Goal: Information Seeking & Learning: Compare options

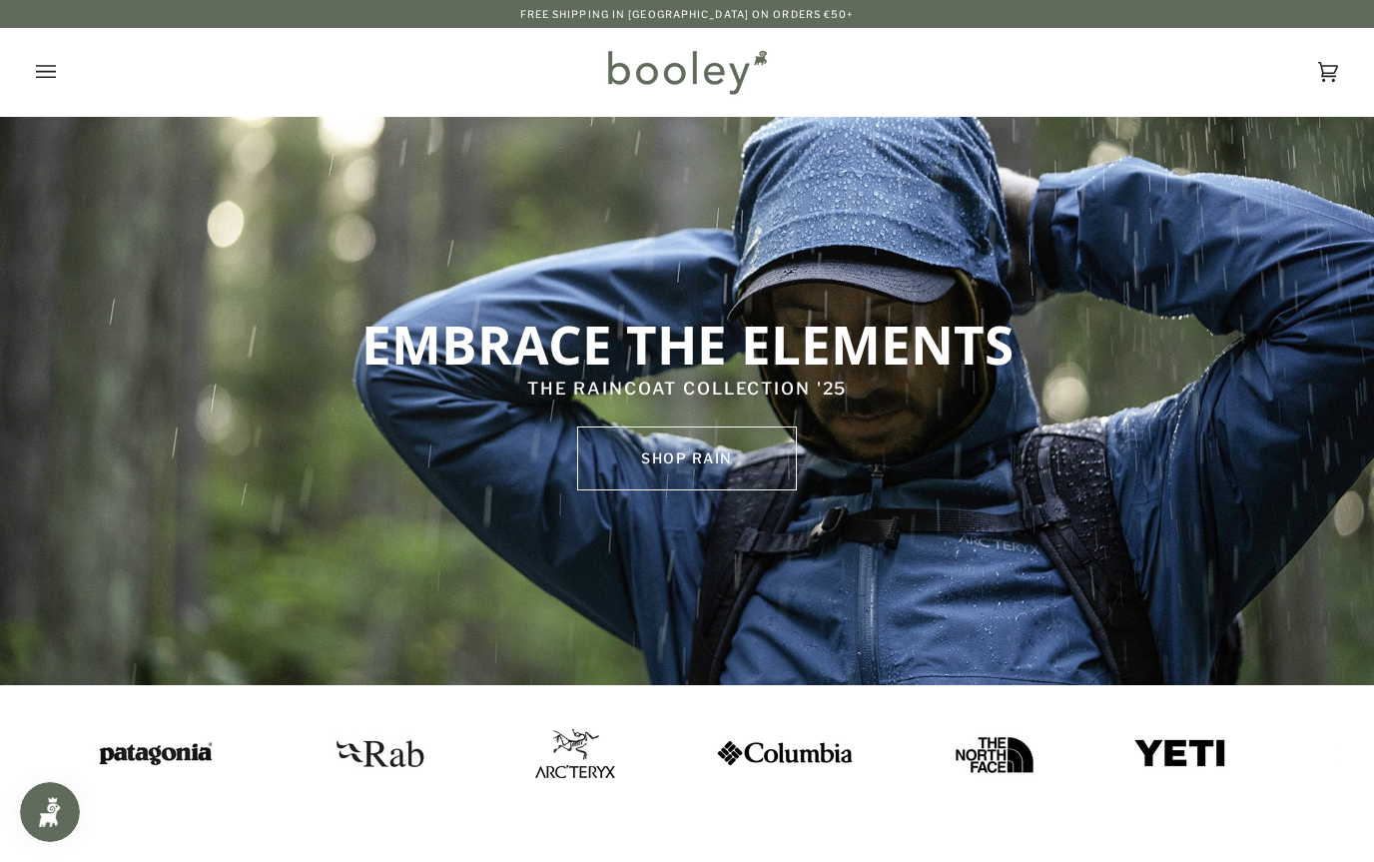
click at [55, 80] on icon "Open menu" at bounding box center [46, 72] width 20 height 30
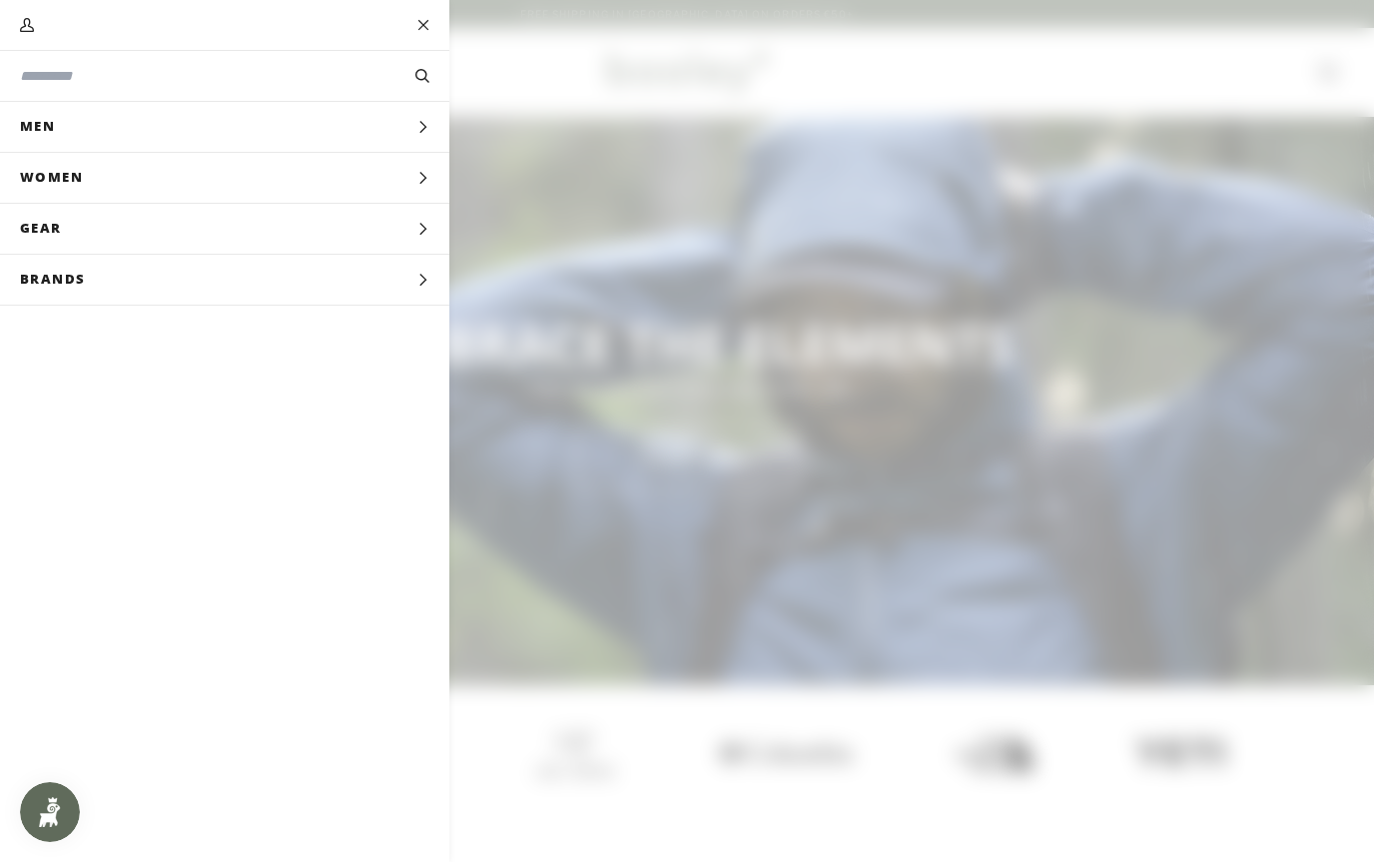
click at [79, 290] on span "Brands" at bounding box center [60, 280] width 120 height 50
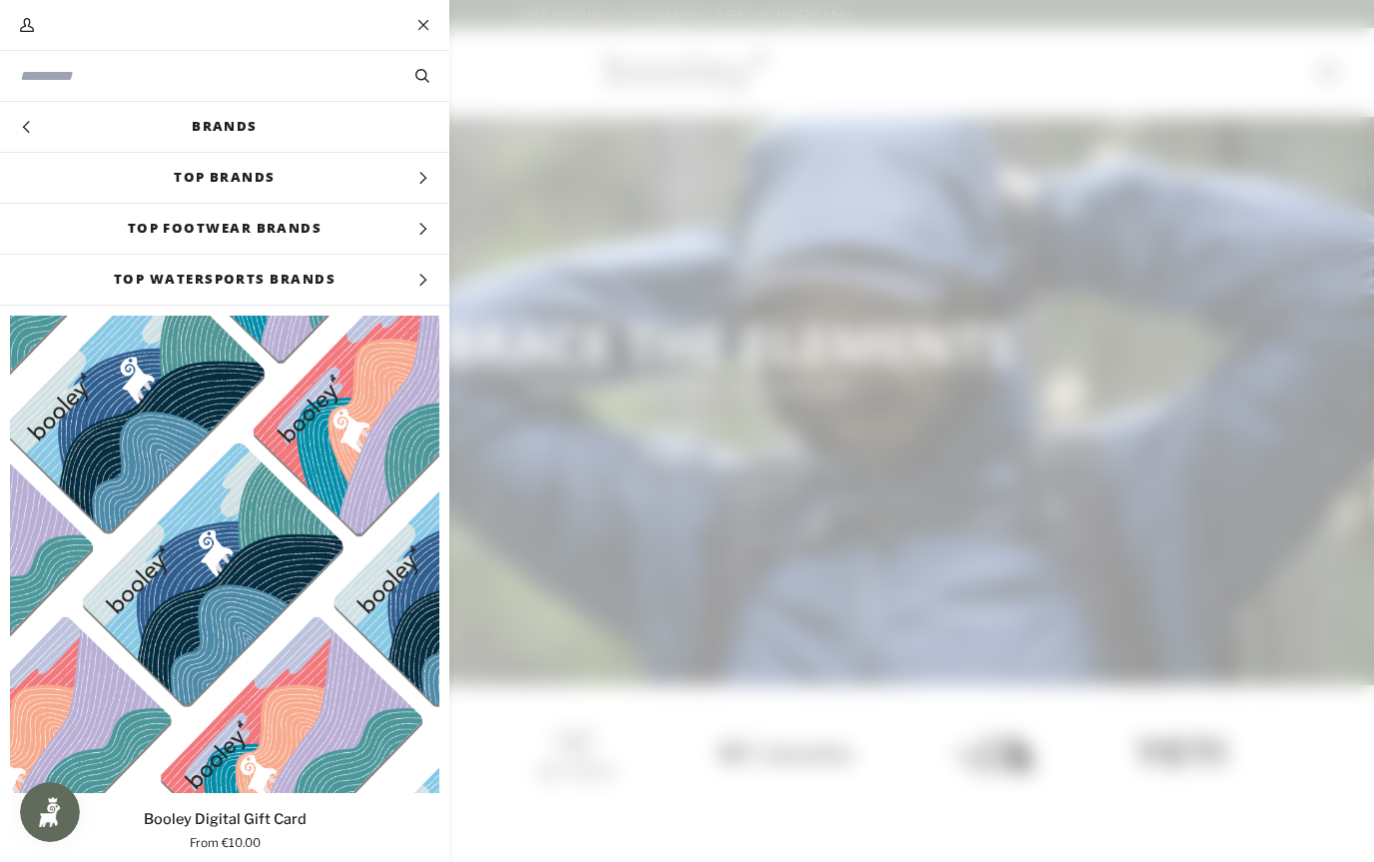
click at [129, 132] on link "Brands" at bounding box center [224, 127] width 449 height 50
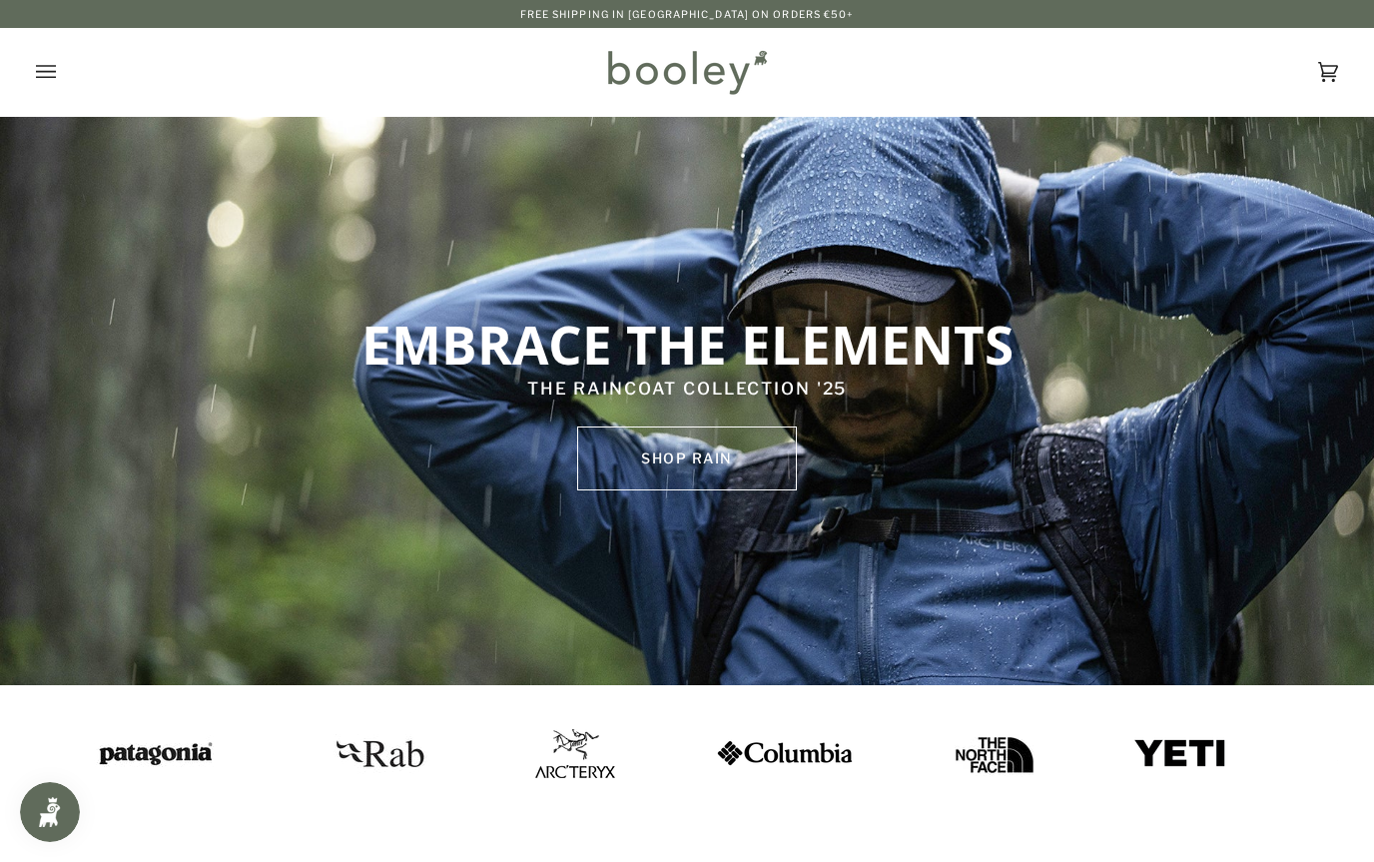
click at [38, 76] on icon "Open menu" at bounding box center [46, 72] width 20 height 30
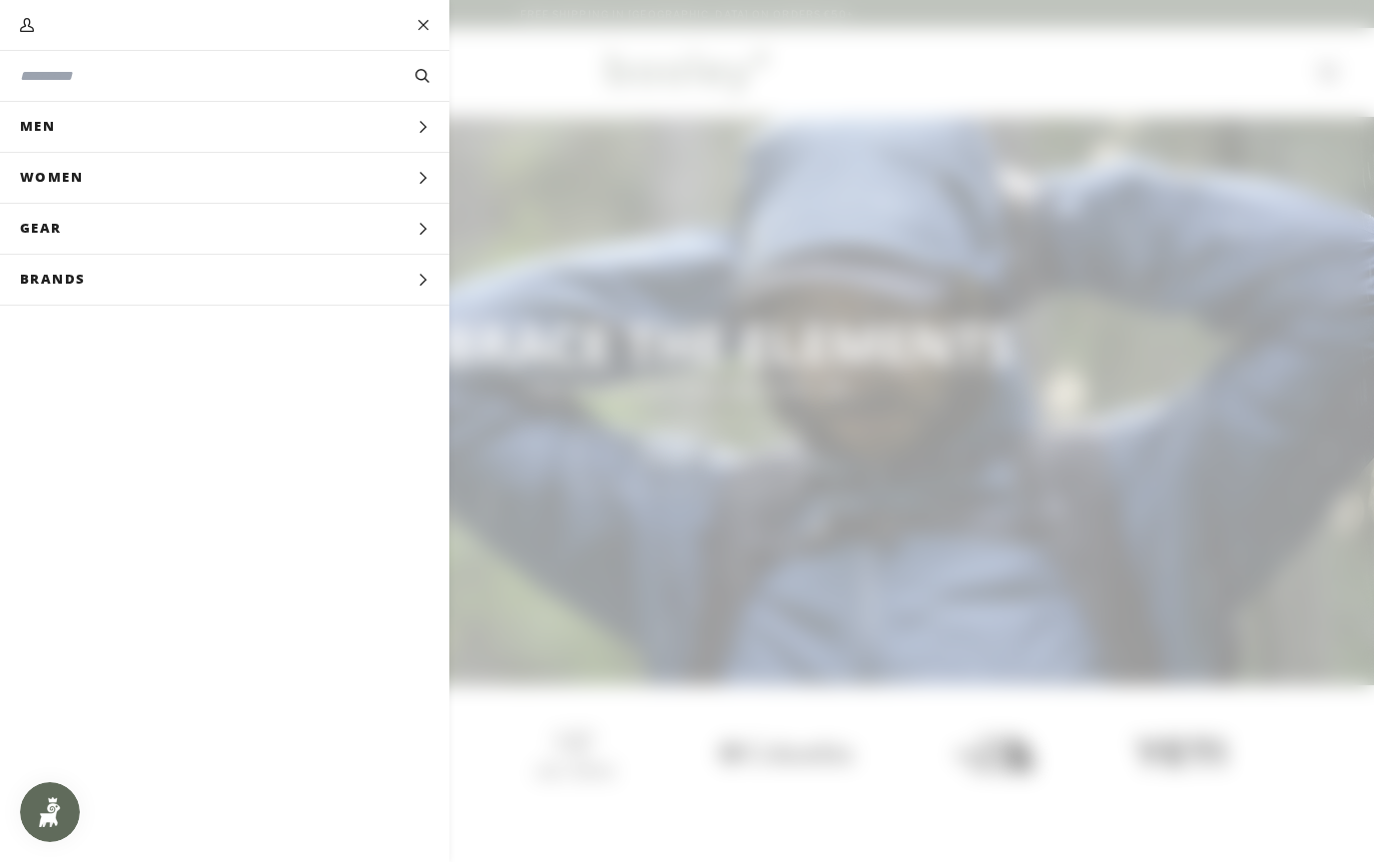
click at [65, 286] on span "Brands" at bounding box center [60, 280] width 120 height 50
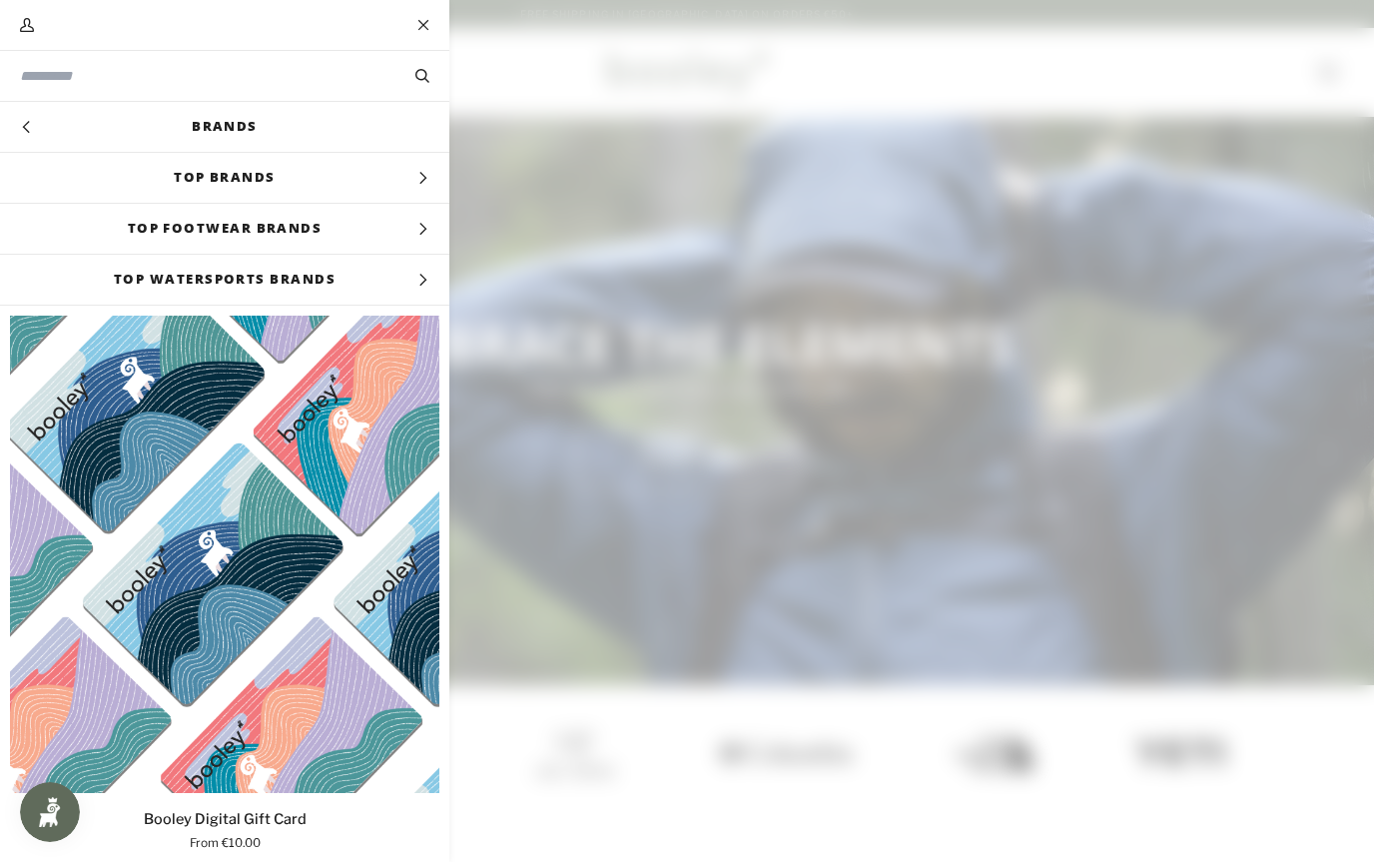
click at [103, 182] on span "Top Brands" at bounding box center [224, 178] width 449 height 50
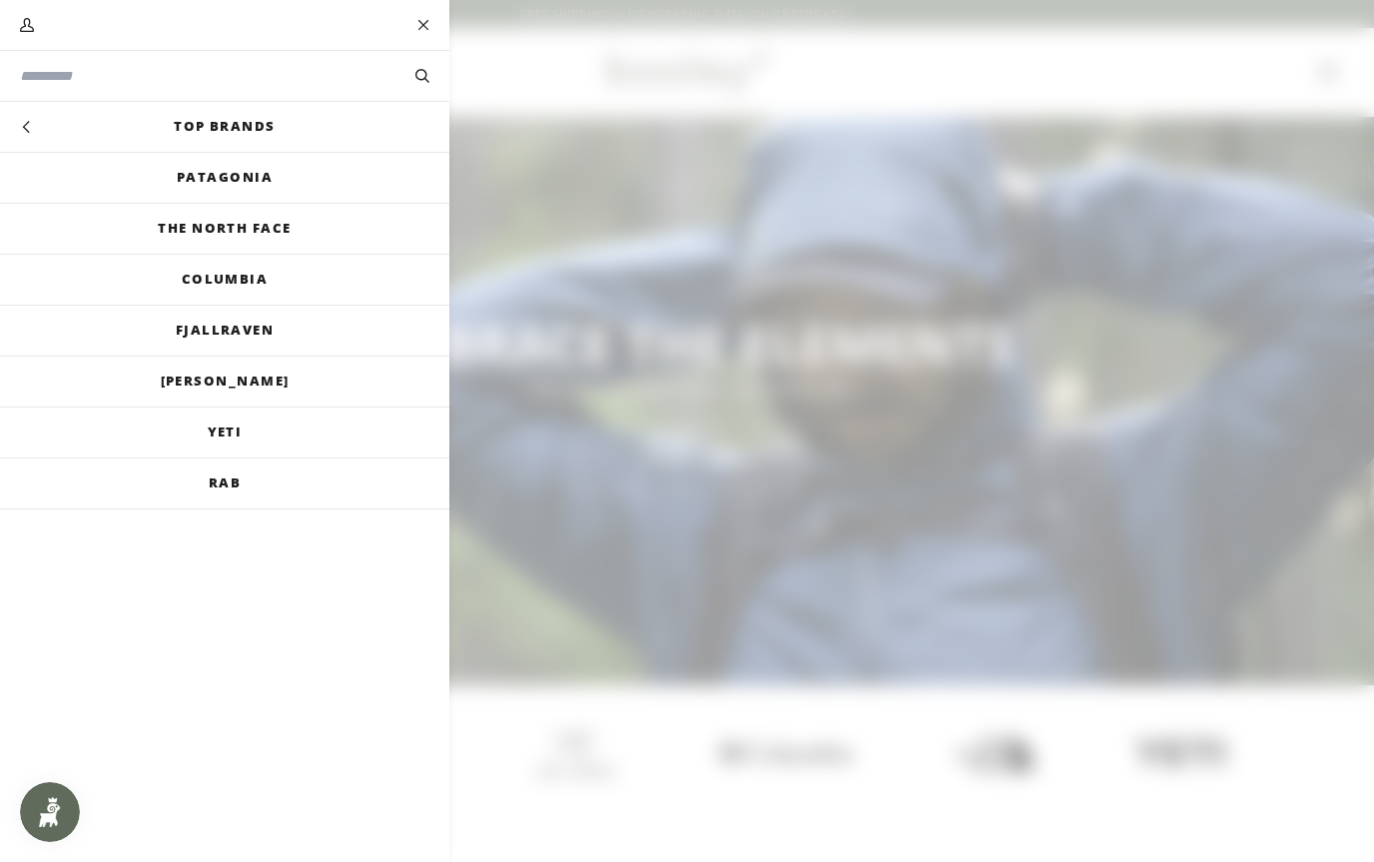
click at [196, 426] on link "Yeti" at bounding box center [224, 432] width 449 height 50
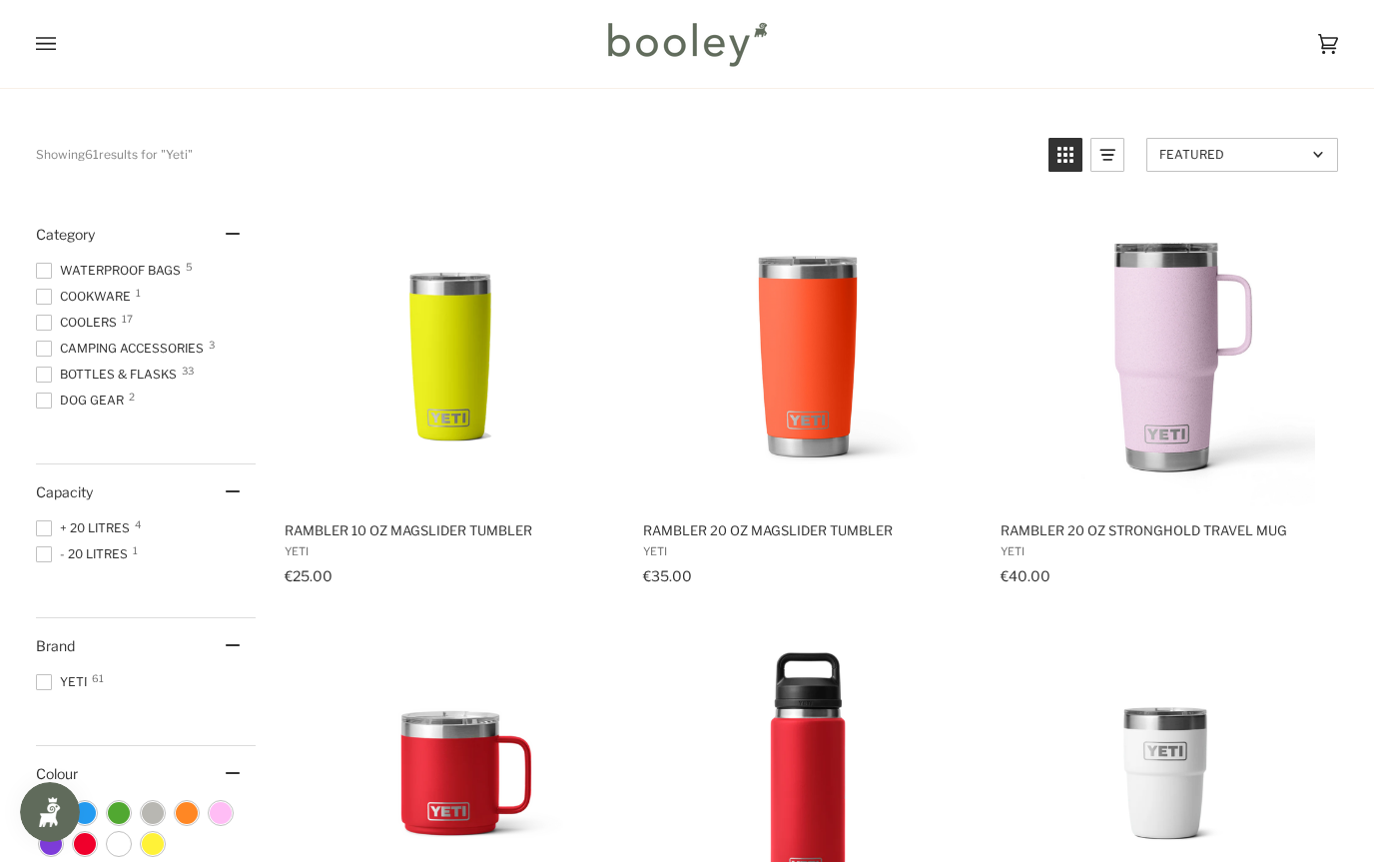
scroll to position [83, 0]
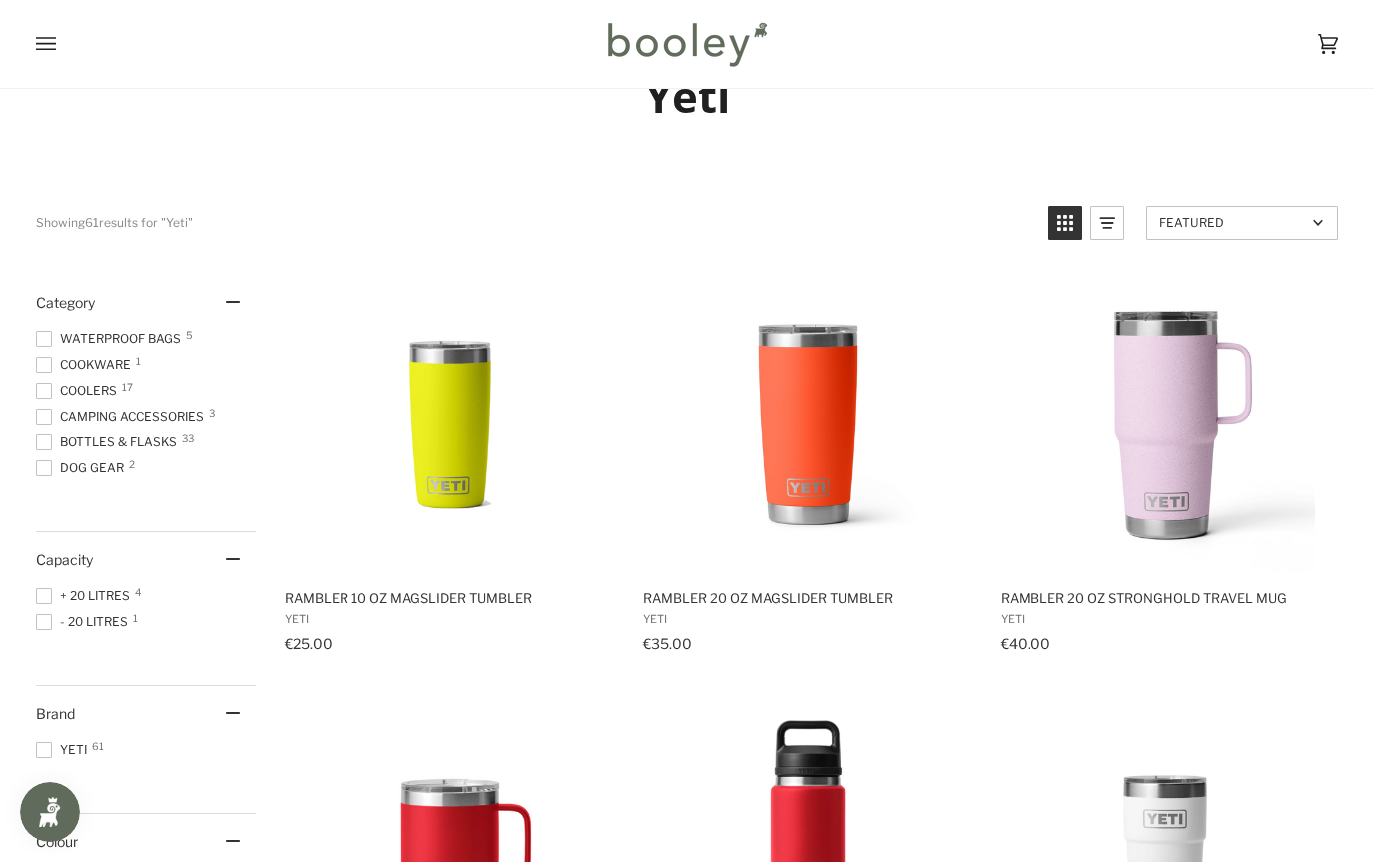
click at [839, 432] on img "Rambler 20 oz MagSlider Tumbler" at bounding box center [808, 425] width 300 height 300
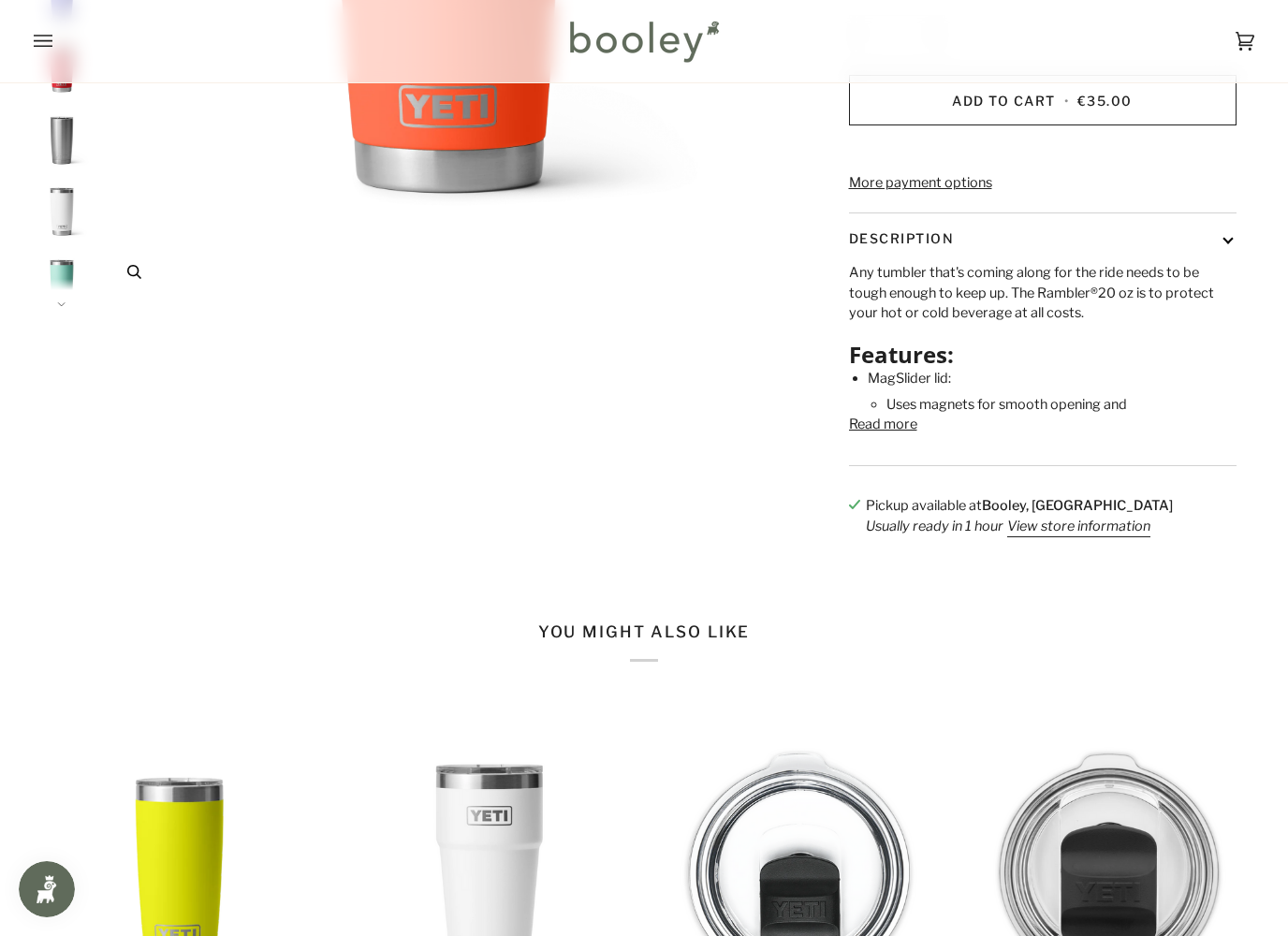
scroll to position [552, 0]
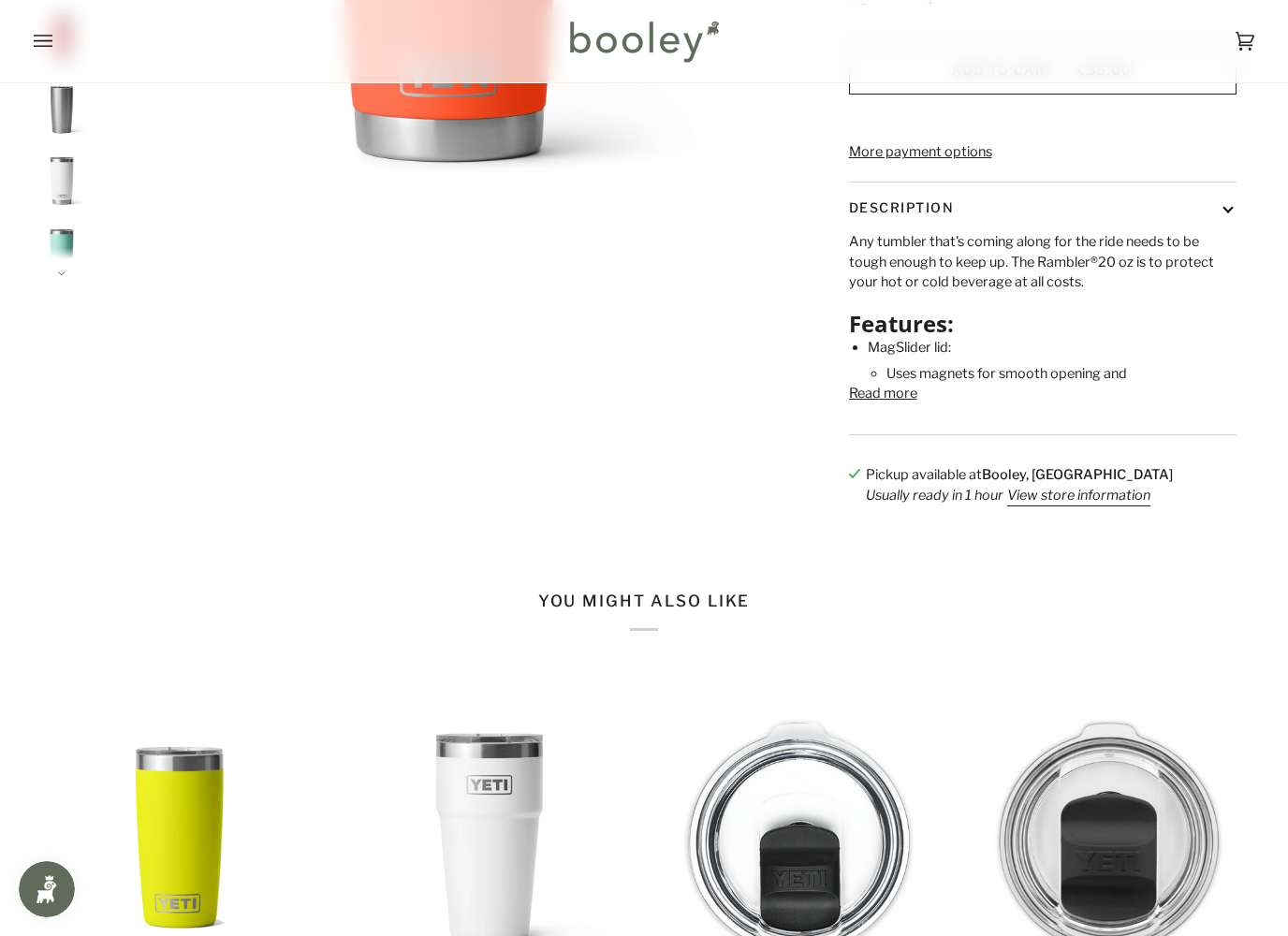
click at [916, 404] on button "Read more" at bounding box center [883, 394] width 68 height 21
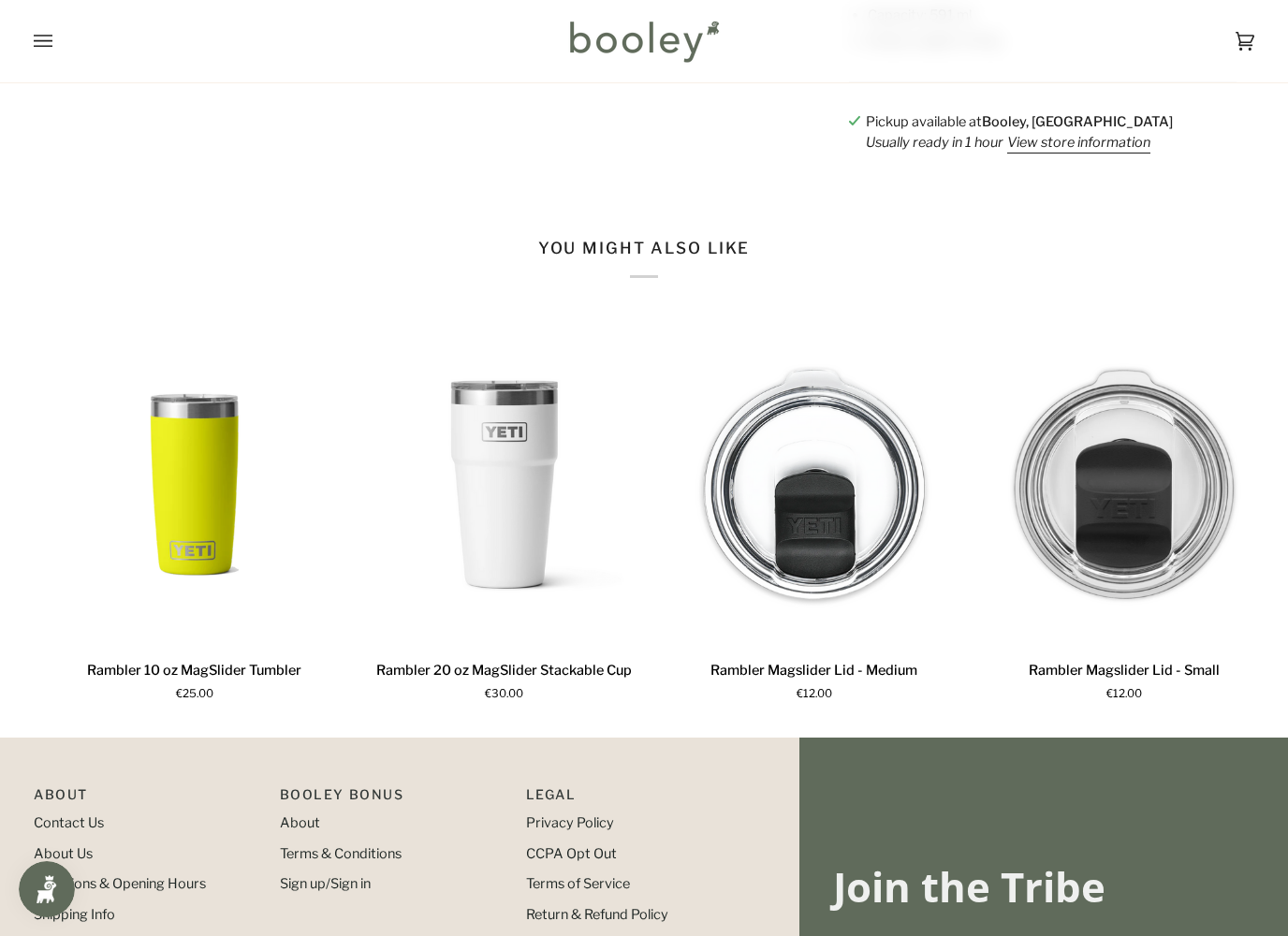
scroll to position [1282, 0]
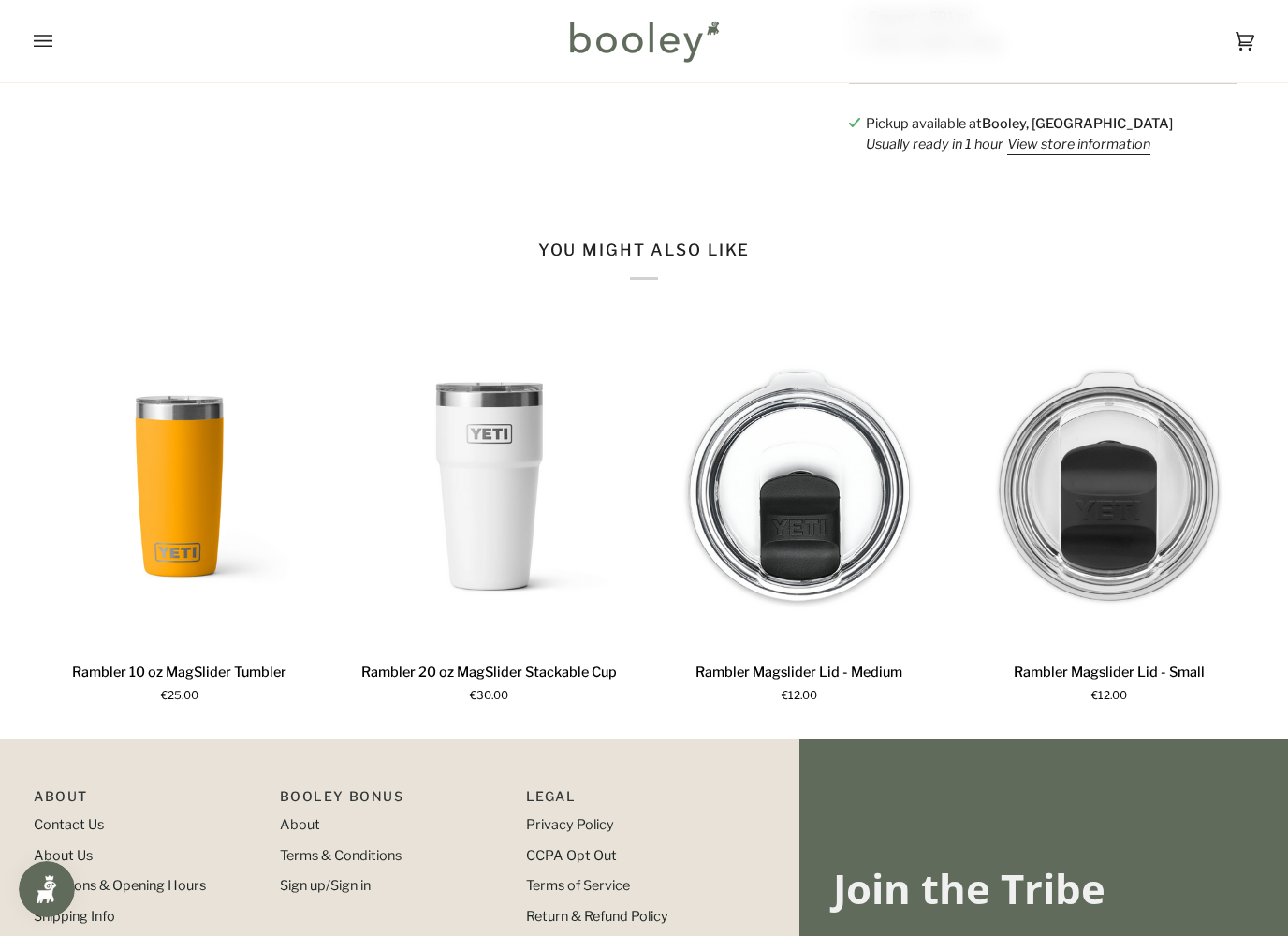
click at [149, 537] on img "Rambler 10 oz MagSlider Tumbler" at bounding box center [179, 487] width 292 height 324
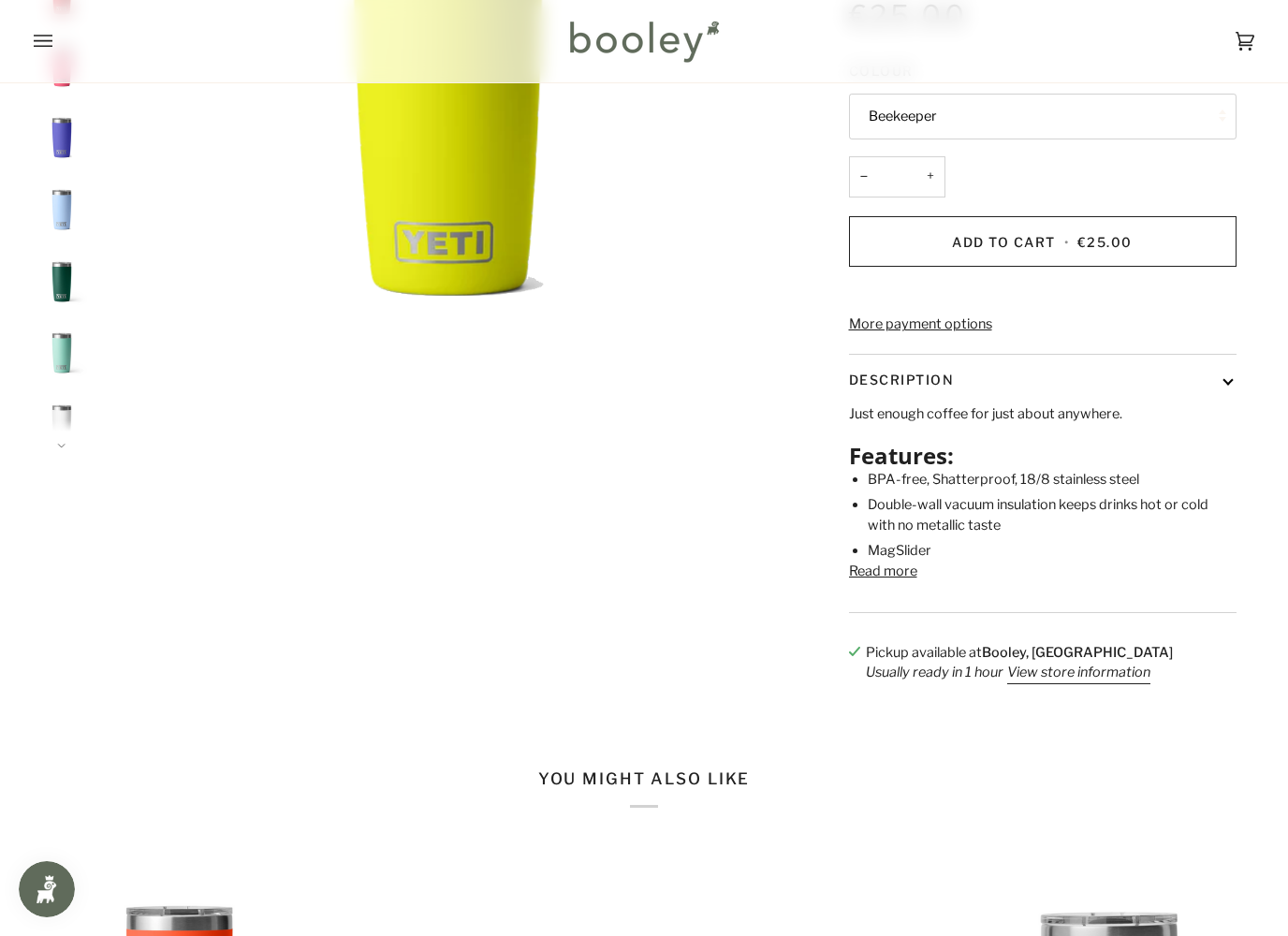
scroll to position [382, 0]
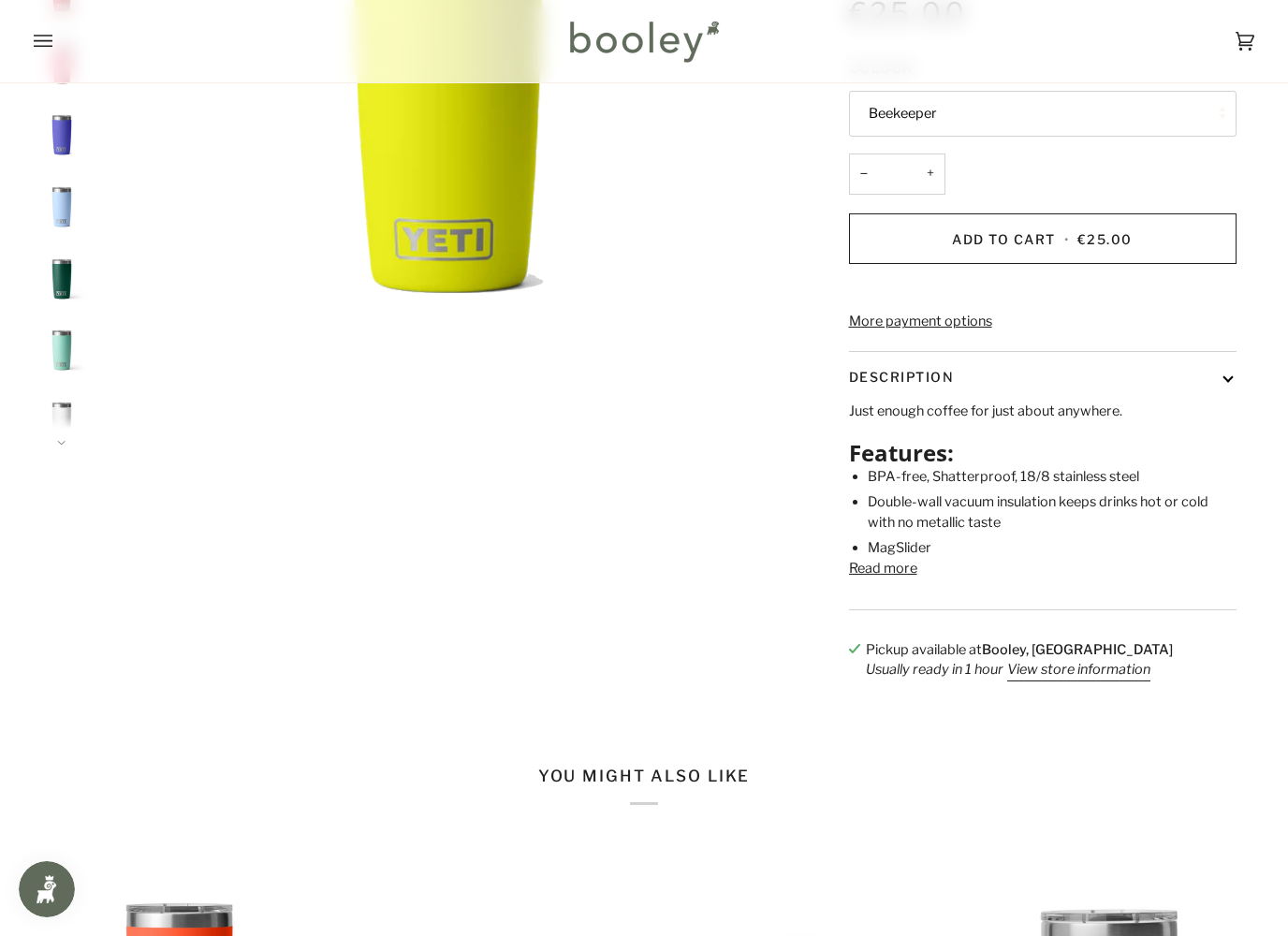
click at [905, 579] on button "Read more" at bounding box center [883, 569] width 68 height 21
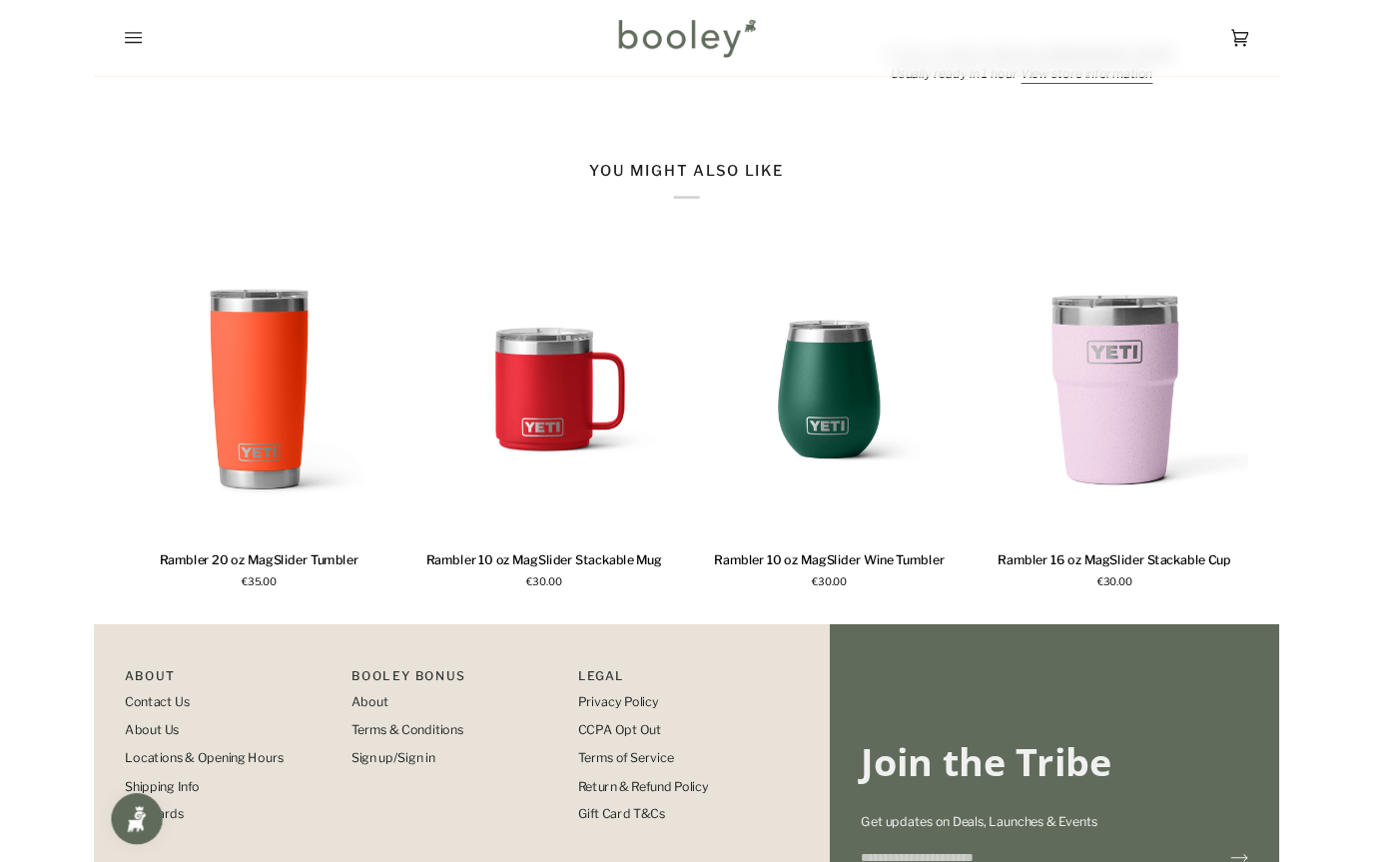
scroll to position [1779, 0]
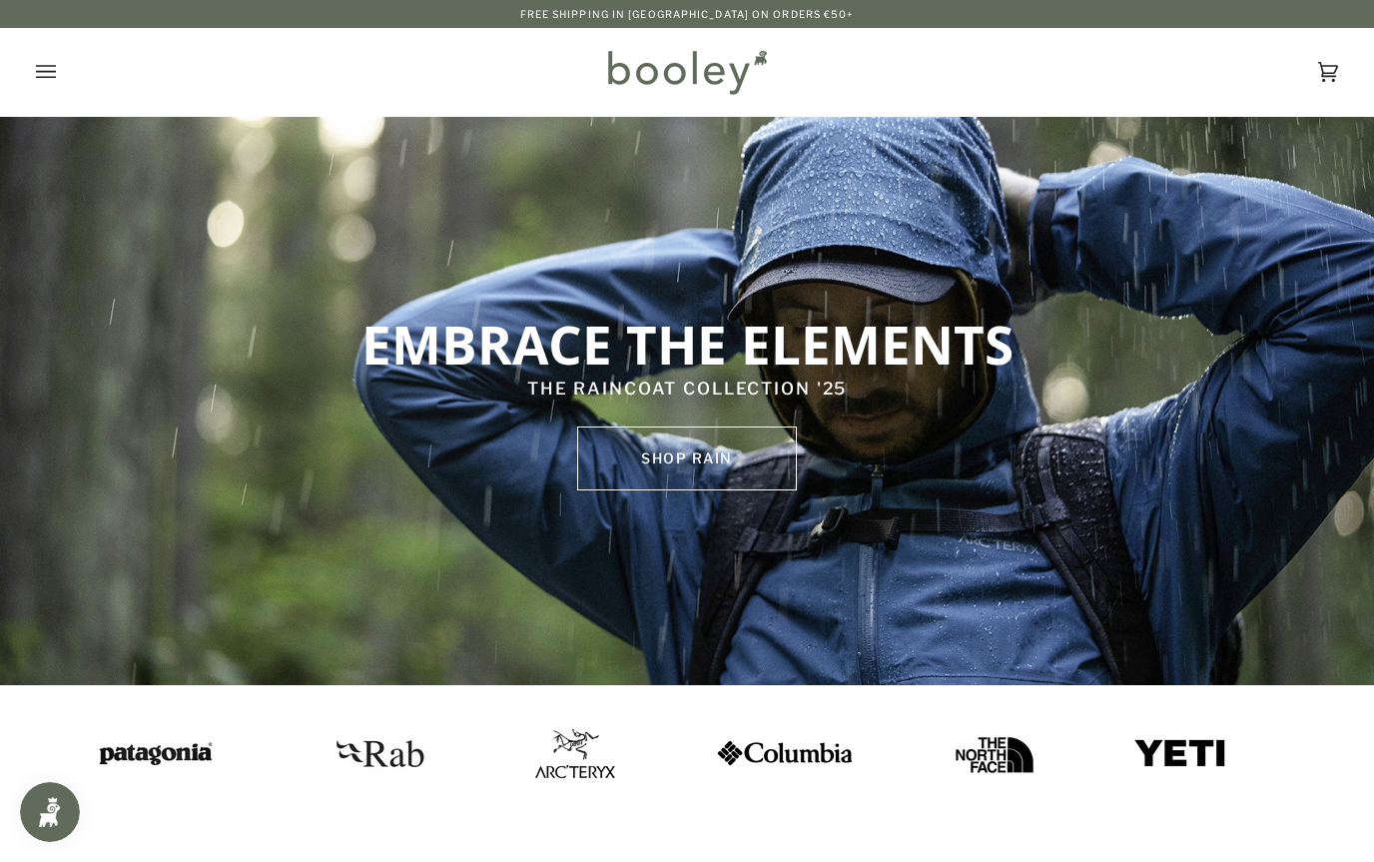
click at [57, 58] on button "Open menu" at bounding box center [66, 72] width 60 height 88
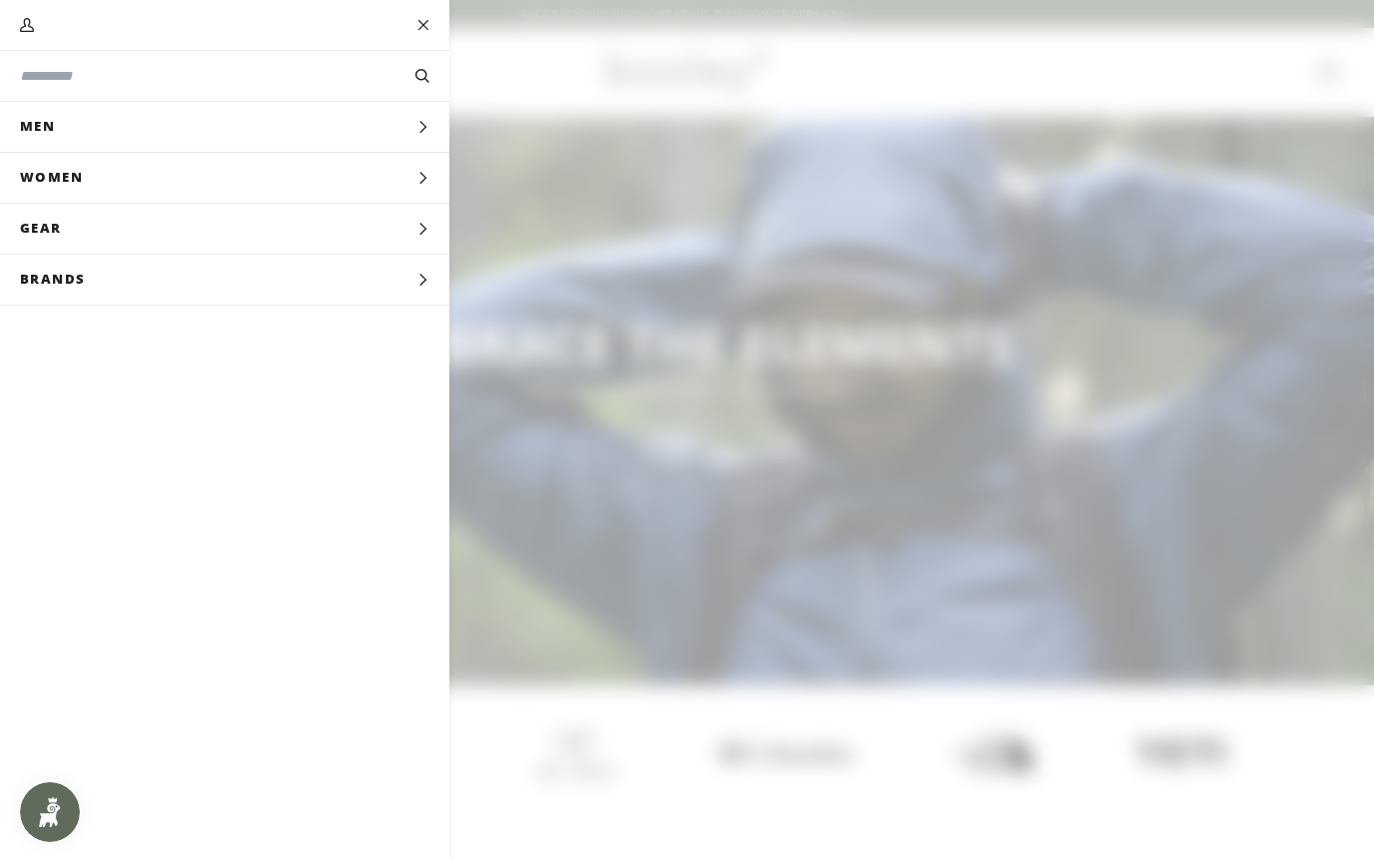
click at [67, 77] on input "Search our store" at bounding box center [191, 76] width 343 height 21
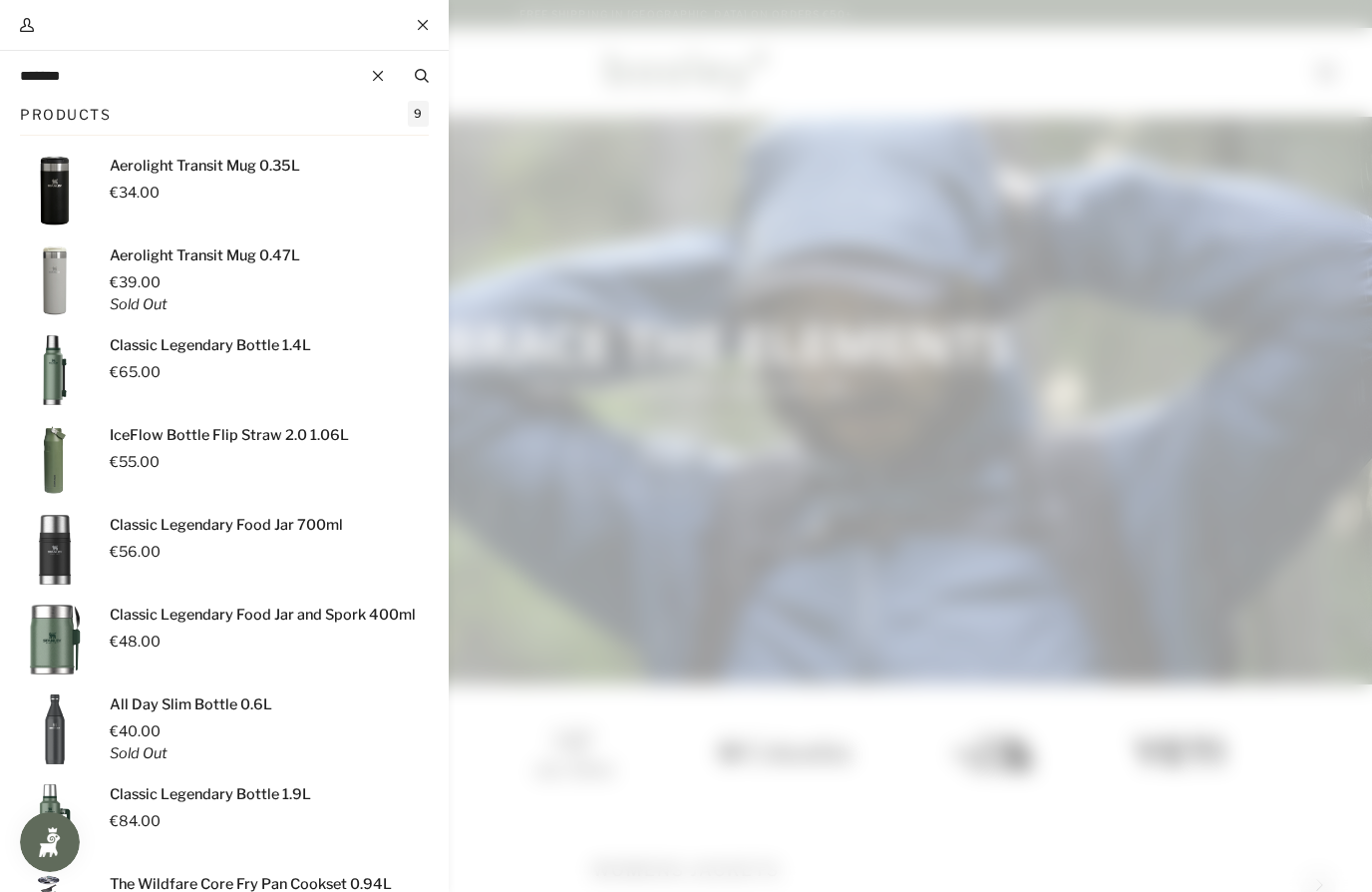
type input "*******"
click at [420, 76] on button "Search" at bounding box center [421, 76] width 54 height 22
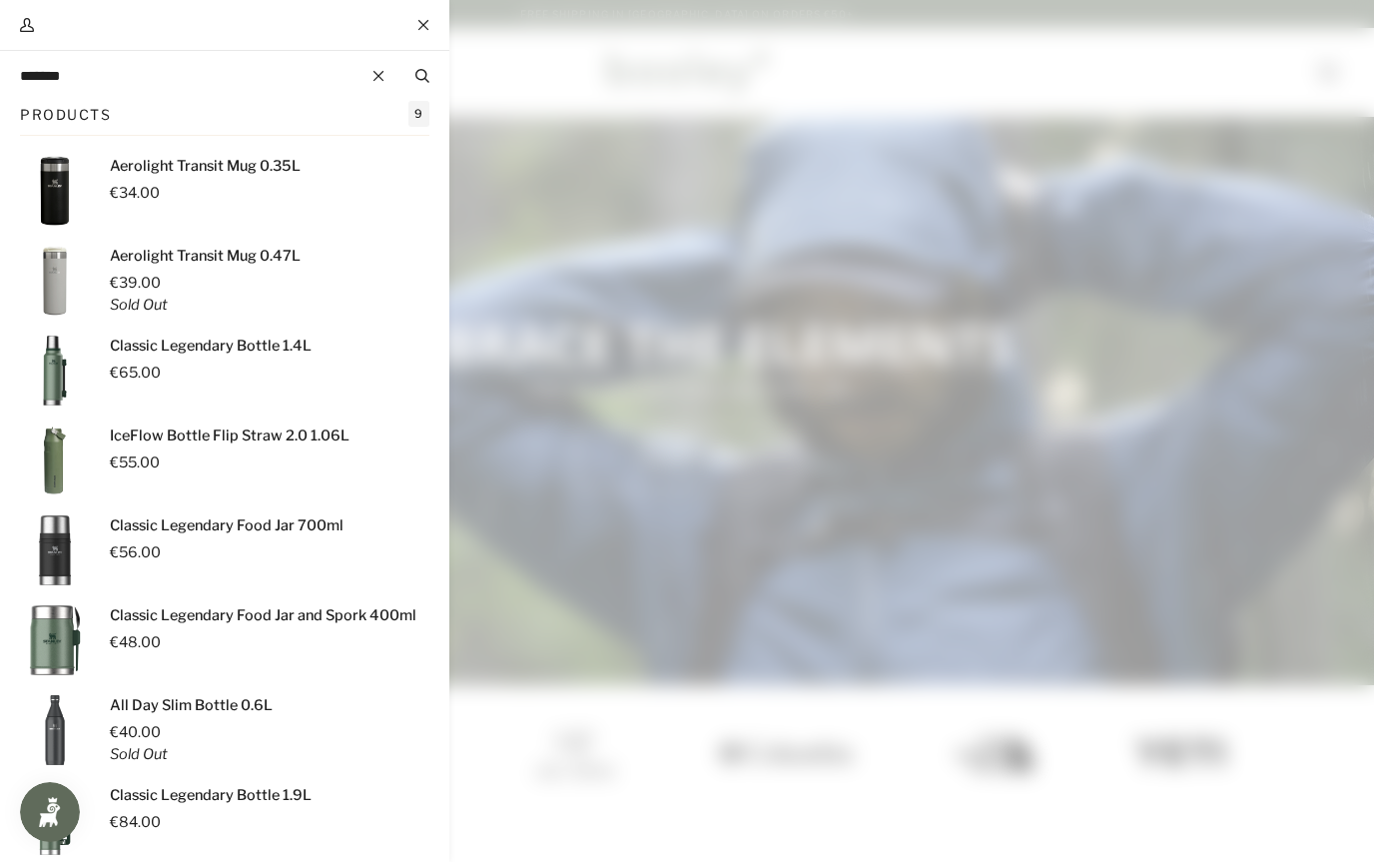
scroll to position [16, 0]
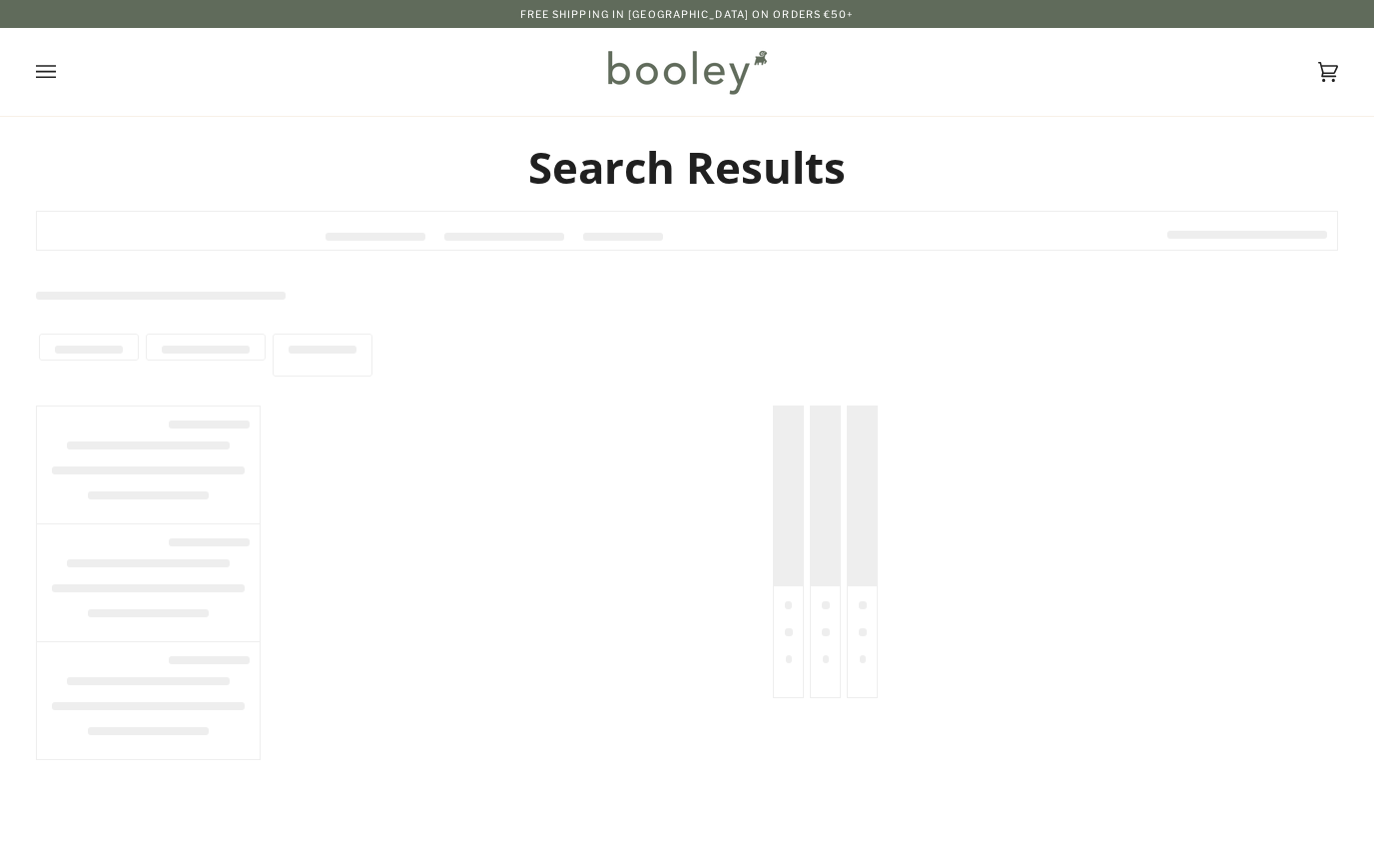
type input "*******"
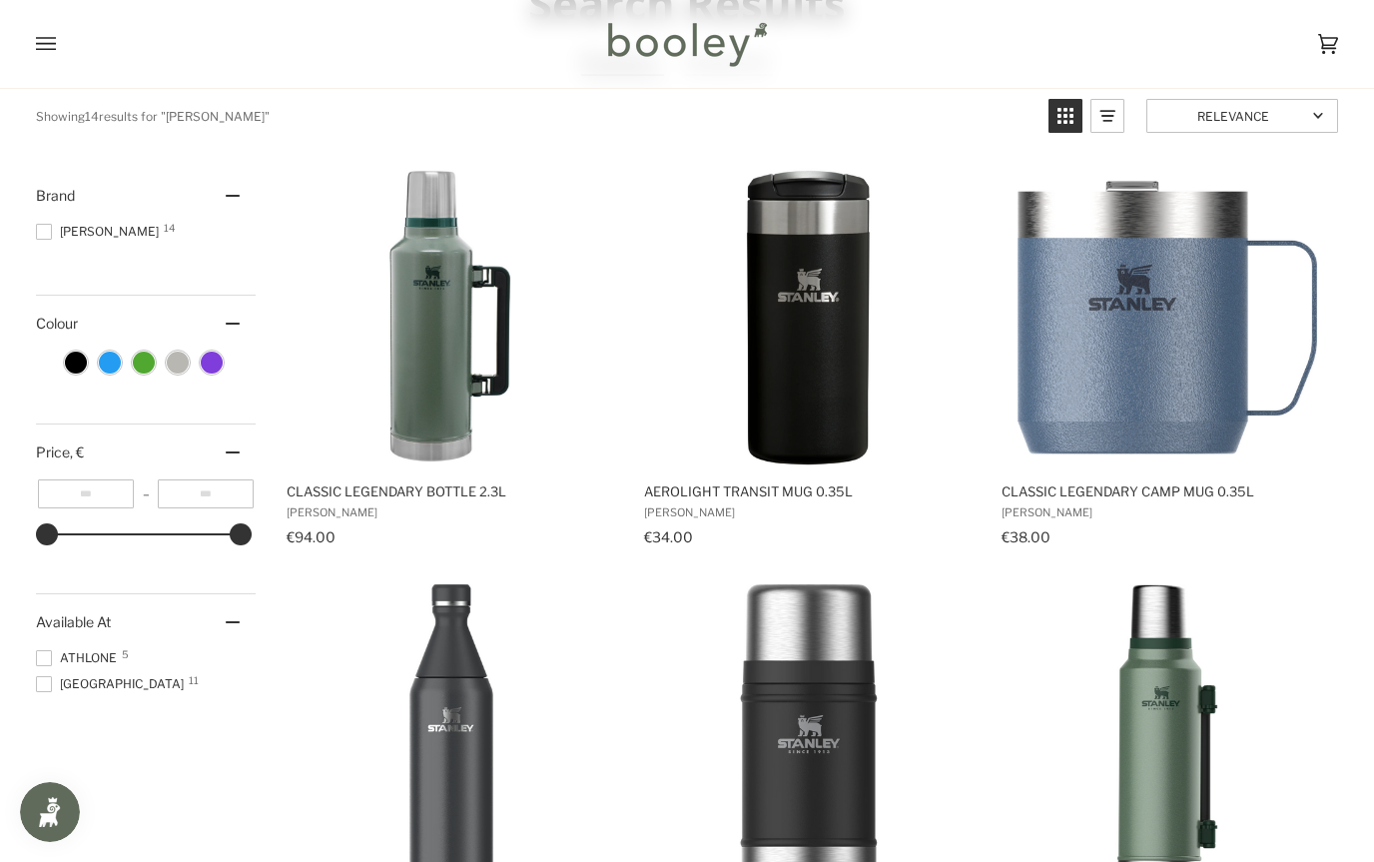
scroll to position [162, 0]
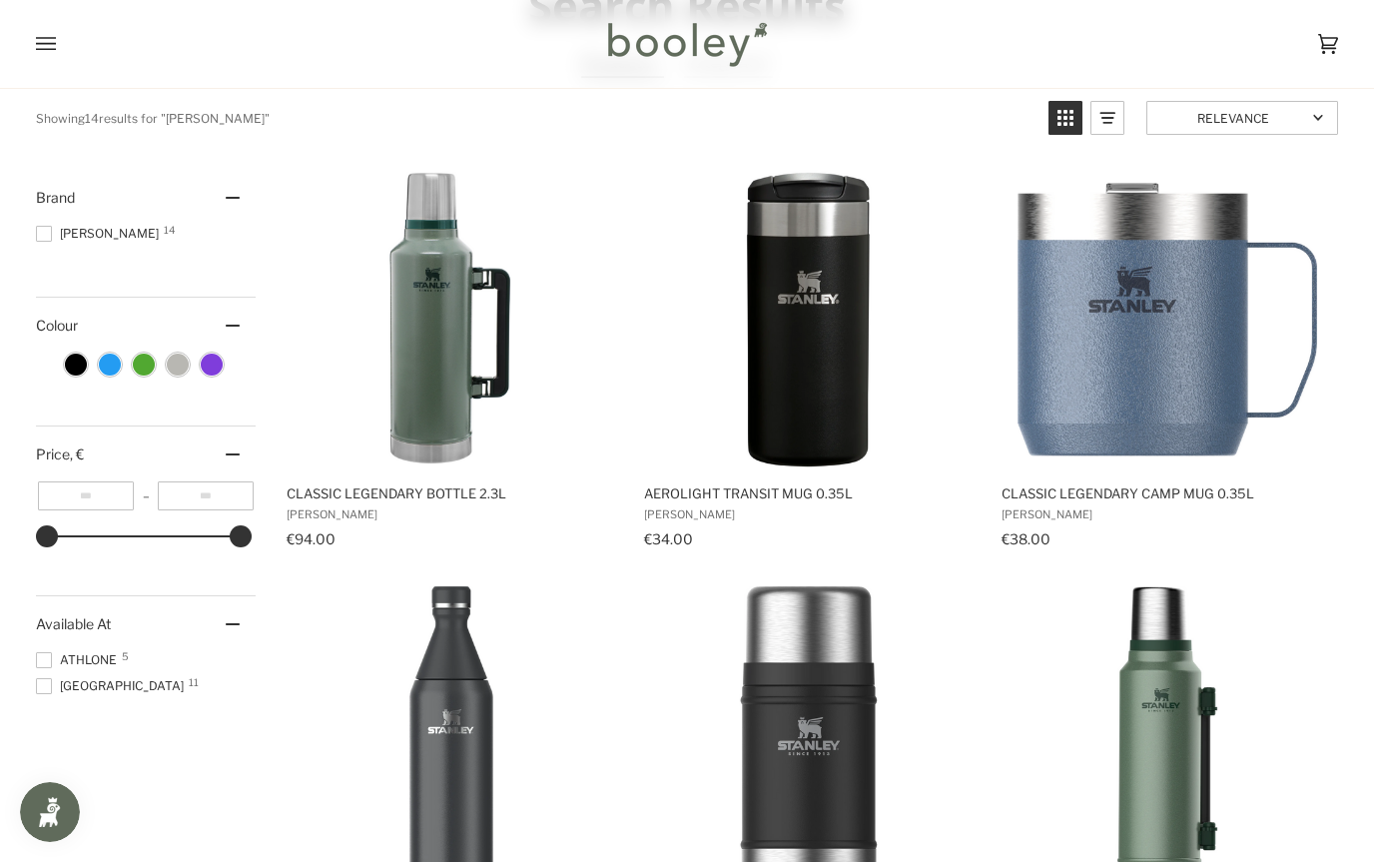
click at [795, 397] on img "Aerolight Transit Mug 0.35L" at bounding box center [809, 320] width 300 height 300
click at [1197, 346] on img "Classic Legendary Camp Mug 0.35L" at bounding box center [1168, 320] width 300 height 300
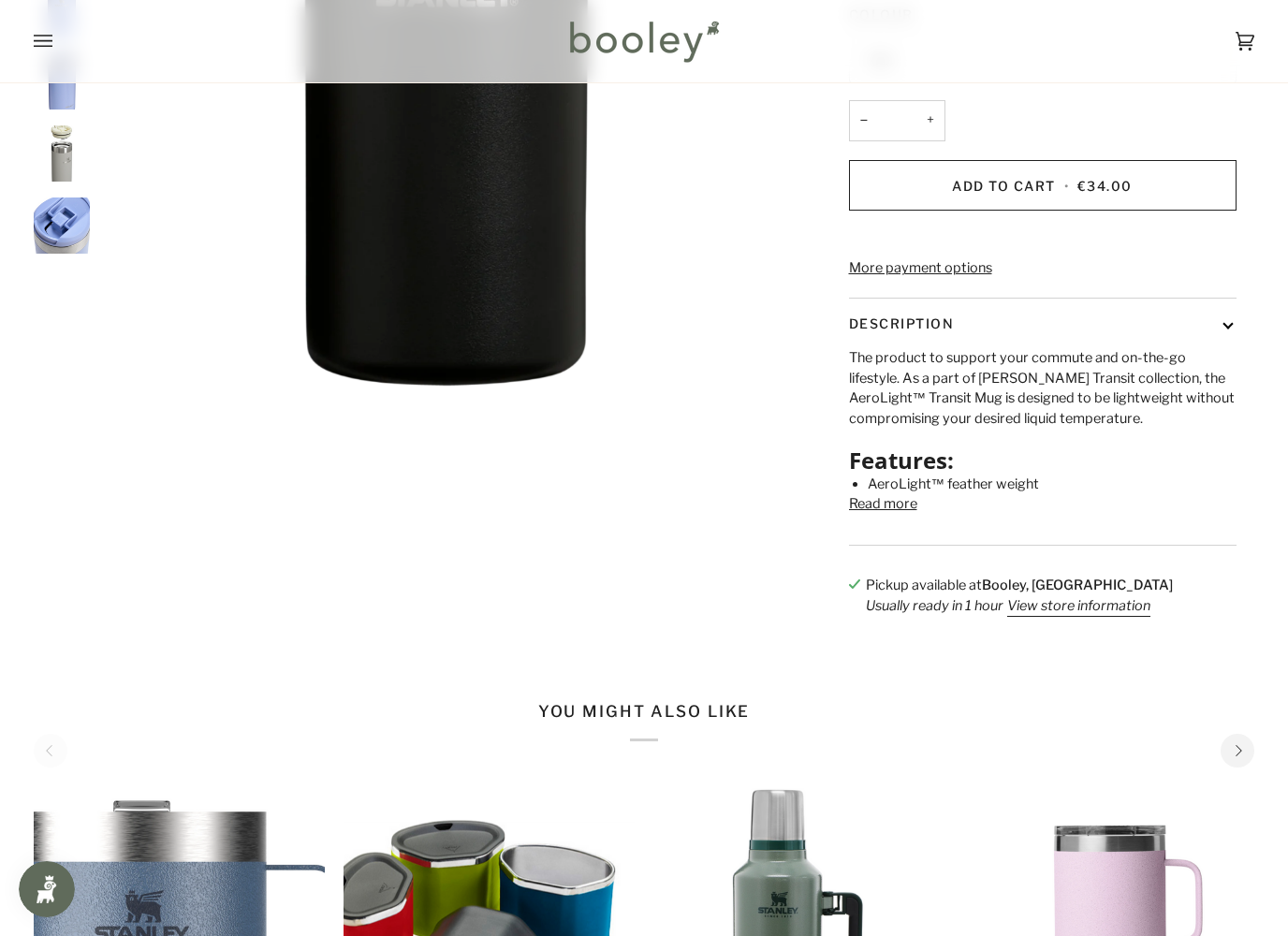
scroll to position [481, 0]
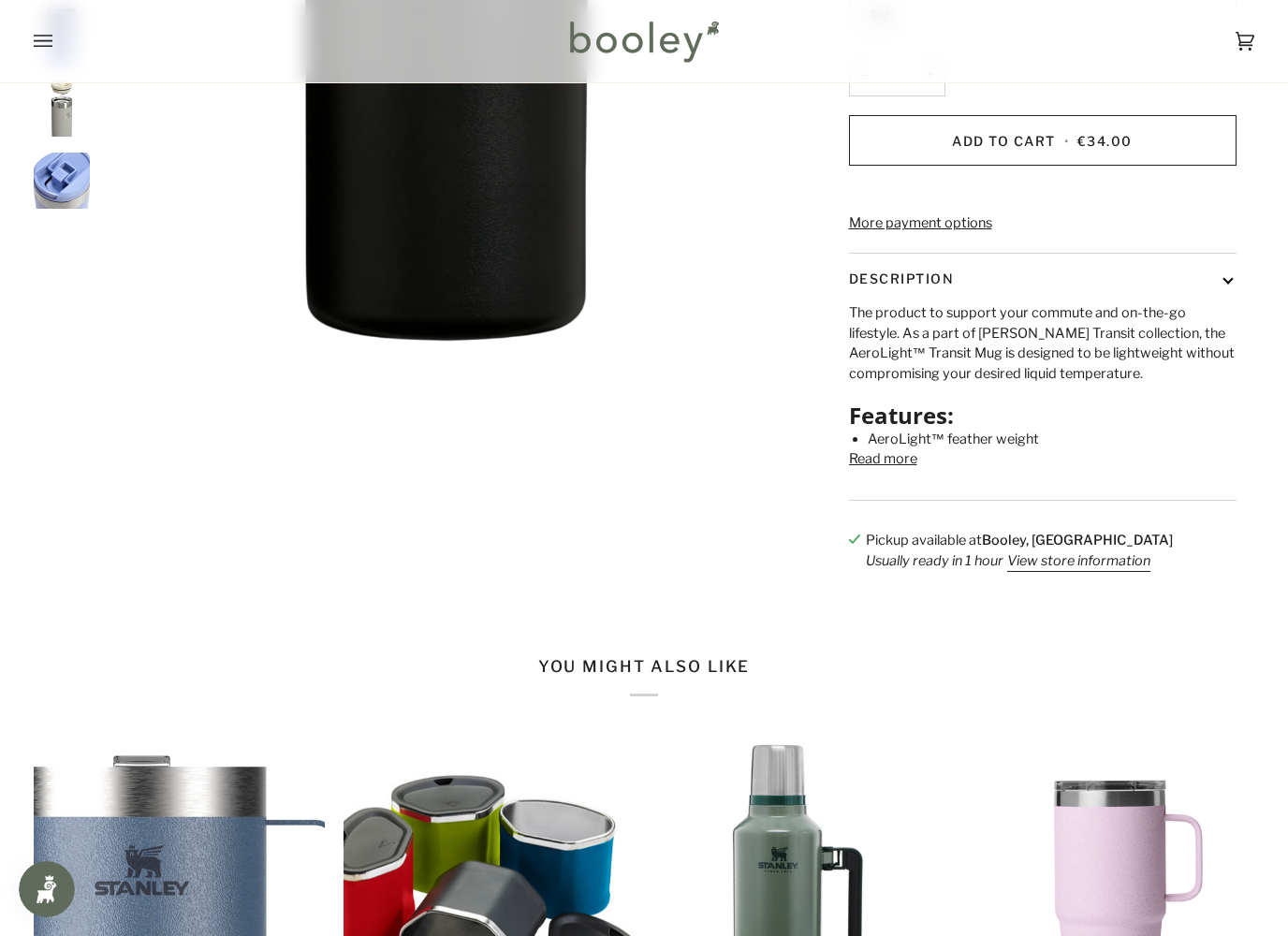
click at [873, 469] on button "Read more" at bounding box center [883, 459] width 68 height 21
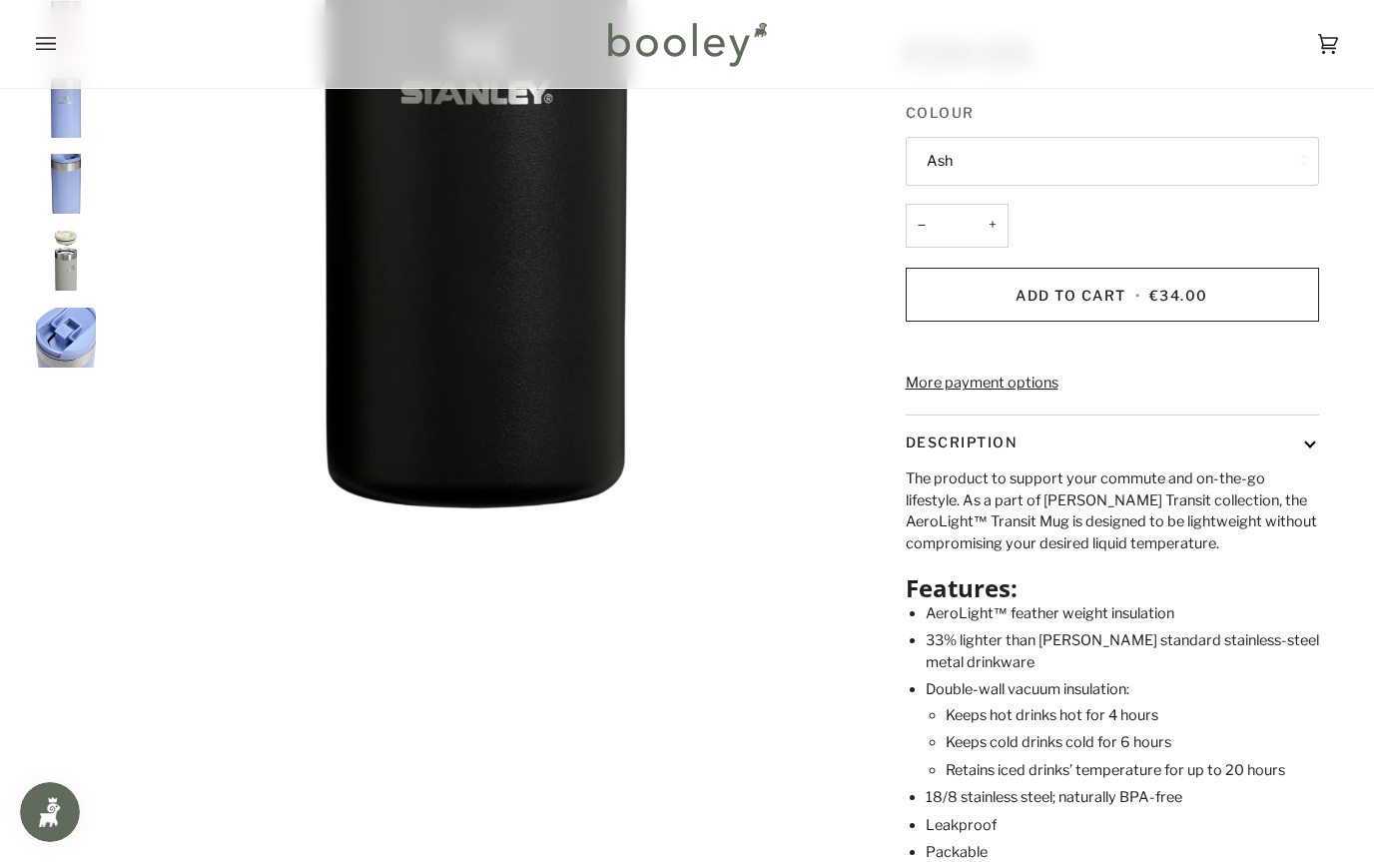
scroll to position [345, 0]
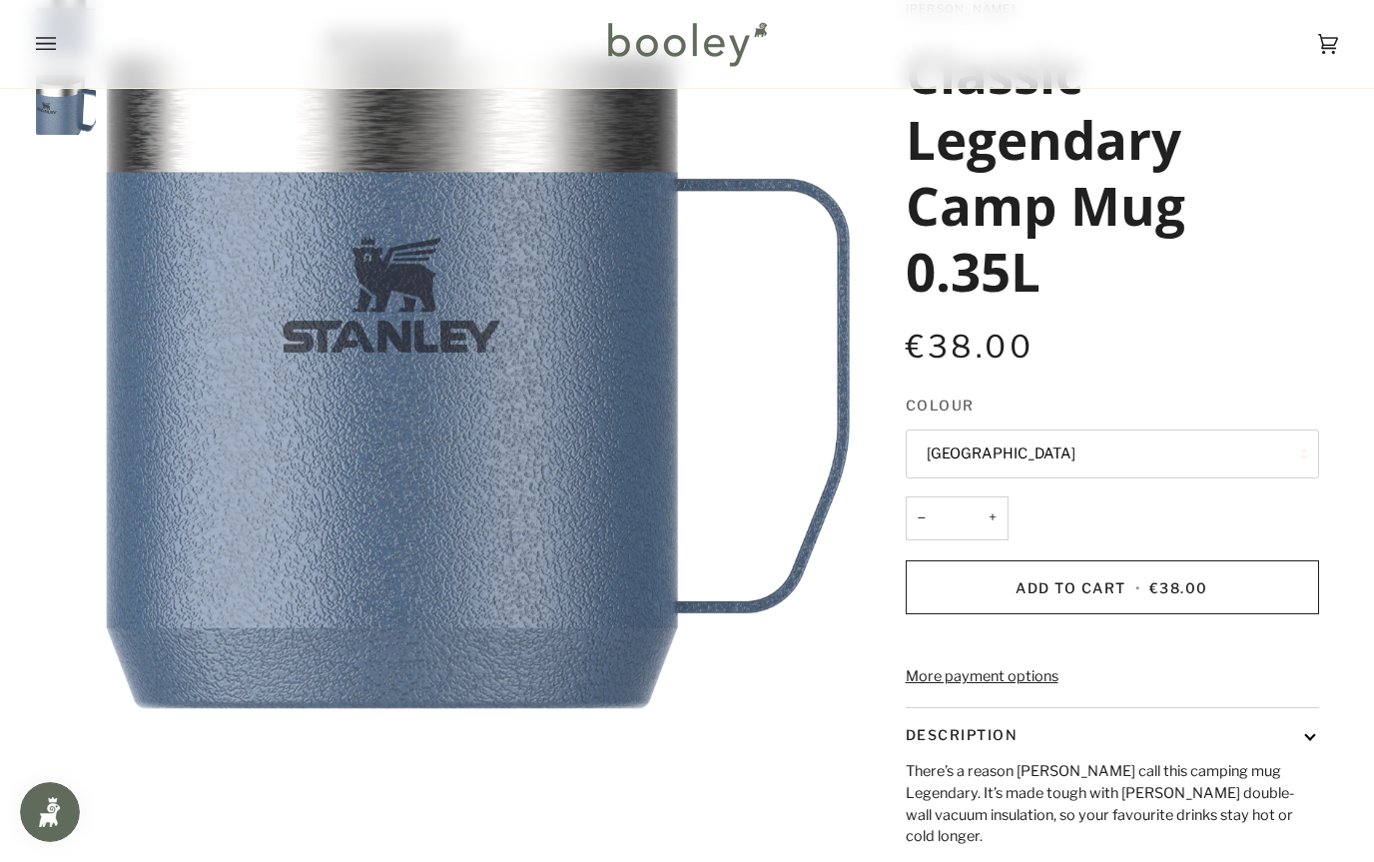
scroll to position [139, 0]
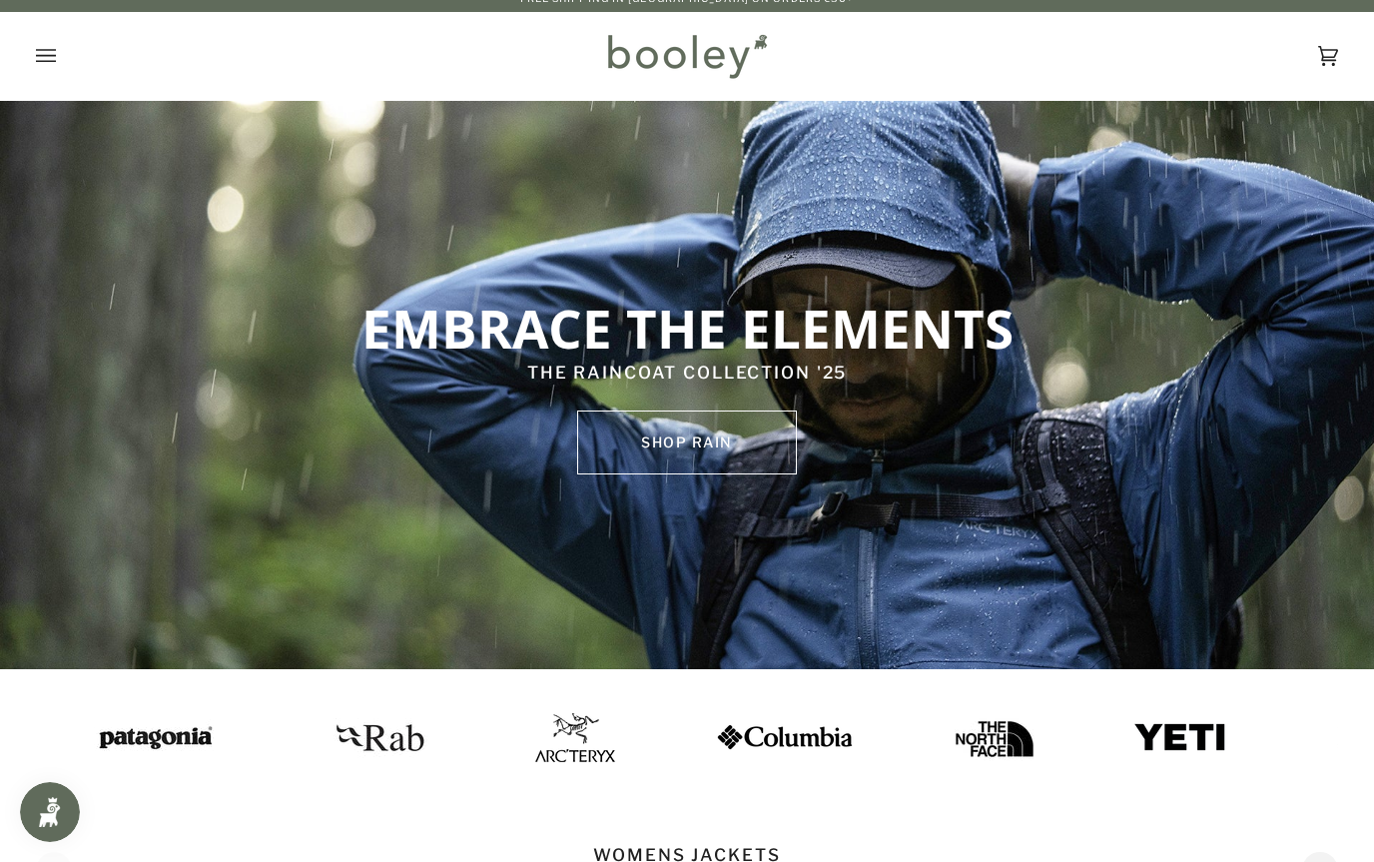
click at [1143, 727] on img at bounding box center [1150, 737] width 95 height 32
click at [44, 56] on icon "Open menu" at bounding box center [46, 55] width 20 height 13
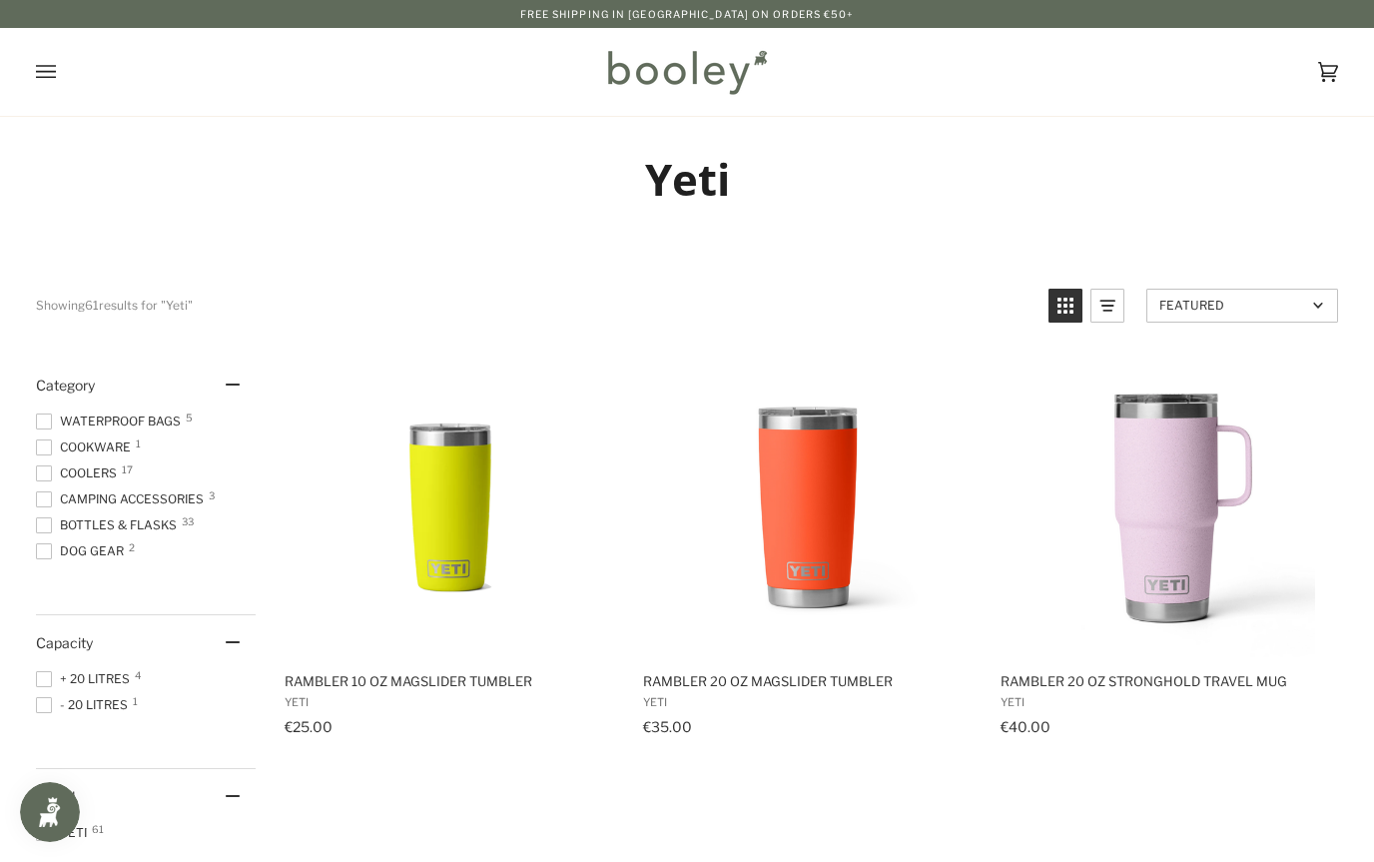
click at [443, 531] on img "Rambler 10 oz MagSlider Tumbler" at bounding box center [451, 507] width 300 height 300
click at [784, 517] on img "Rambler 20 oz MagSlider Tumbler" at bounding box center [808, 507] width 300 height 300
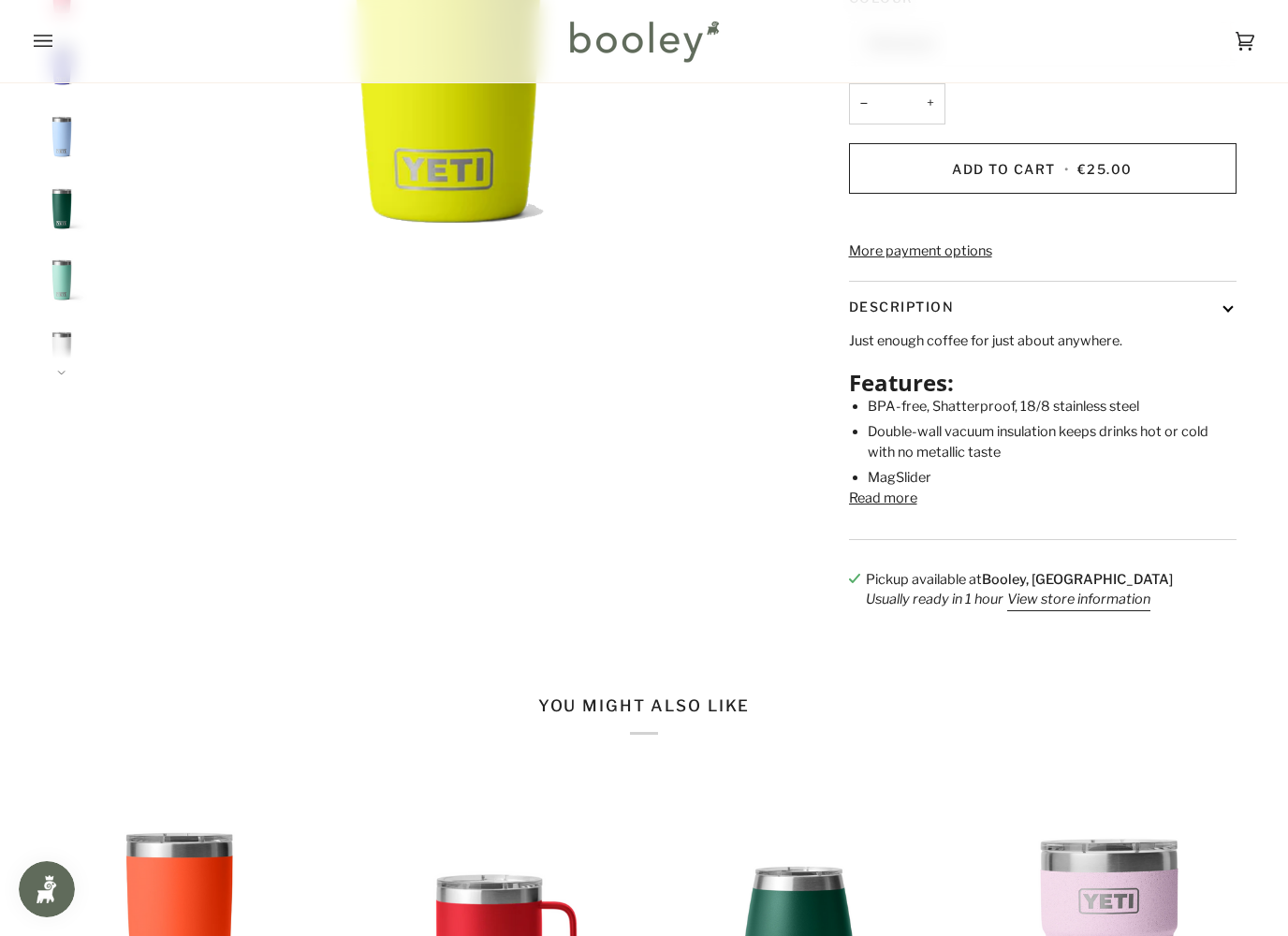
scroll to position [484, 0]
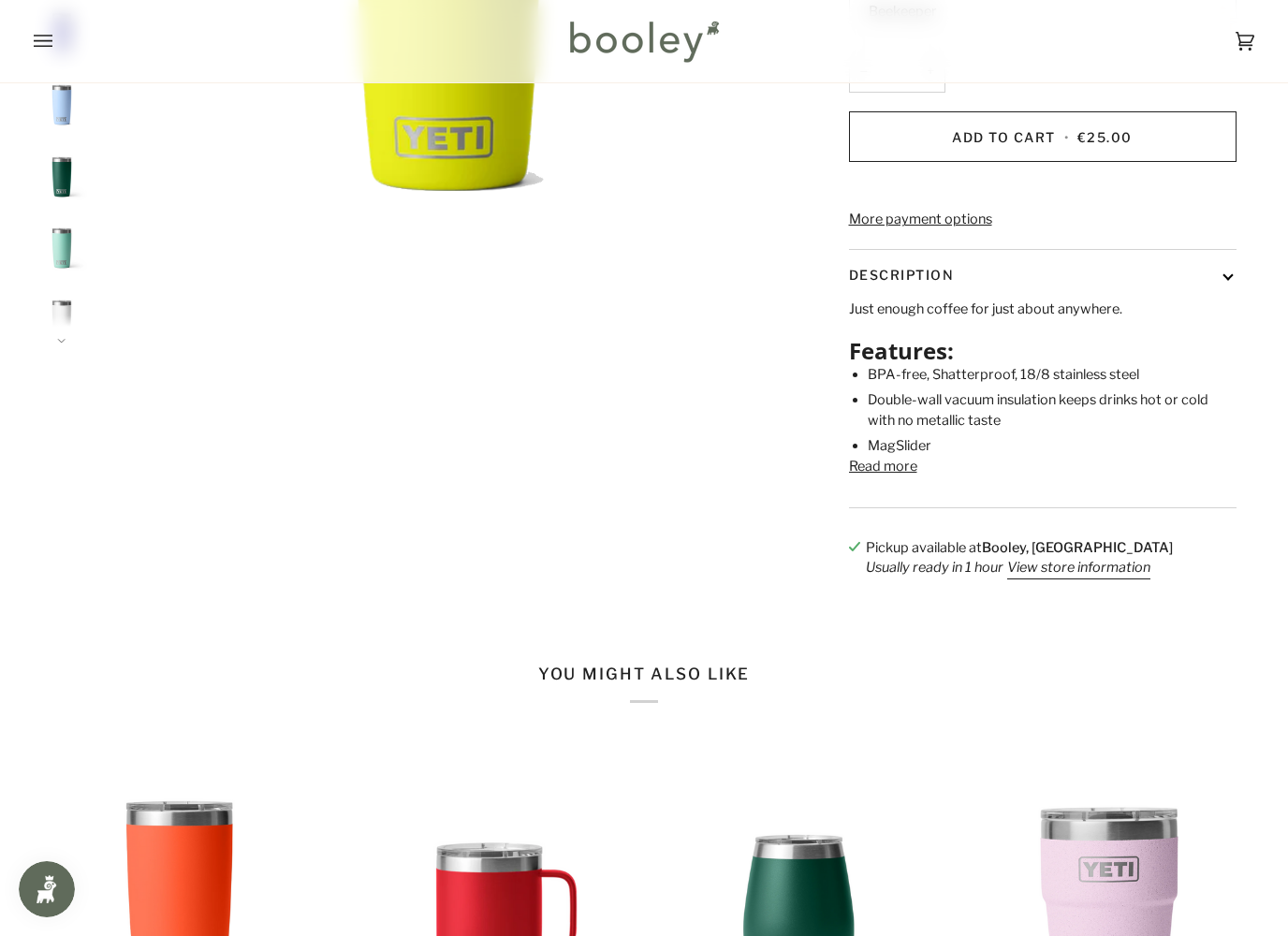
click at [891, 477] on button "Read more" at bounding box center [883, 467] width 68 height 21
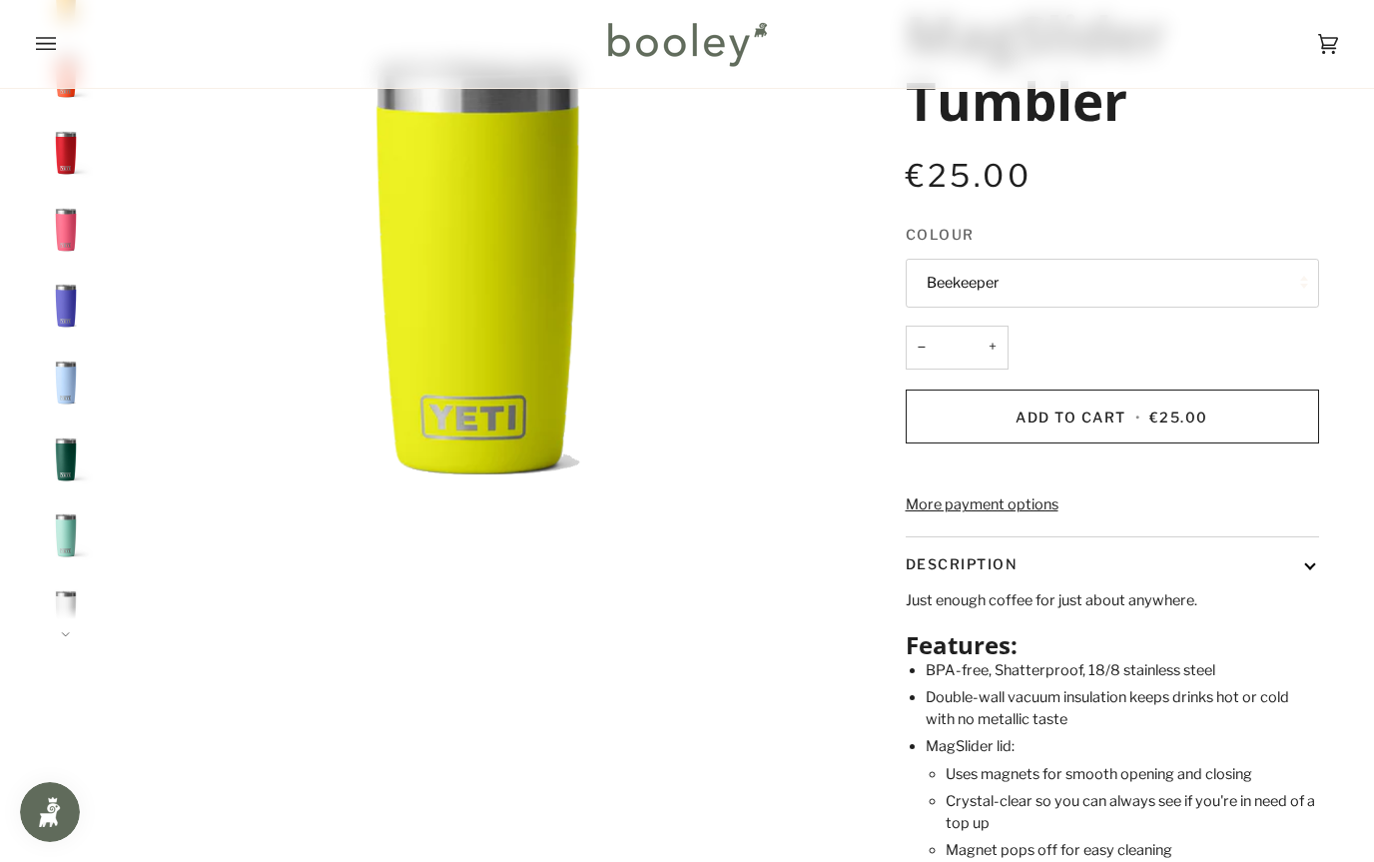
scroll to position [229, 0]
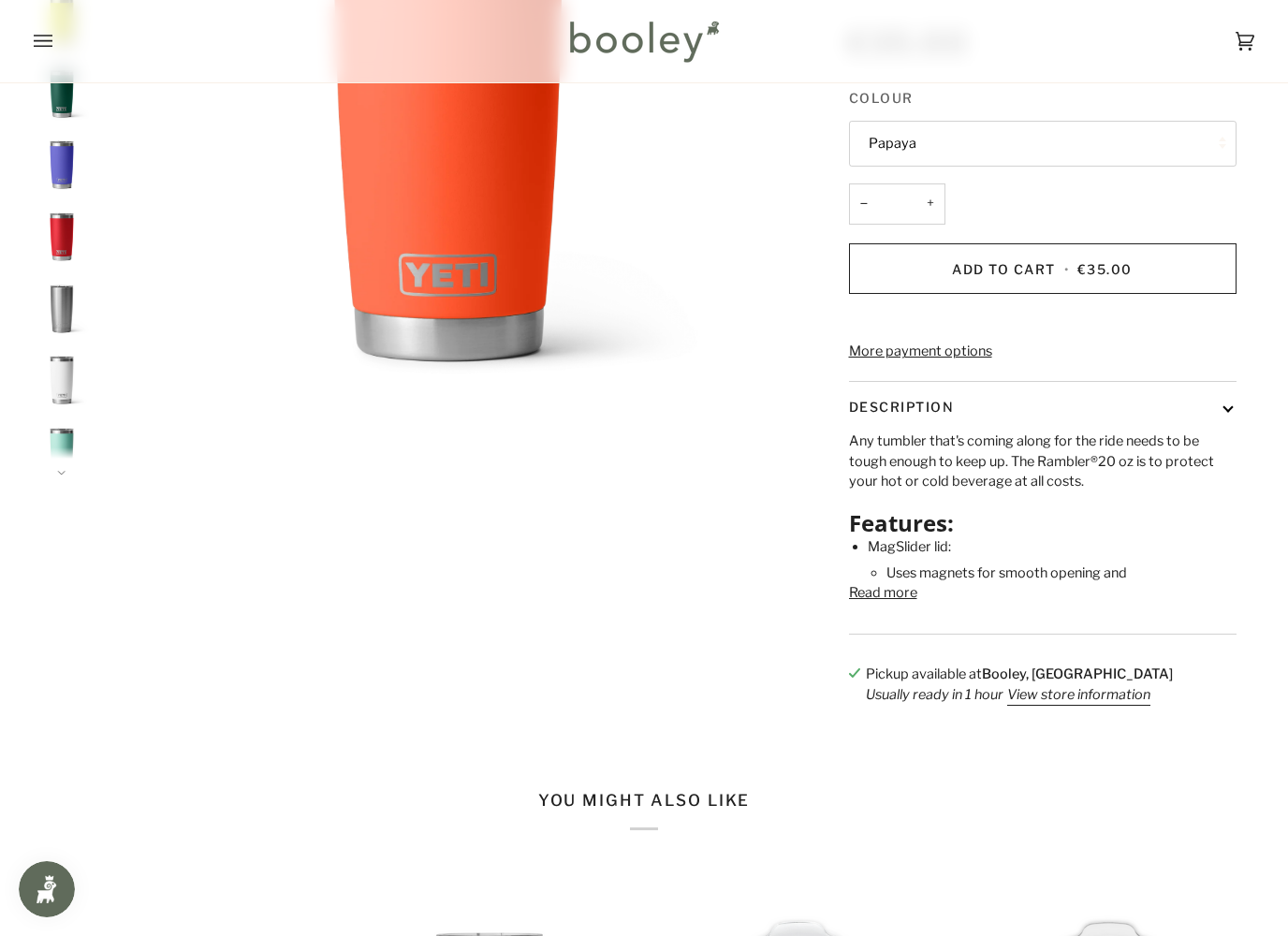
scroll to position [448, 0]
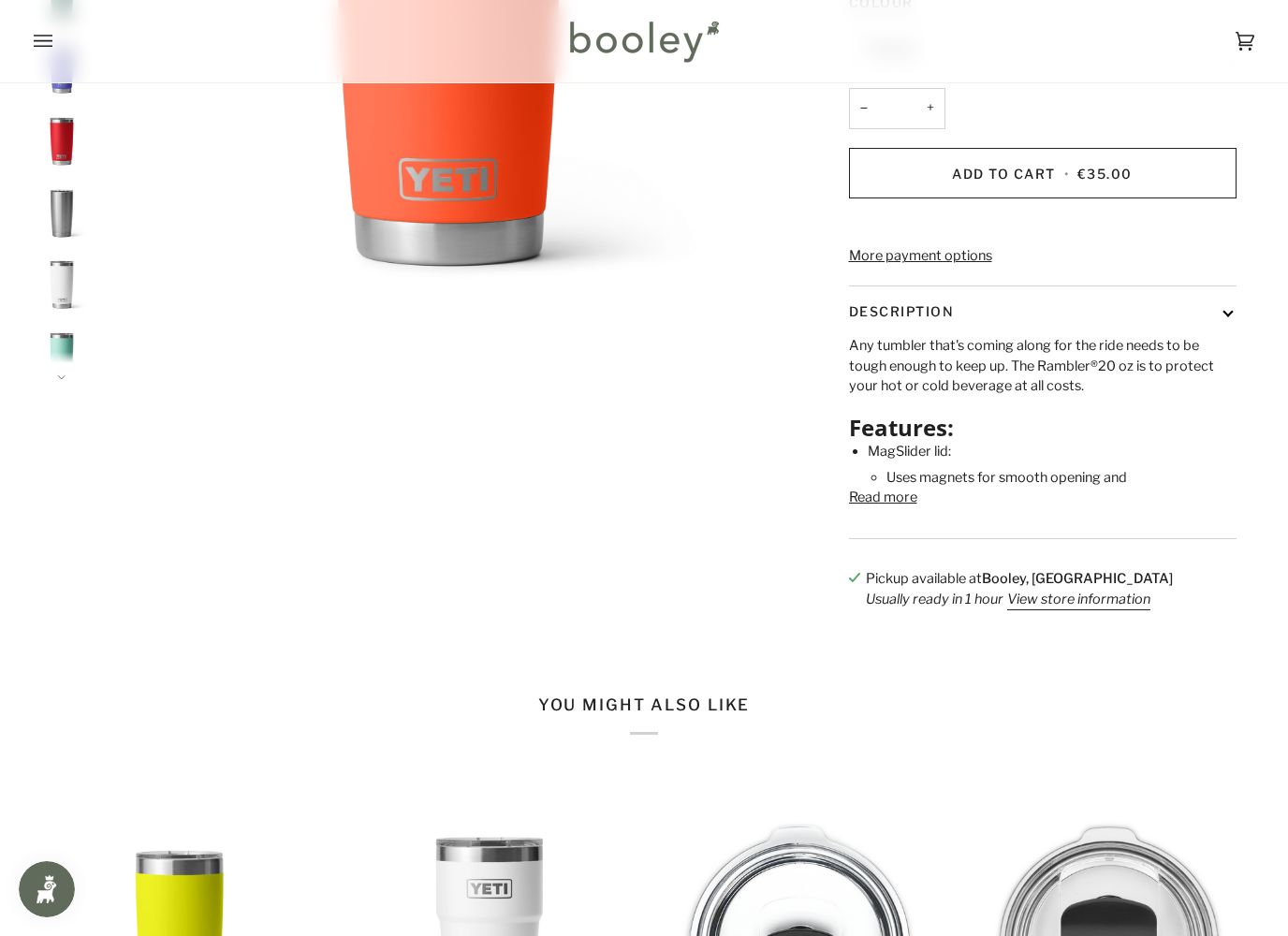
click at [879, 508] on button "Read more" at bounding box center [883, 498] width 68 height 21
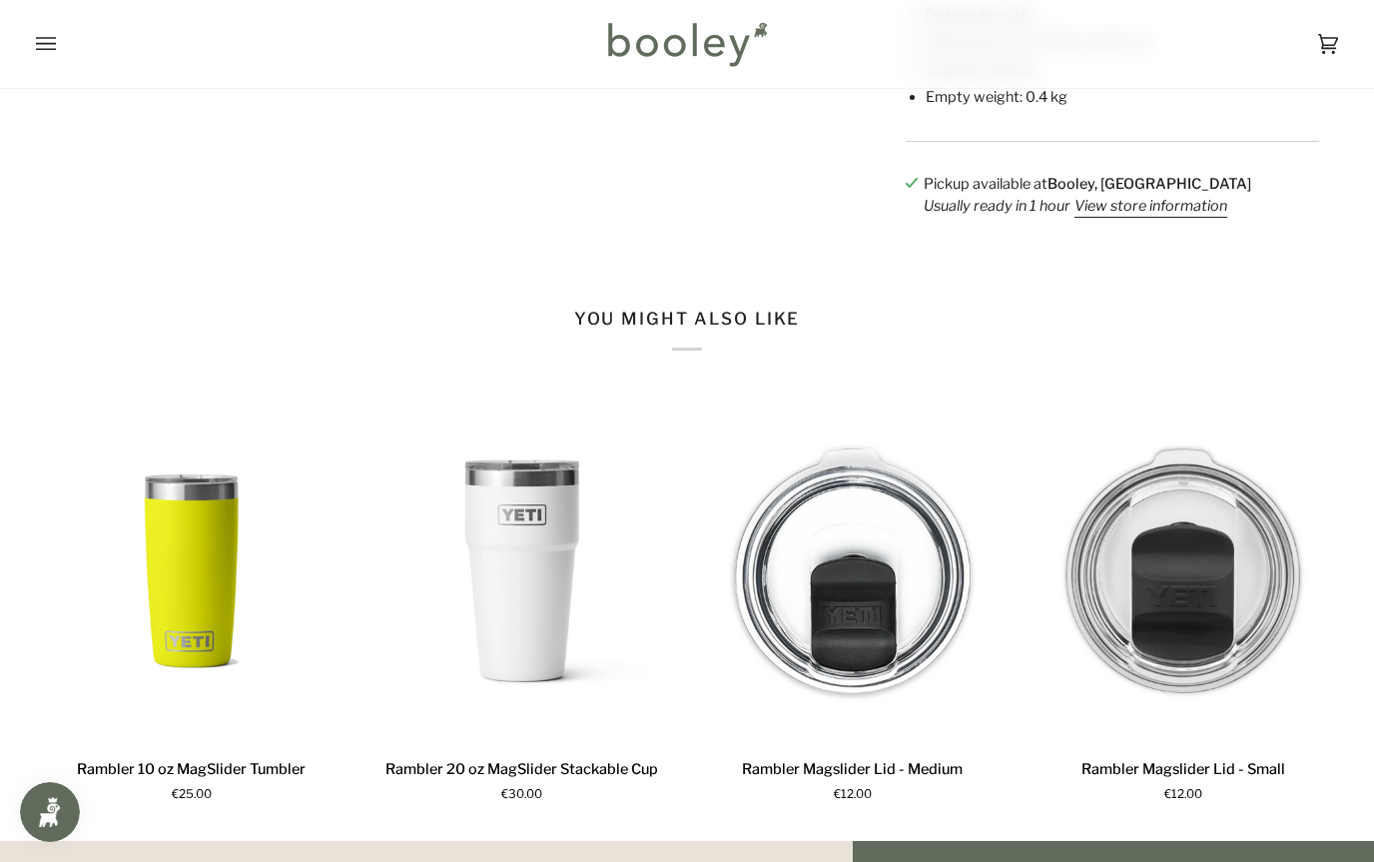
scroll to position [1452, 0]
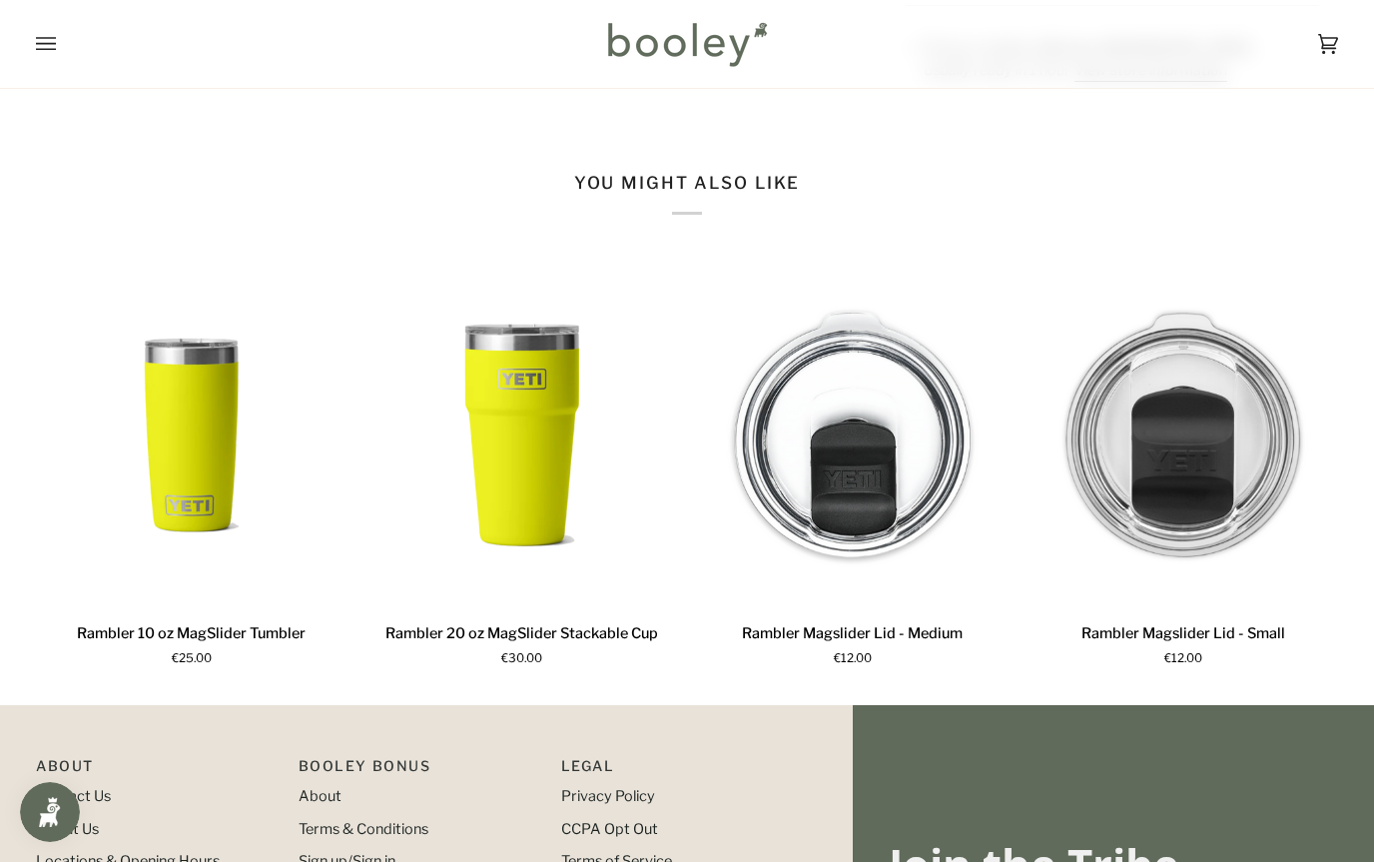
click at [487, 440] on img "Rambler 20 oz MagSlider Stackable Cup" at bounding box center [521, 436] width 311 height 346
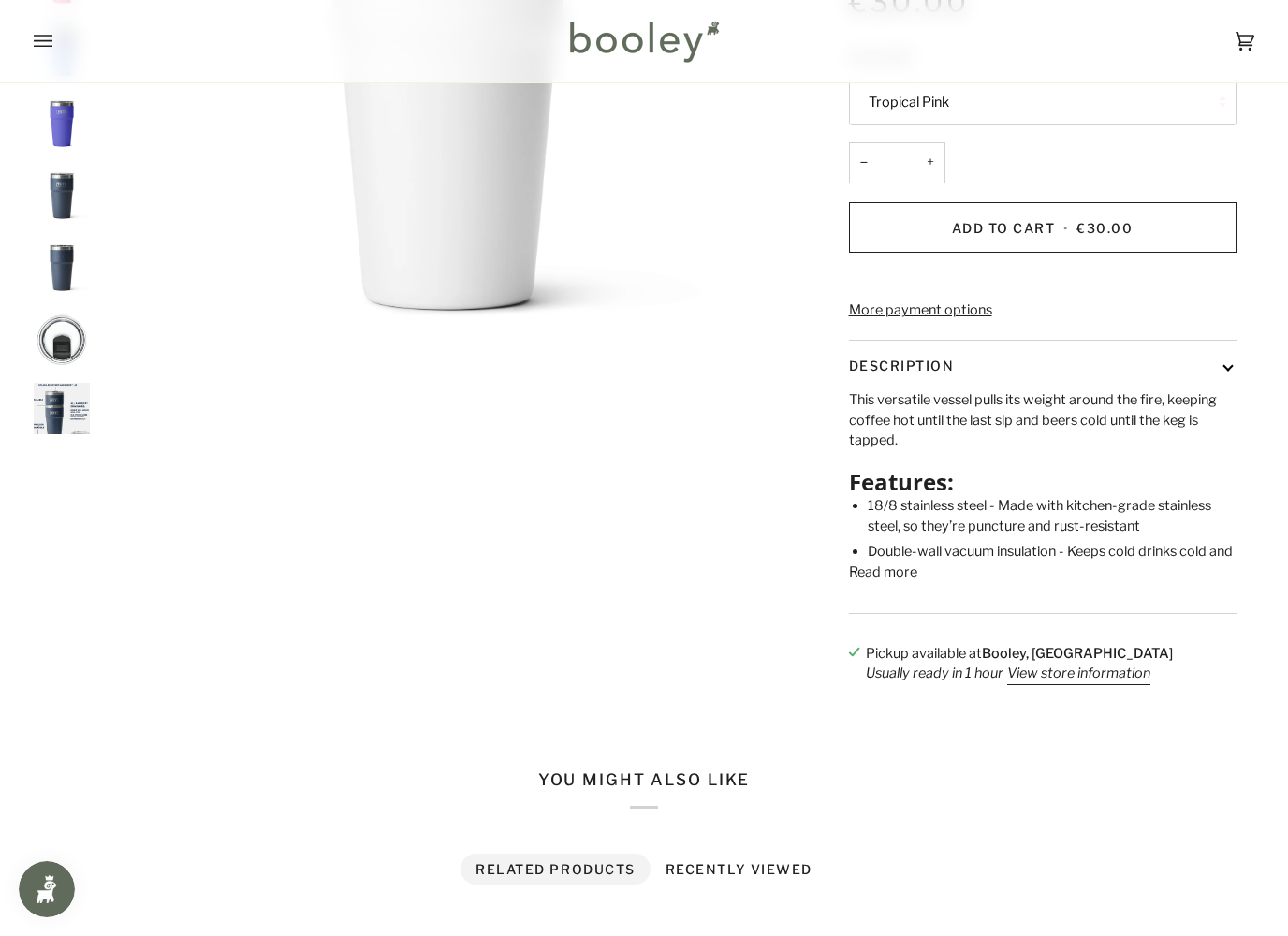
scroll to position [396, 0]
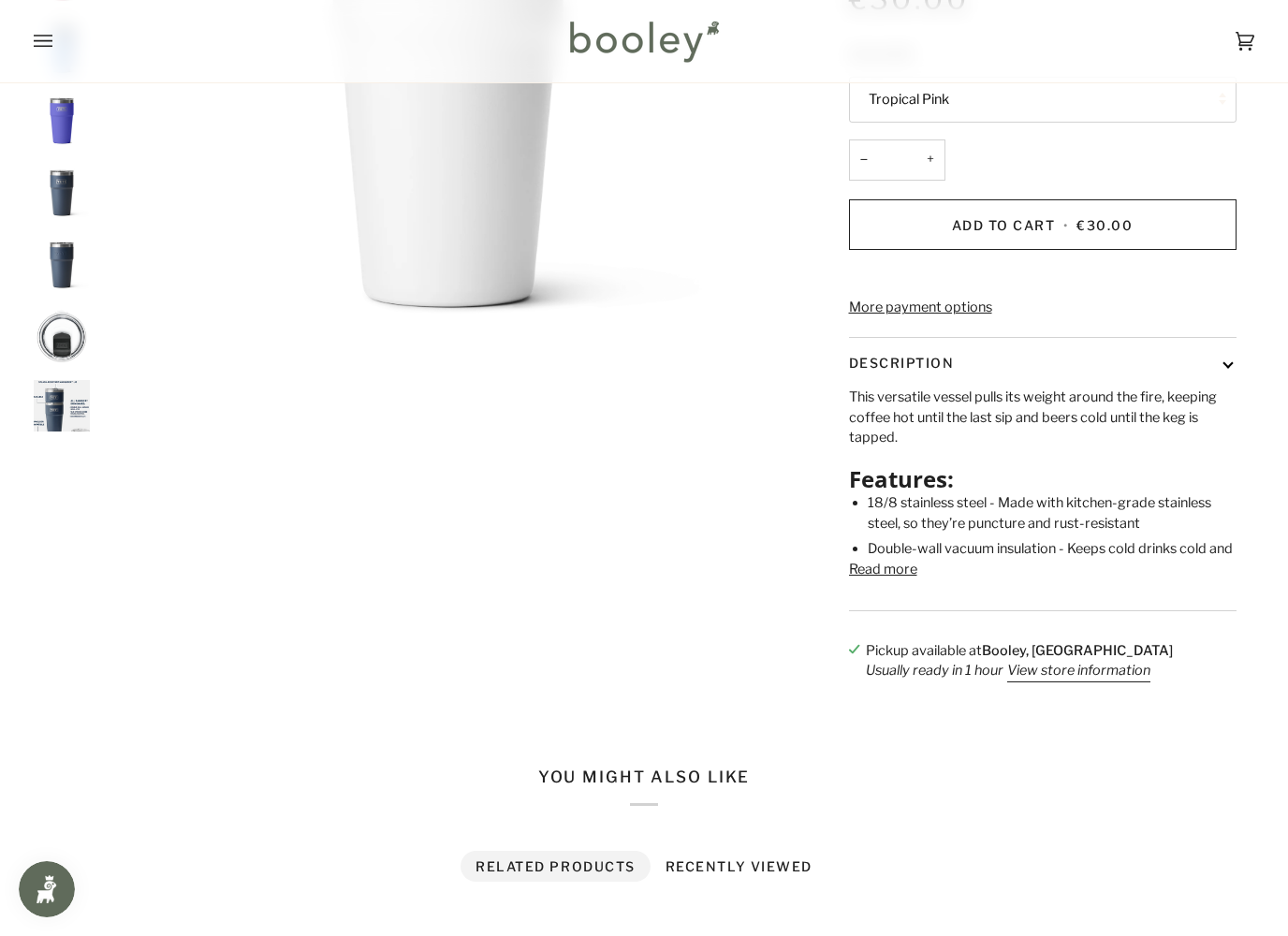
click at [893, 580] on button "Read more" at bounding box center [883, 570] width 68 height 21
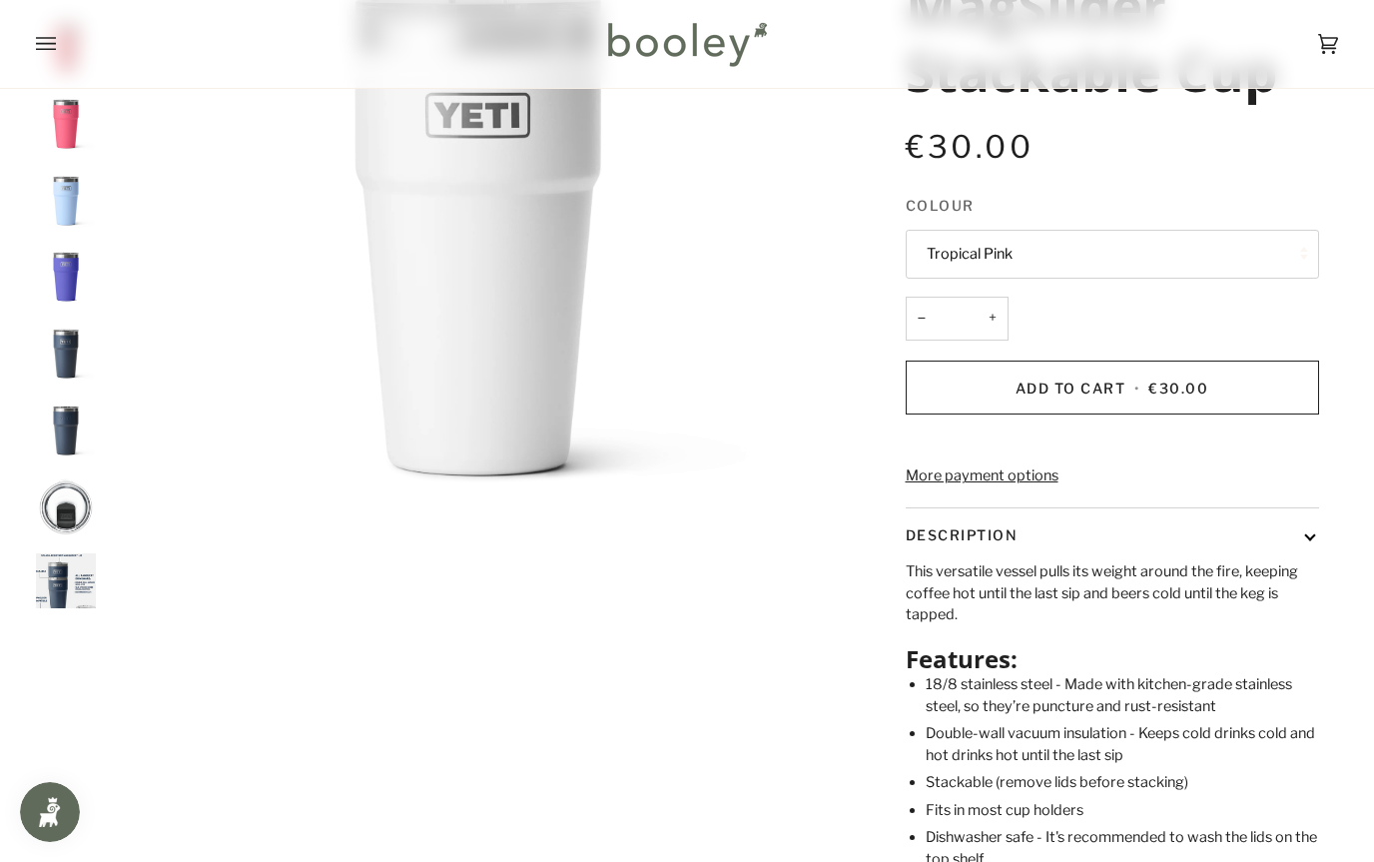
scroll to position [271, 0]
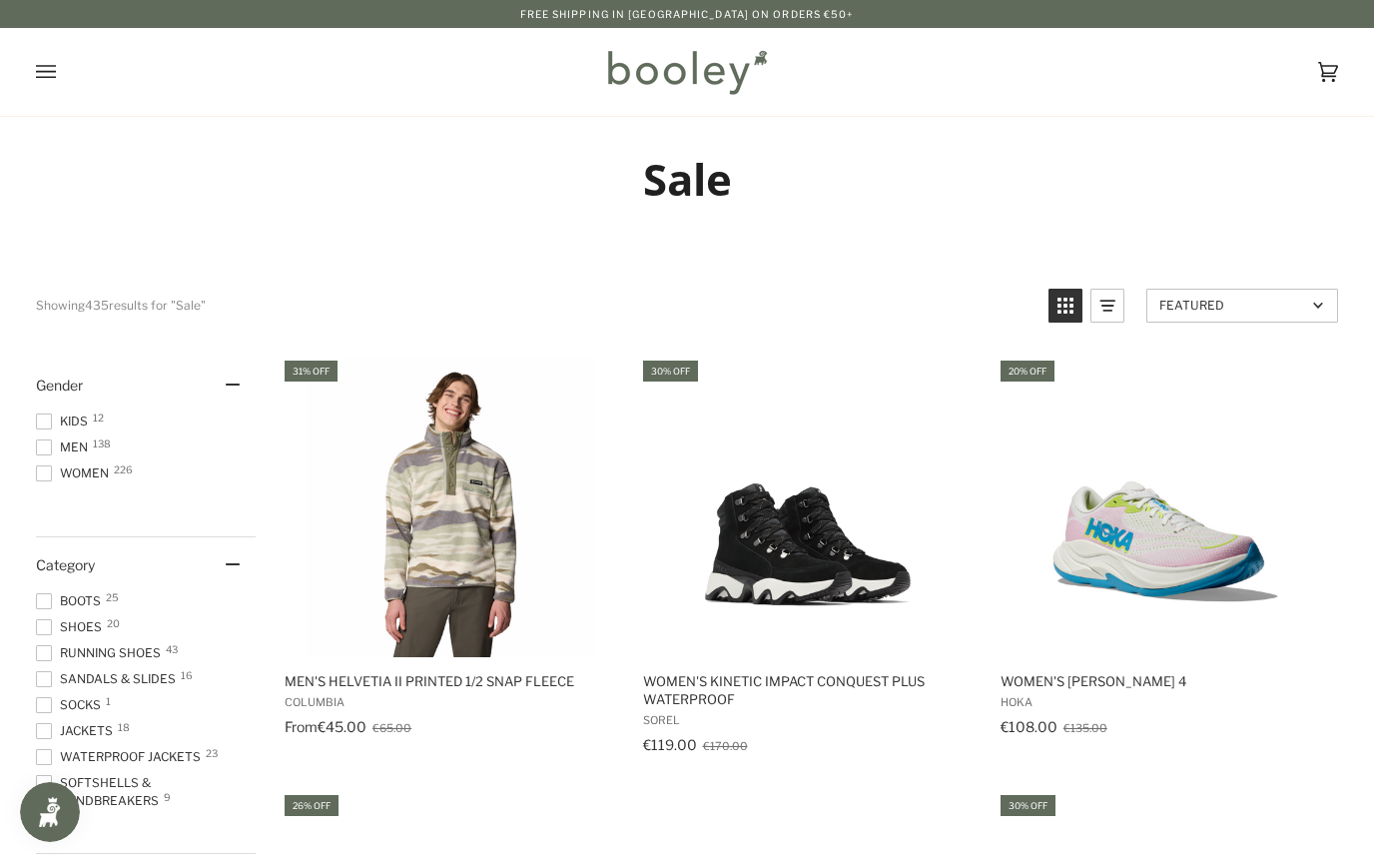
click at [78, 441] on span "Men 138" at bounding box center [65, 447] width 58 height 18
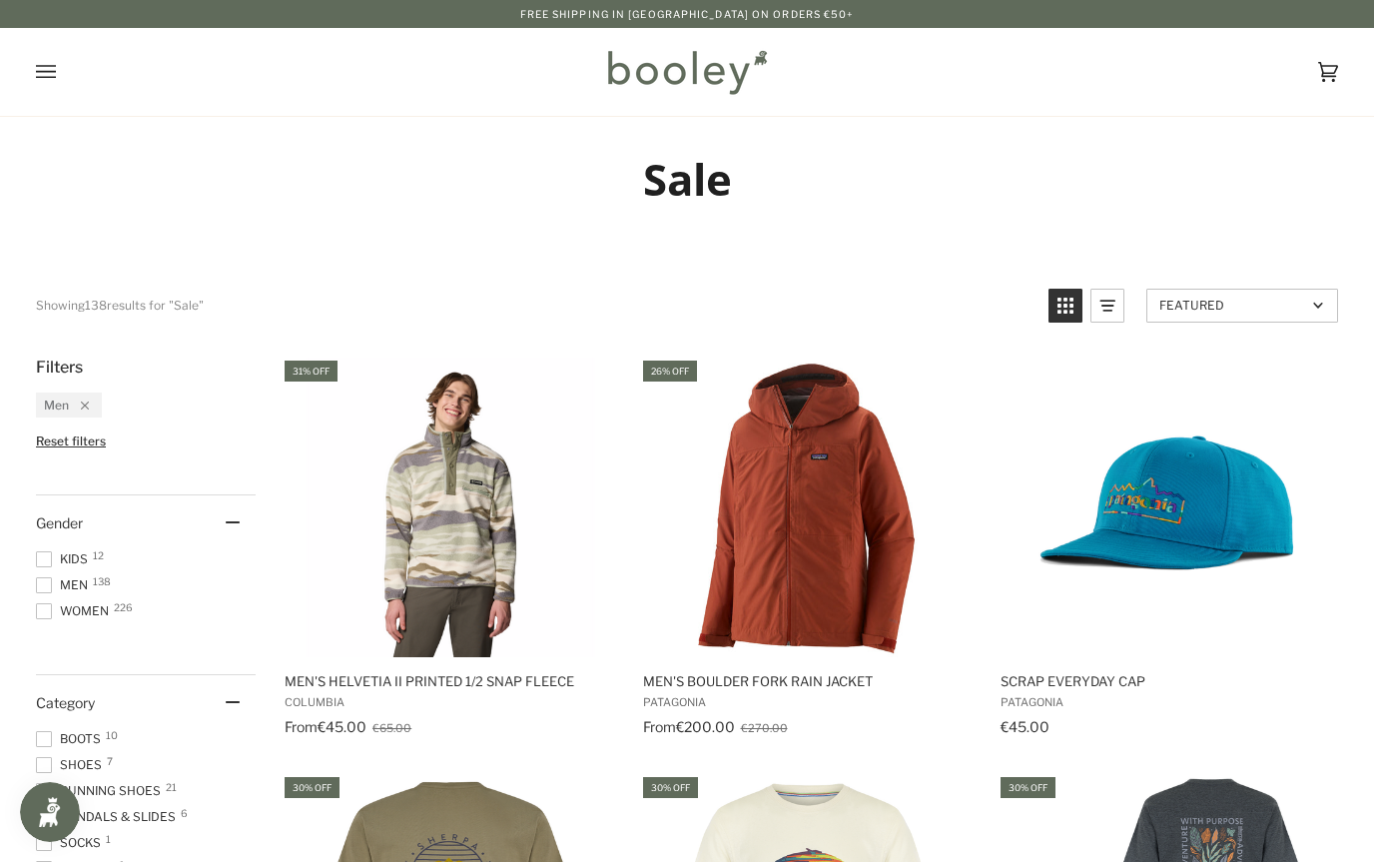
click at [852, 534] on img "Men's Boulder Fork Rain Jacket" at bounding box center [808, 507] width 300 height 300
click at [730, 498] on img "Men's Boulder Fork Rain Jacket" at bounding box center [808, 507] width 300 height 300
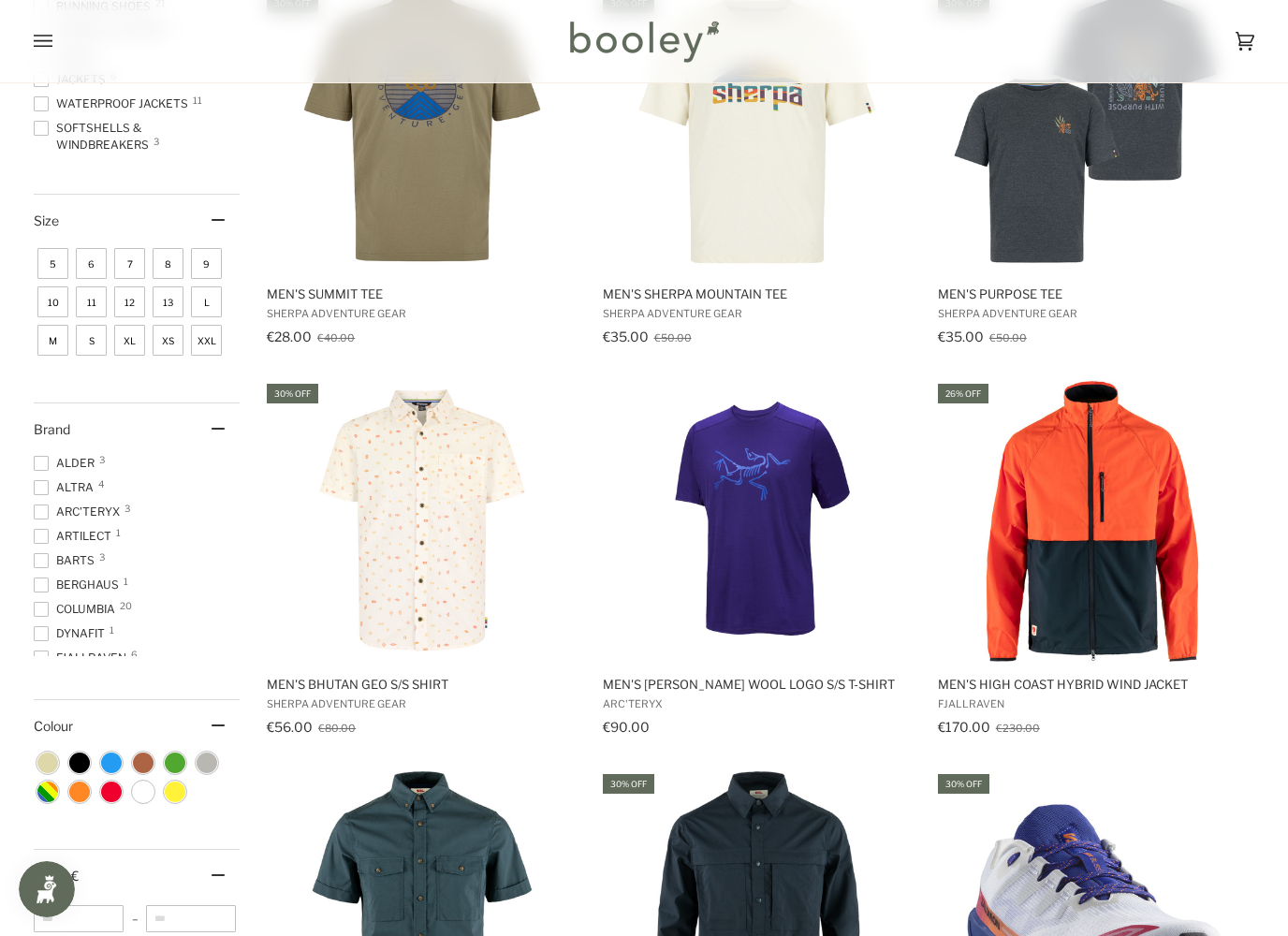
scroll to position [735, 0]
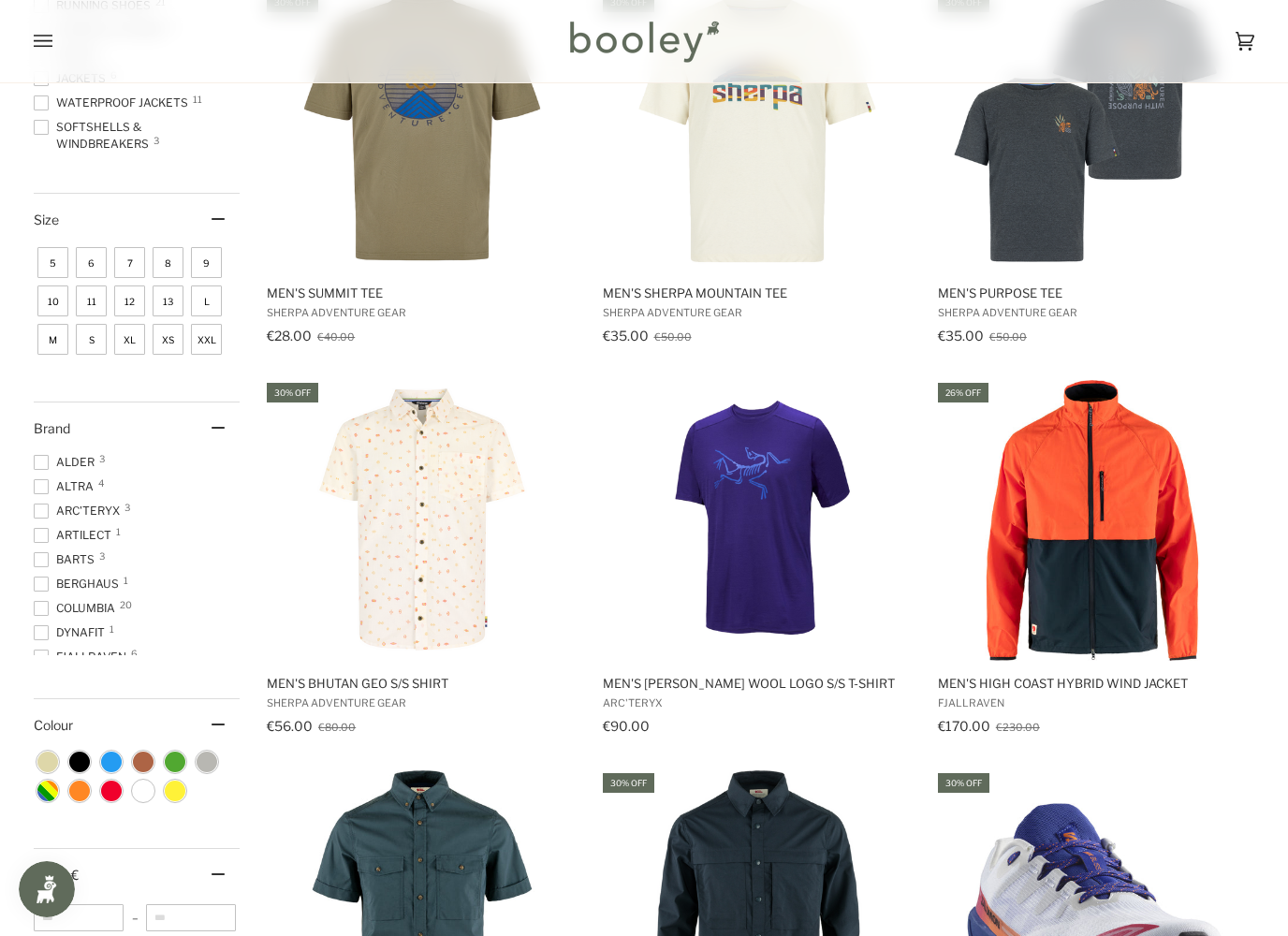
click at [767, 548] on img "Men's Ionia Merino Wool Logo S/S T-Shirt" at bounding box center [757, 520] width 281 height 281
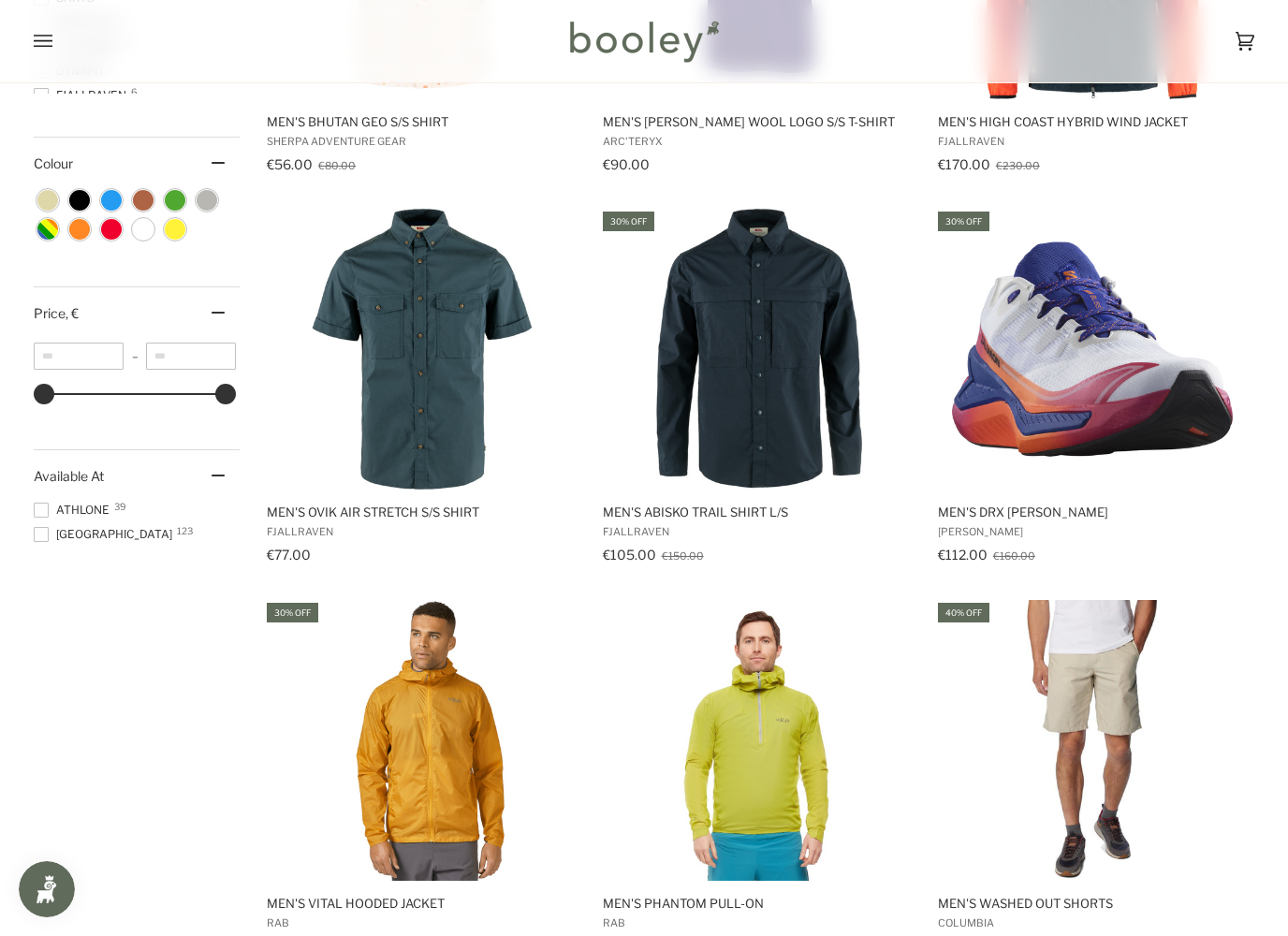
scroll to position [1298, 0]
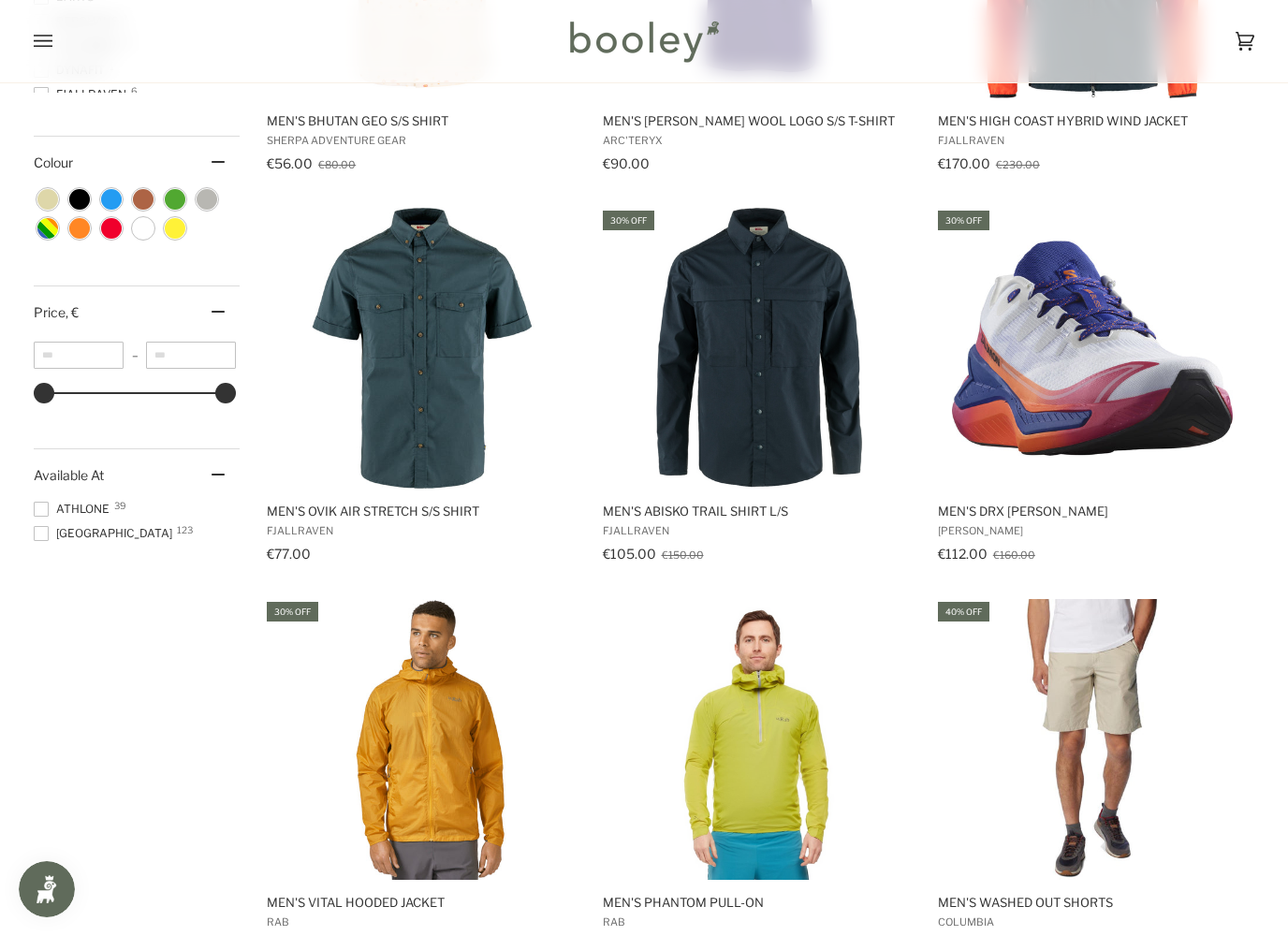
click at [1151, 432] on img "Men's Drx Bliss" at bounding box center [1093, 349] width 281 height 281
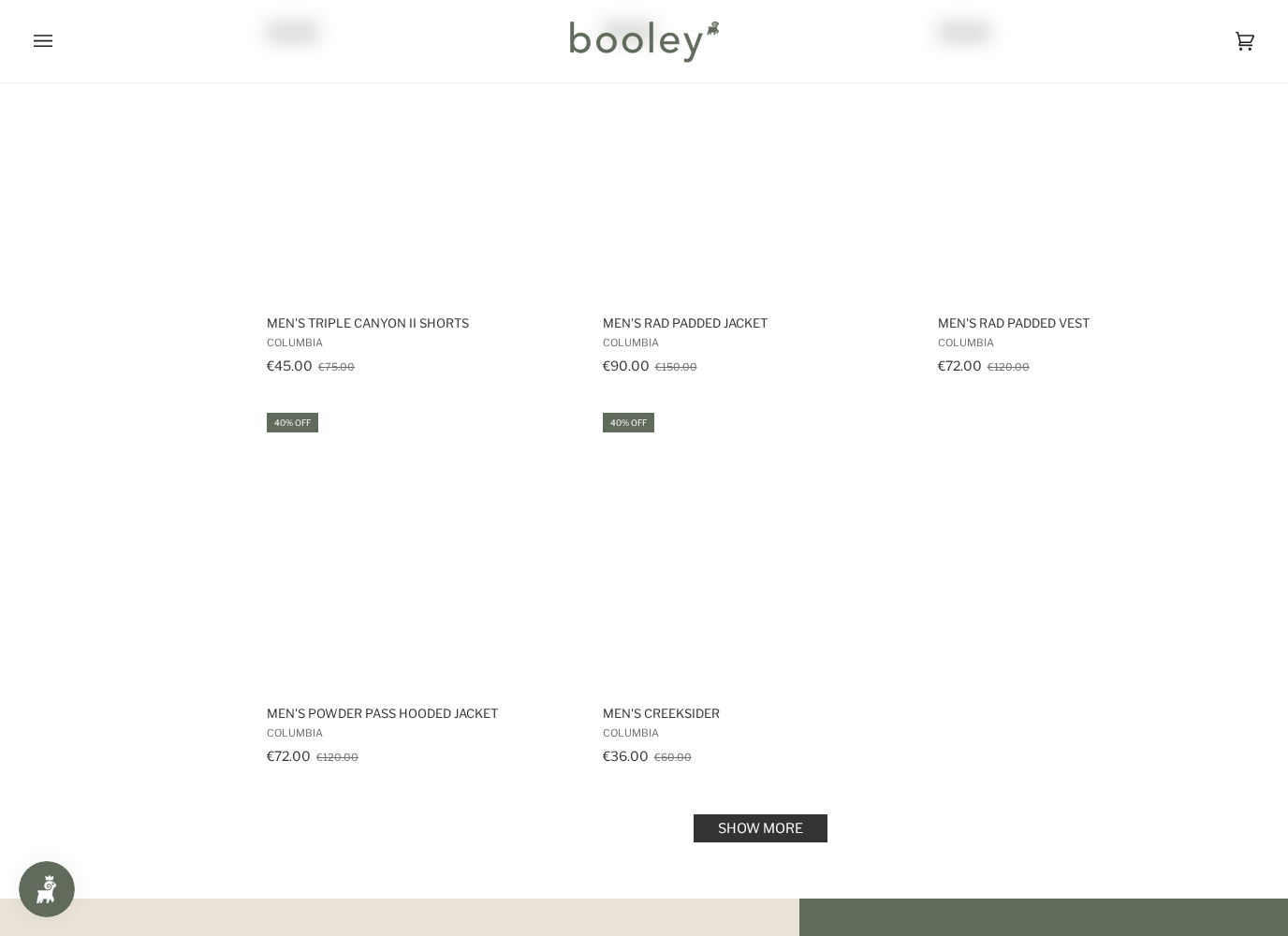
scroll to position [2322, 0]
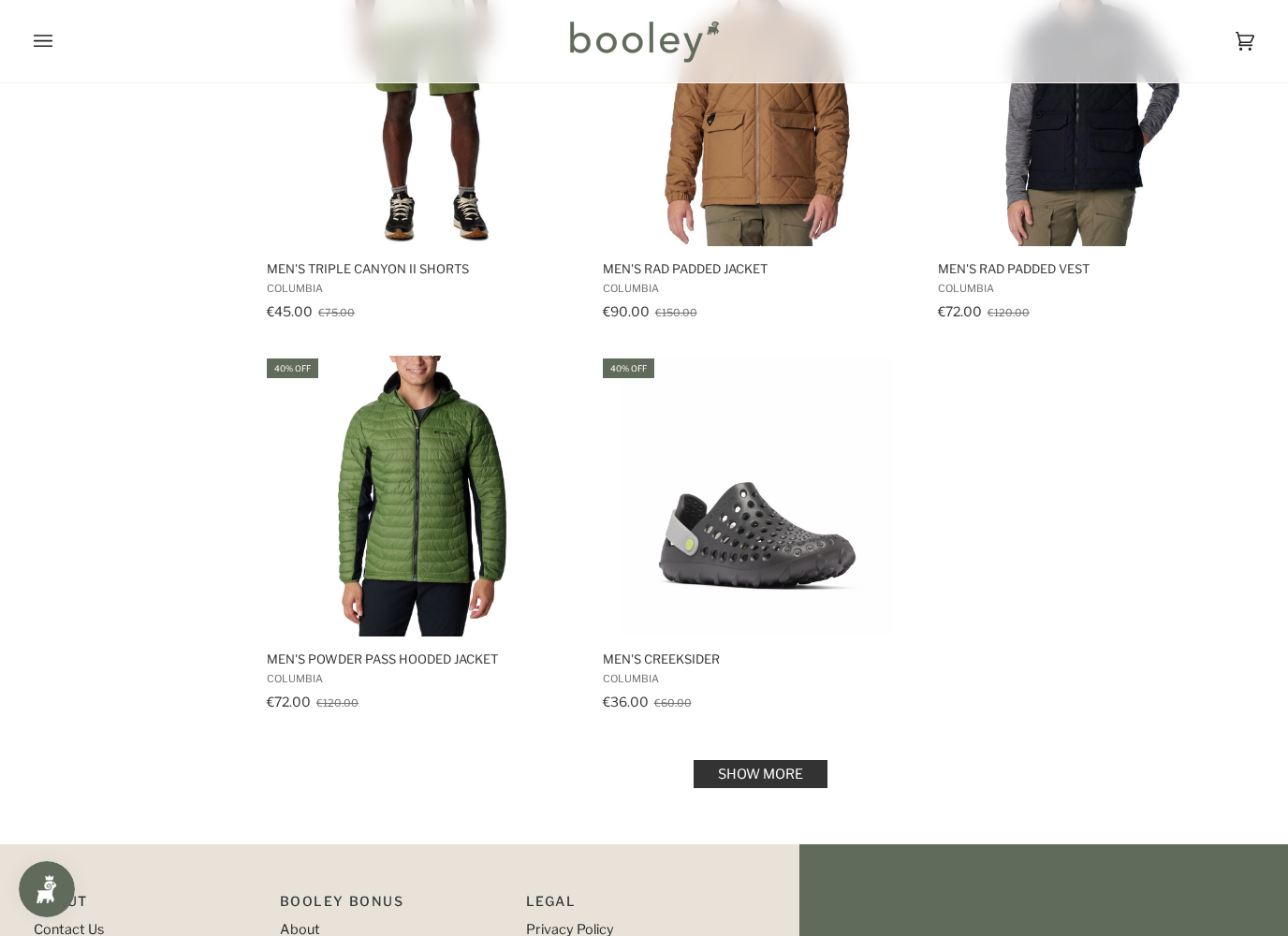
click at [734, 769] on link "Show more" at bounding box center [760, 774] width 134 height 28
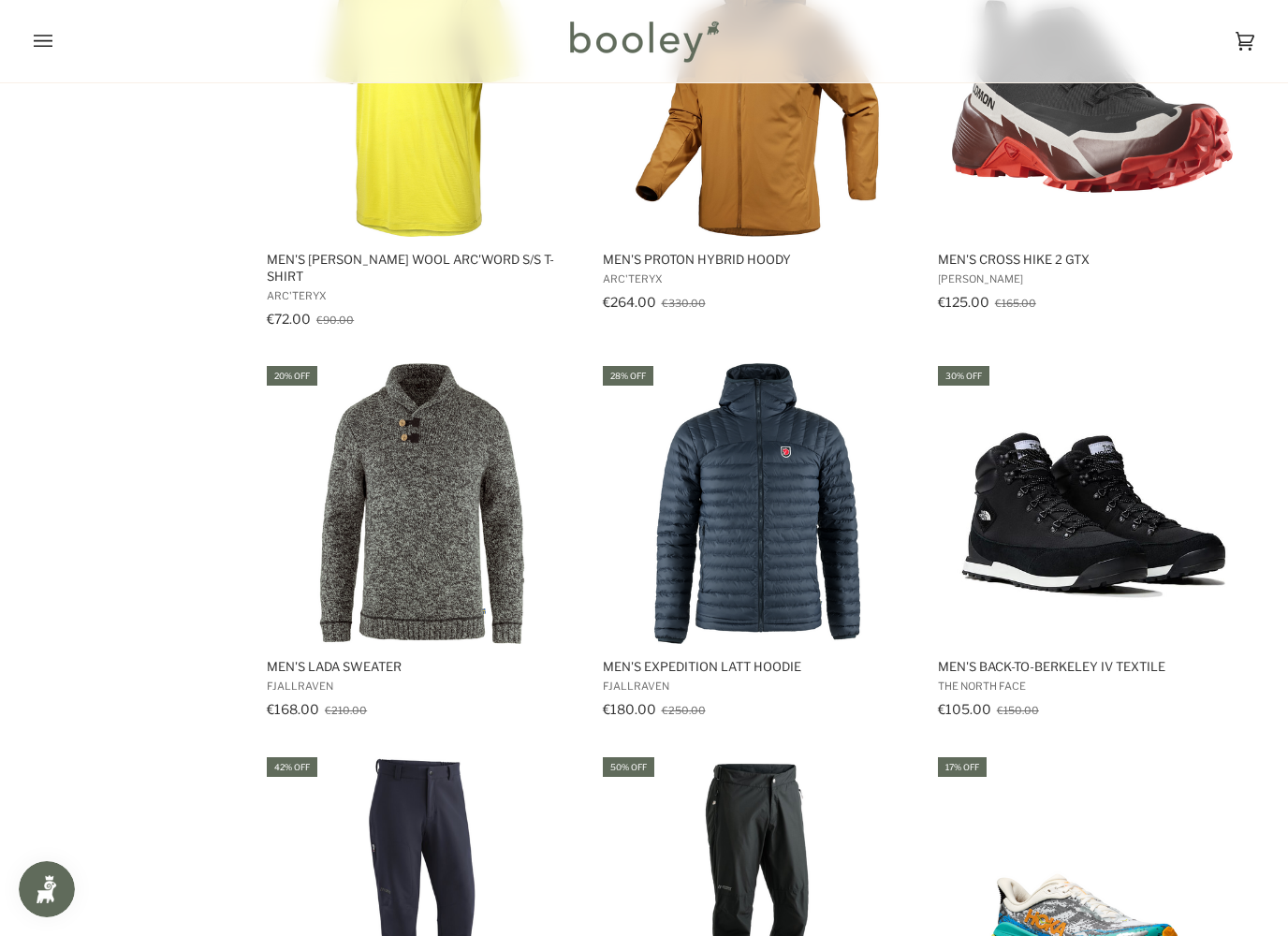
scroll to position [3893, 0]
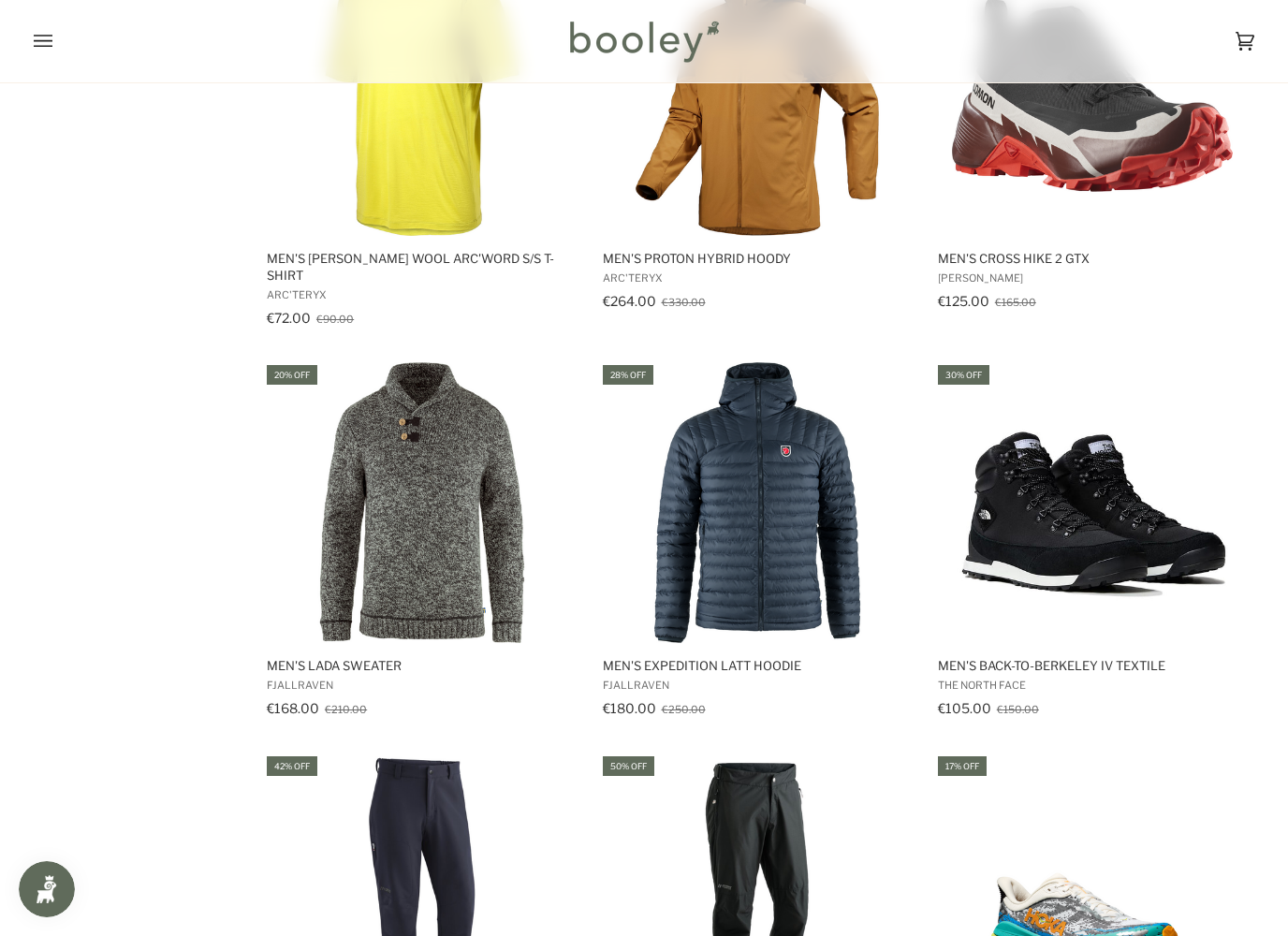
click at [690, 509] on img "Men's Expedition Latt Hoodie" at bounding box center [757, 502] width 281 height 281
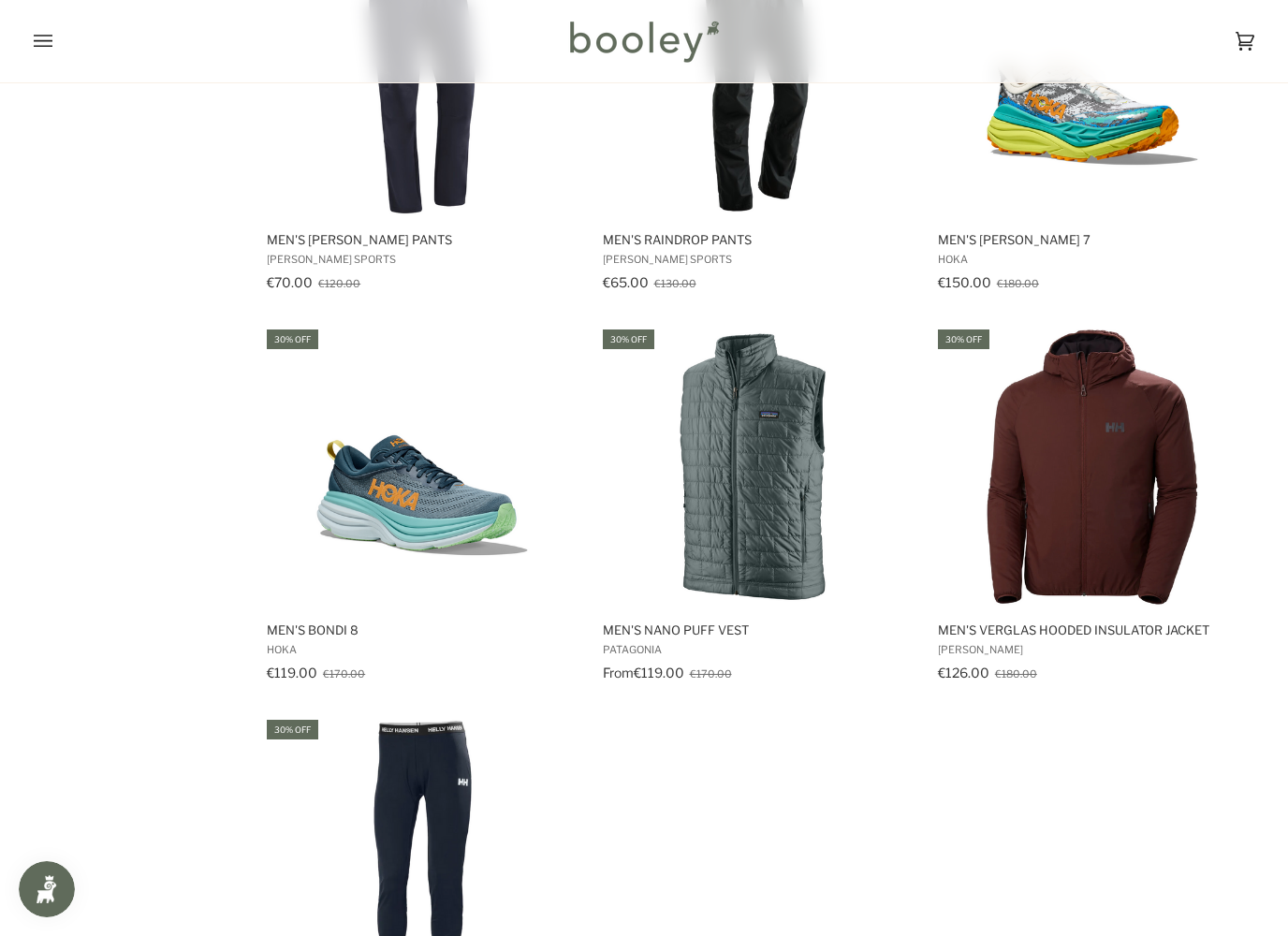
scroll to position [4711, 0]
click at [780, 487] on img "Men's Nano Puff Vest" at bounding box center [757, 467] width 281 height 281
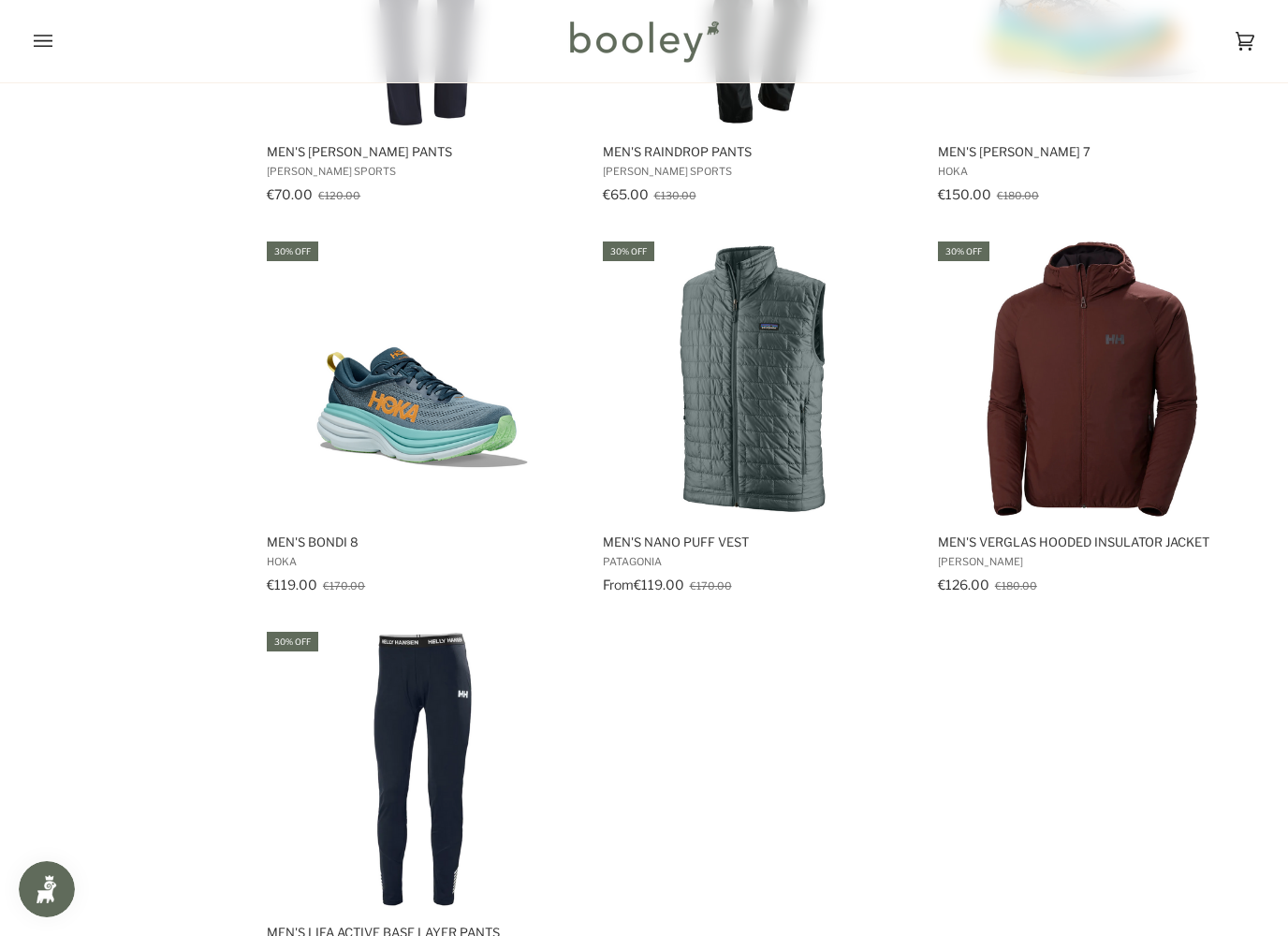
scroll to position [4812, 0]
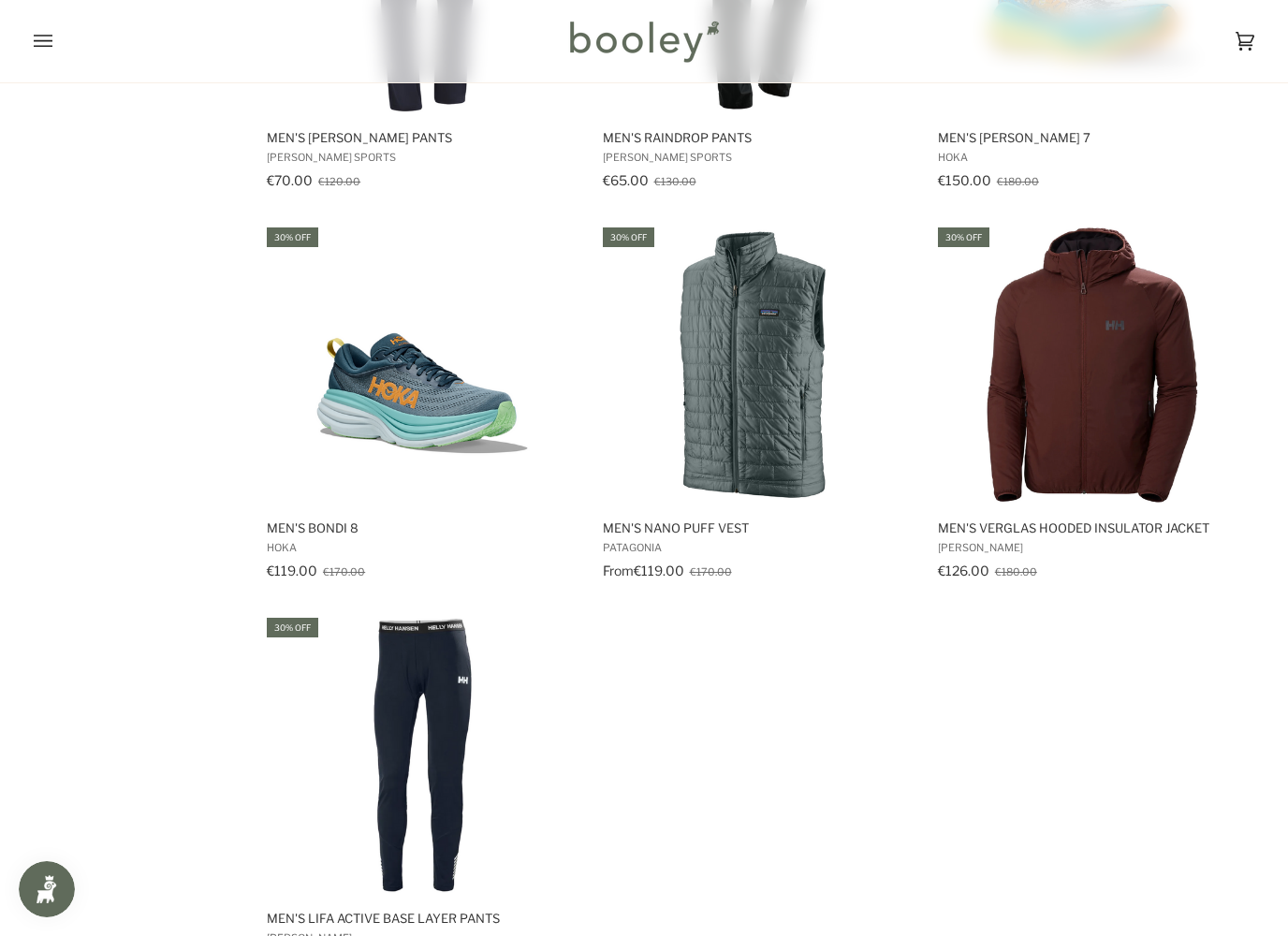
click at [350, 409] on img "Men's Bondi 8" at bounding box center [423, 365] width 281 height 281
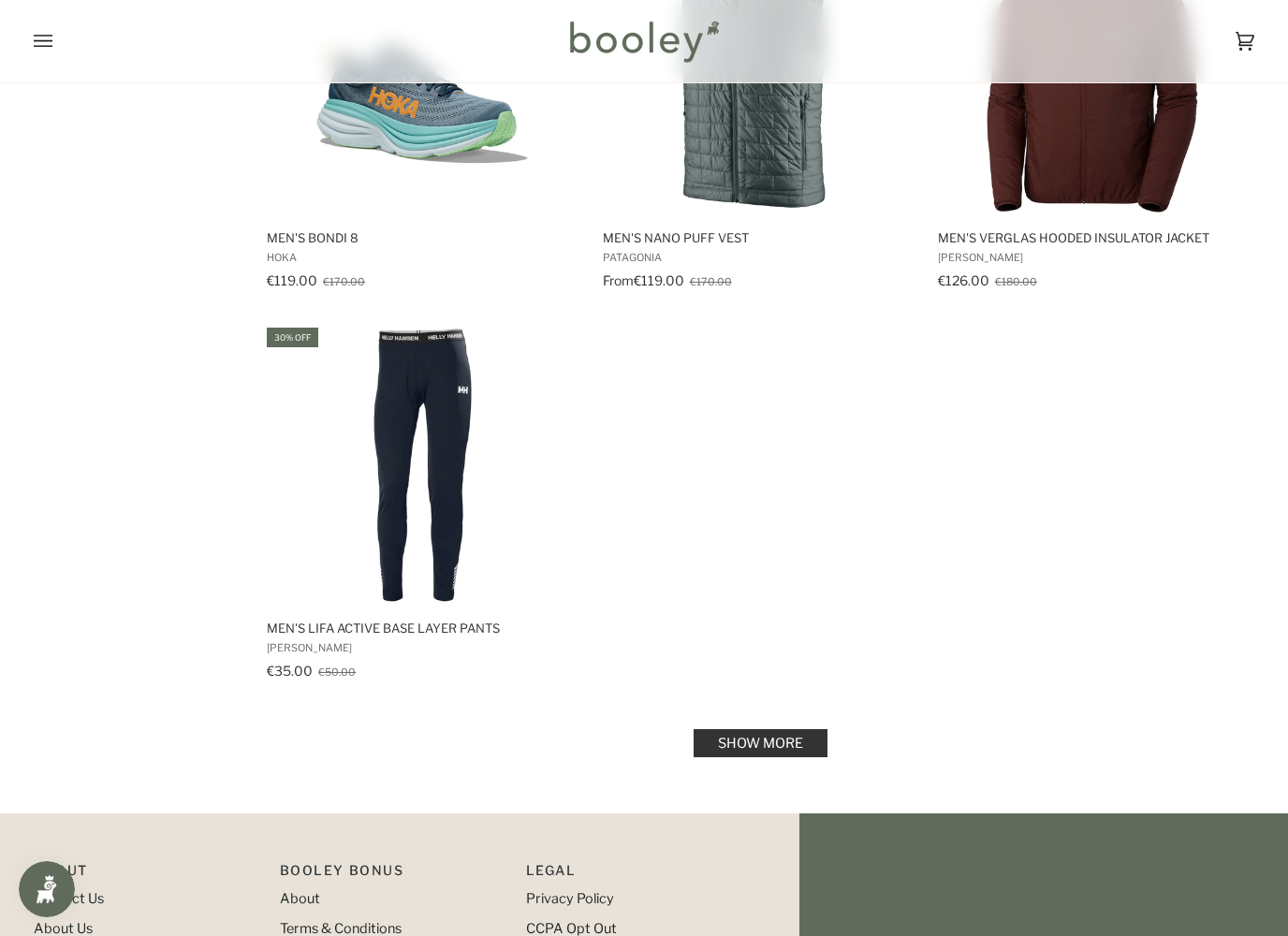
scroll to position [5112, 0]
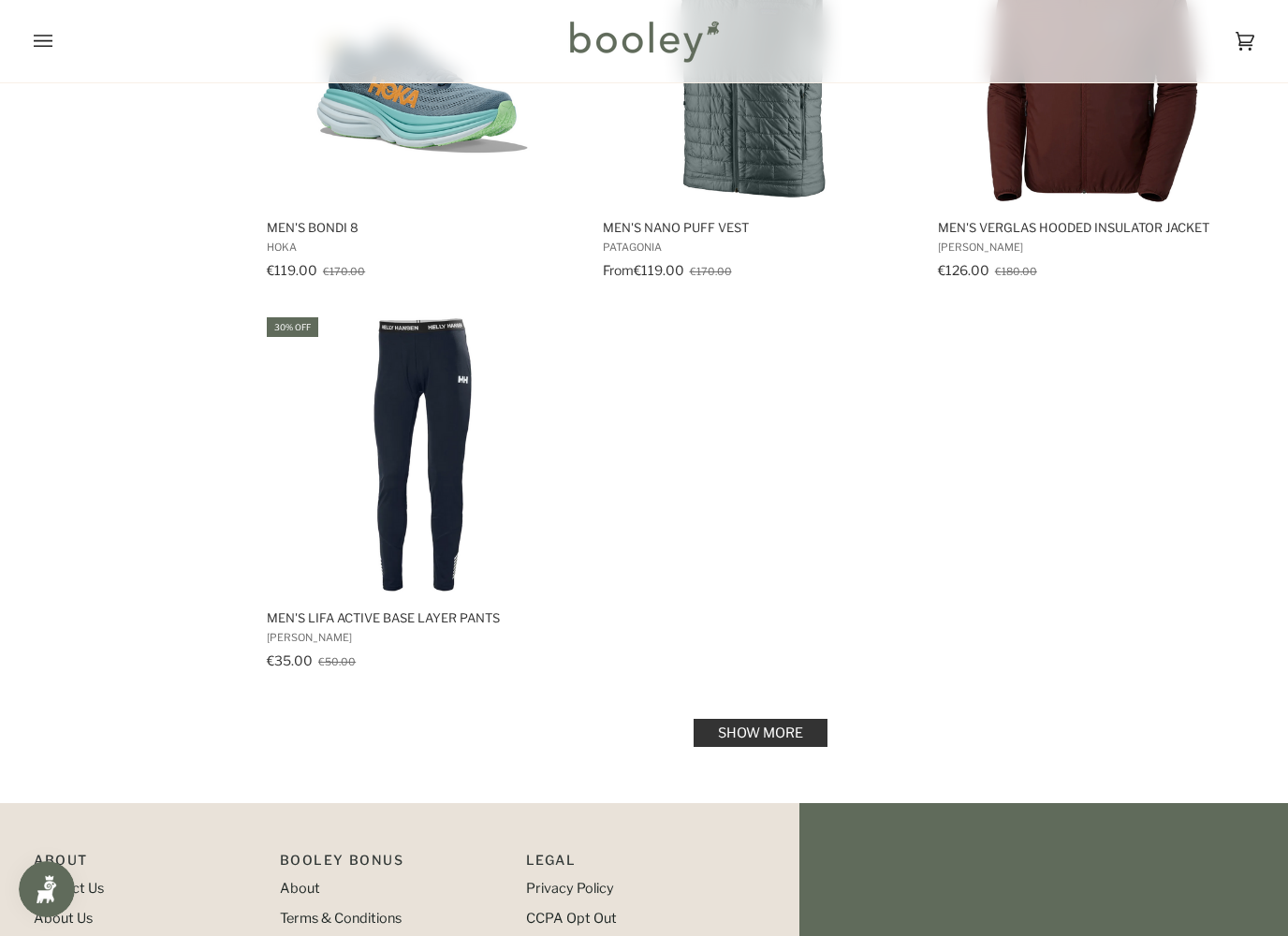
click at [743, 721] on link "Show more" at bounding box center [760, 733] width 134 height 28
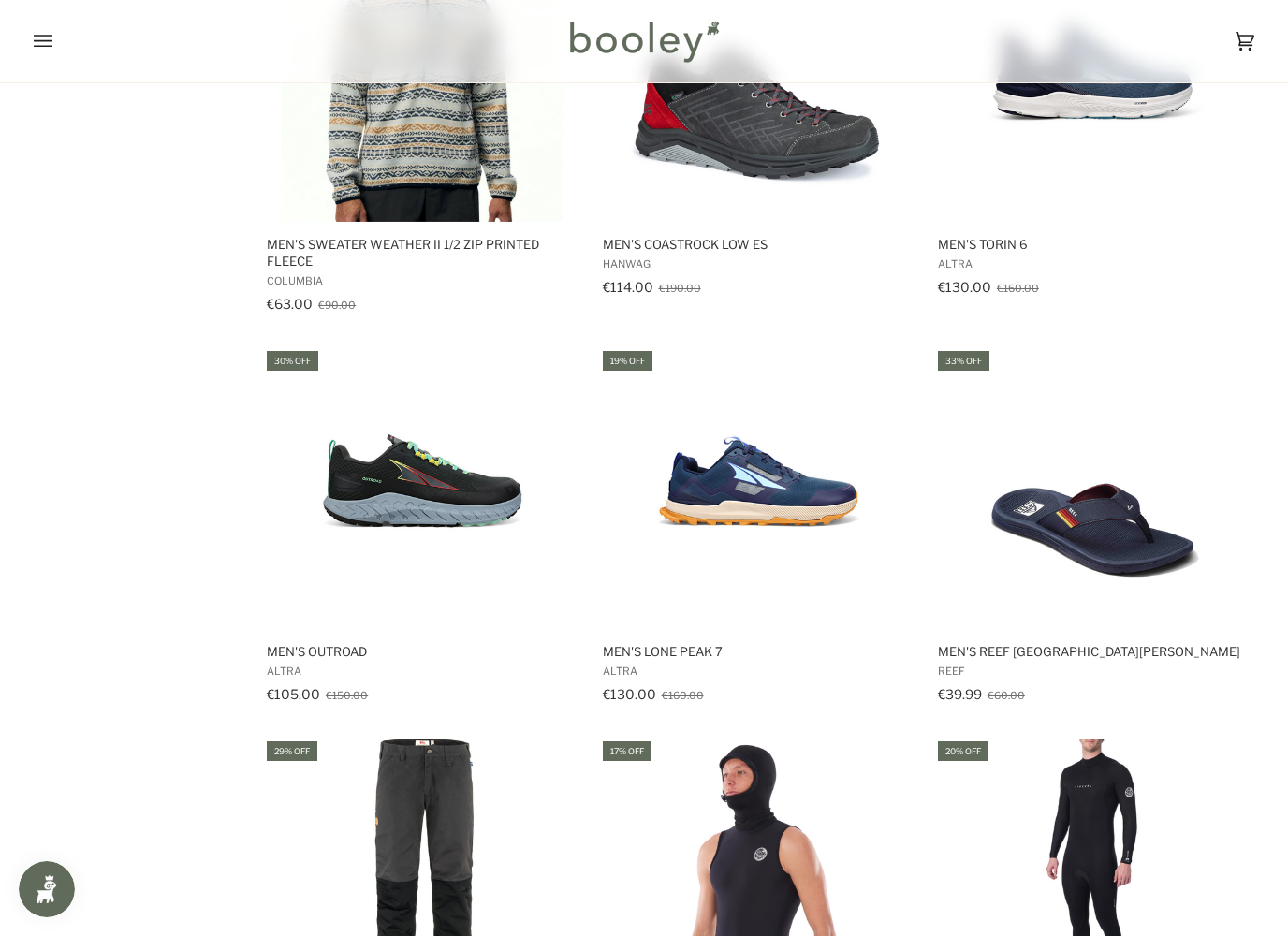
scroll to position [6293, 0]
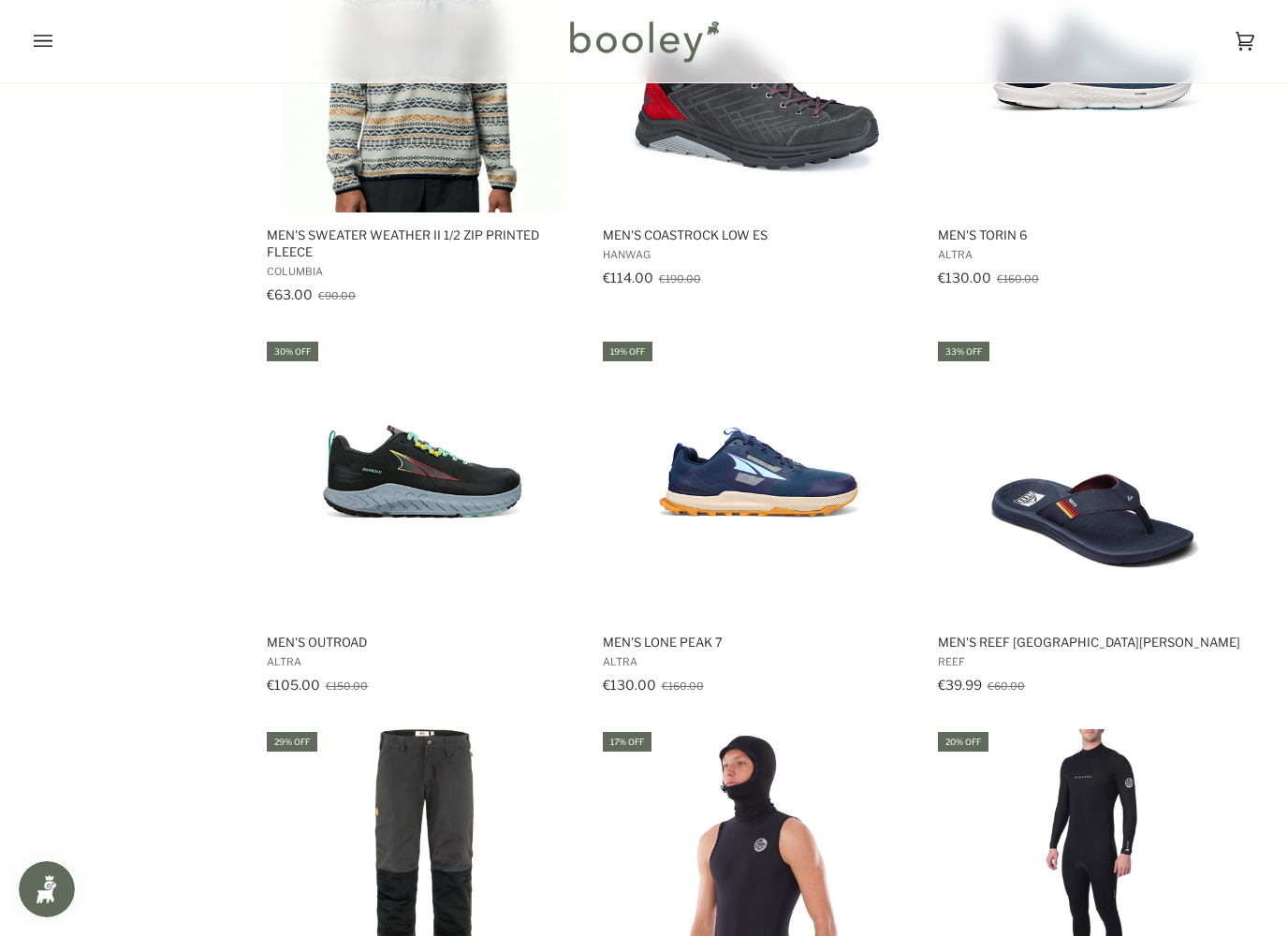
click at [370, 471] on img "Men's Outroad" at bounding box center [423, 479] width 281 height 281
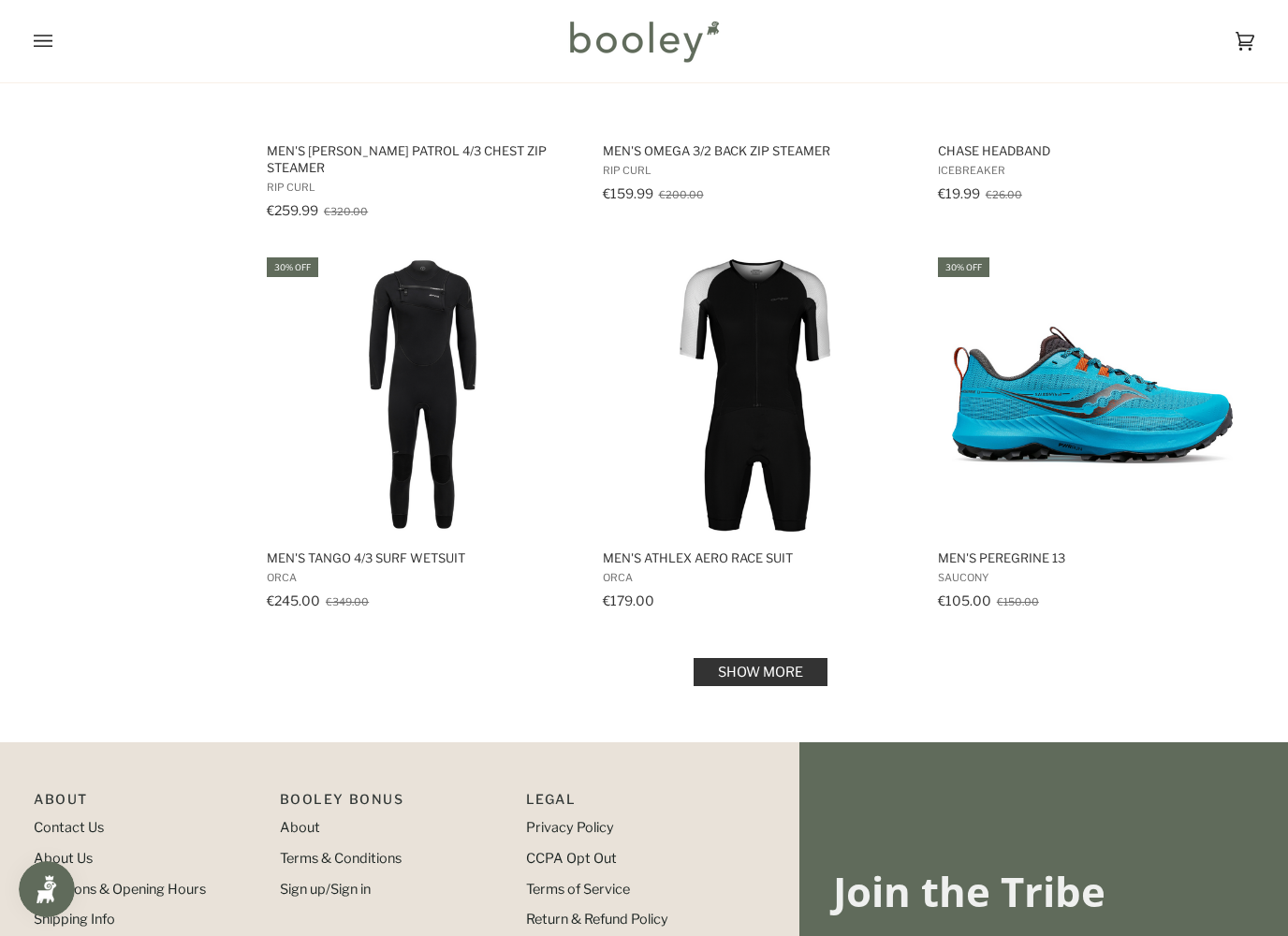
scroll to position [7596, 0]
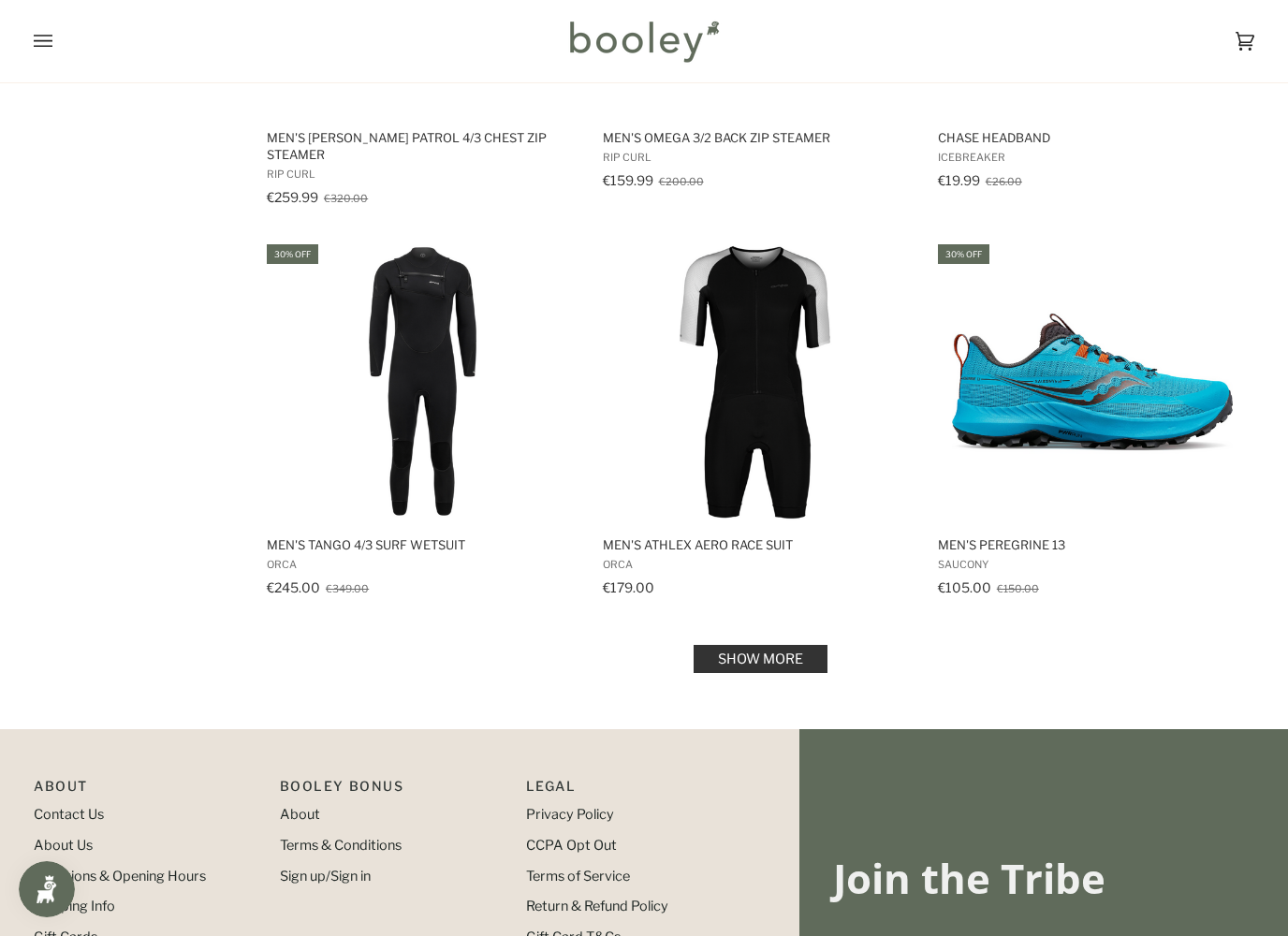
click at [1187, 375] on img "Men's Peregrine 13" at bounding box center [1093, 382] width 281 height 281
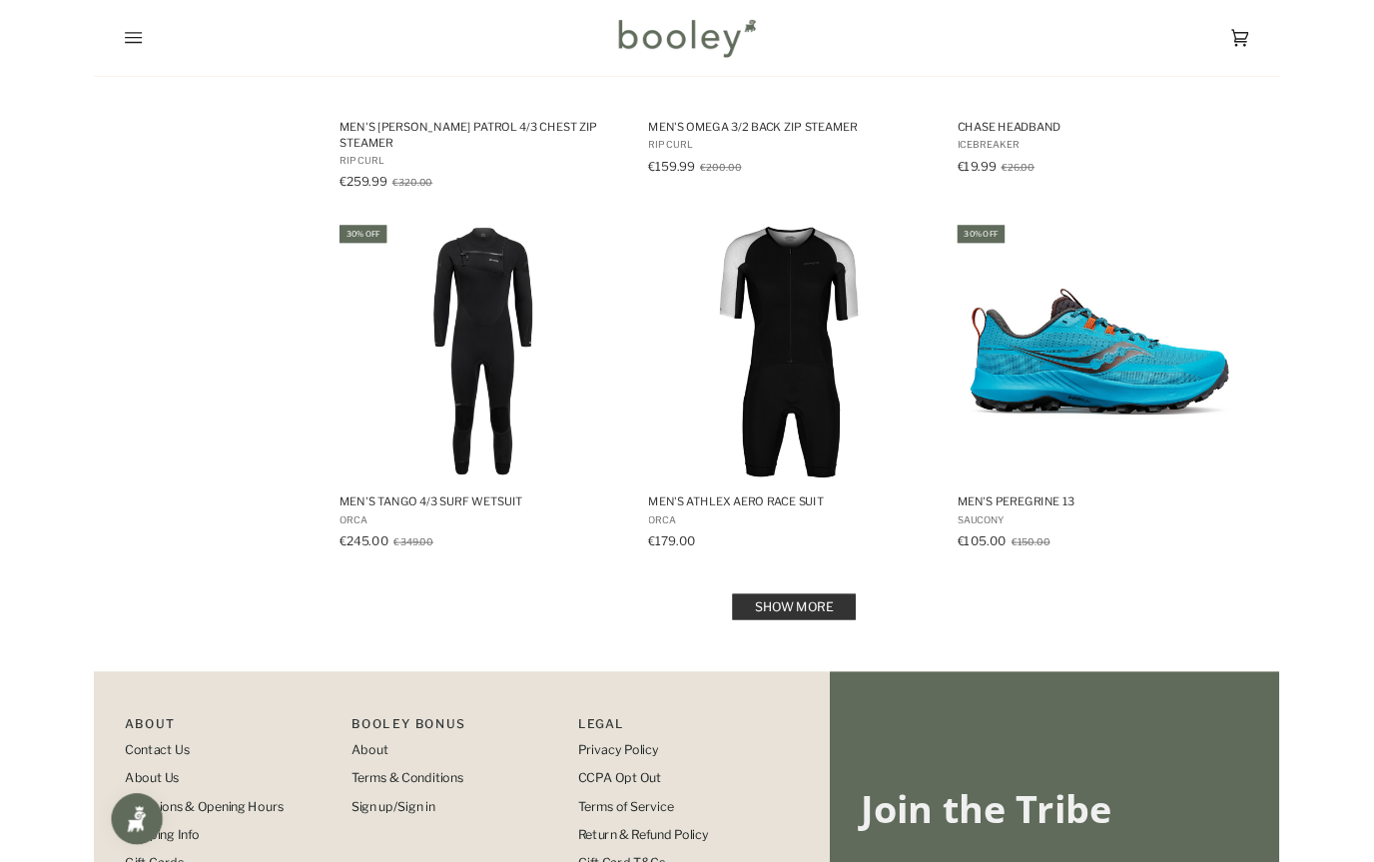
scroll to position [8162, 0]
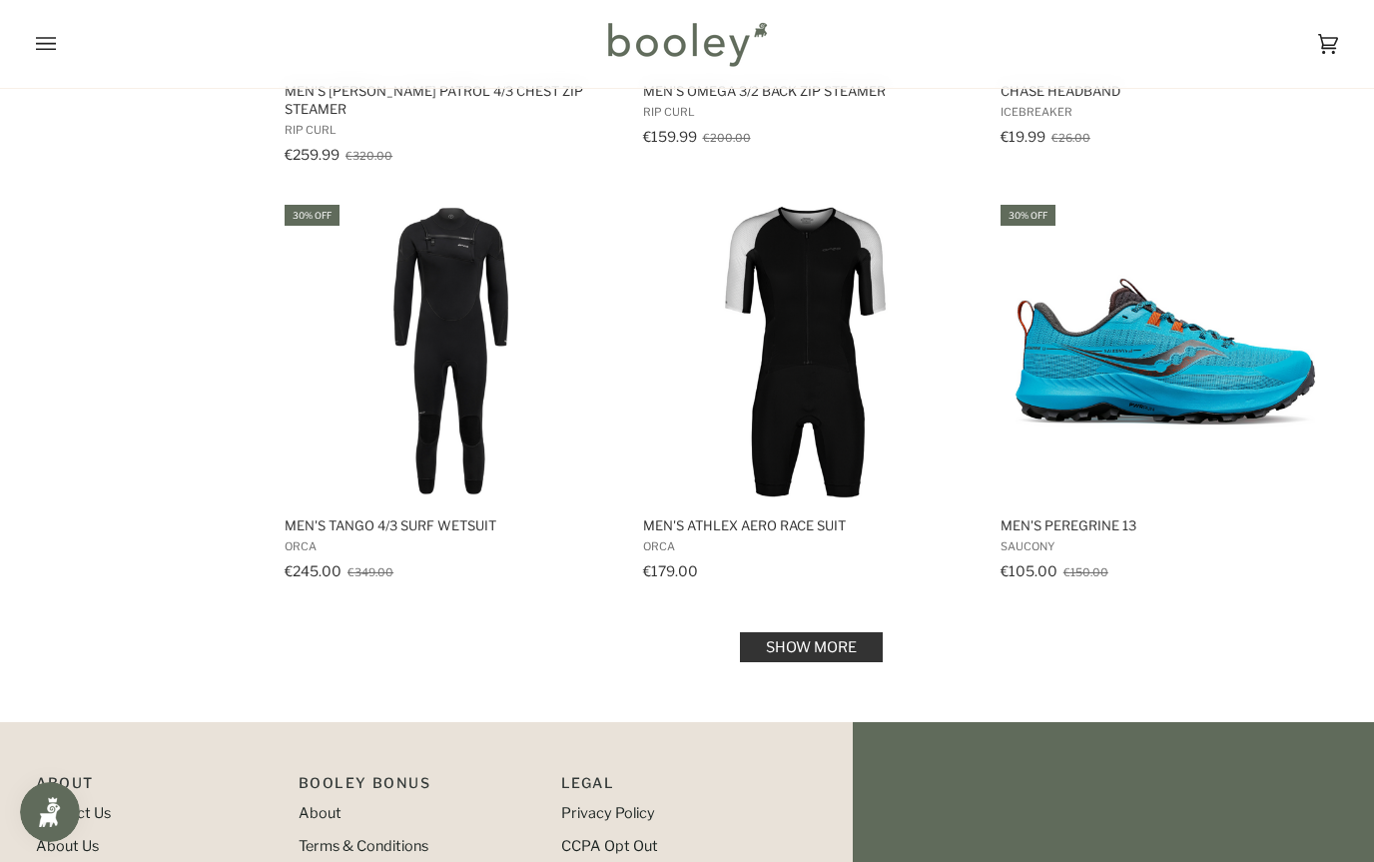
click at [779, 632] on link "Show more" at bounding box center [811, 647] width 143 height 30
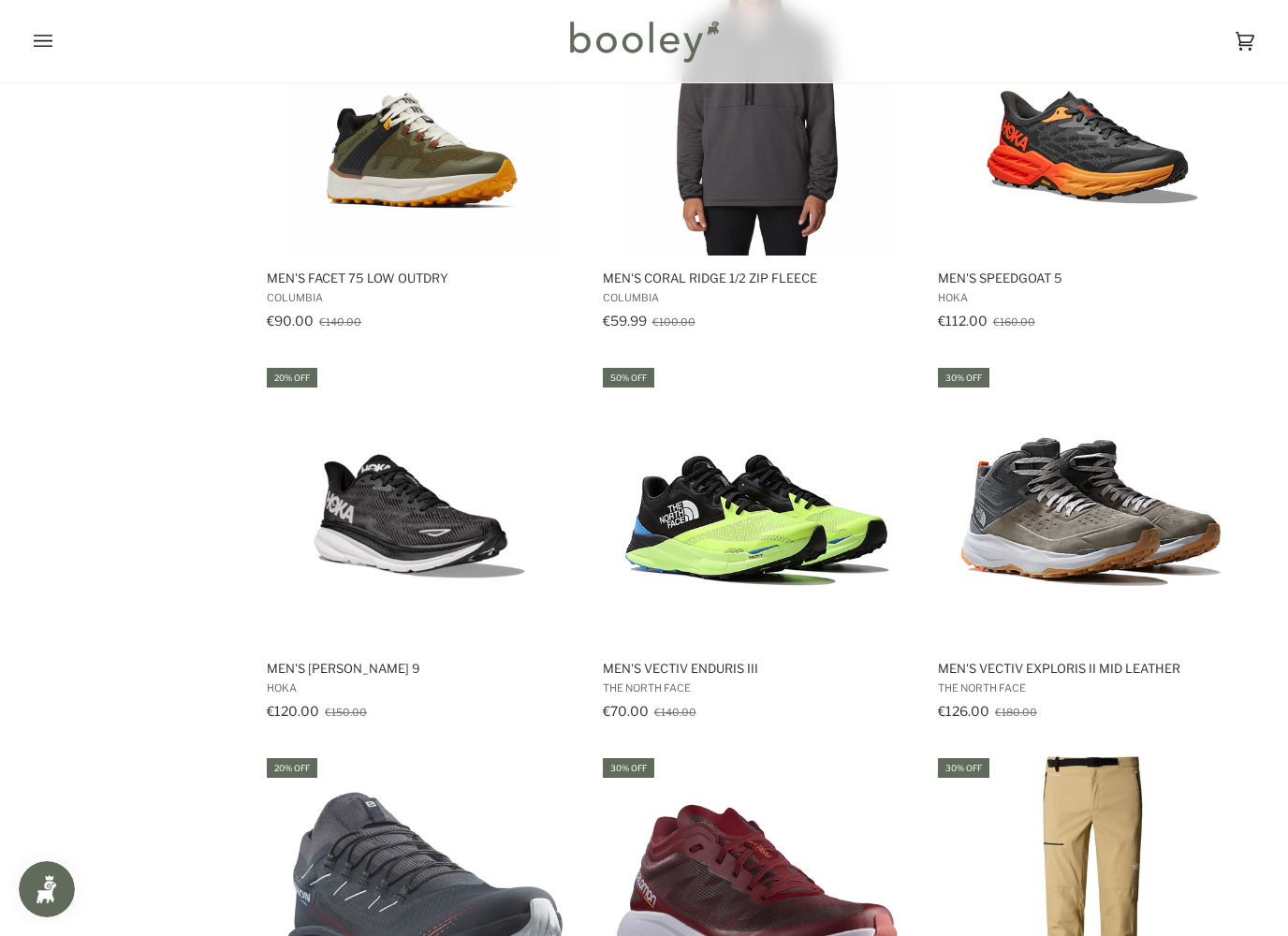
scroll to position [8644, 0]
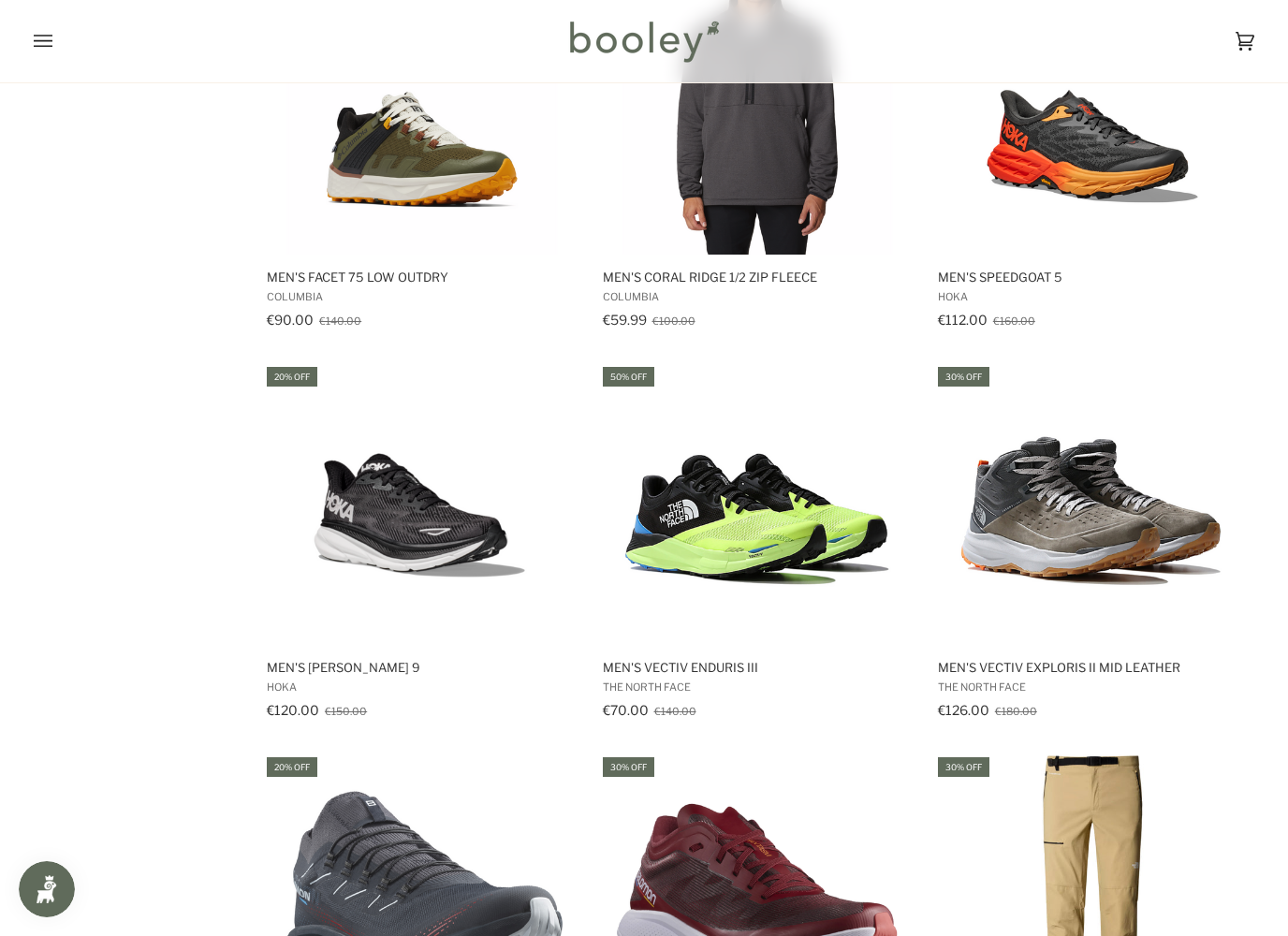
click at [827, 498] on img "Men's Vectiv Enduris III" at bounding box center [757, 504] width 281 height 281
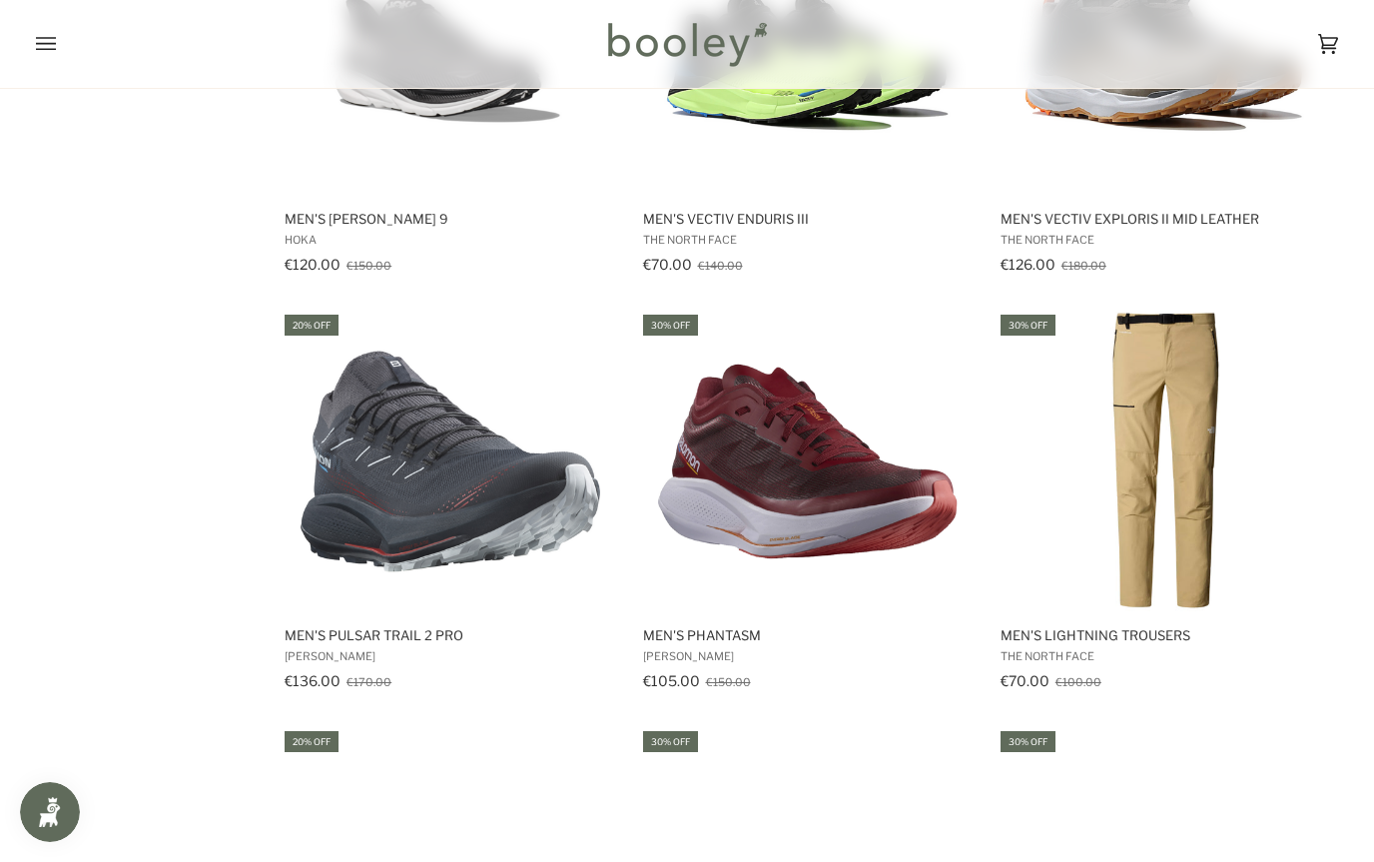
scroll to position [9704, 0]
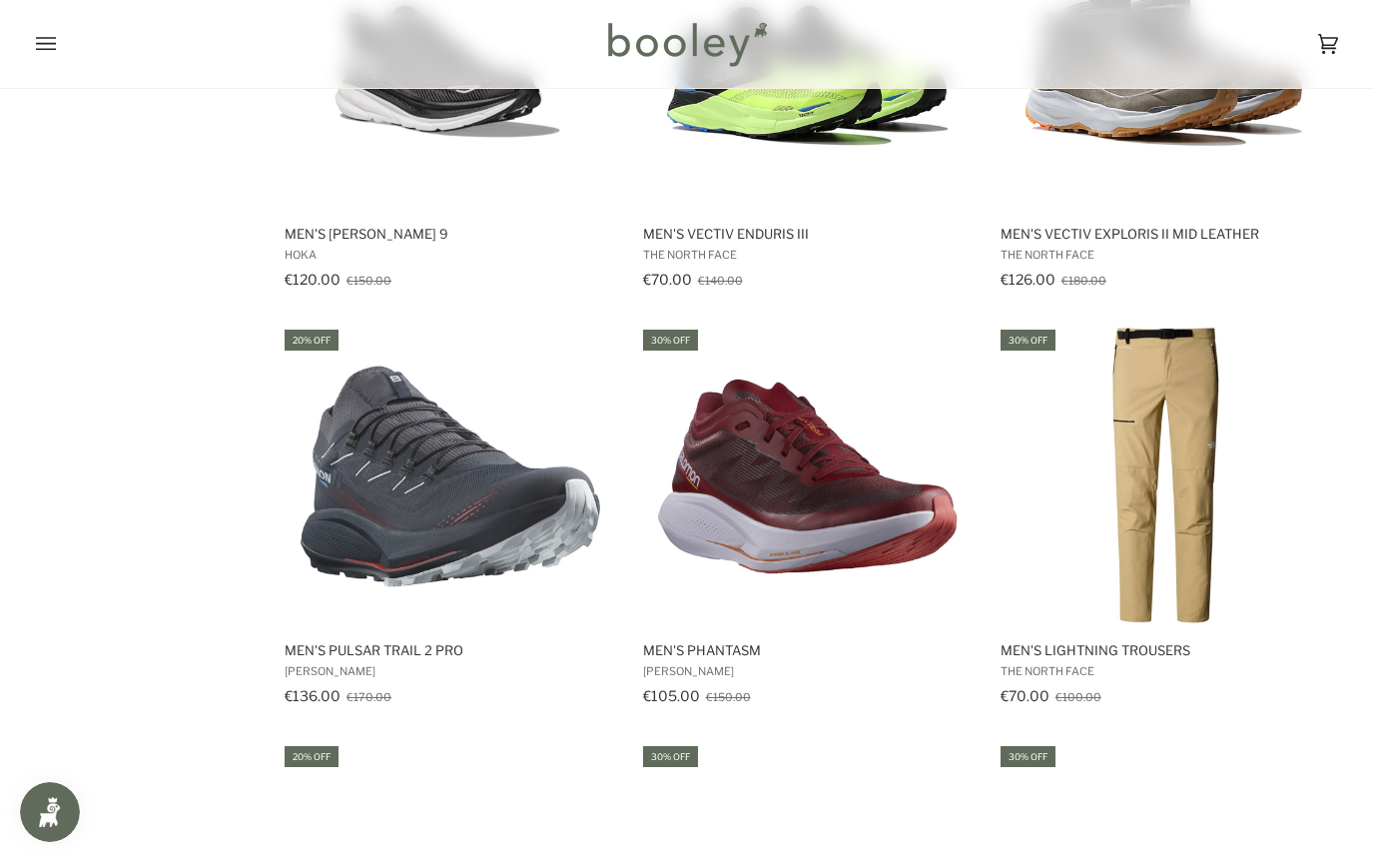
click at [745, 378] on img "Men's Phantasm" at bounding box center [808, 477] width 300 height 300
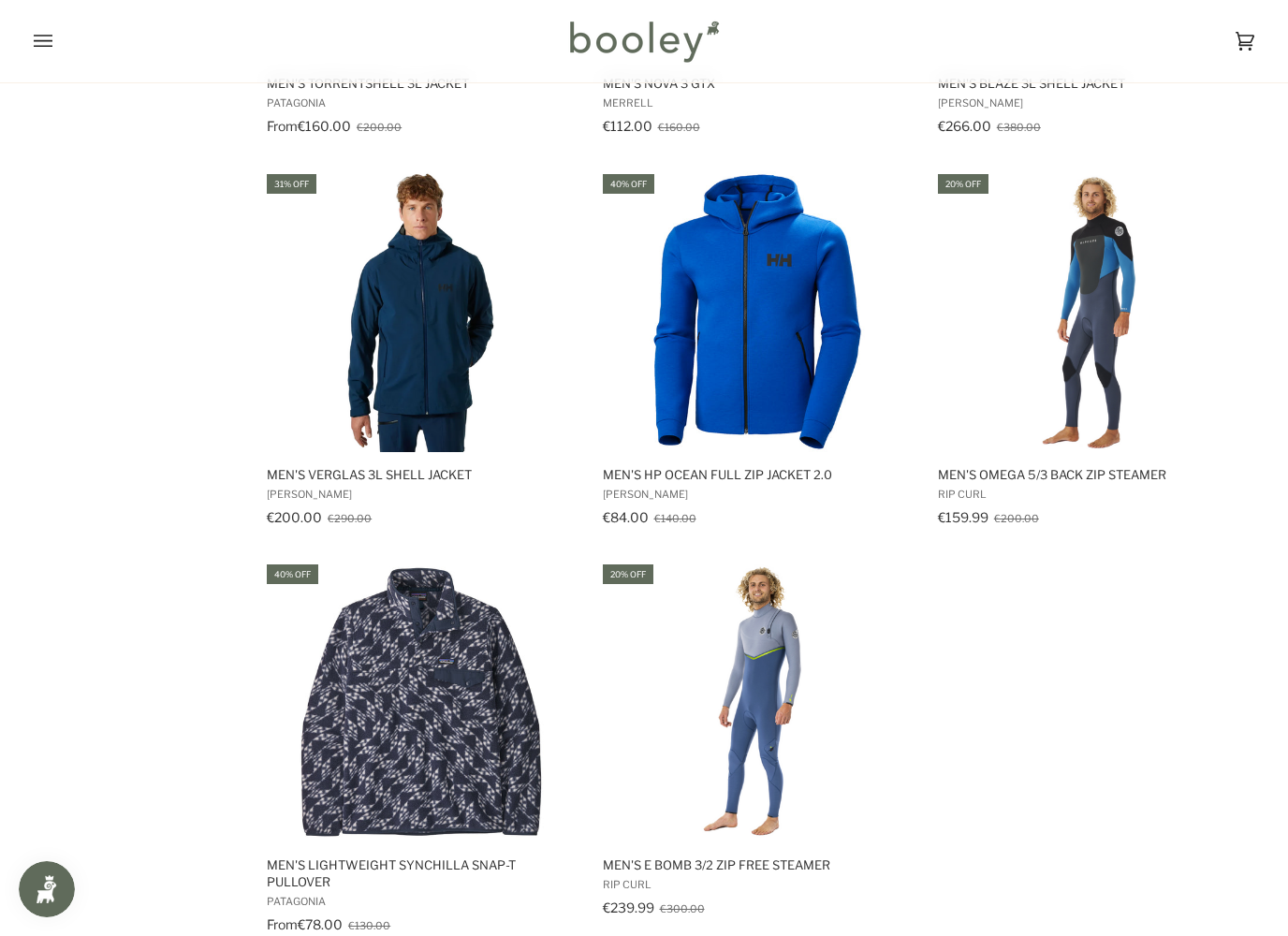
scroll to position [10010, 0]
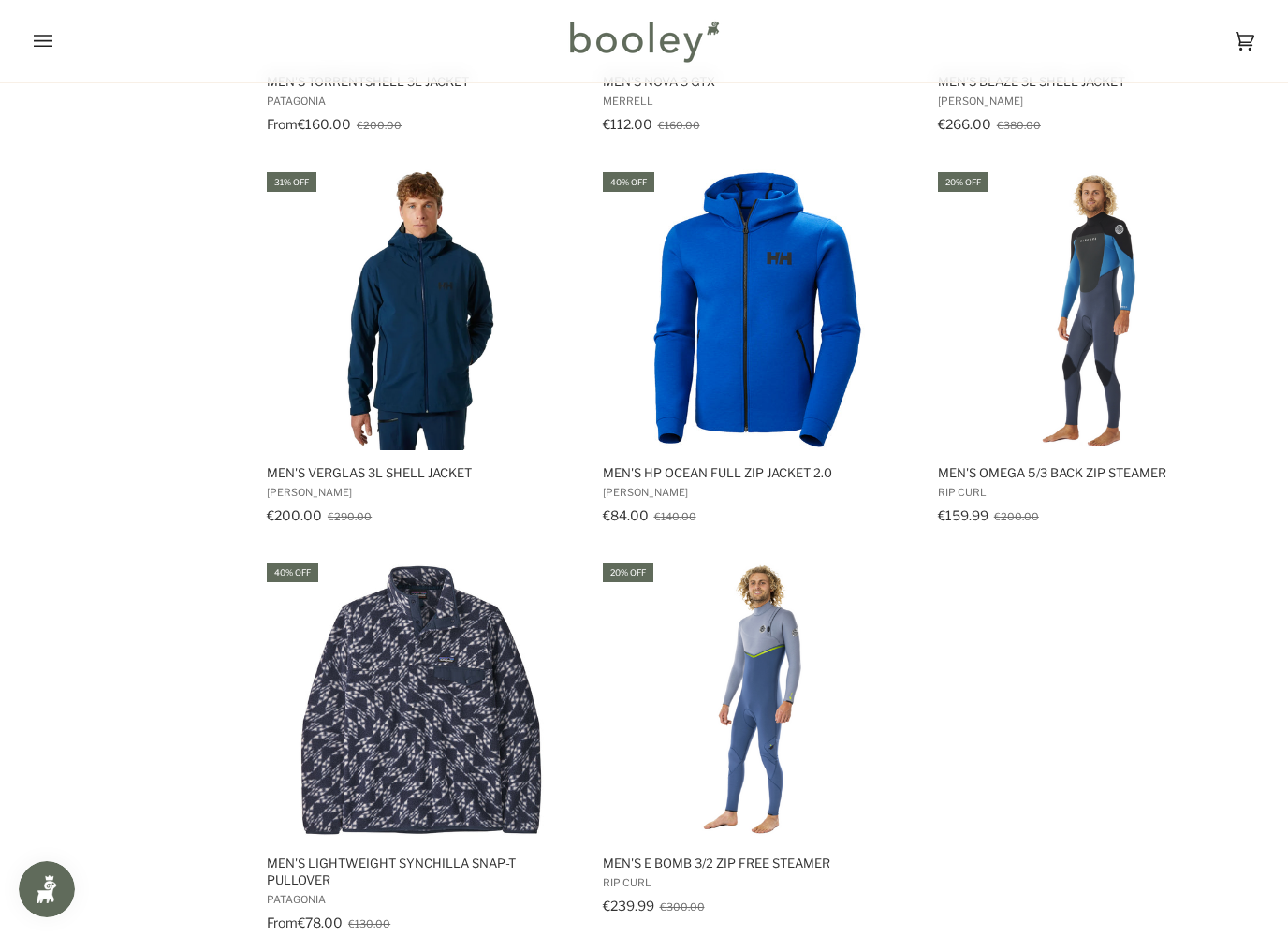
click at [684, 309] on img "Men's HP Ocean Full Zip Jacket 2.0" at bounding box center [757, 310] width 281 height 281
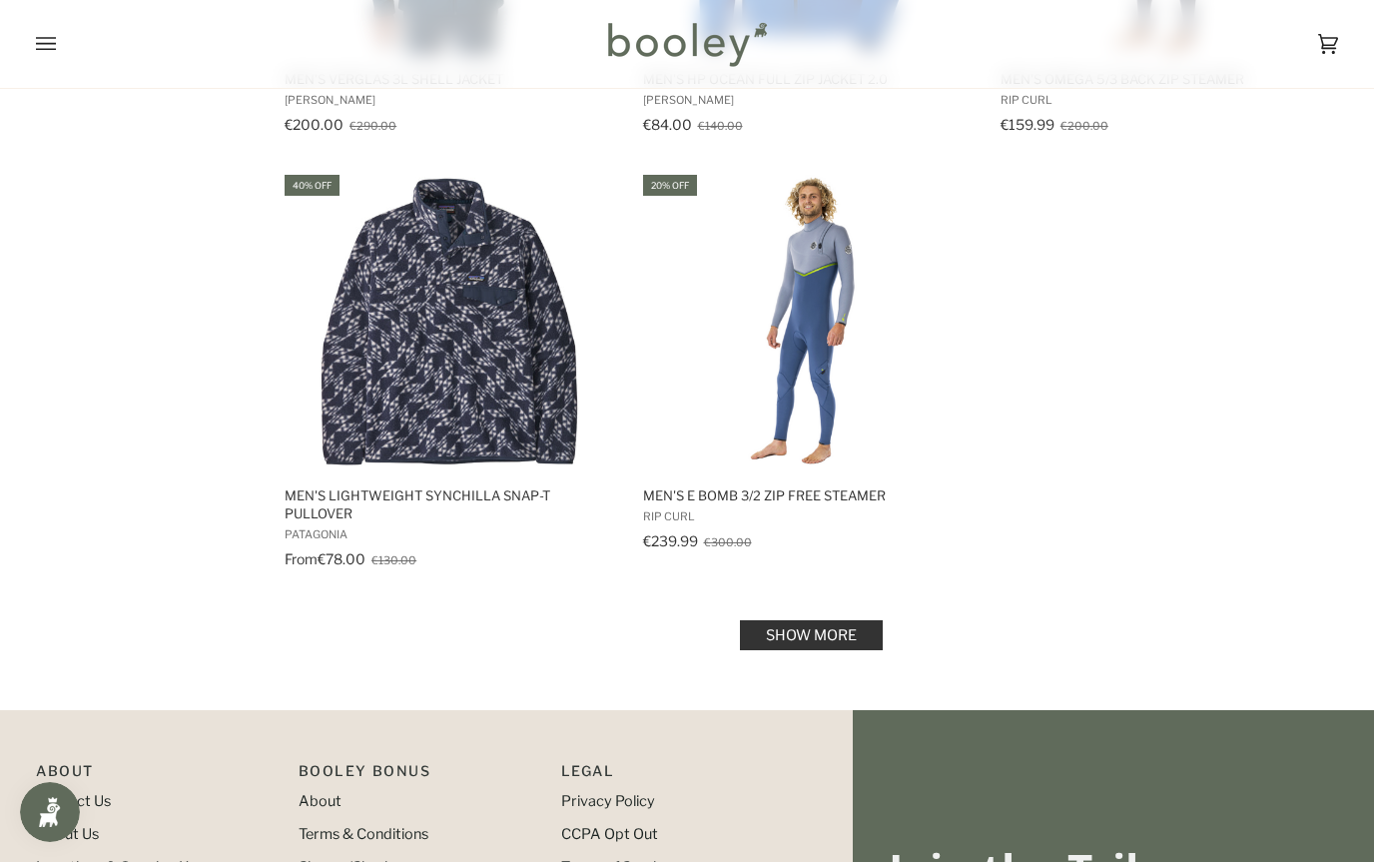
scroll to position [11162, 0]
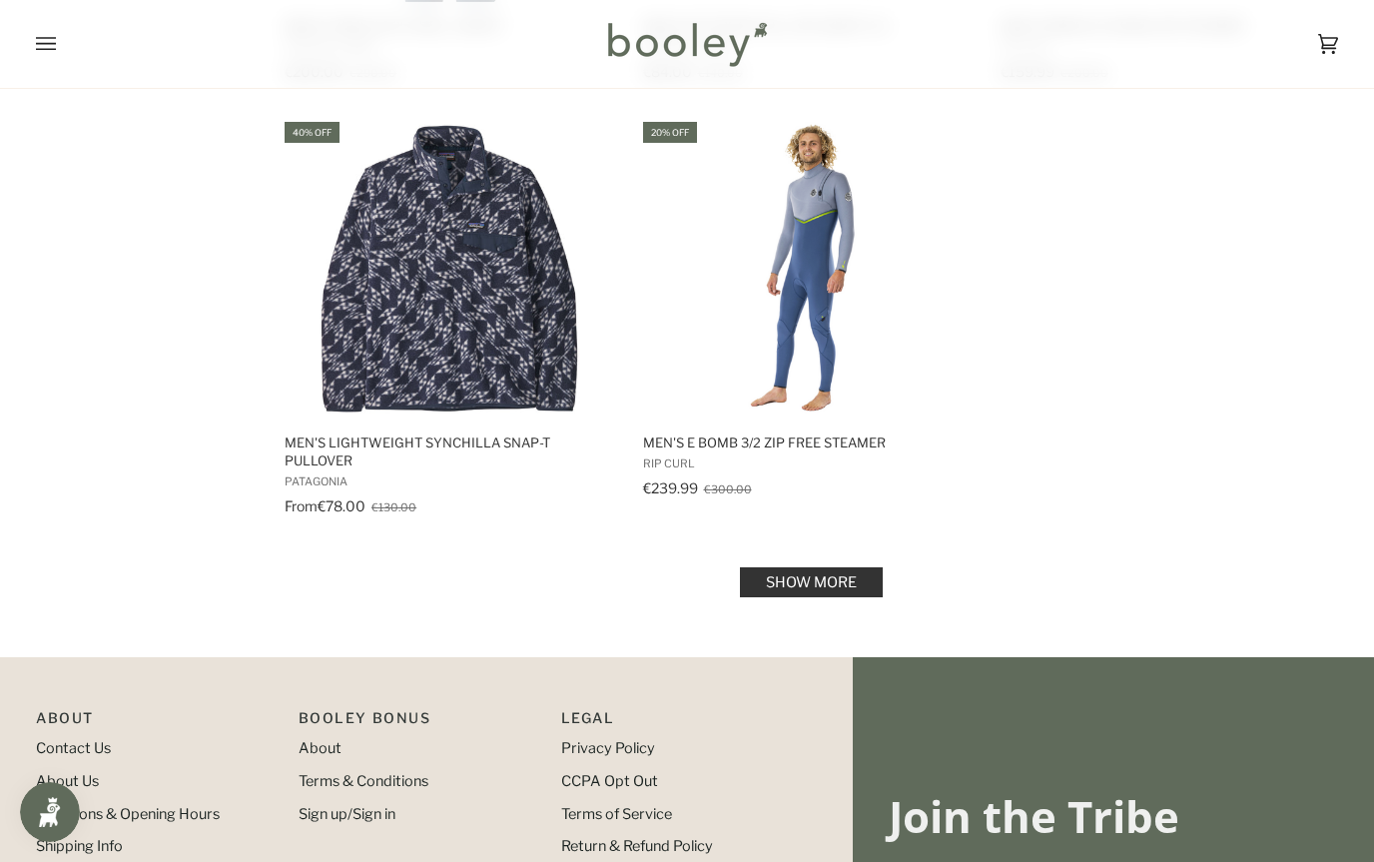
click at [804, 567] on link "Show more" at bounding box center [811, 582] width 143 height 30
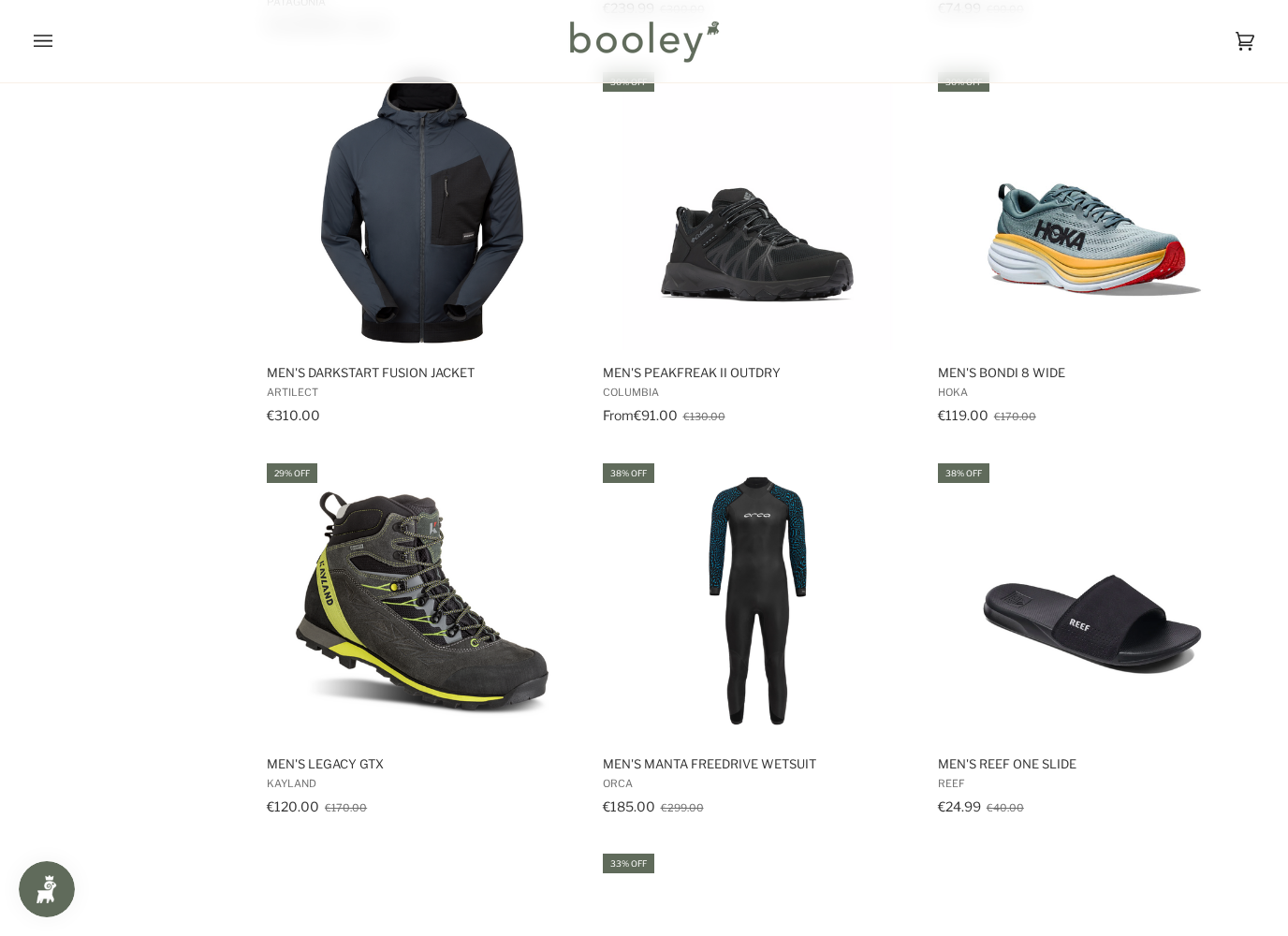
scroll to position [10911, 0]
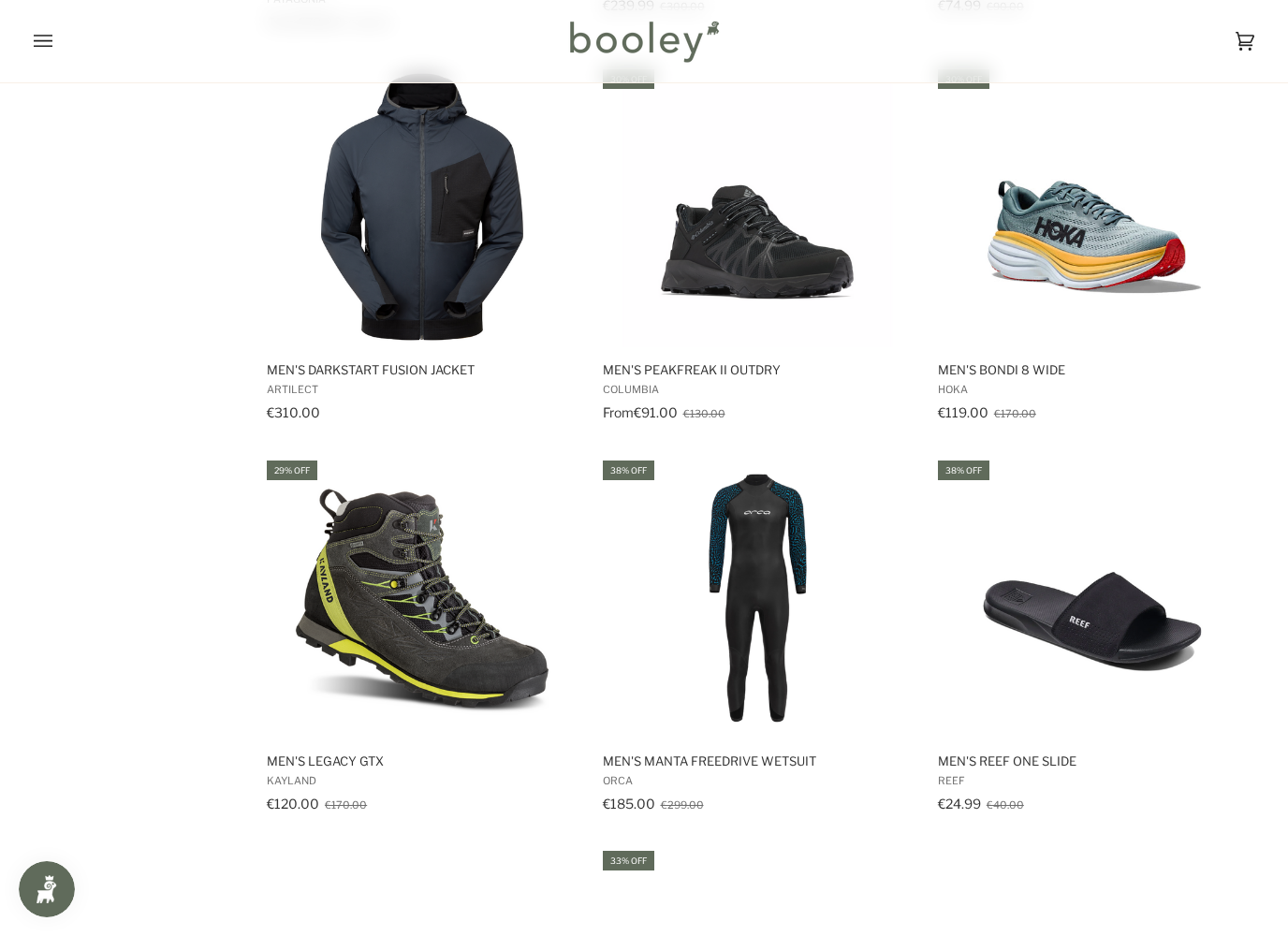
click at [1143, 240] on img "Men's Bondi 8 Wide" at bounding box center [1093, 207] width 281 height 281
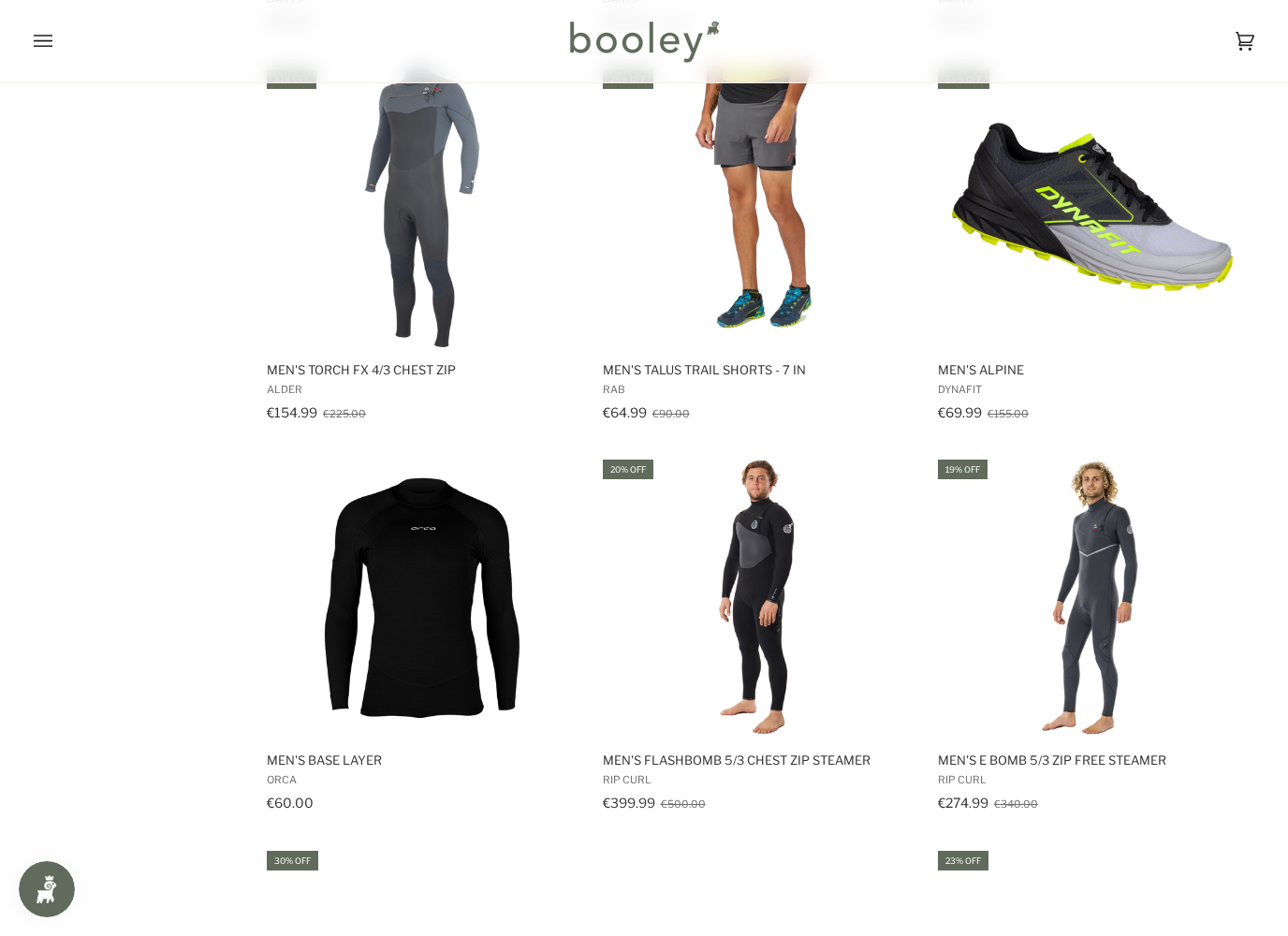
scroll to position [11995, 0]
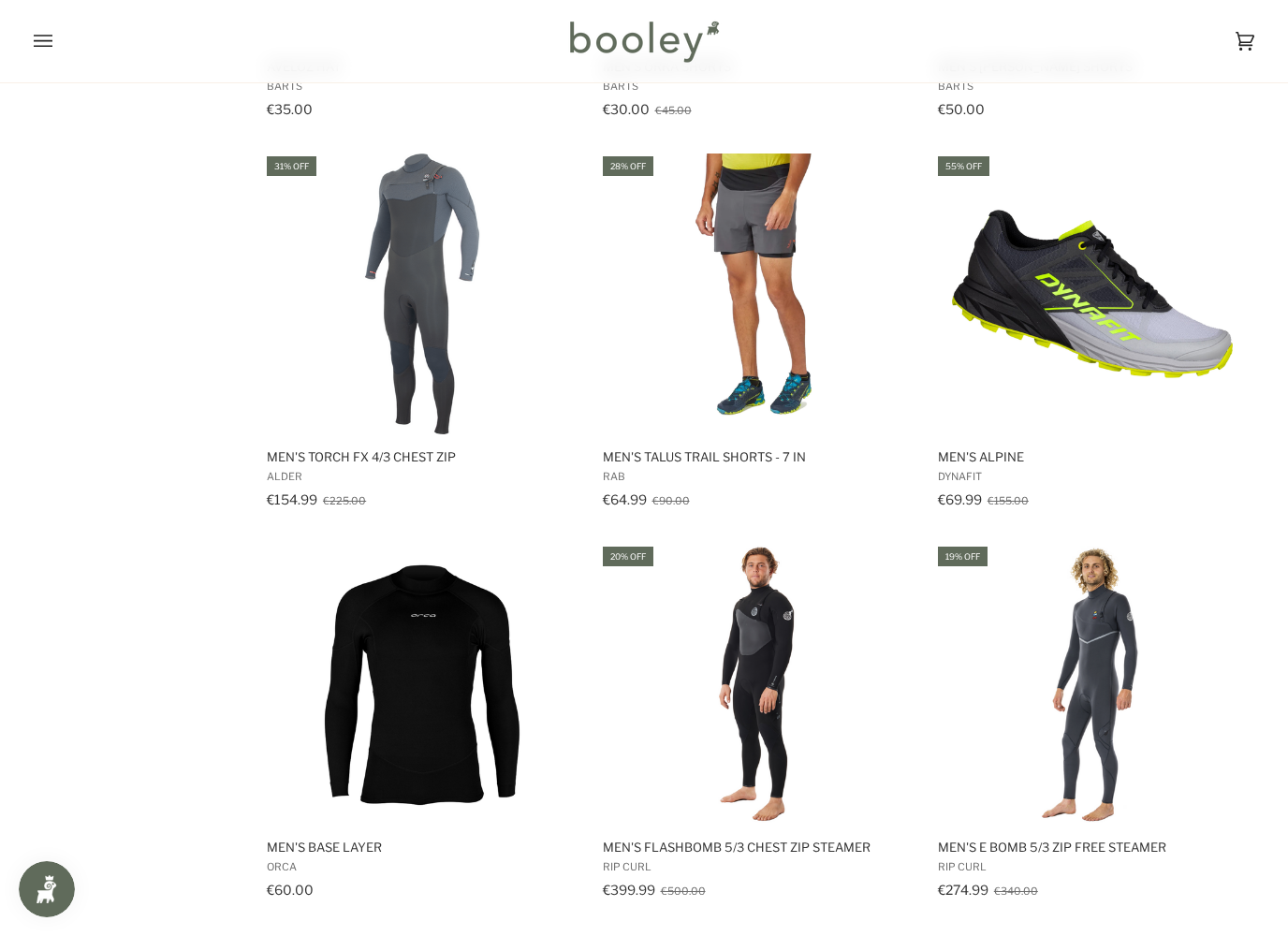
click at [1176, 303] on img "Men's Alpine" at bounding box center [1093, 294] width 281 height 281
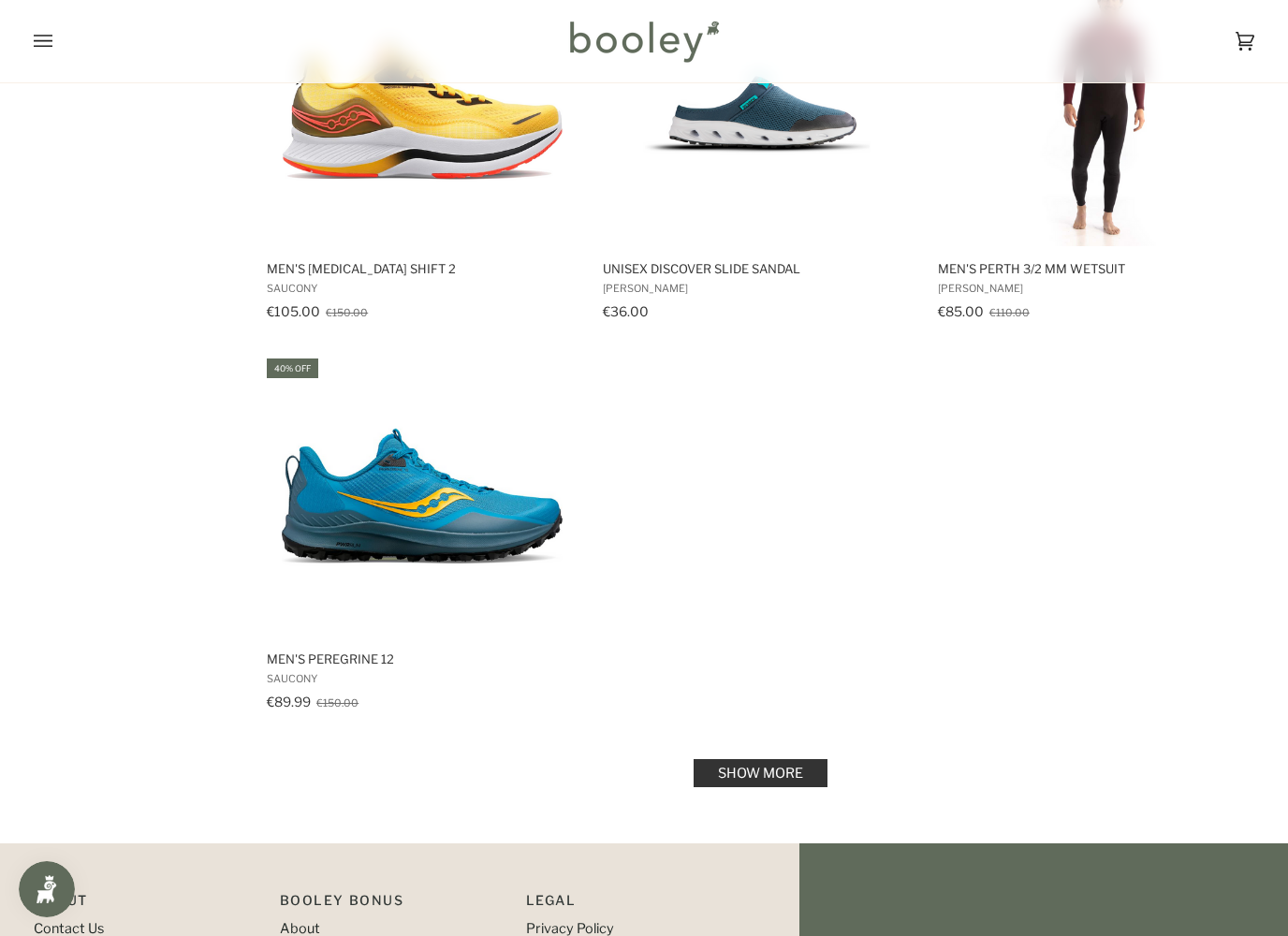
scroll to position [13016, 0]
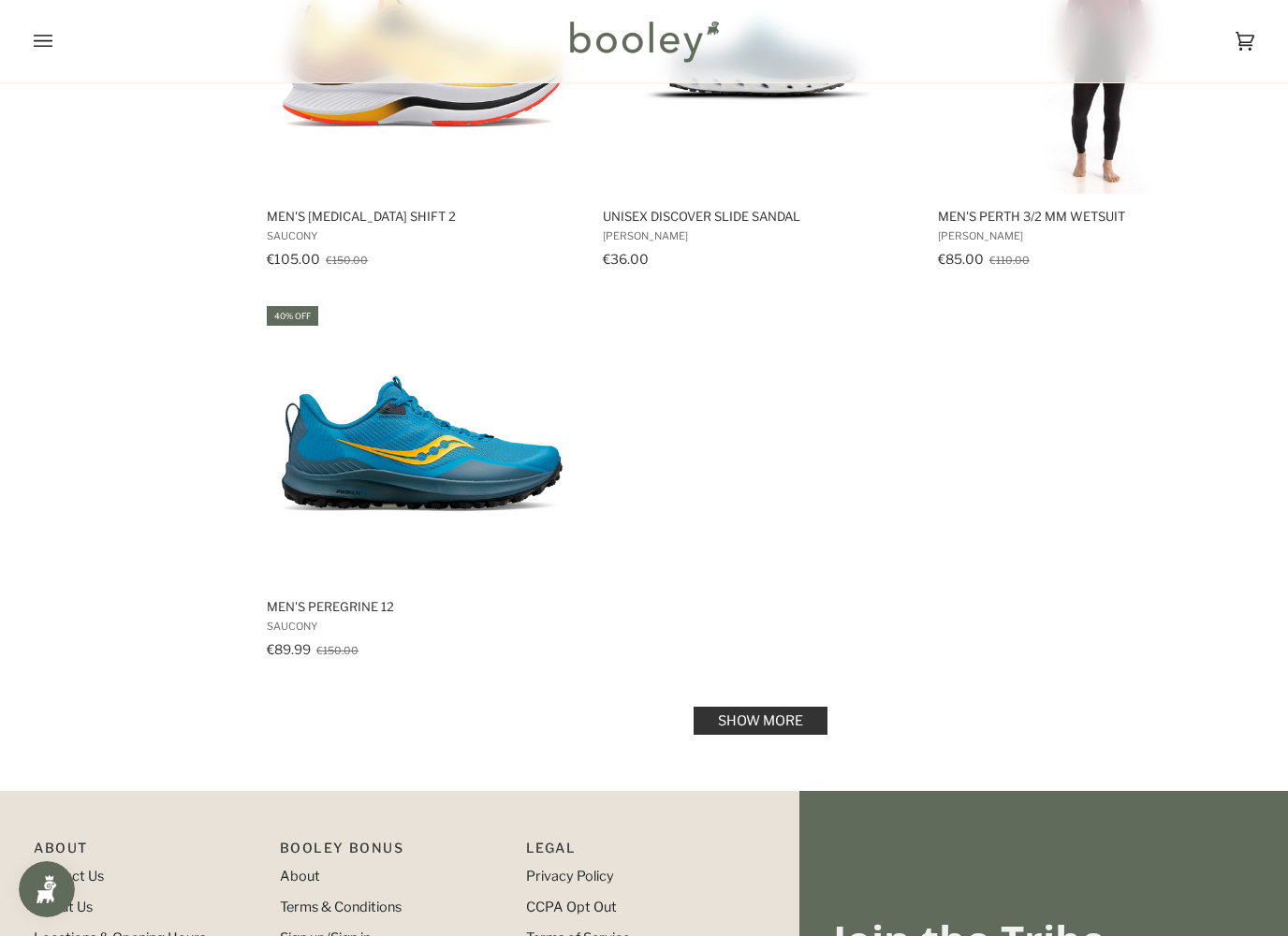
click at [331, 424] on img "Men's Peregrine 12" at bounding box center [423, 444] width 281 height 281
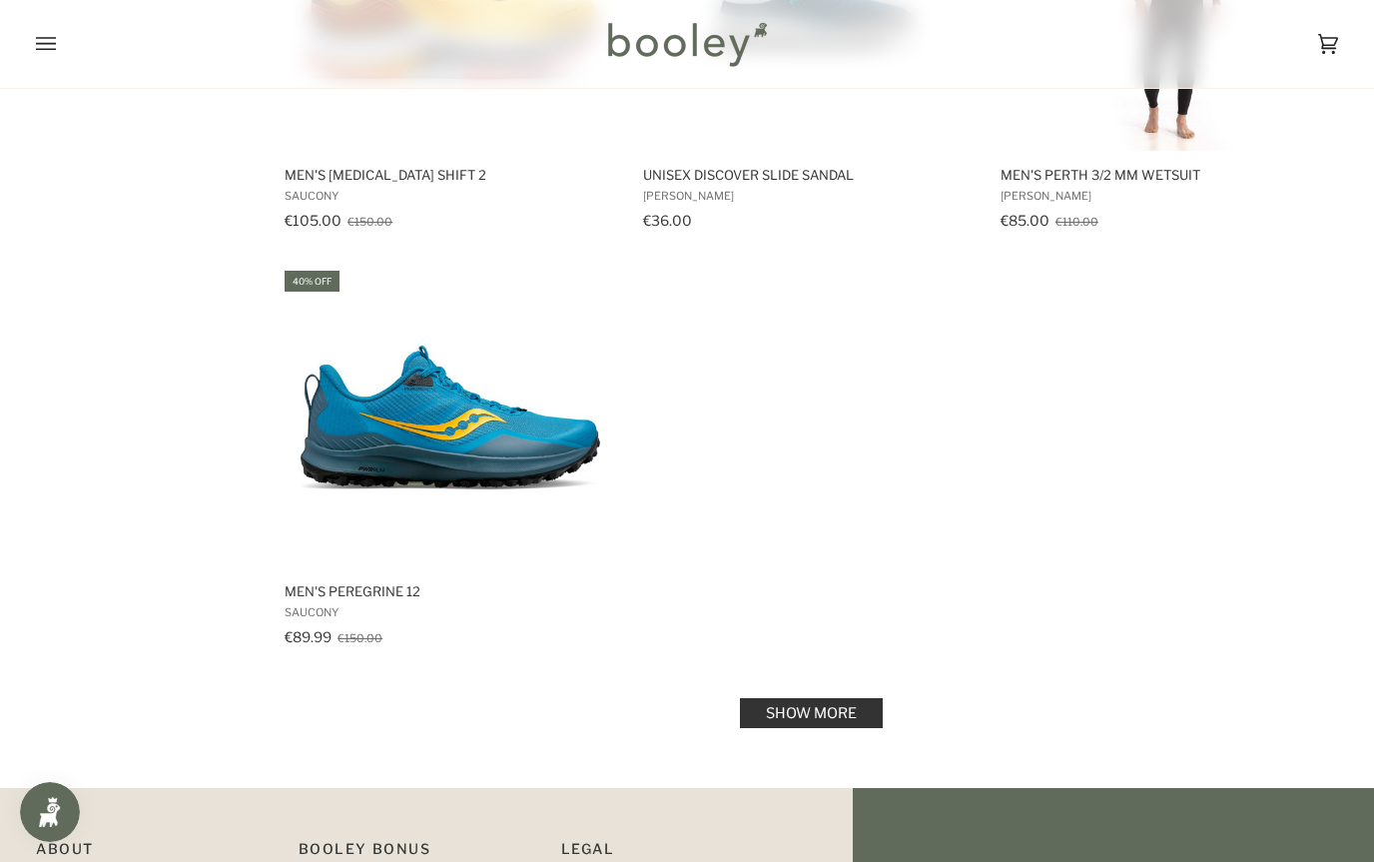
scroll to position [14184, 0]
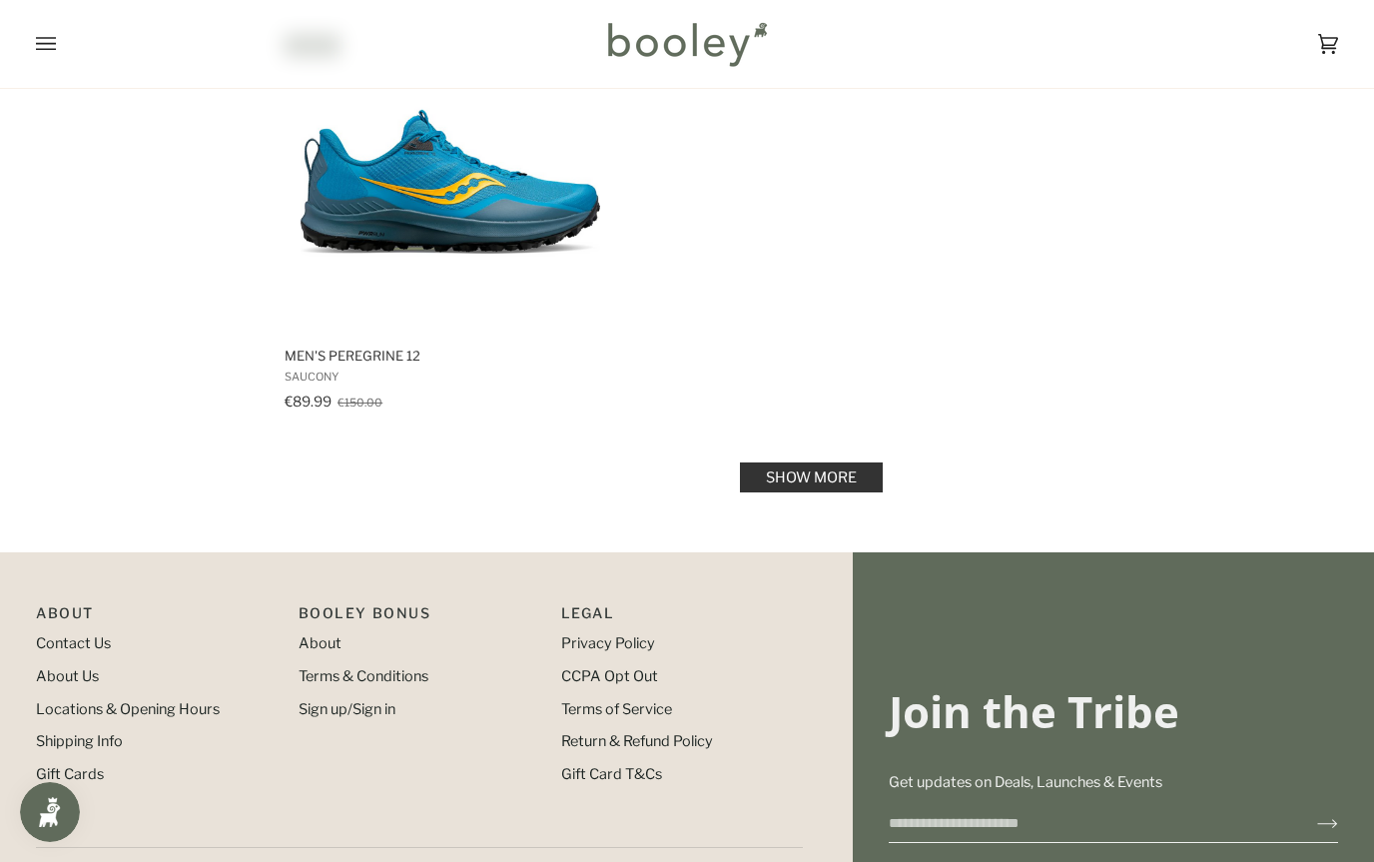
click at [770, 462] on link "Show more" at bounding box center [811, 477] width 143 height 30
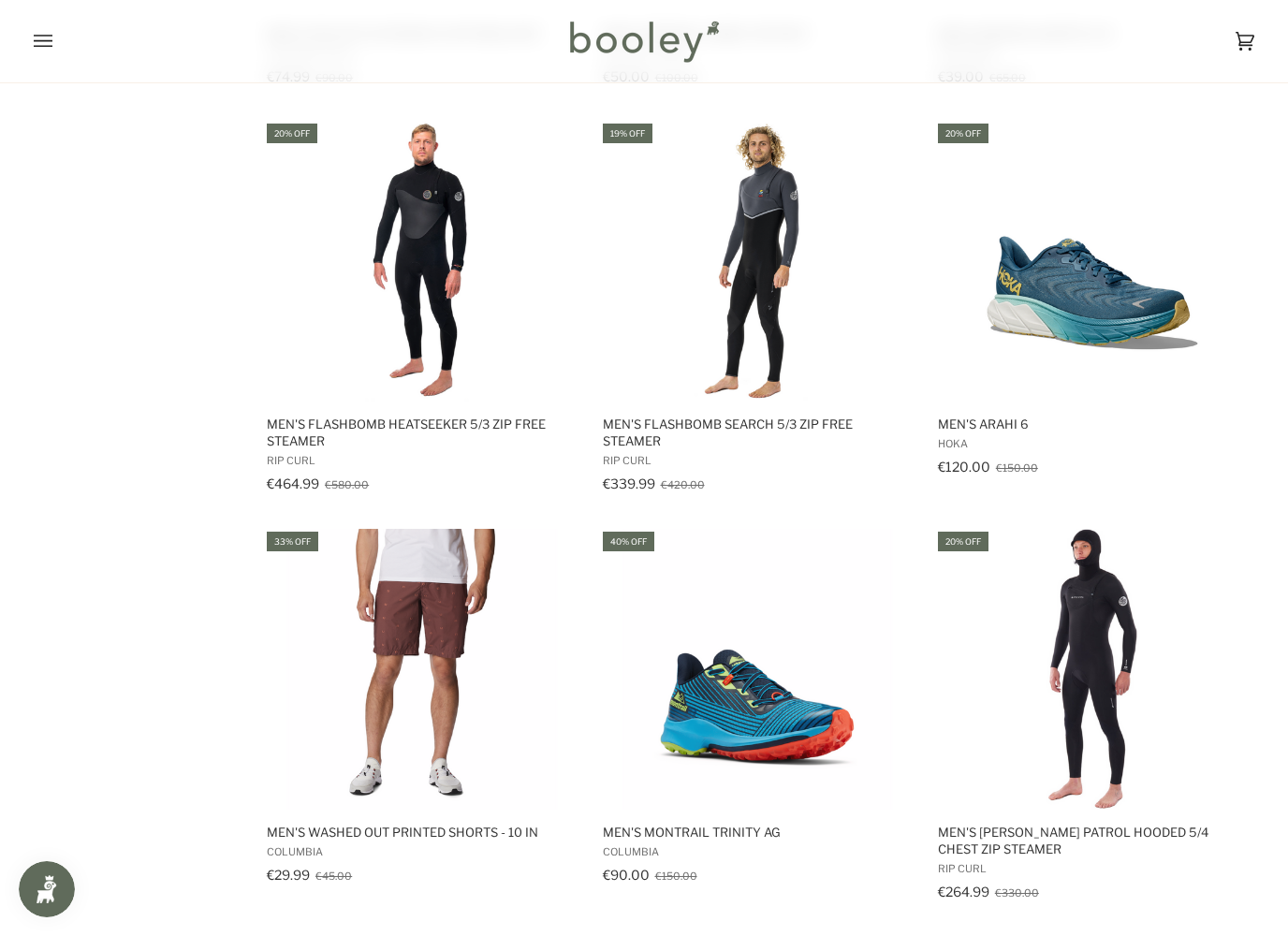
scroll to position [14004, 0]
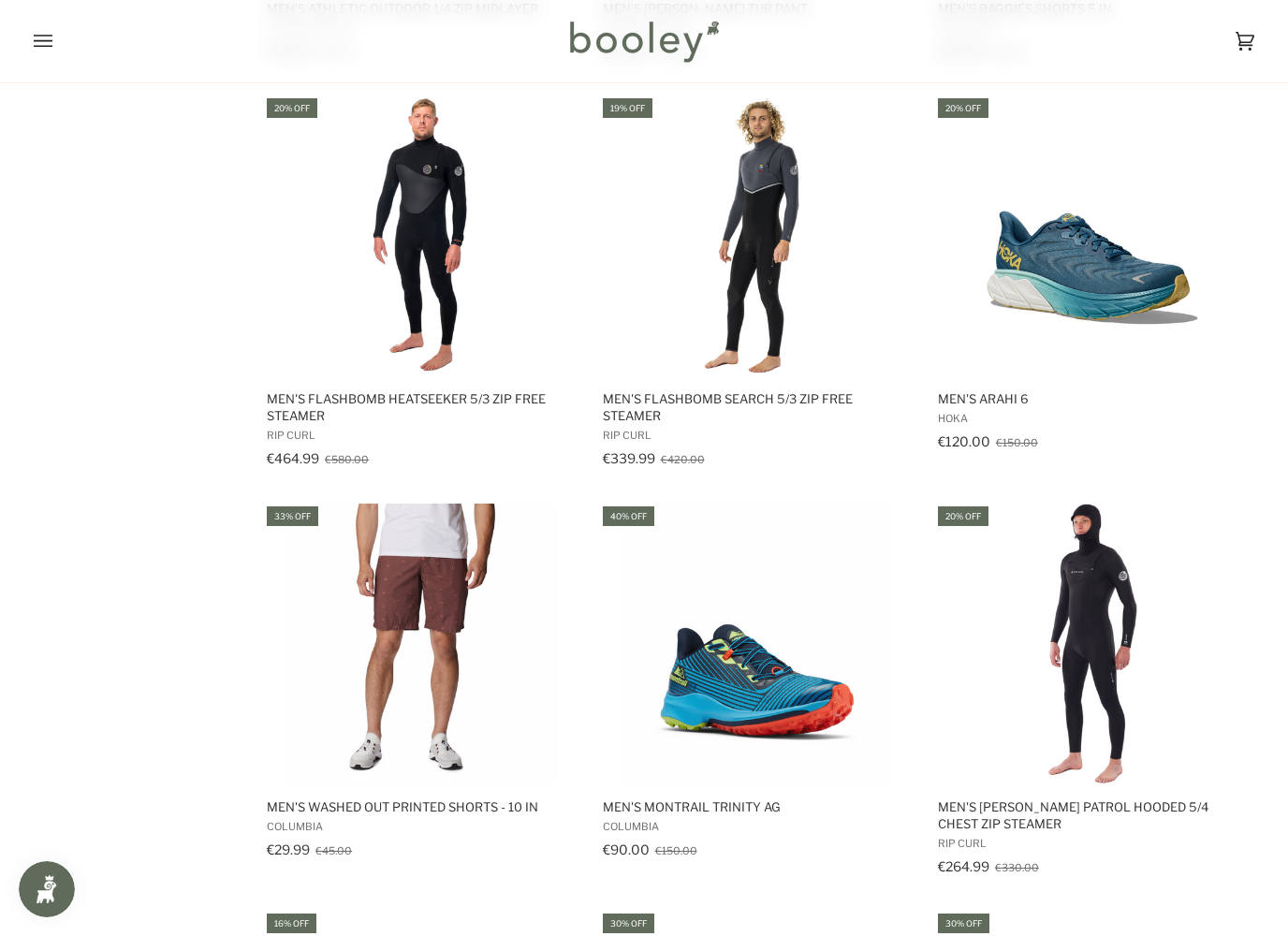
click at [1142, 272] on img "Men's Arahi 6" at bounding box center [1093, 236] width 281 height 281
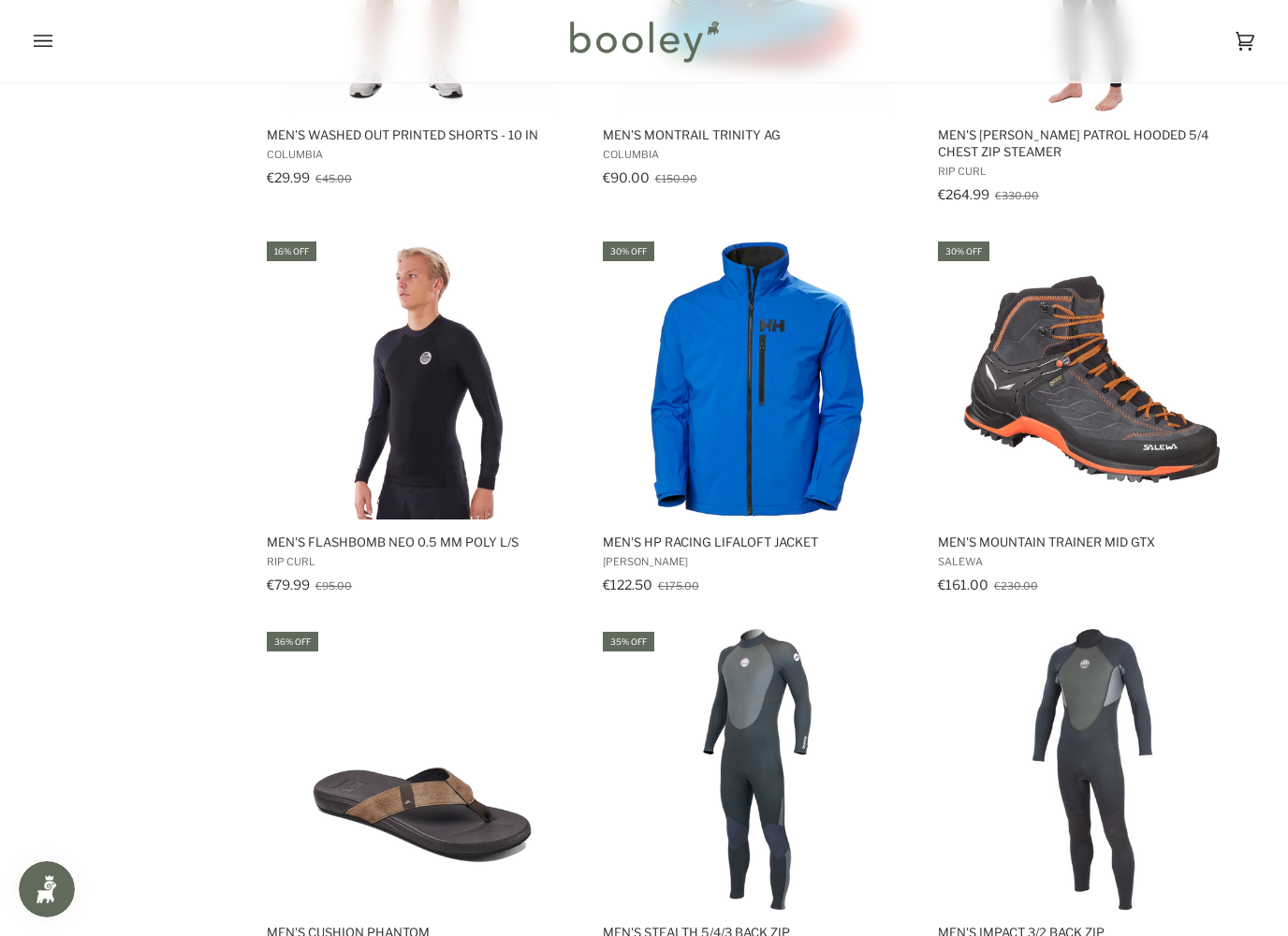
scroll to position [14729, 0]
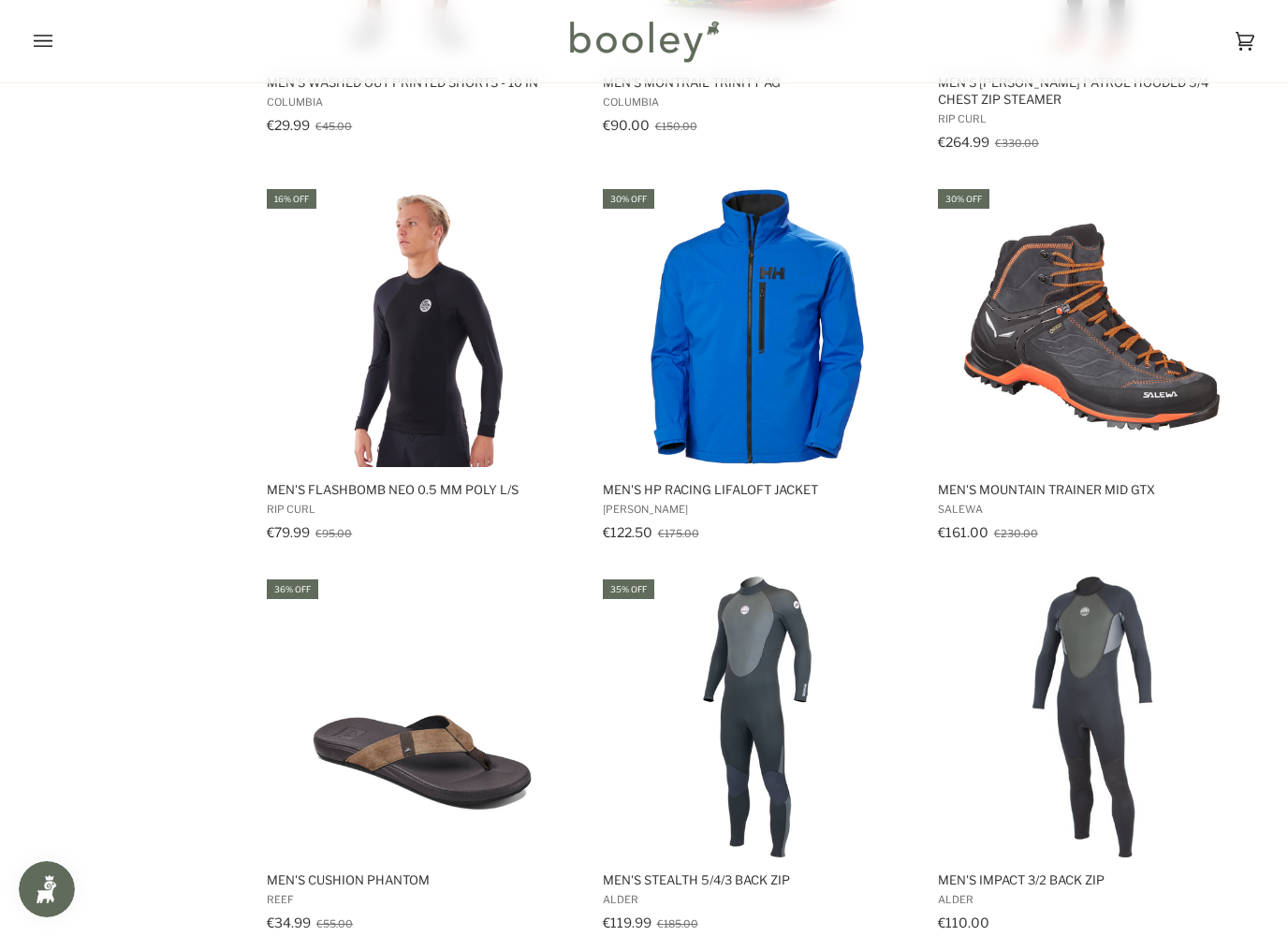
click at [701, 315] on img "Men's HP Racing LifaLoft Jacket" at bounding box center [757, 327] width 281 height 281
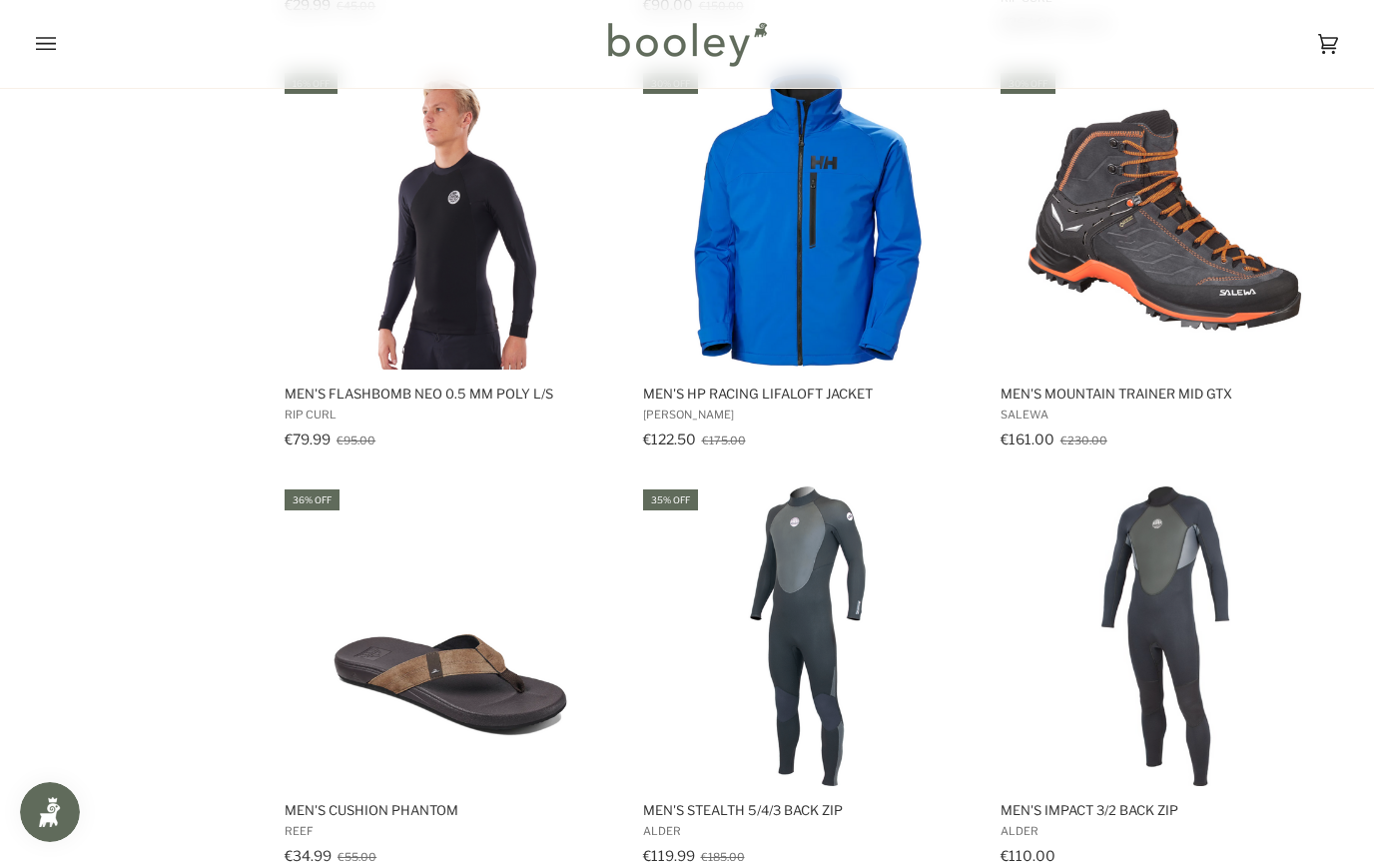
scroll to position [15837, 0]
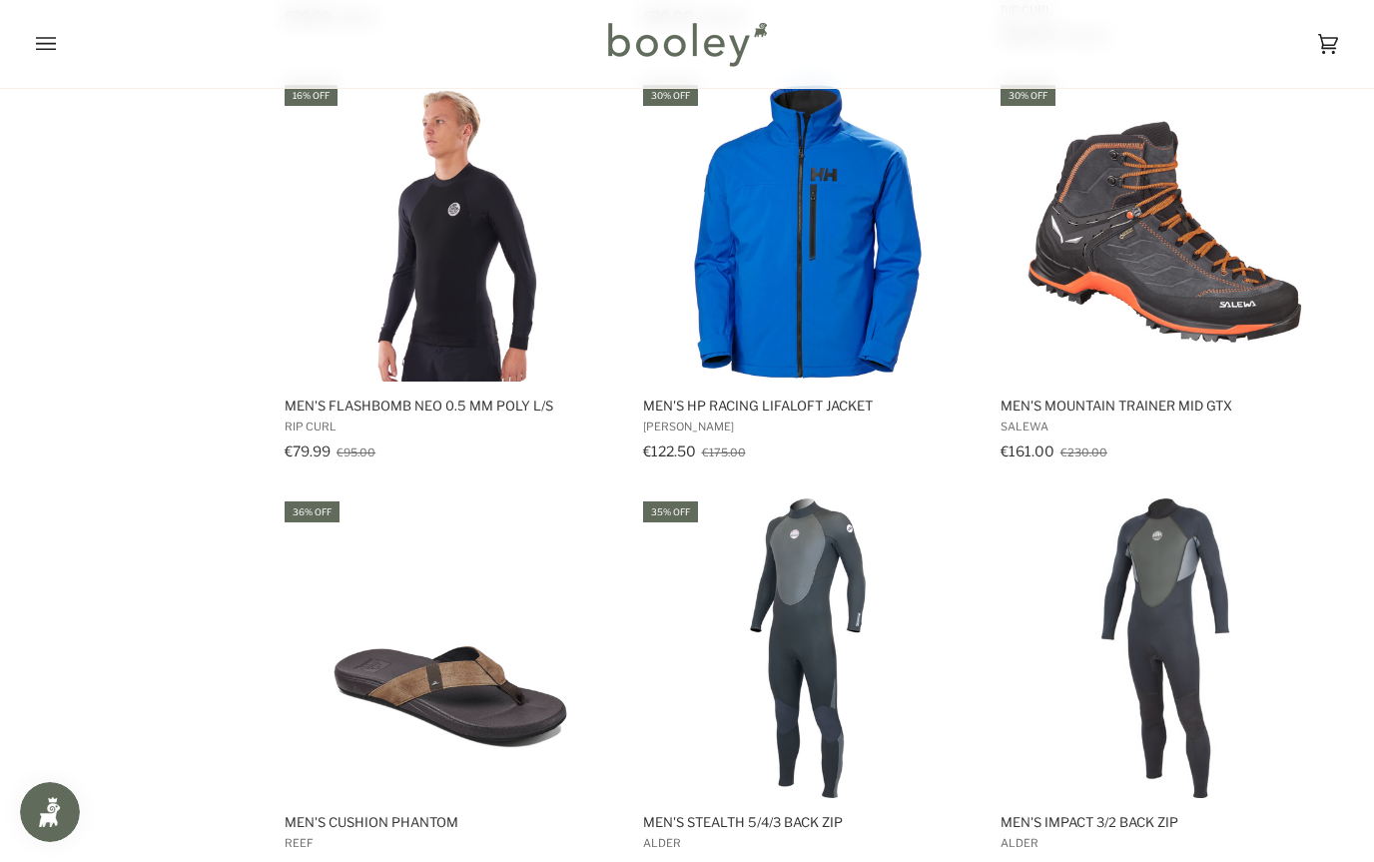
click at [859, 281] on img "Men's HP Racing LifaLoft Jacket" at bounding box center [808, 232] width 300 height 300
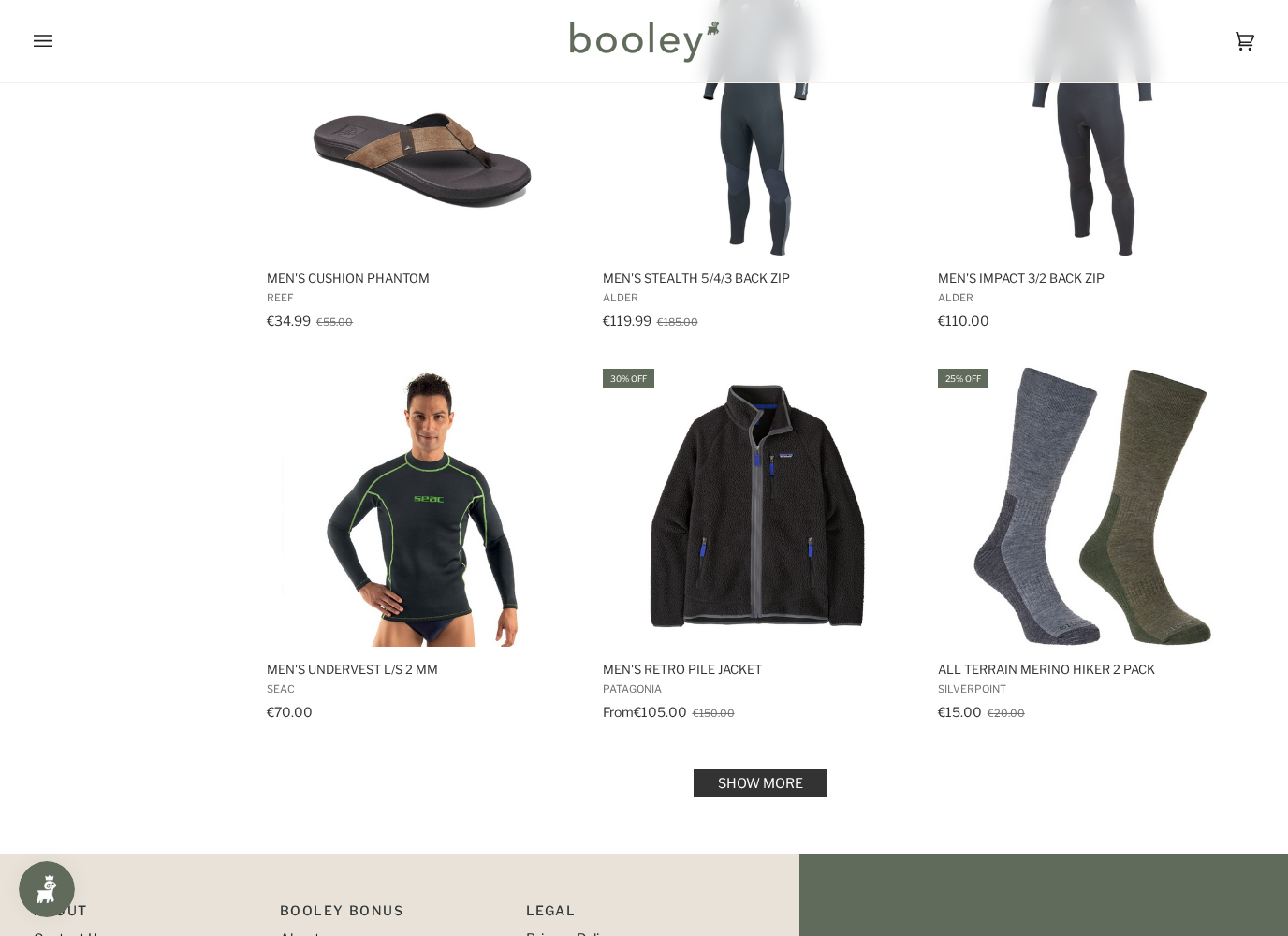
scroll to position [15335, 0]
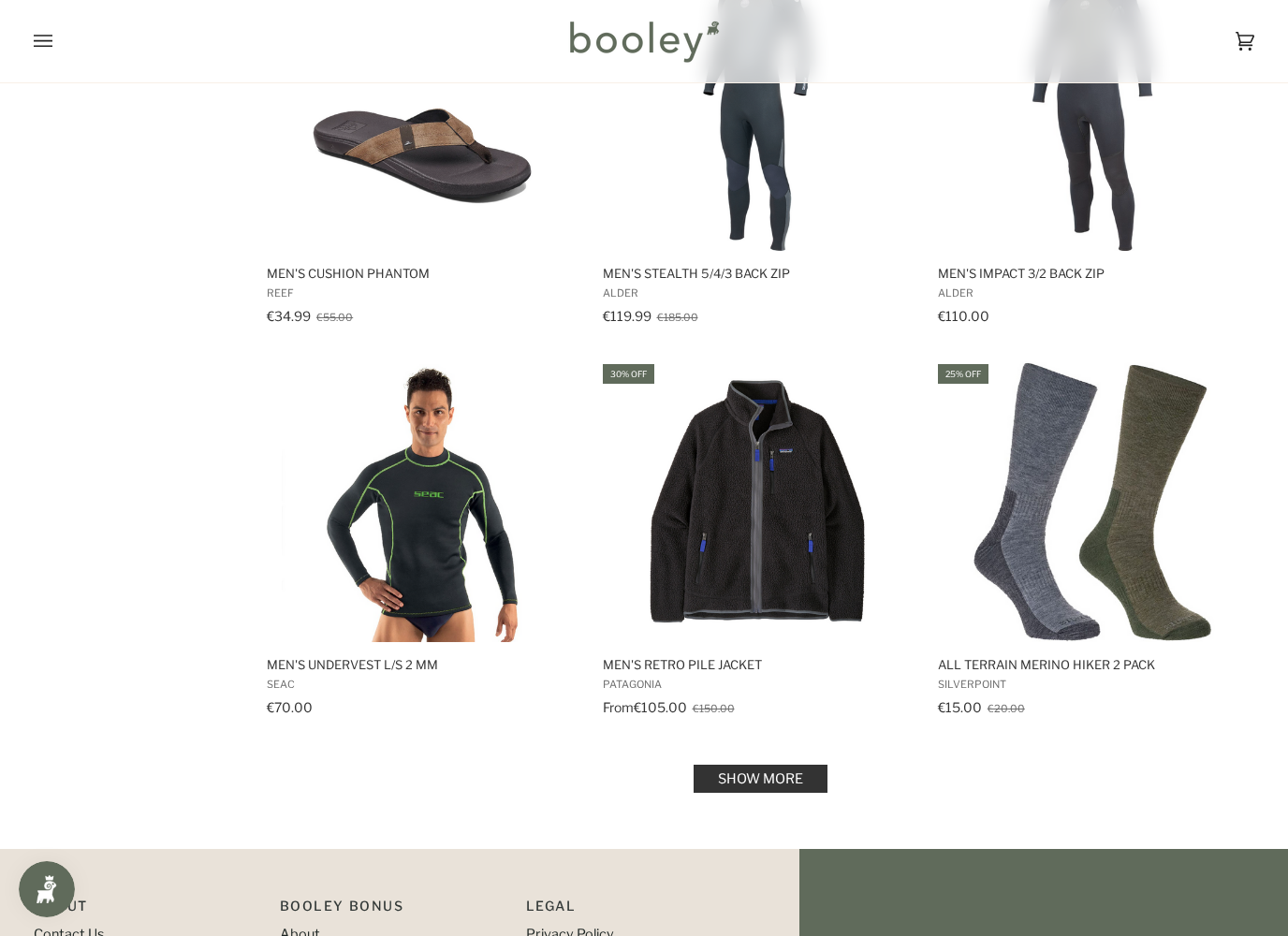
click at [796, 765] on link "Show more" at bounding box center [760, 779] width 134 height 28
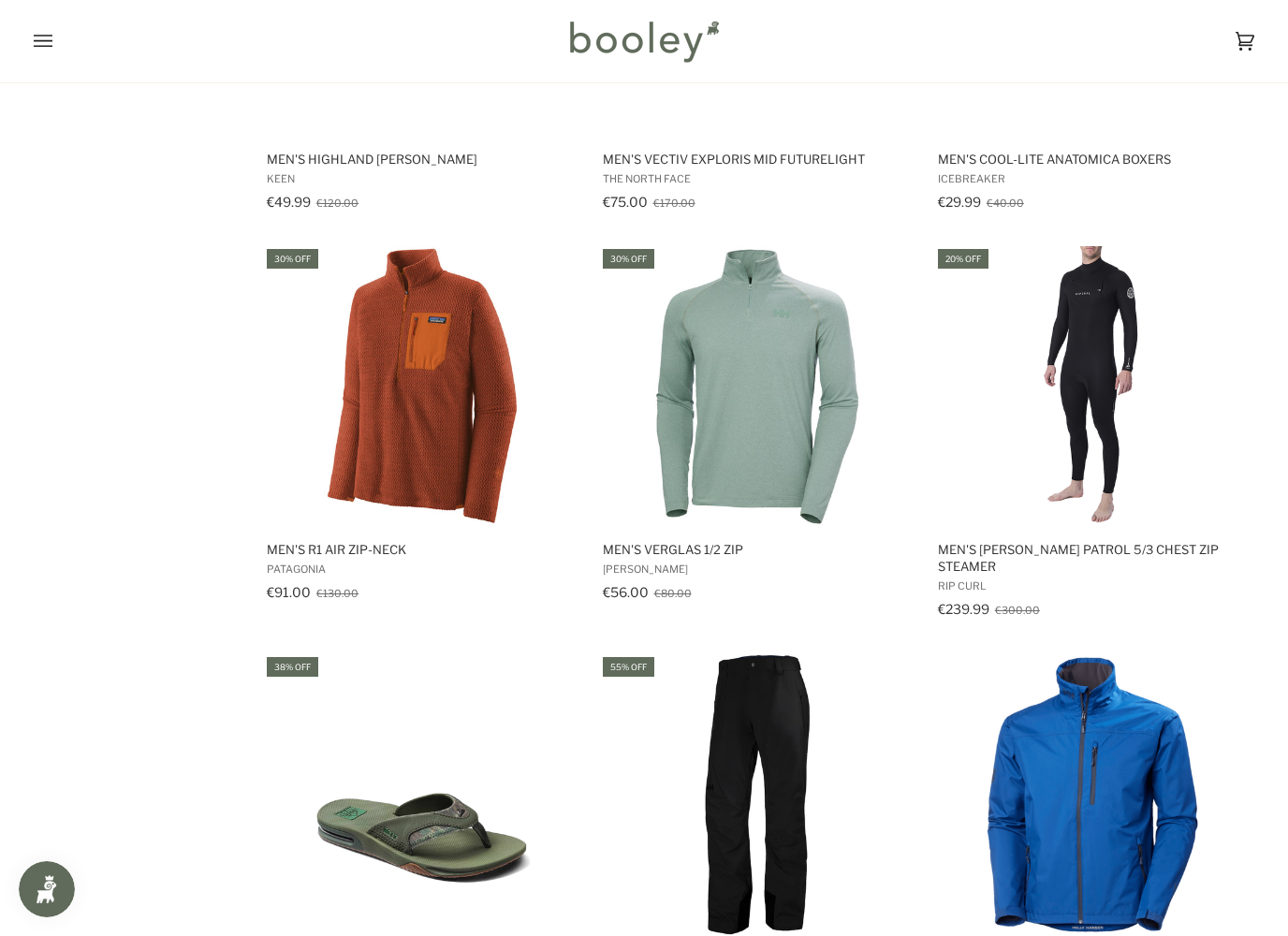
scroll to position [16625, 0]
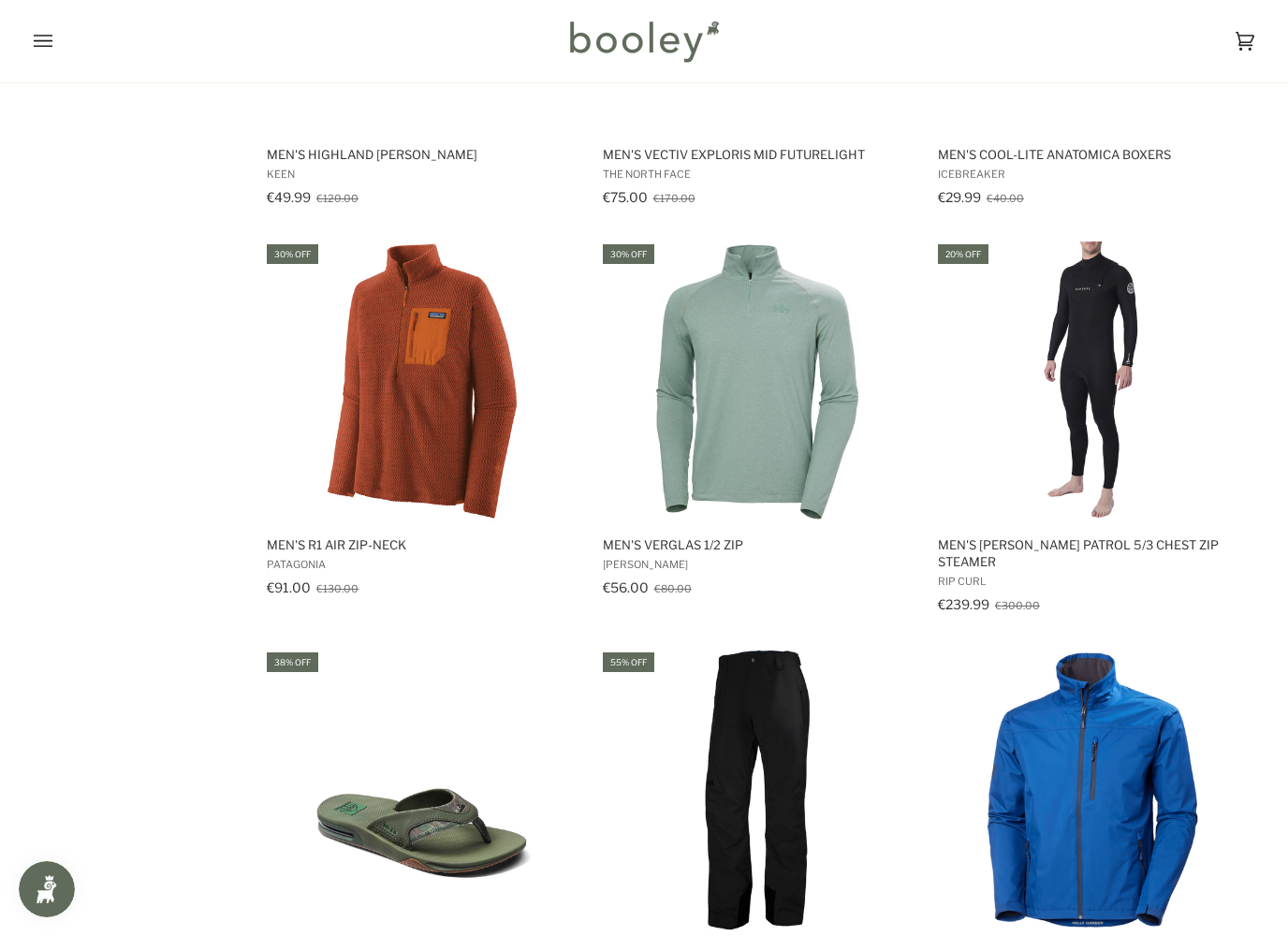
click at [352, 409] on img "Men's R1 Air Zip-Neck" at bounding box center [423, 382] width 281 height 281
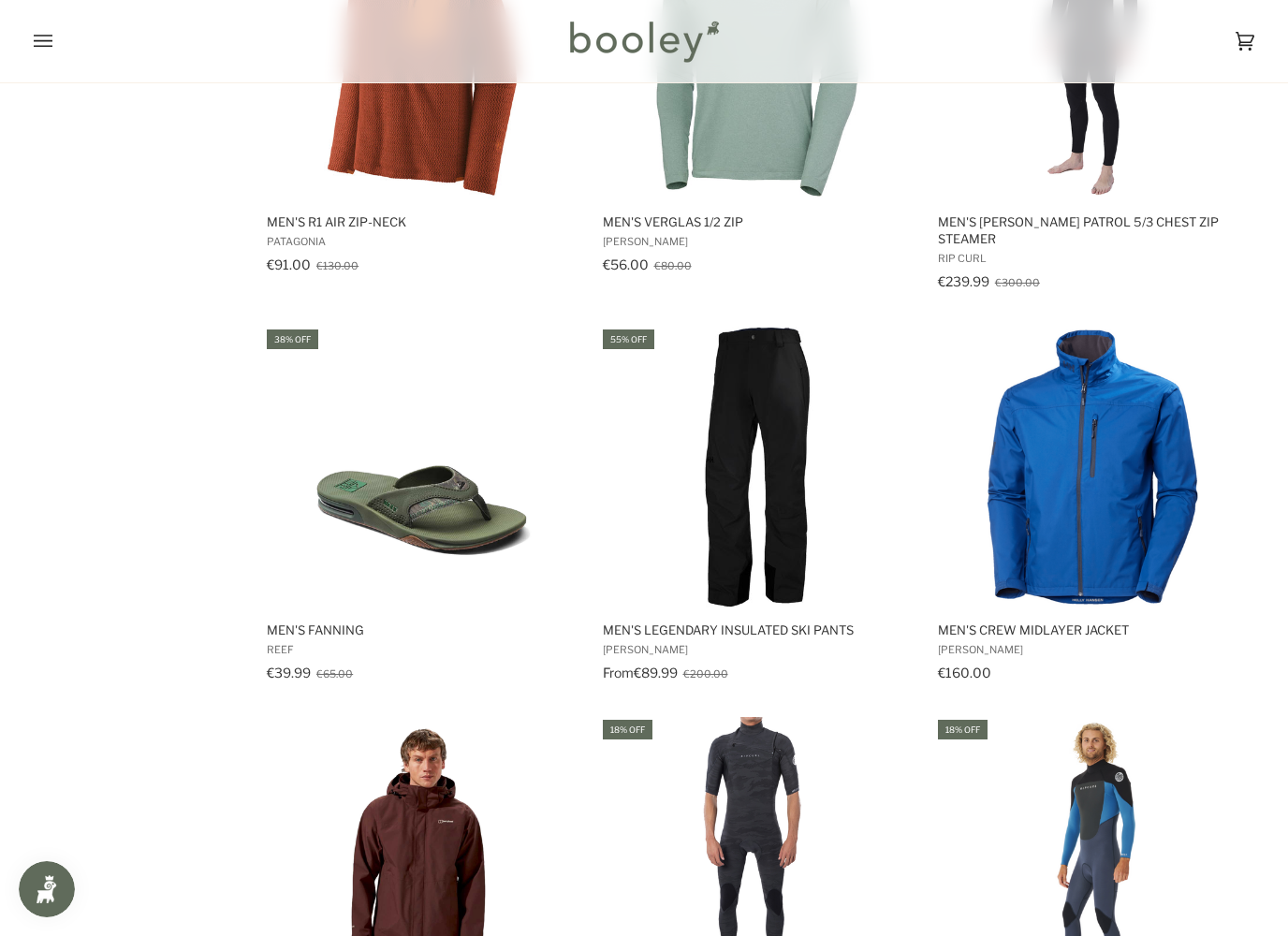
scroll to position [16950, 0]
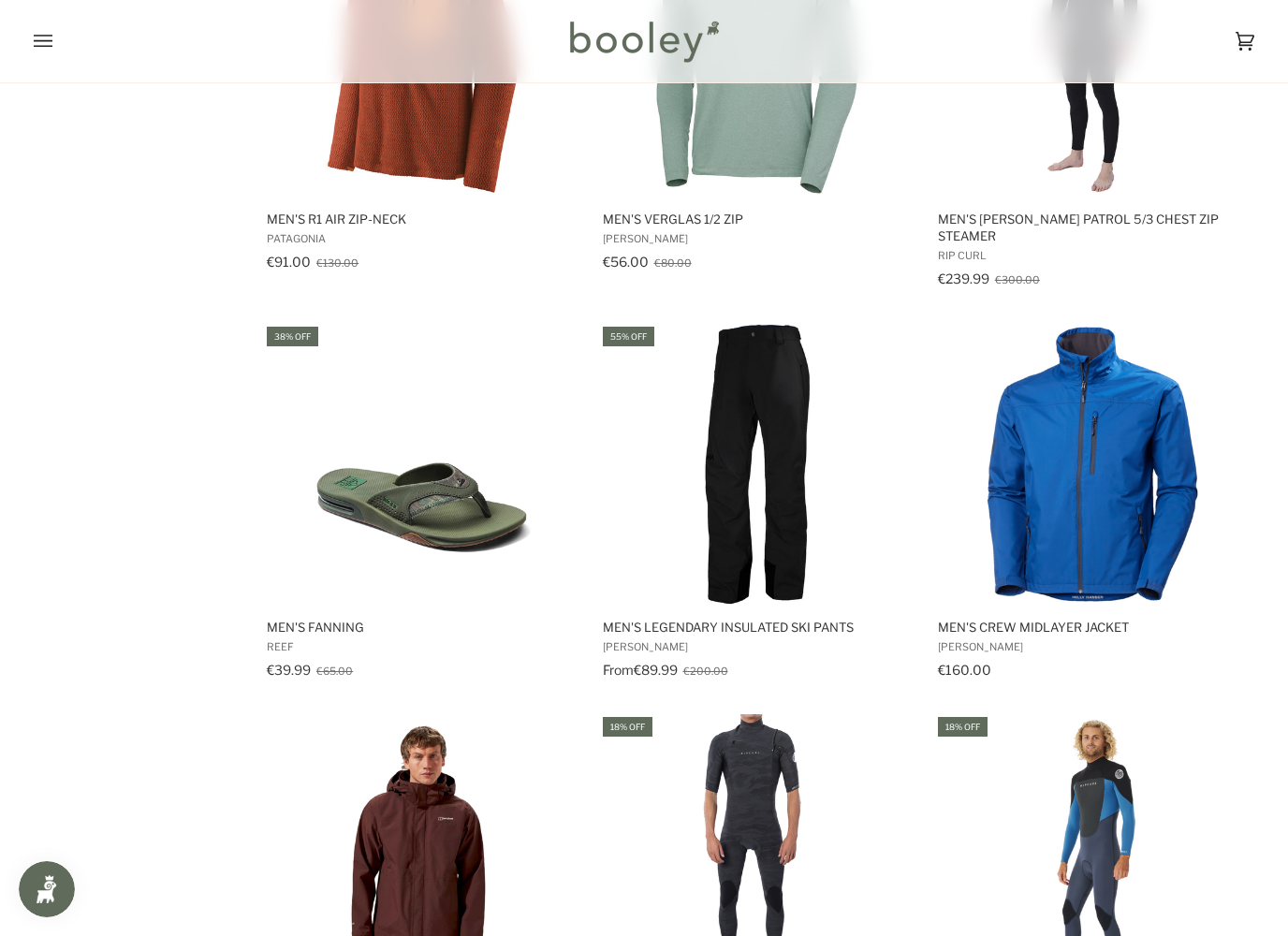
click at [1136, 415] on img "Men's Crew Midlayer Jacket" at bounding box center [1093, 465] width 281 height 281
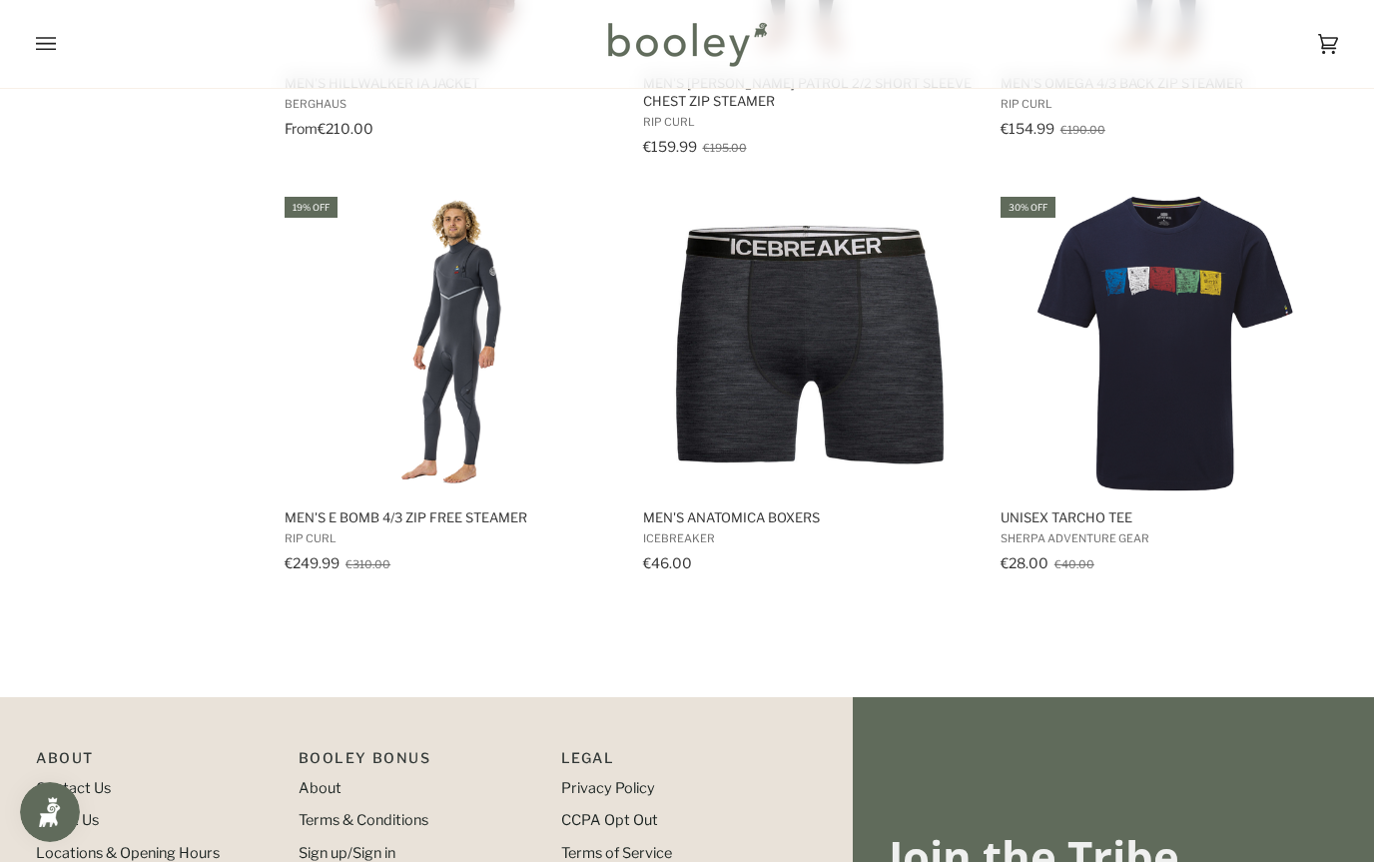
scroll to position [19148, 0]
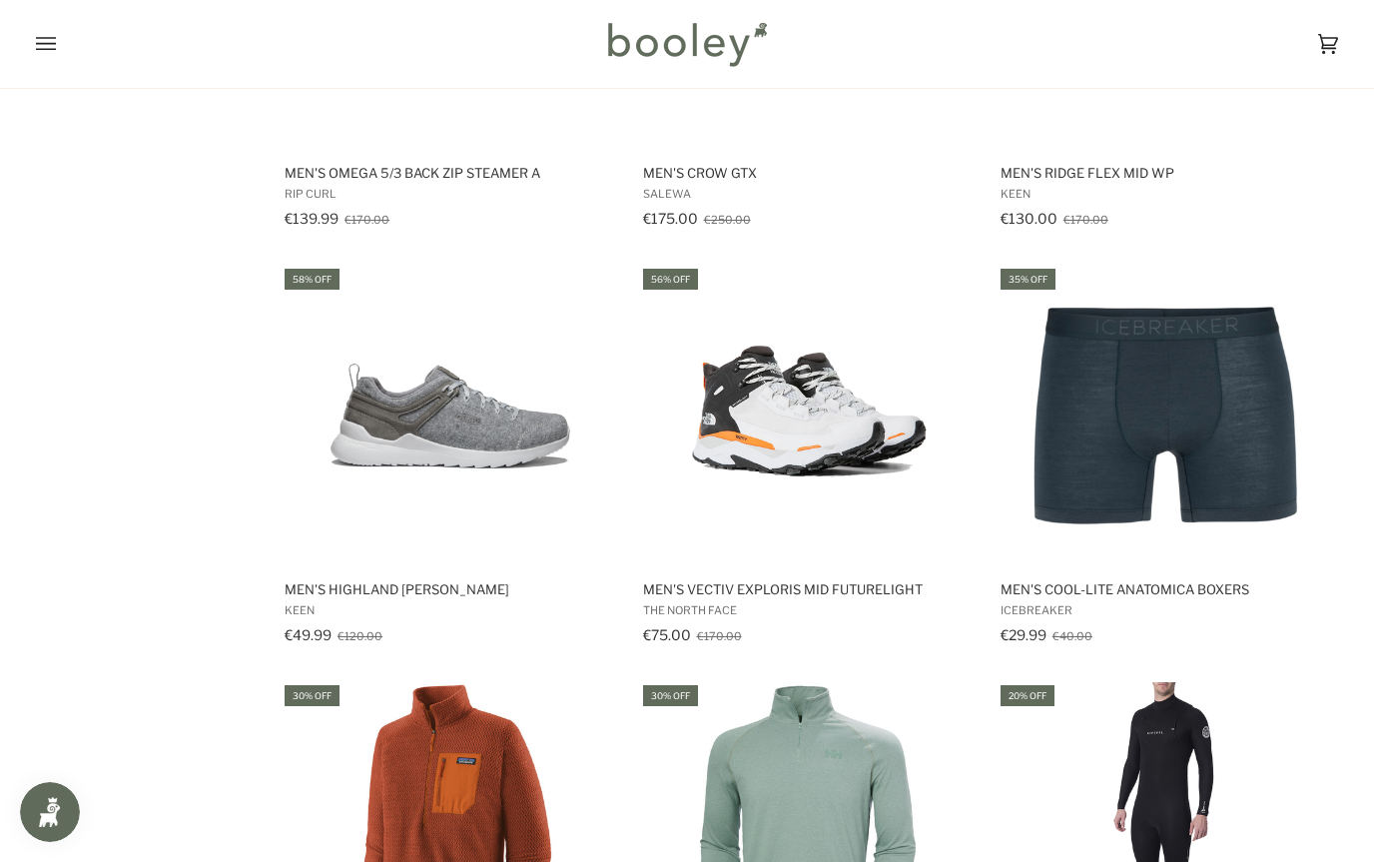
scroll to position [15183, 0]
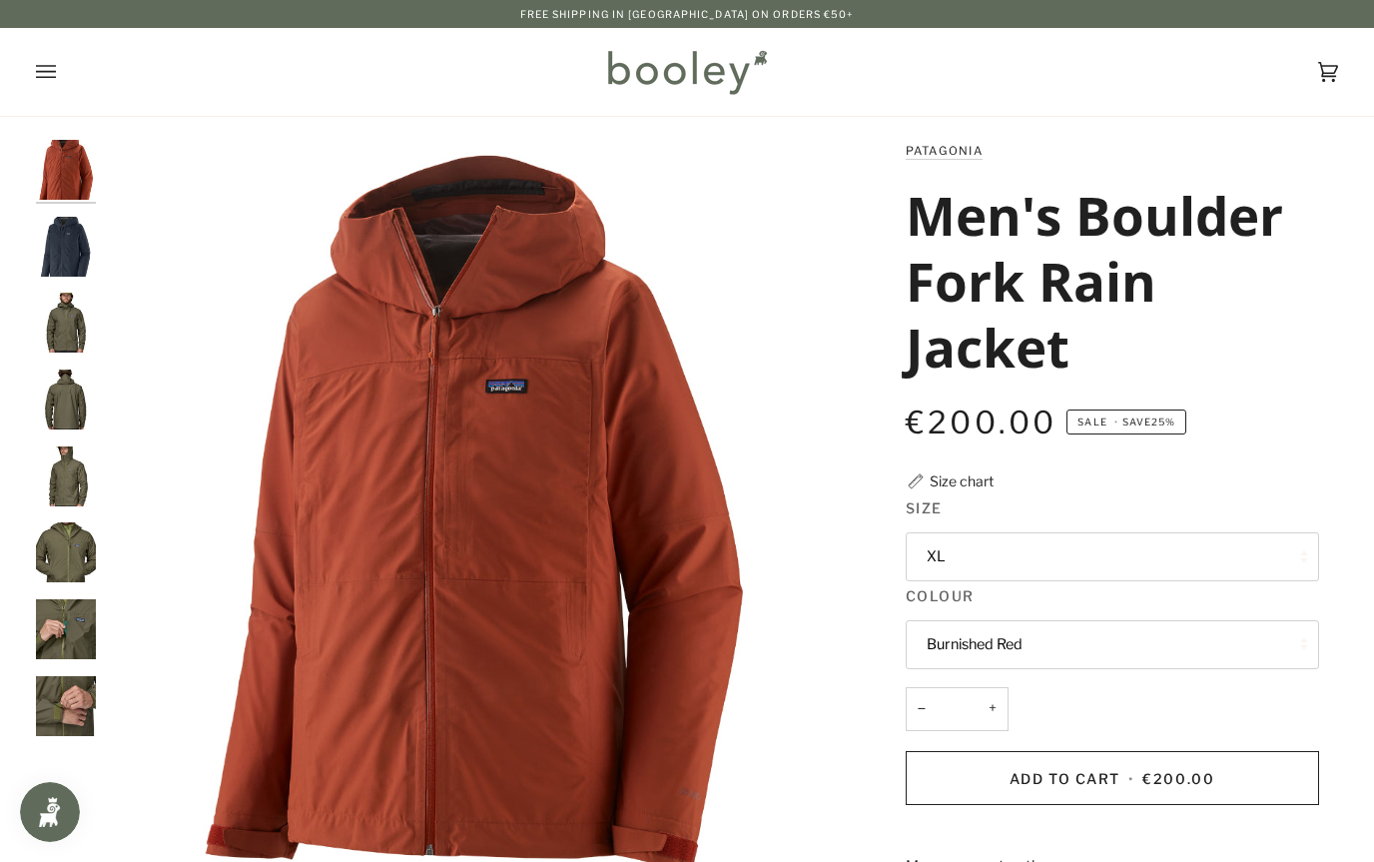
click at [61, 255] on img "Men's Boulder Fork Rain Jacket" at bounding box center [66, 247] width 60 height 60
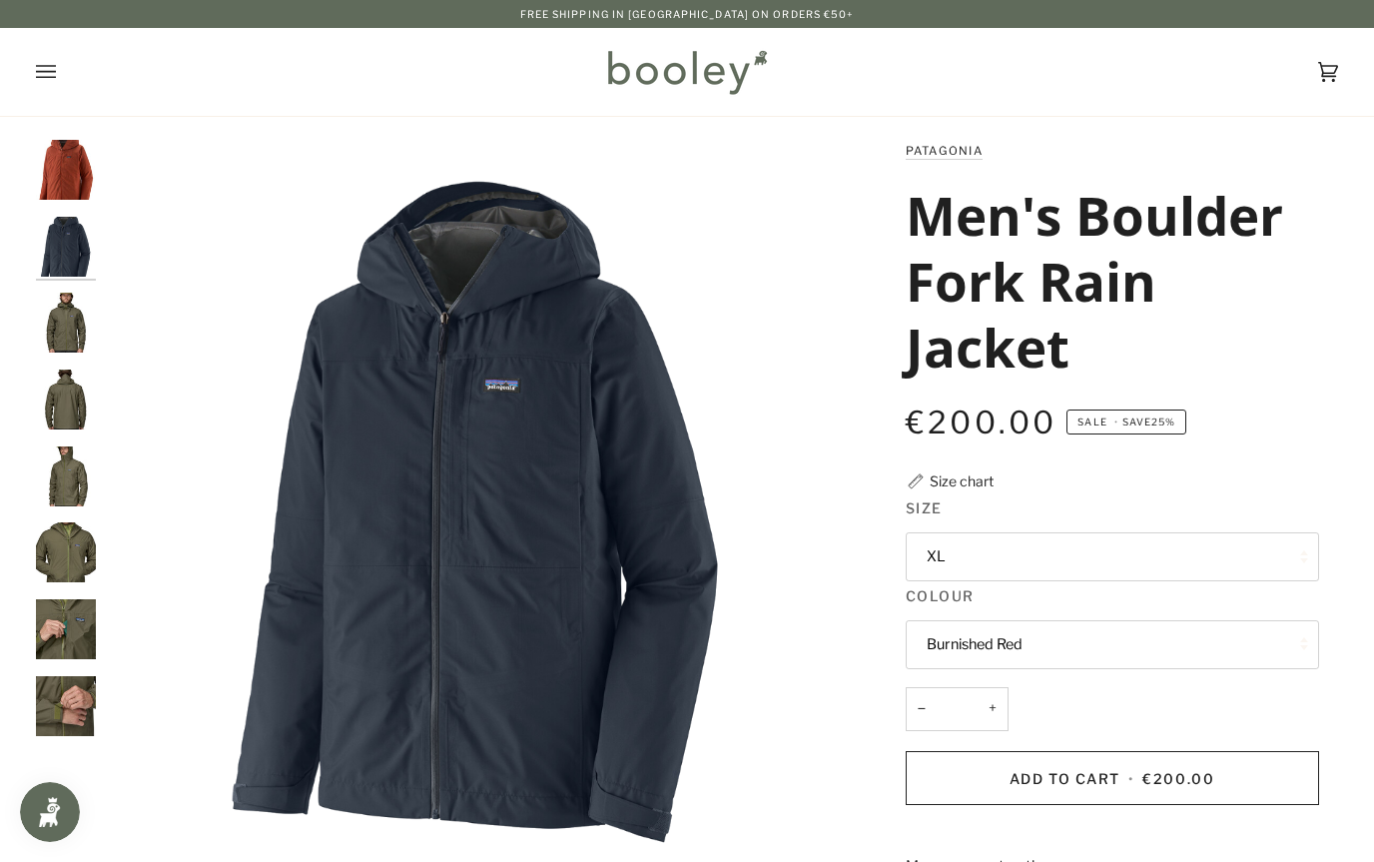
click at [58, 336] on img "Patagonia Men's Boulder Fork Rain Jacket - Booley Galway" at bounding box center [66, 323] width 60 height 60
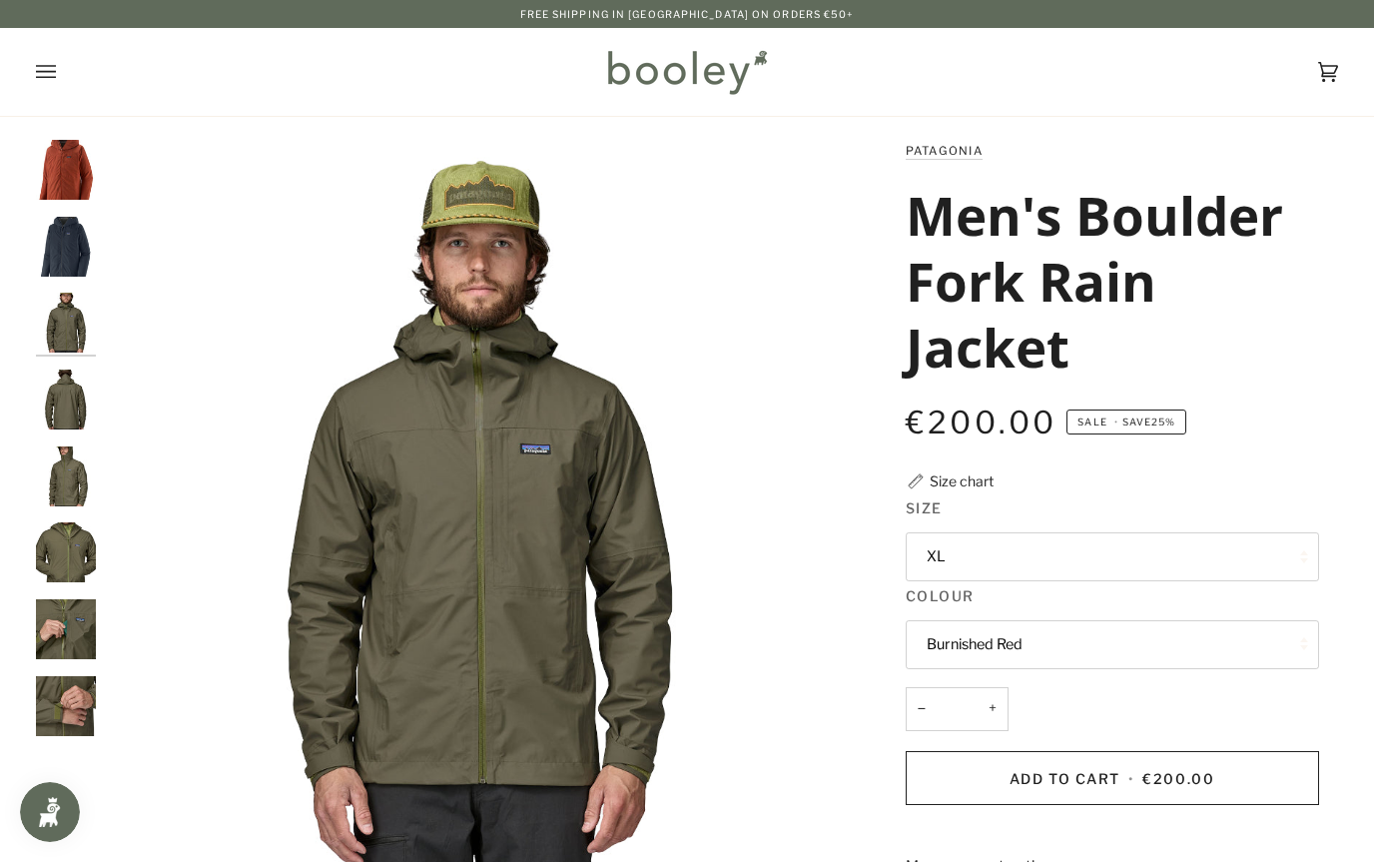
click at [62, 397] on img "Patagonia Men's Boulder Fork Rain Jacket - Booley Galway" at bounding box center [66, 399] width 60 height 60
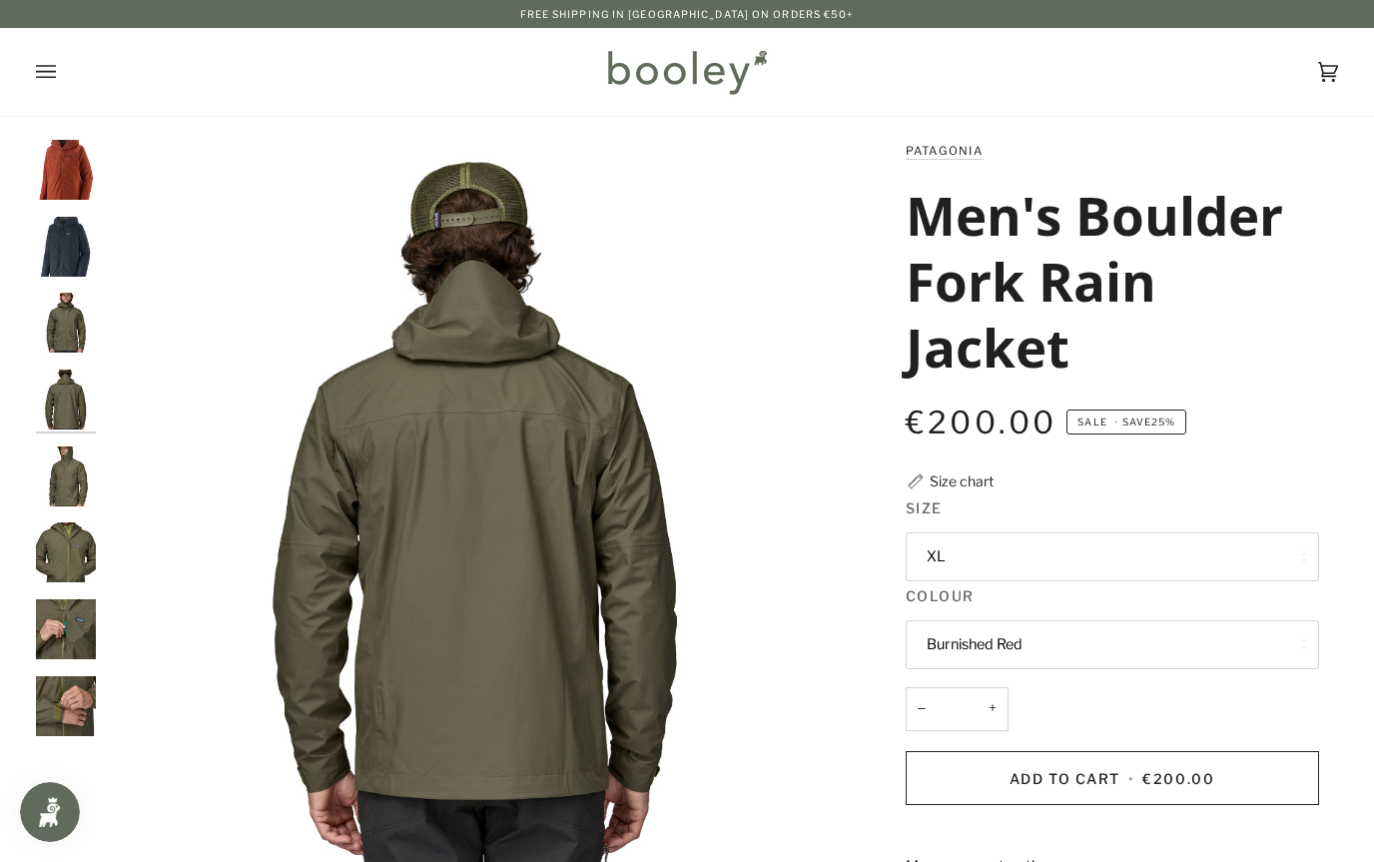
click at [51, 480] on img "Patagonia Men's Boulder Fork Rain Jacket - Booley Galway" at bounding box center [66, 476] width 60 height 60
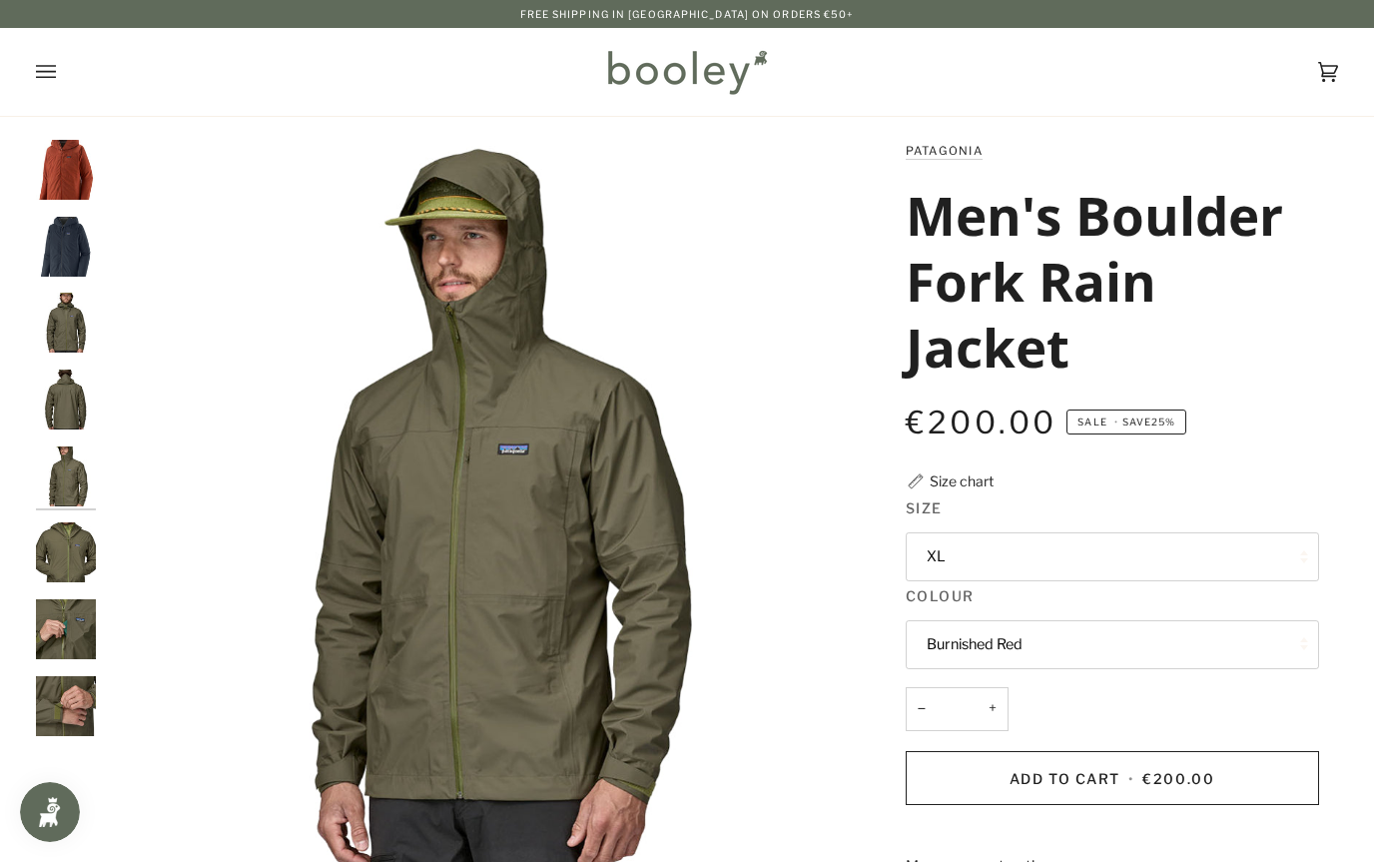
click at [38, 558] on img "Patagonia Men's Boulder Fork Rain Jacket - Booley Galway" at bounding box center [66, 552] width 60 height 60
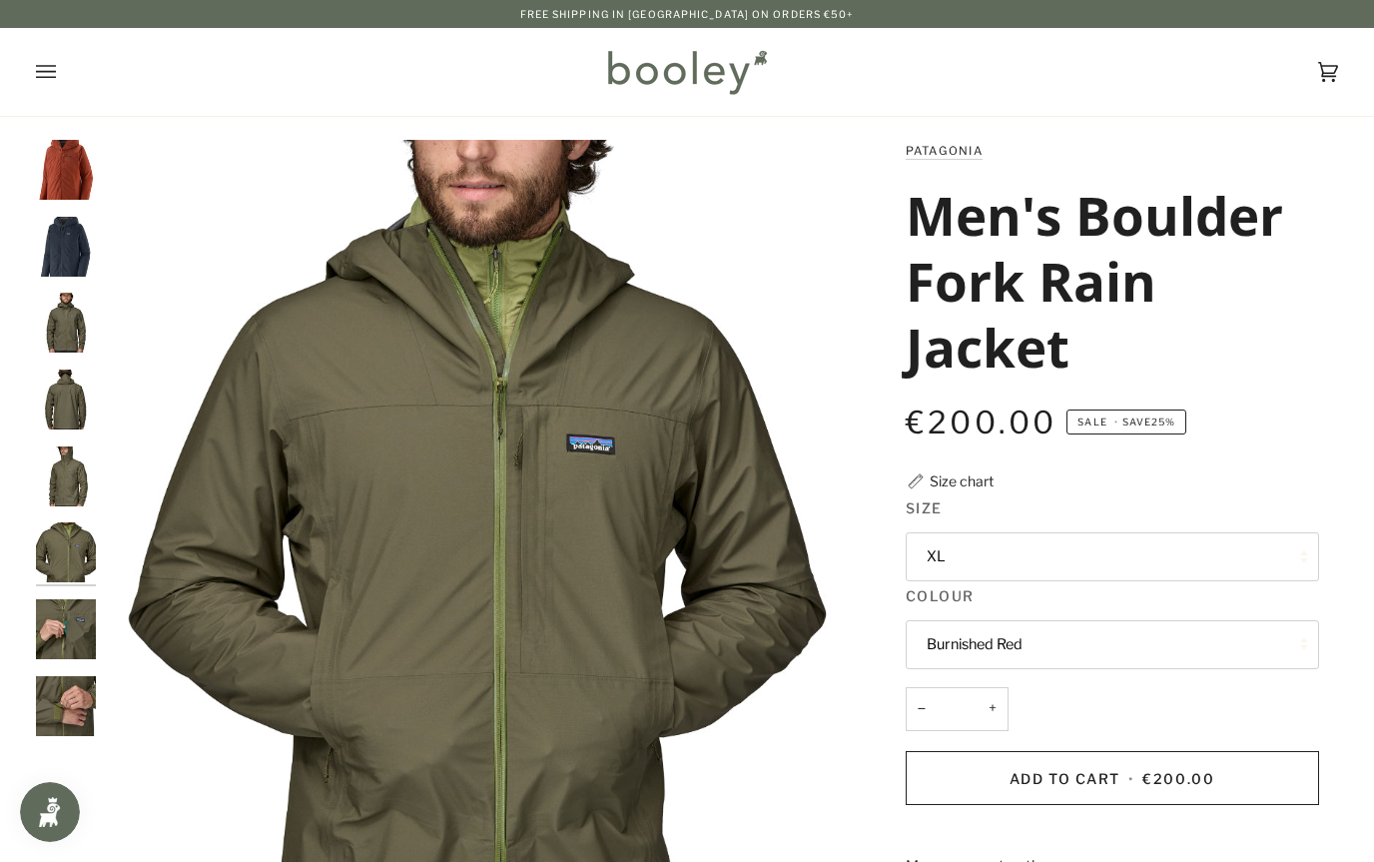
click at [55, 644] on img "Patagonia Men's Boulder Fork Rain Jacket - Booley Galway" at bounding box center [66, 629] width 60 height 60
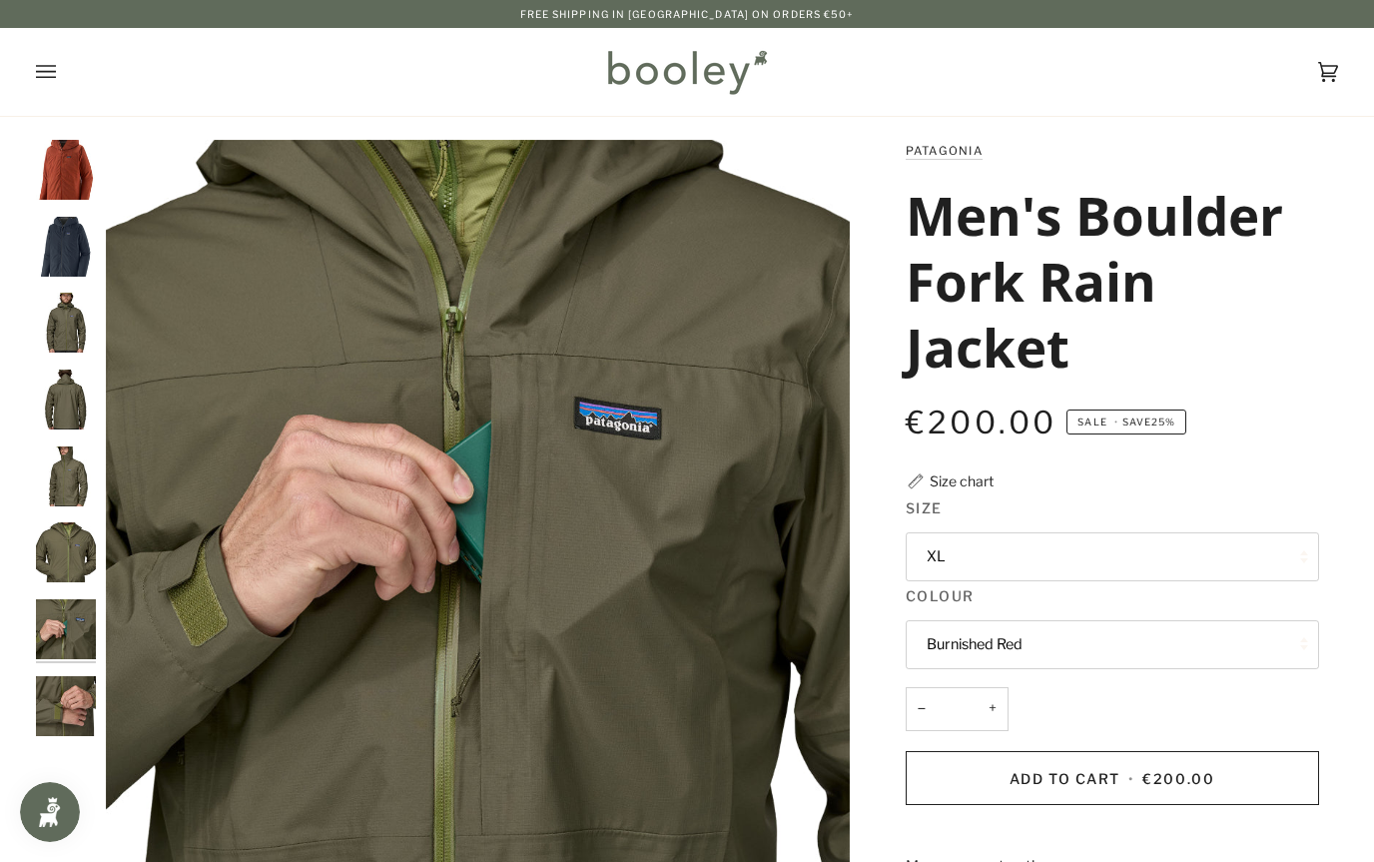
click at [53, 691] on img "Patagonia Men's Boulder Fork Rain Jacket - Booley Galway" at bounding box center [66, 706] width 60 height 60
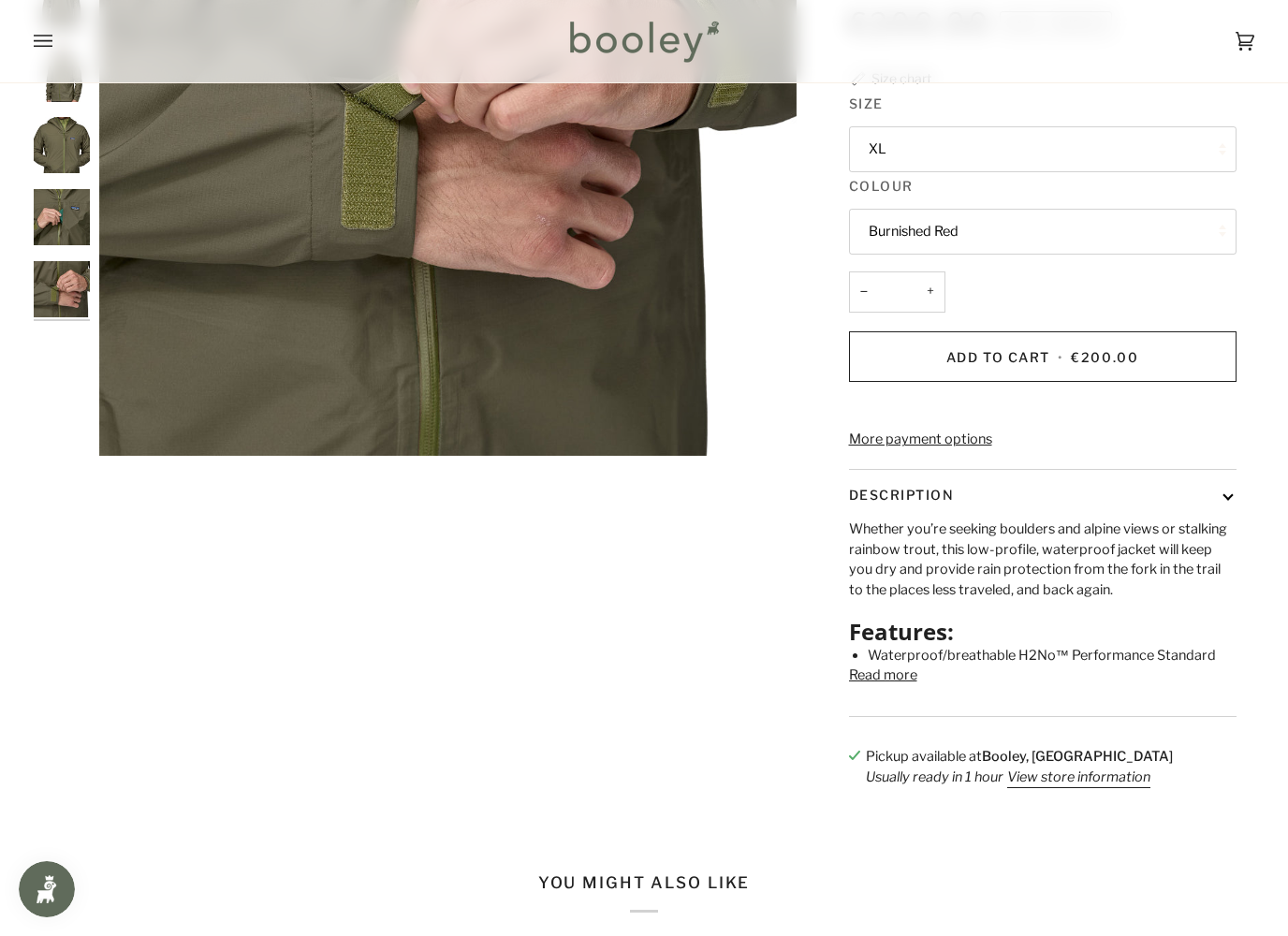
scroll to position [420, 0]
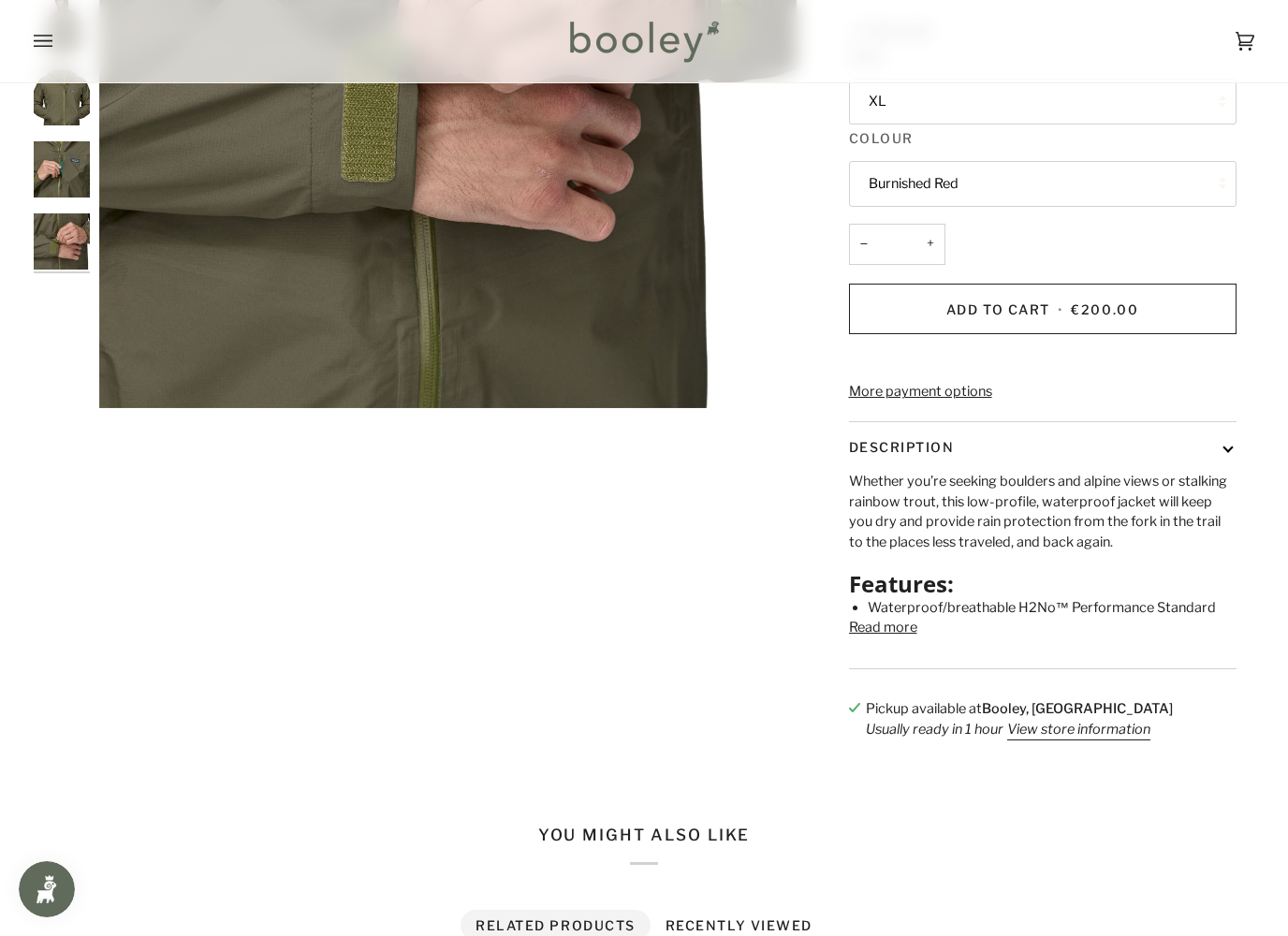
click at [906, 638] on button "Read more" at bounding box center [883, 628] width 68 height 21
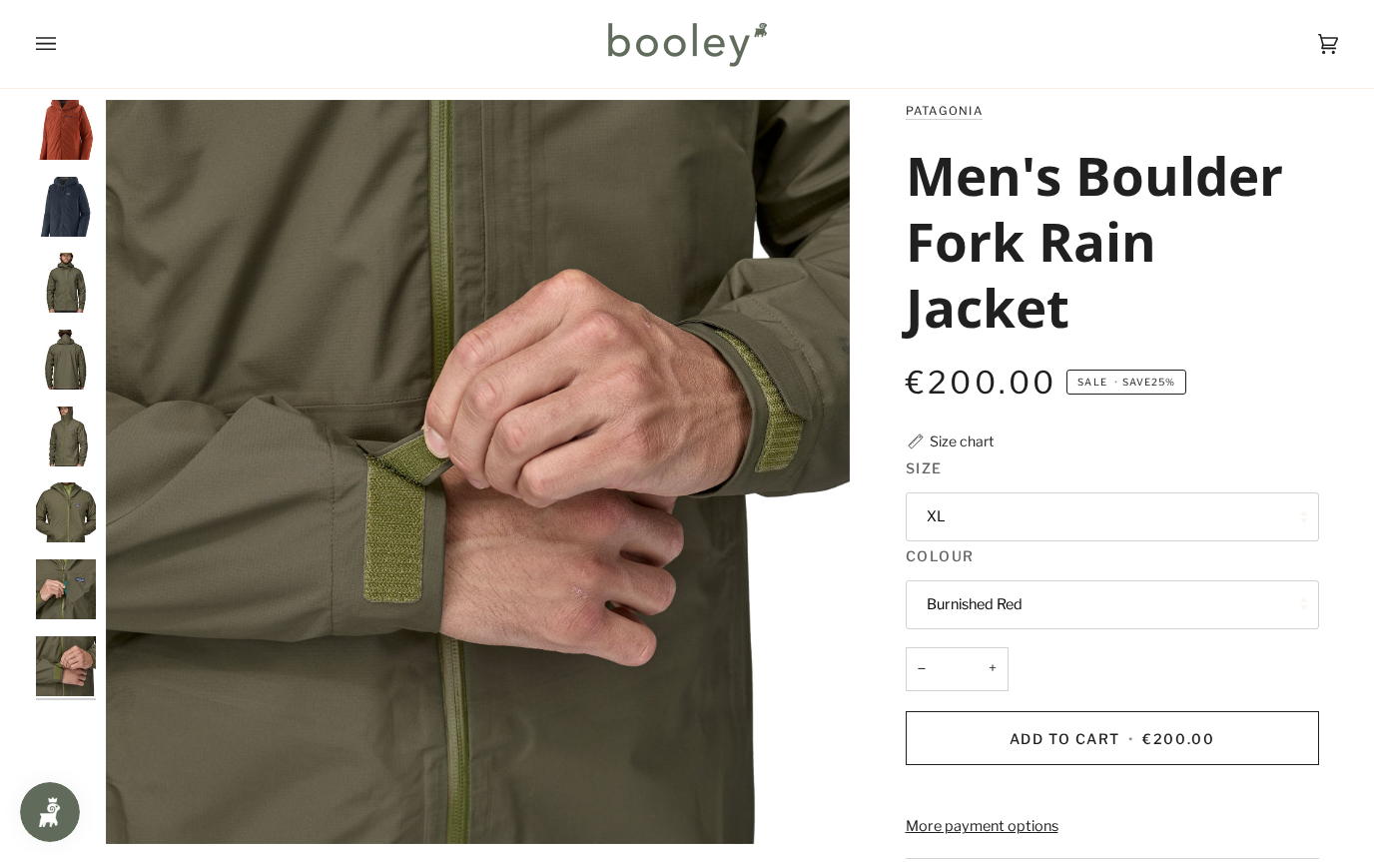
scroll to position [0, 0]
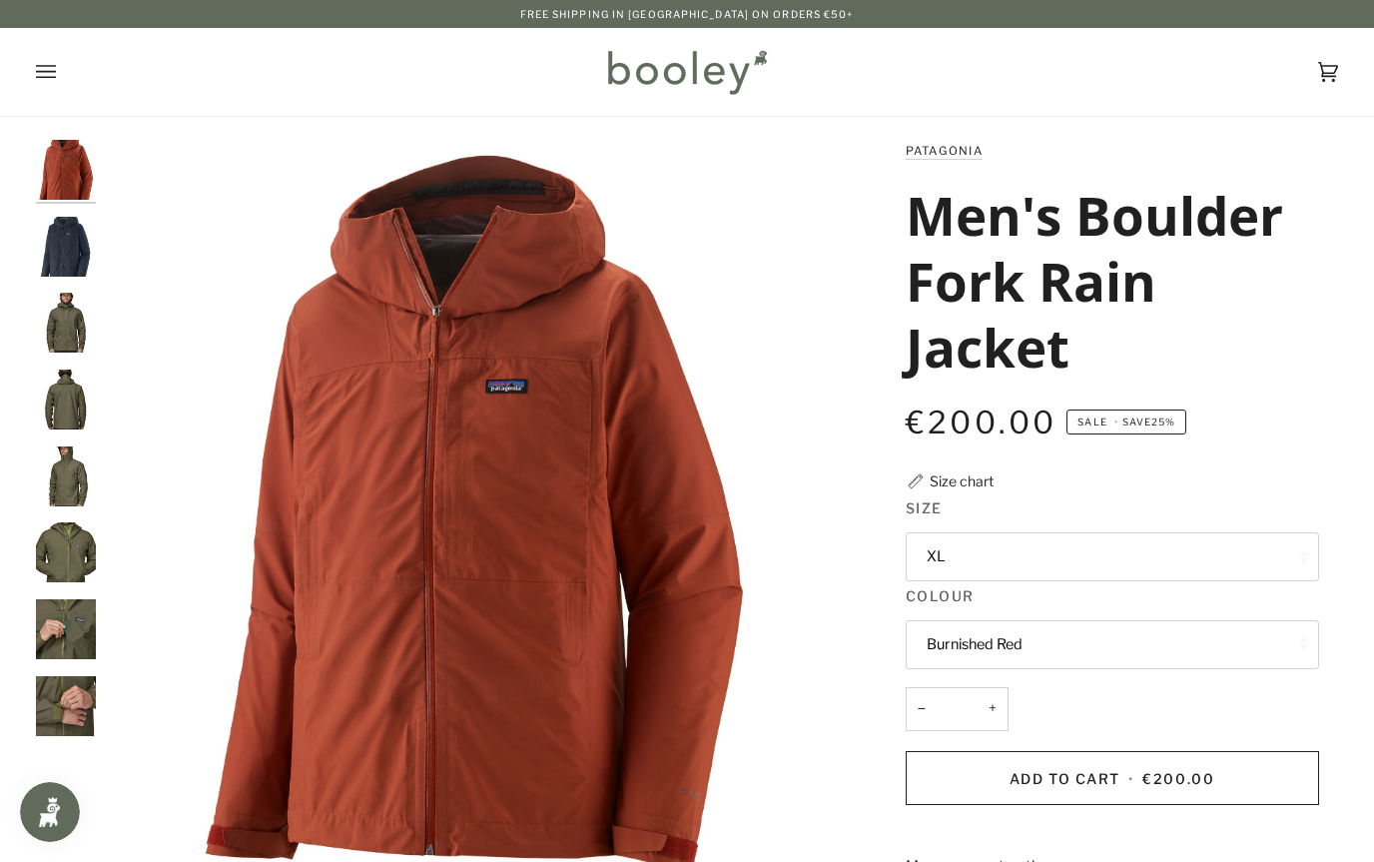
click at [1199, 636] on button "Burnished Red" at bounding box center [1112, 644] width 413 height 49
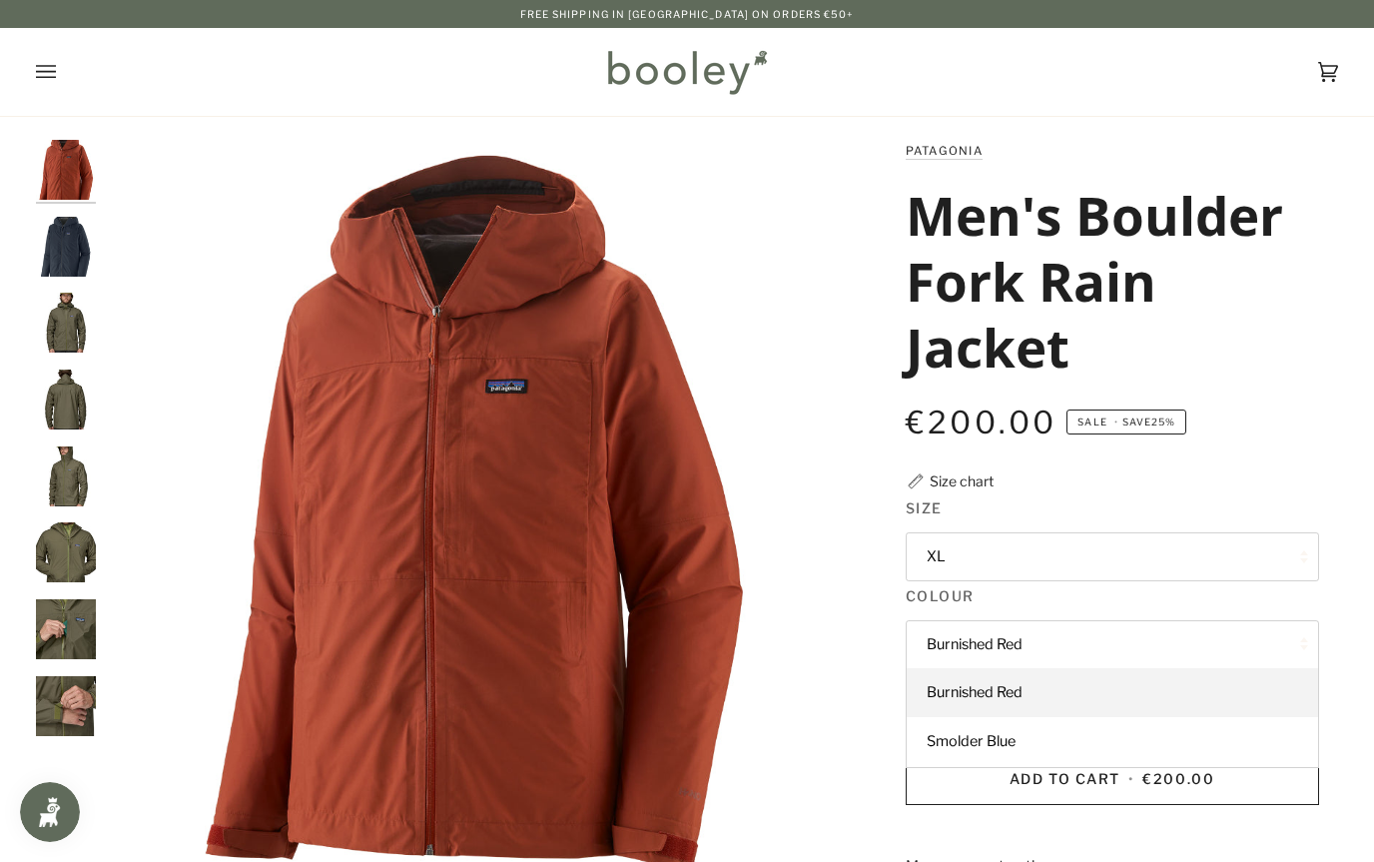
click at [1188, 735] on link "Smolder Blue" at bounding box center [1112, 742] width 411 height 50
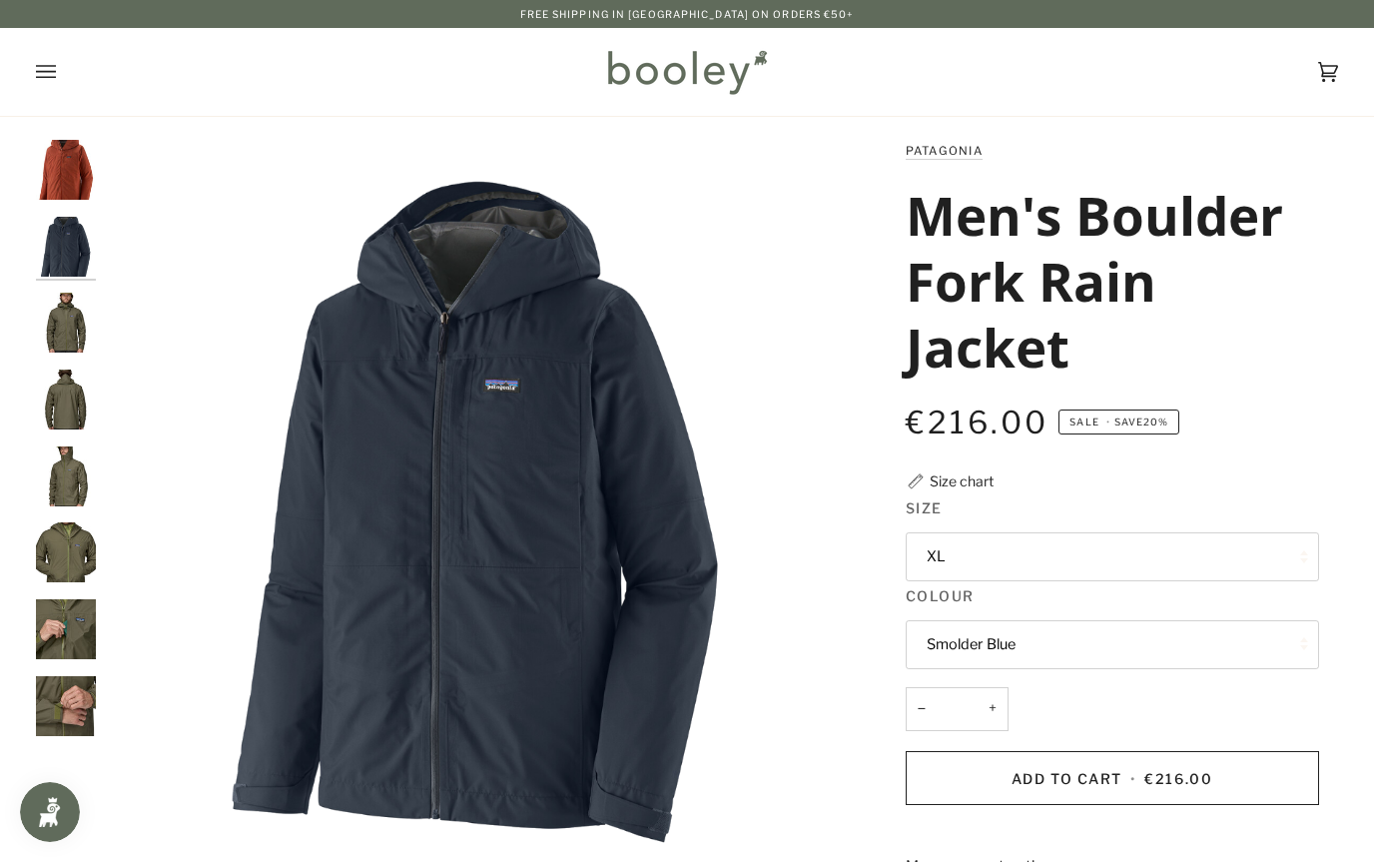
click at [1220, 630] on button "Smolder Blue" at bounding box center [1112, 644] width 413 height 49
click at [1196, 671] on link "Burnished Red" at bounding box center [1112, 693] width 411 height 50
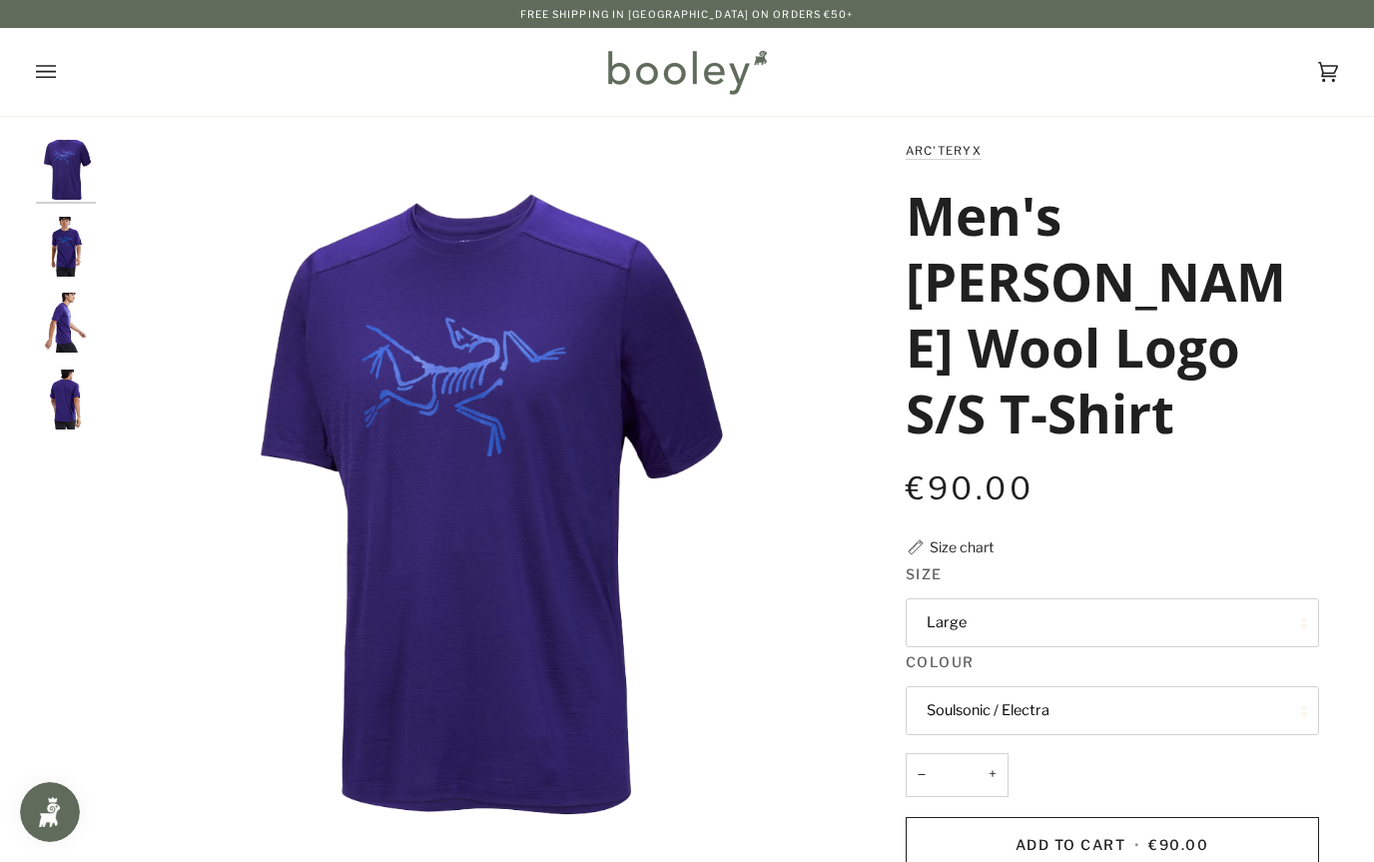
click at [1221, 707] on button "Soulsonic / Electra" at bounding box center [1112, 710] width 413 height 49
click at [1206, 703] on button "Soulsonic / Electra" at bounding box center [1112, 710] width 413 height 49
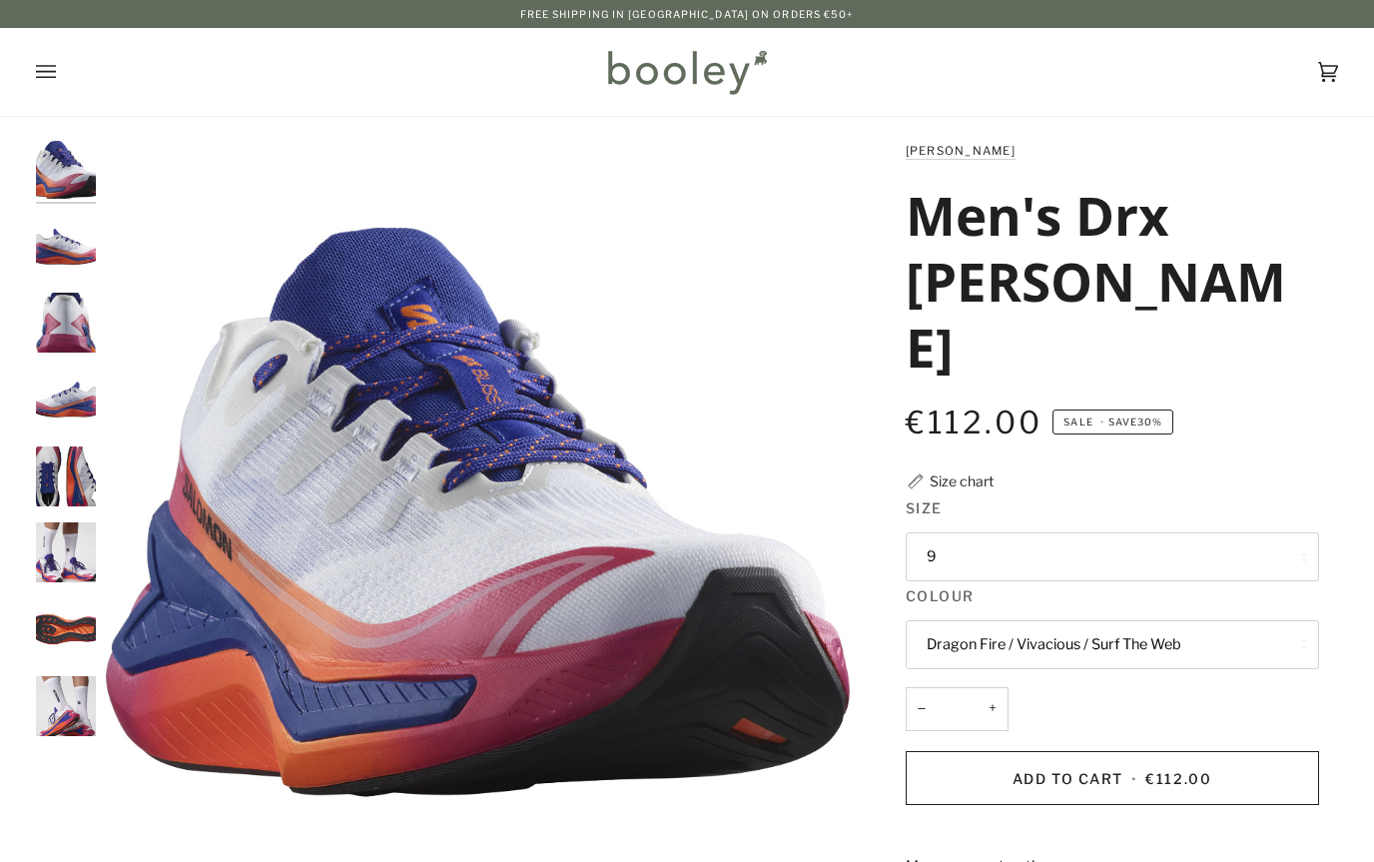
click at [1263, 532] on button "9" at bounding box center [1112, 556] width 413 height 49
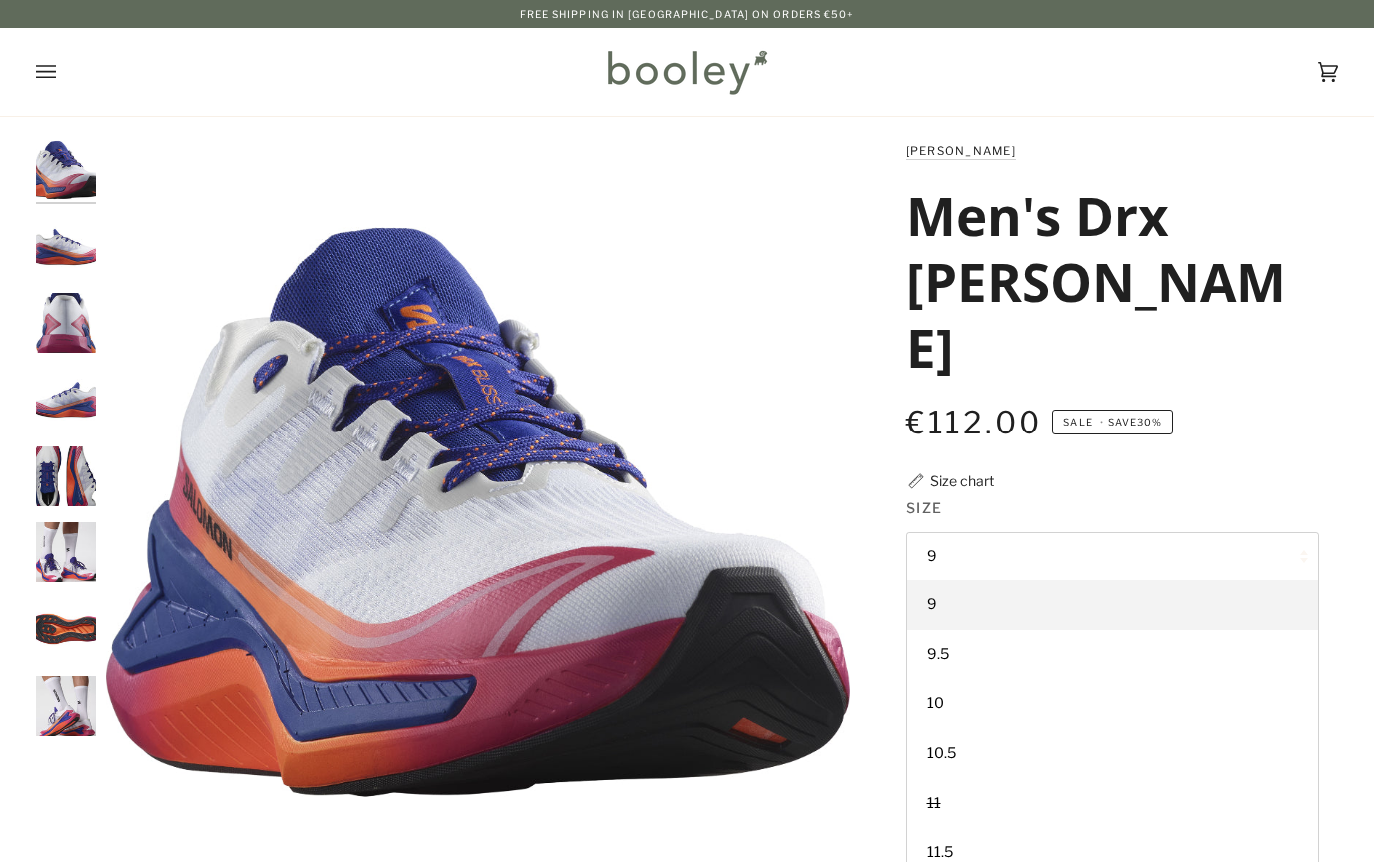
click at [1182, 729] on link "10.5" at bounding box center [1112, 754] width 411 height 50
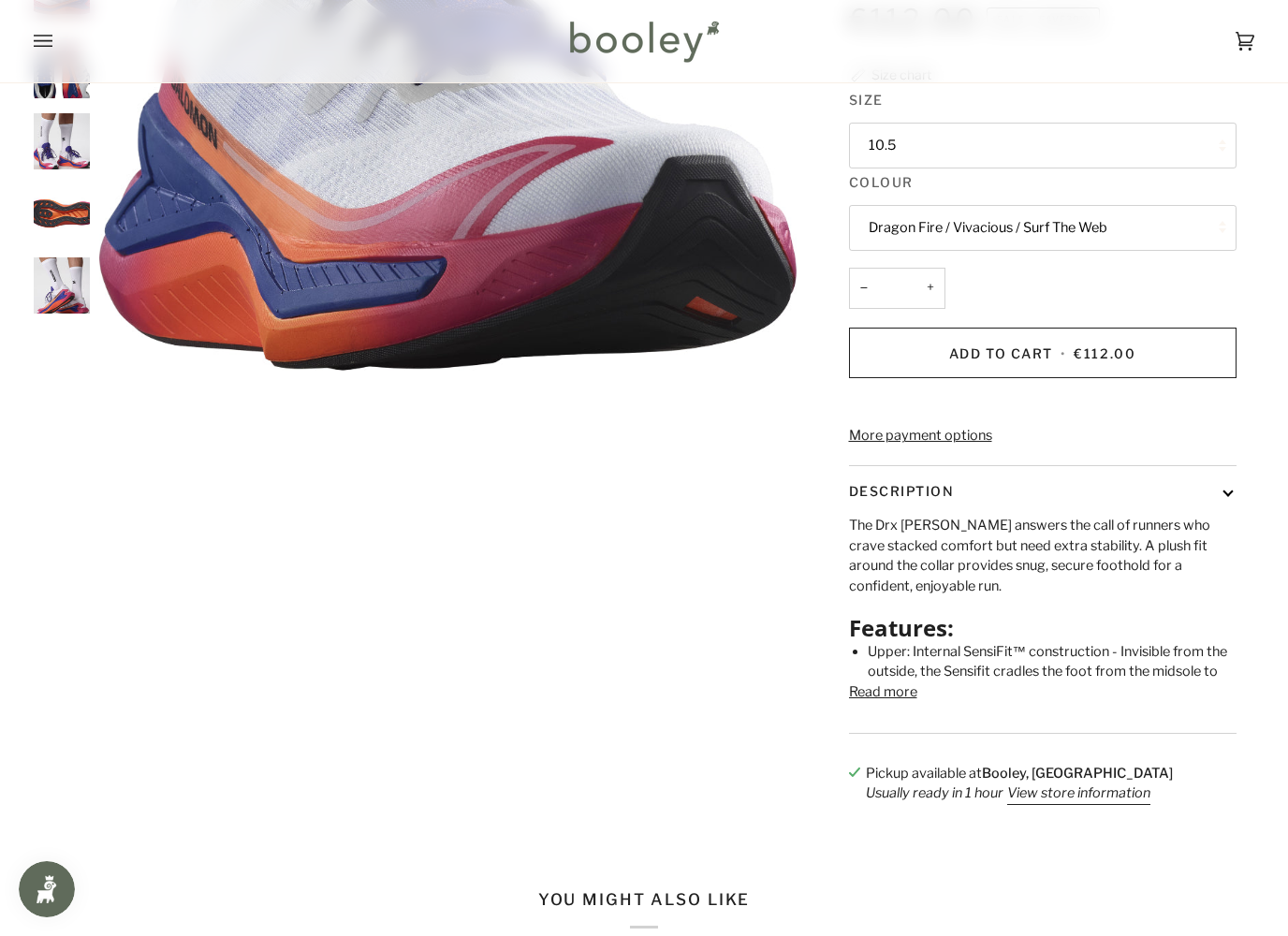
scroll to position [389, 0]
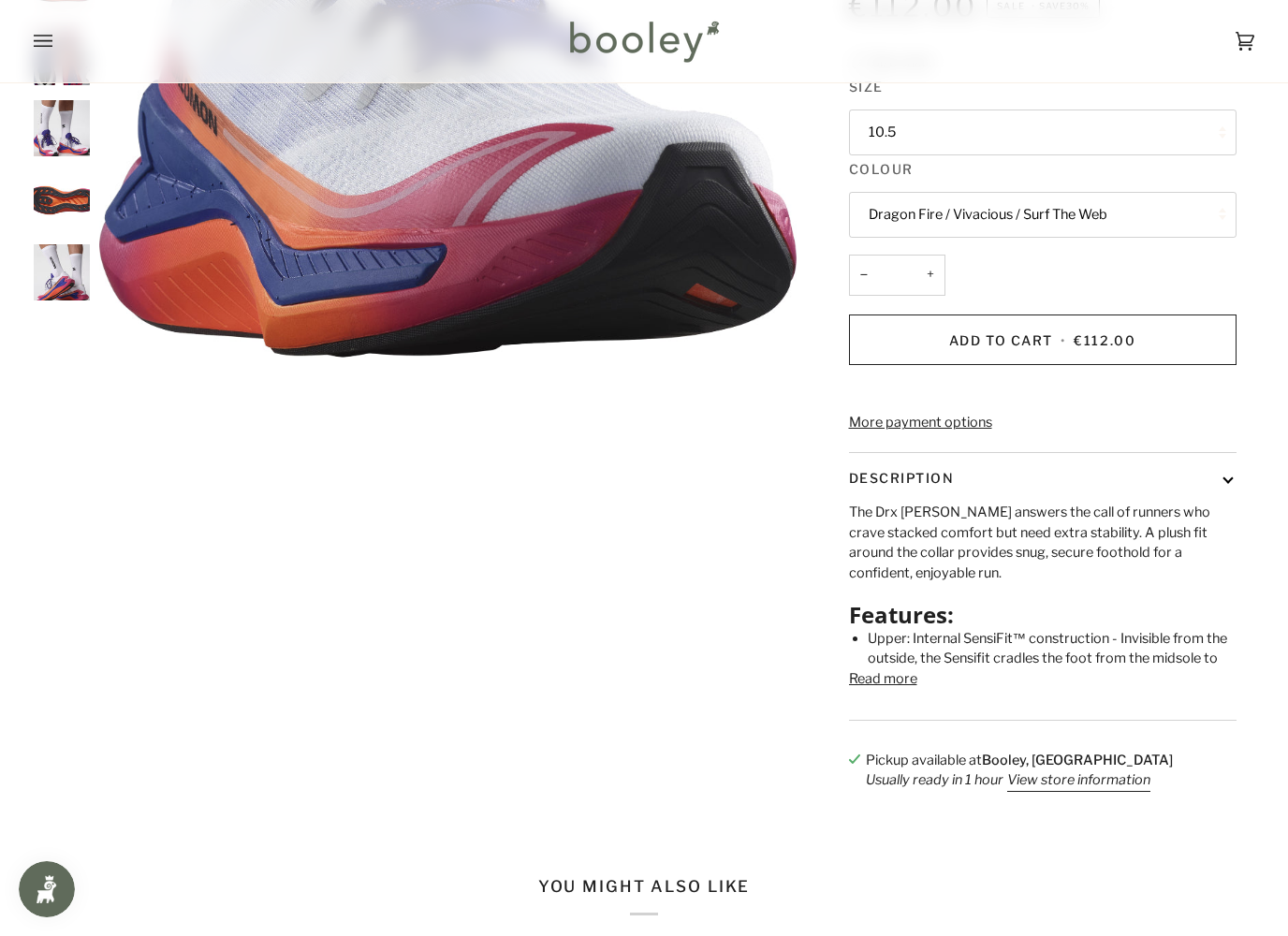
click at [895, 669] on button "Read more" at bounding box center [883, 679] width 68 height 21
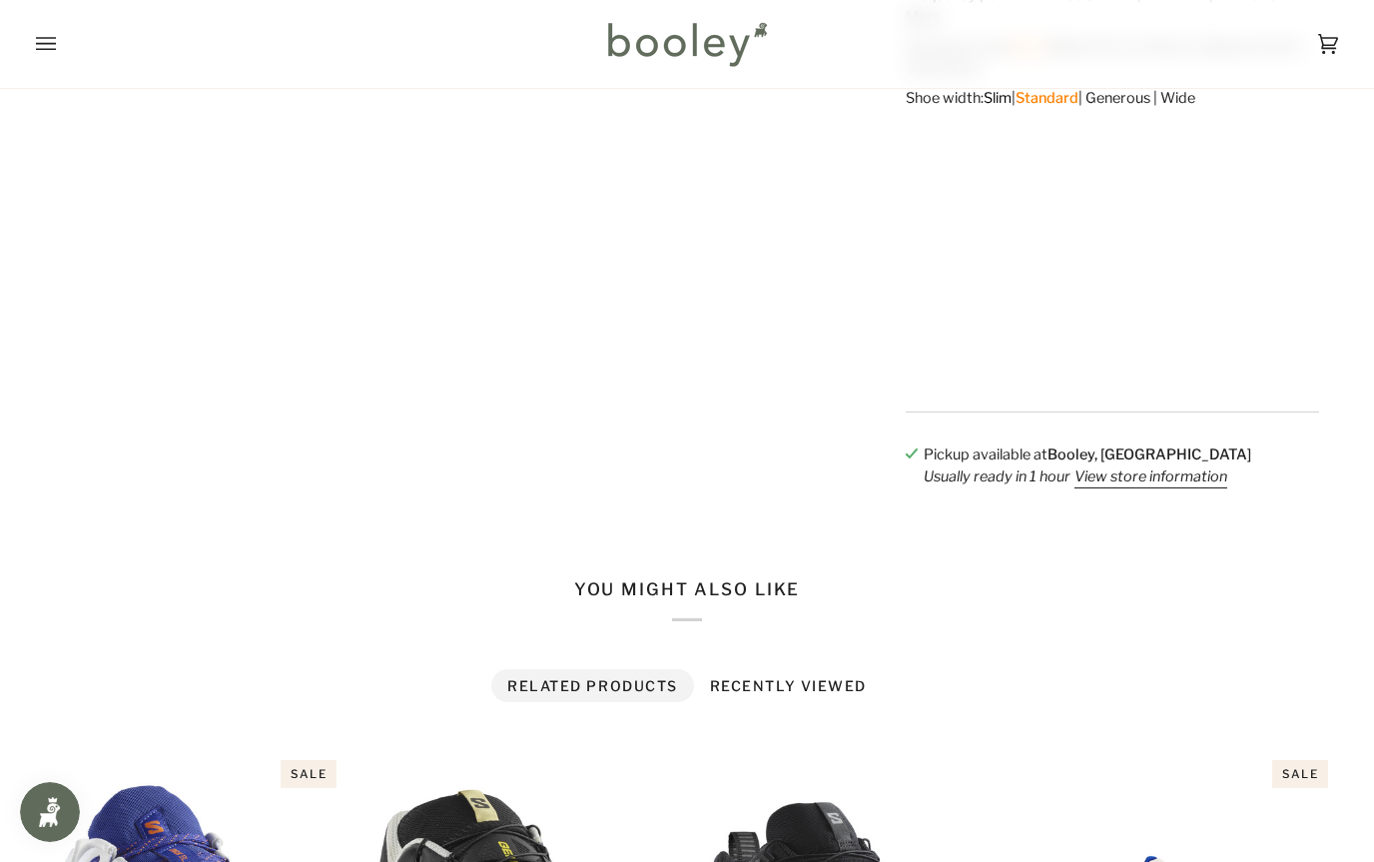
scroll to position [1775, 0]
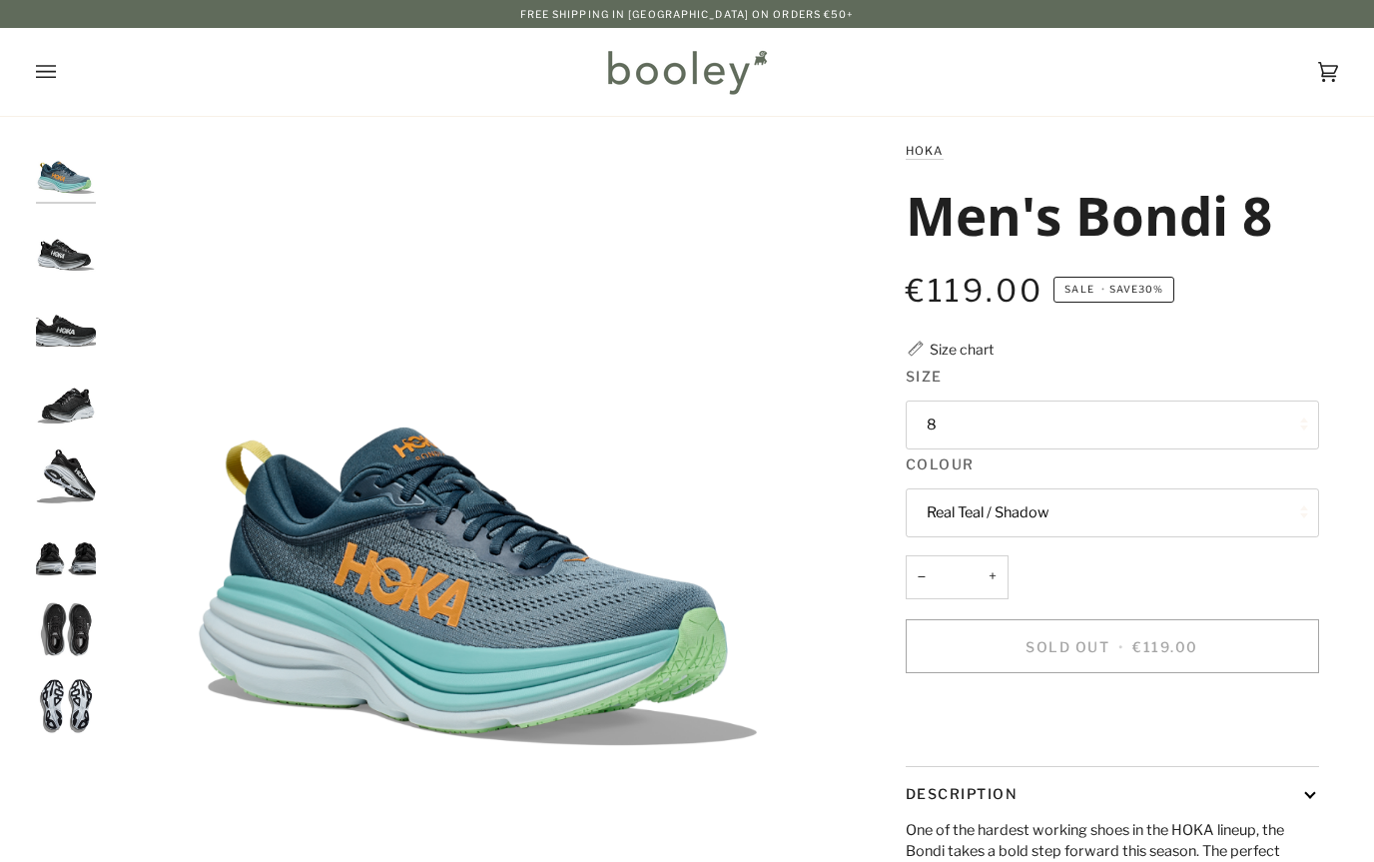
click at [1275, 413] on button "8" at bounding box center [1112, 424] width 413 height 49
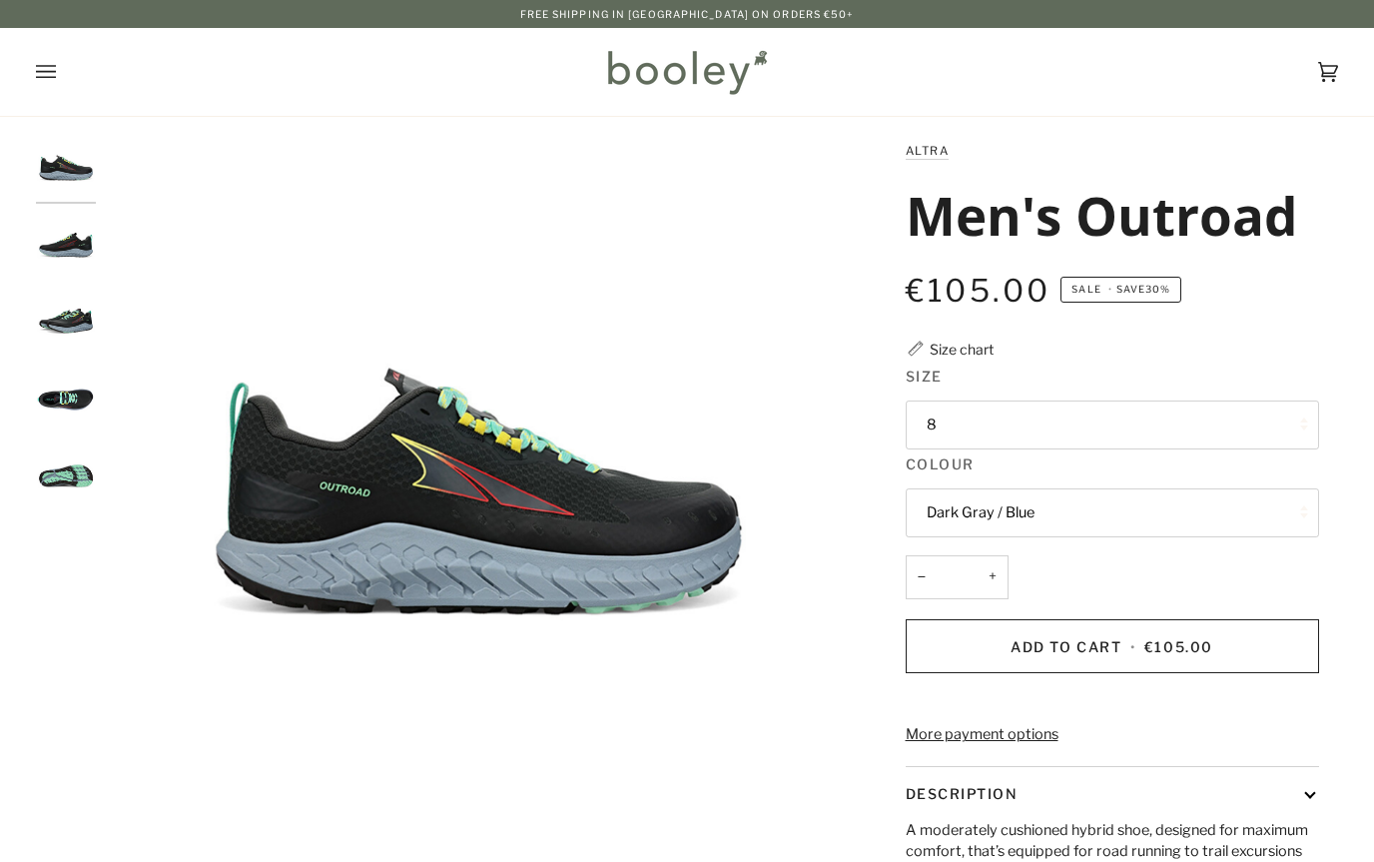
click at [1280, 414] on button "8" at bounding box center [1112, 424] width 413 height 49
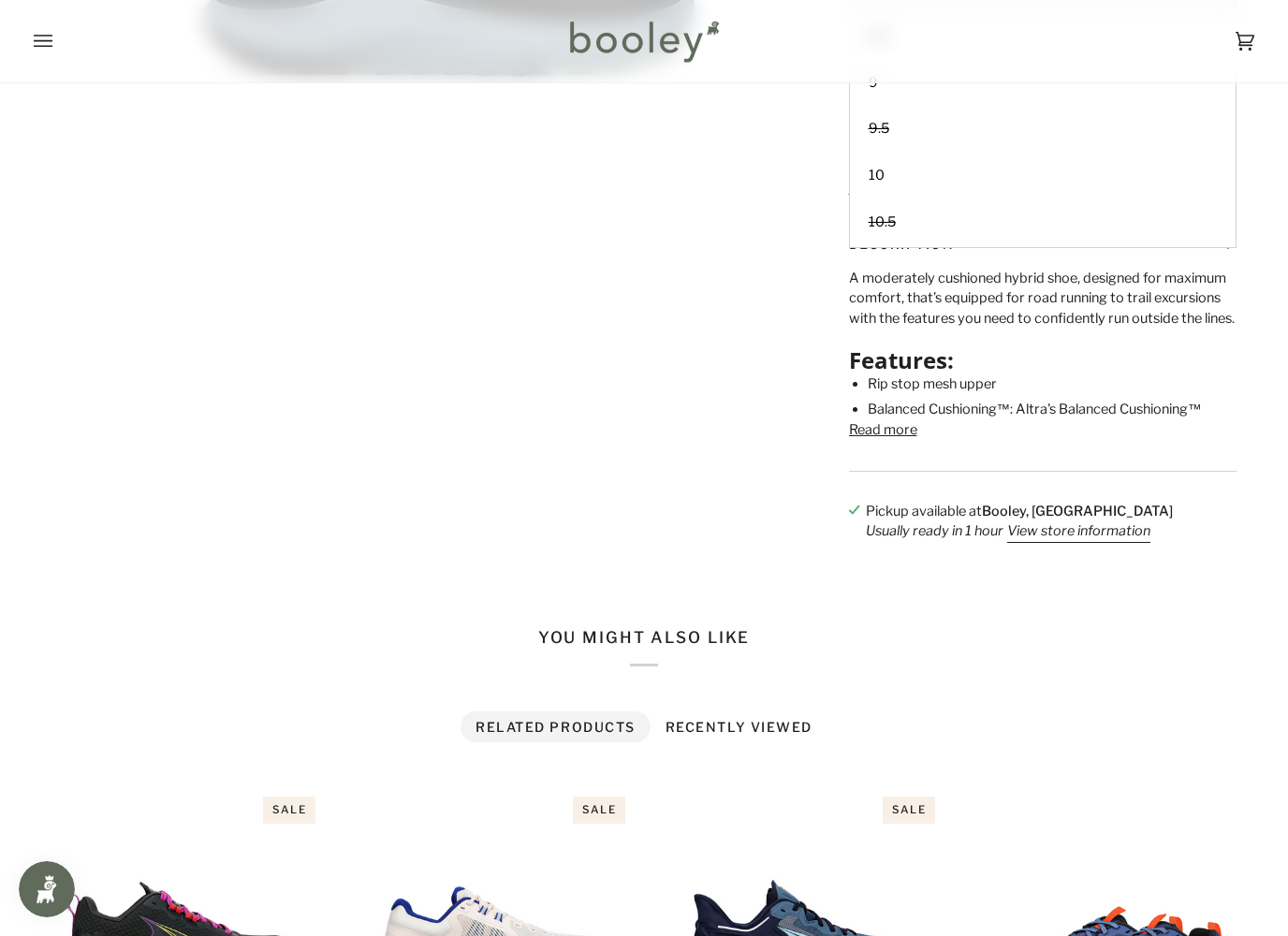
scroll to position [506, 0]
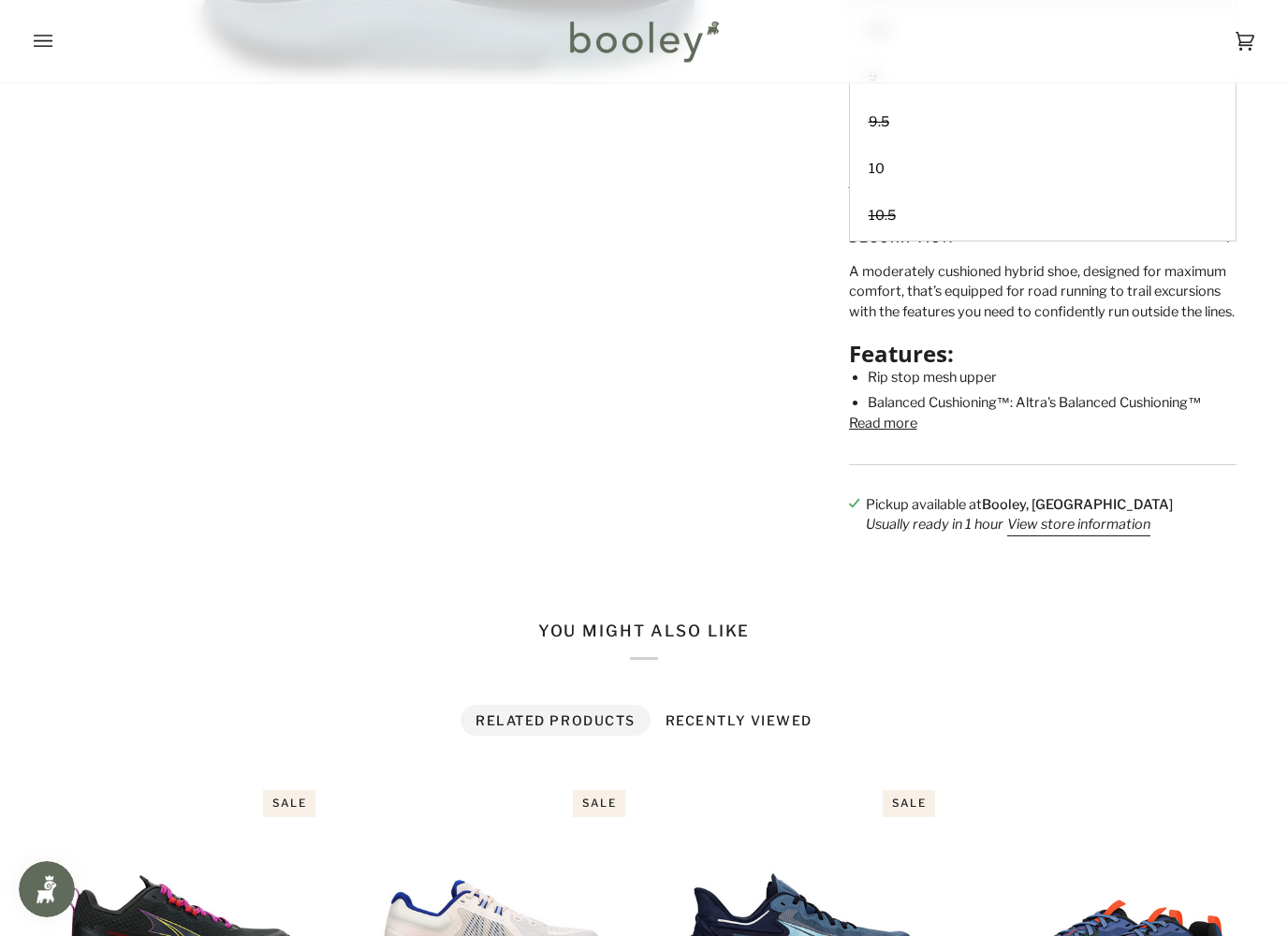
click at [907, 434] on button "Read more" at bounding box center [883, 423] width 68 height 21
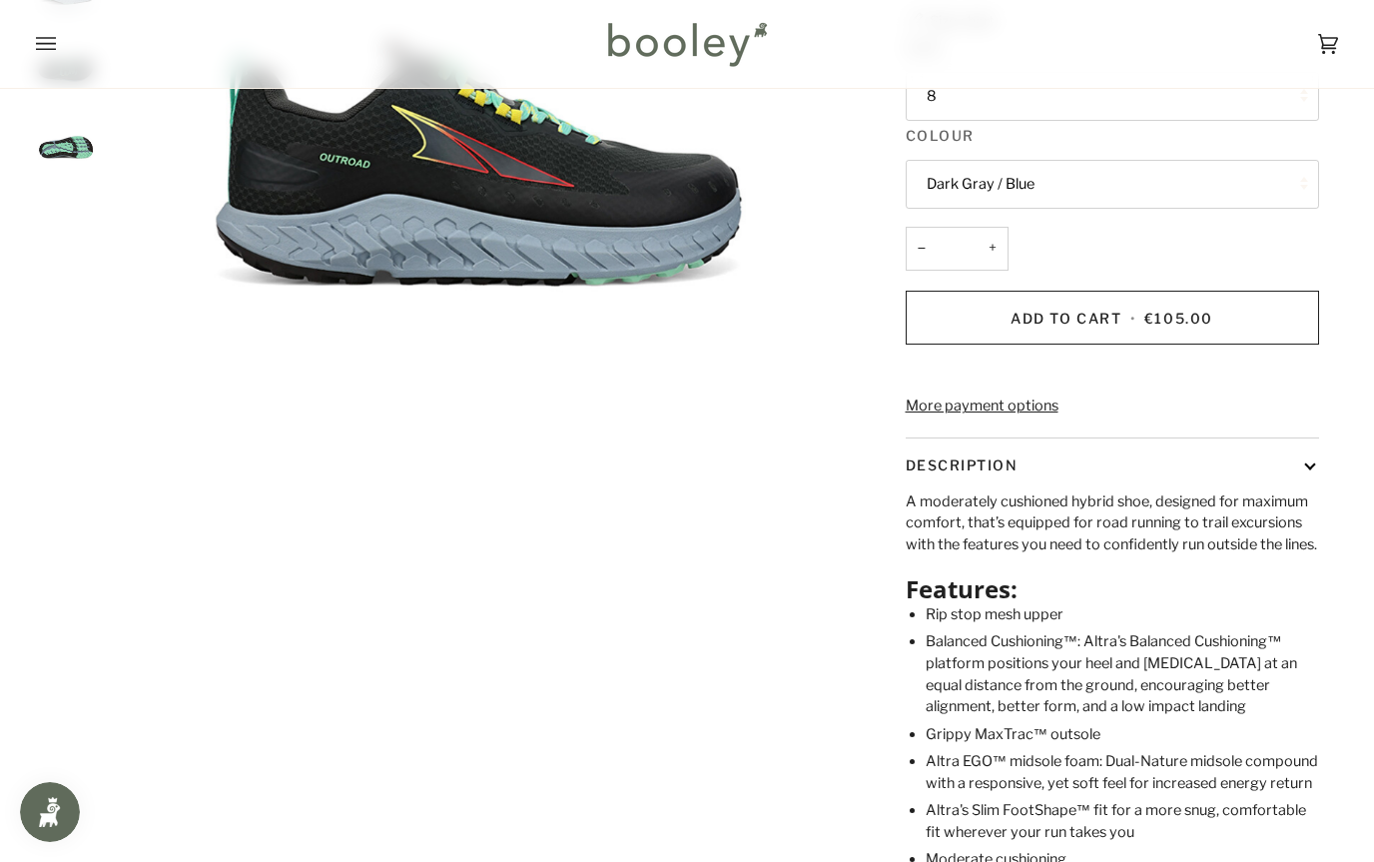
scroll to position [290, 0]
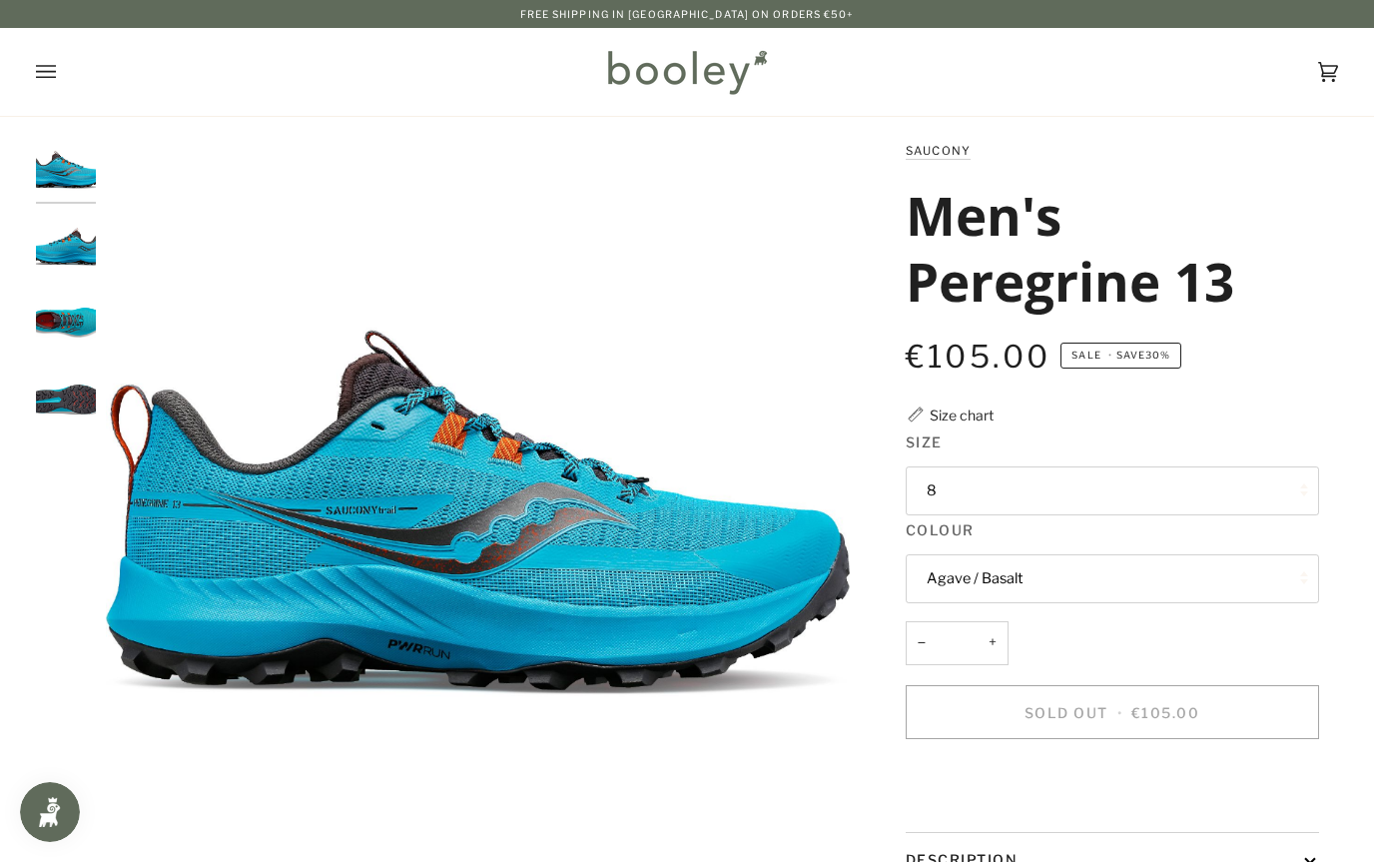
click at [1234, 468] on button "8" at bounding box center [1112, 490] width 413 height 49
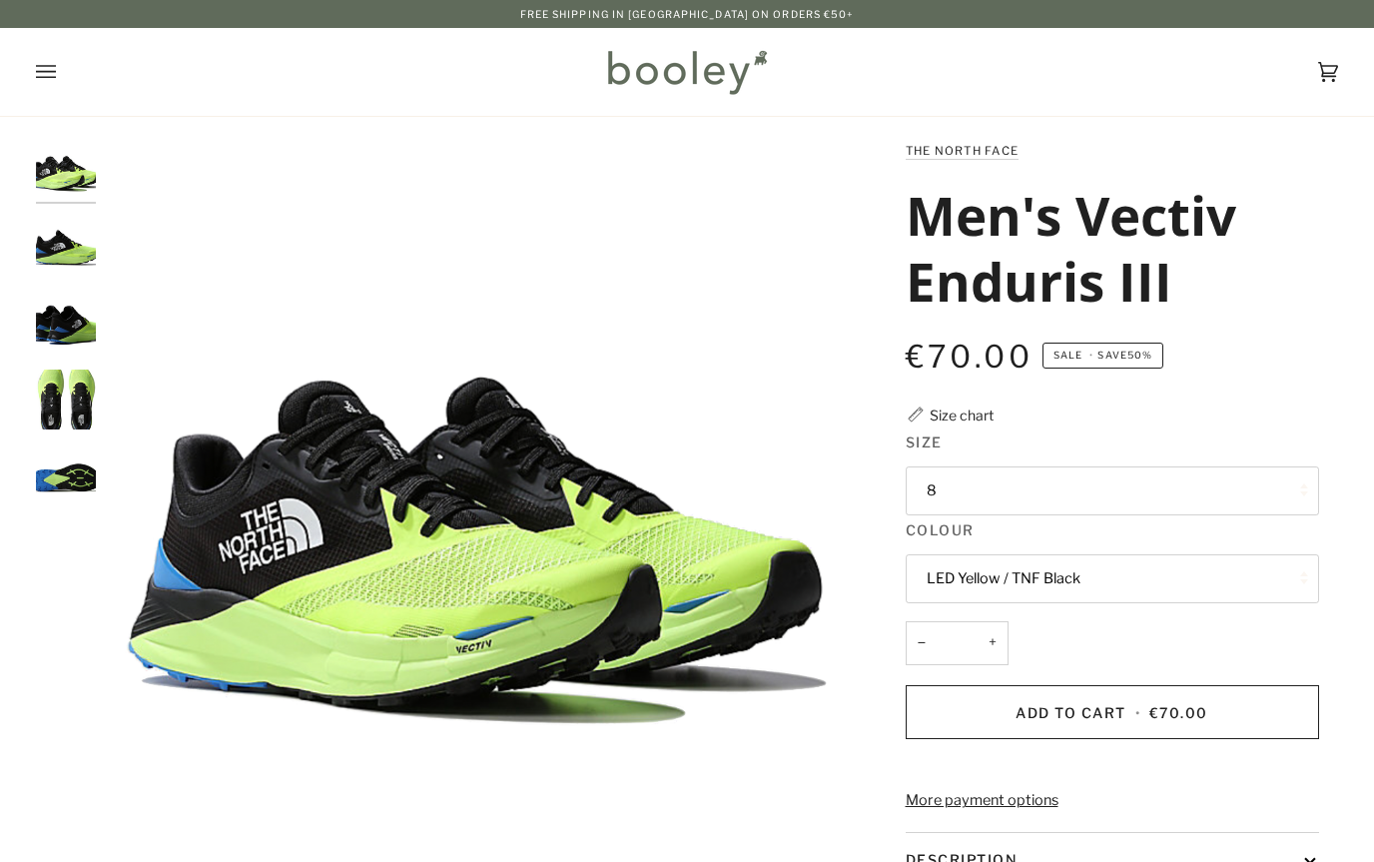
click at [1259, 484] on button "8" at bounding box center [1112, 490] width 413 height 49
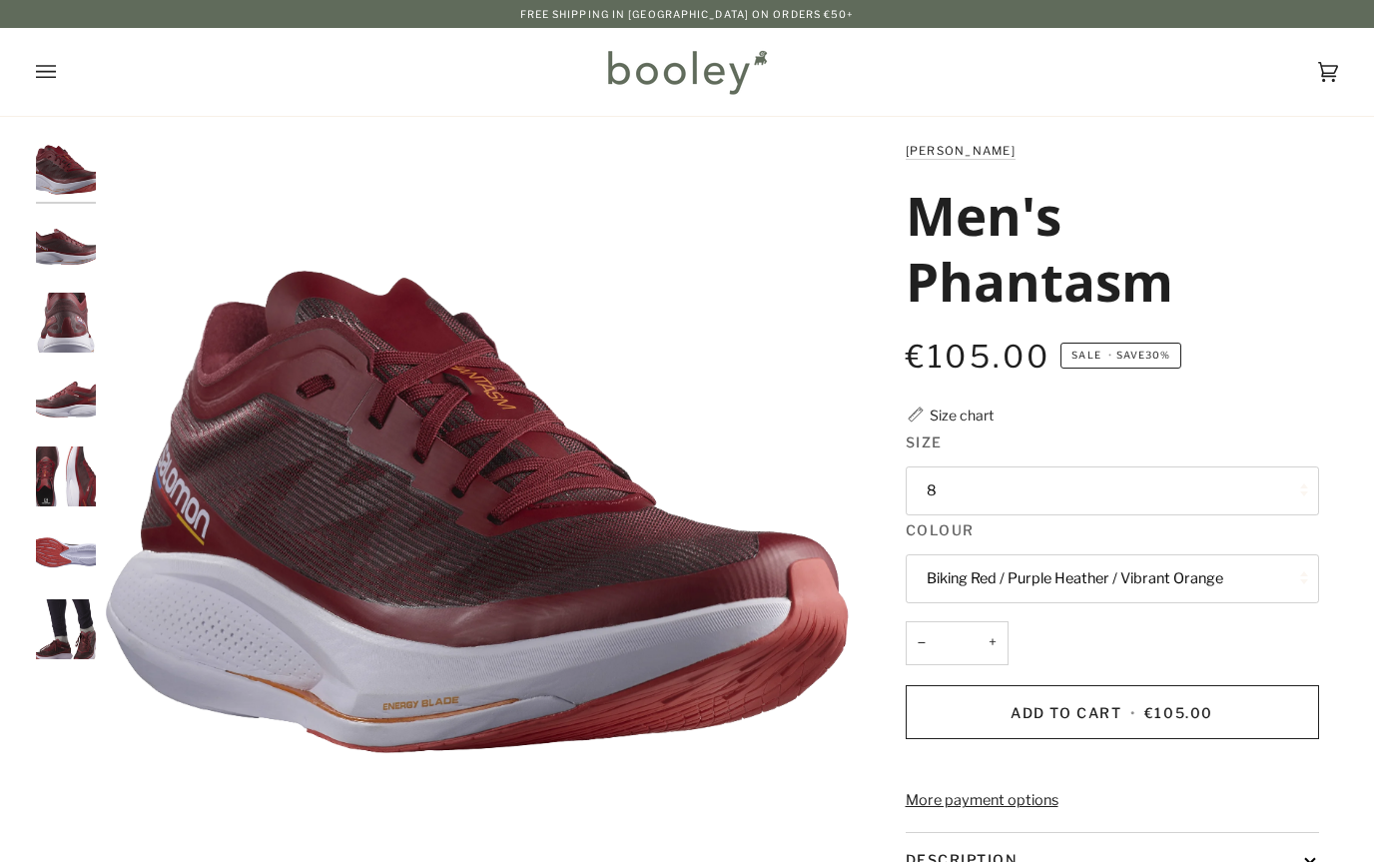
click at [1264, 484] on button "8" at bounding box center [1112, 490] width 413 height 49
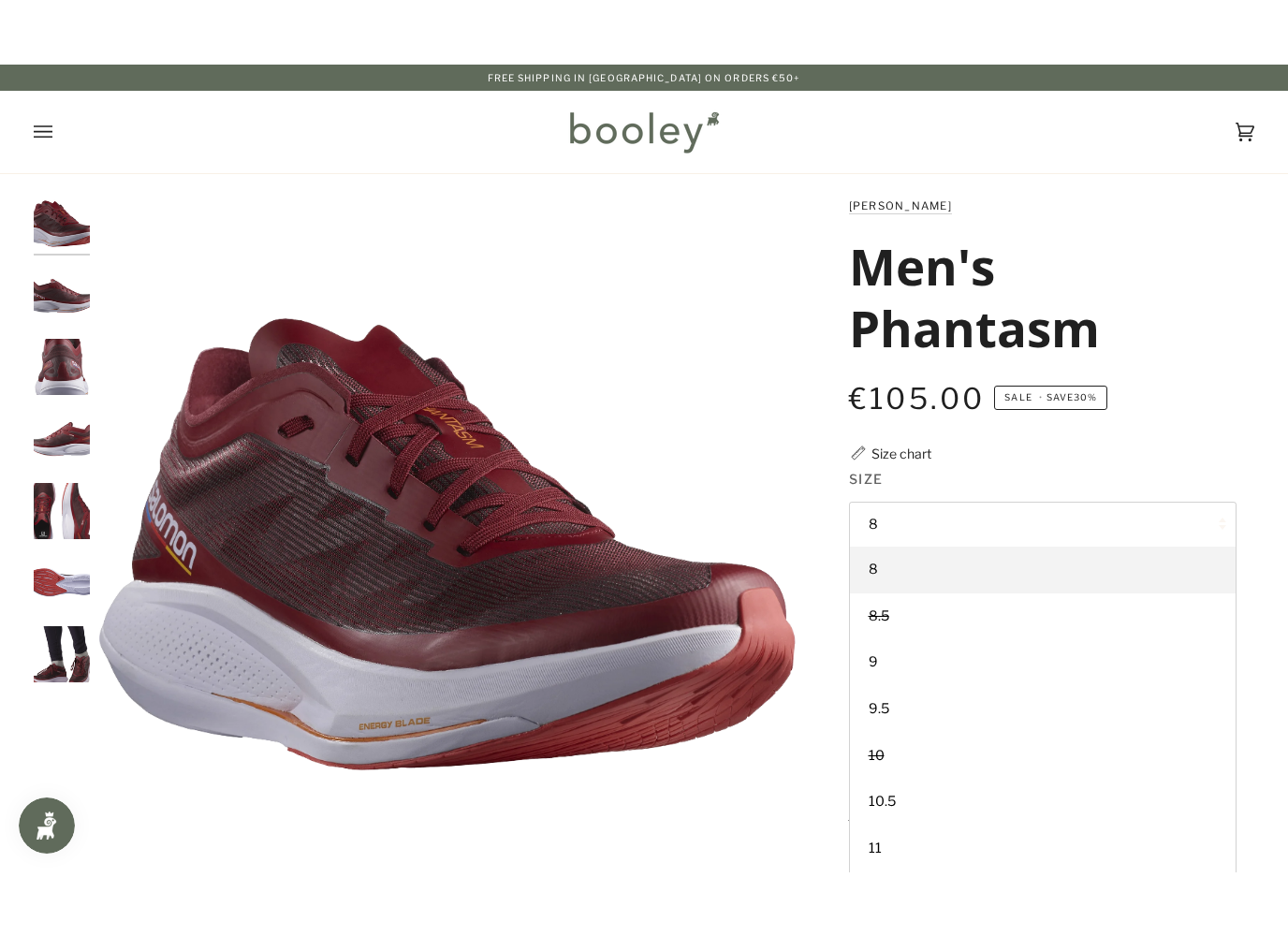
scroll to position [17, 0]
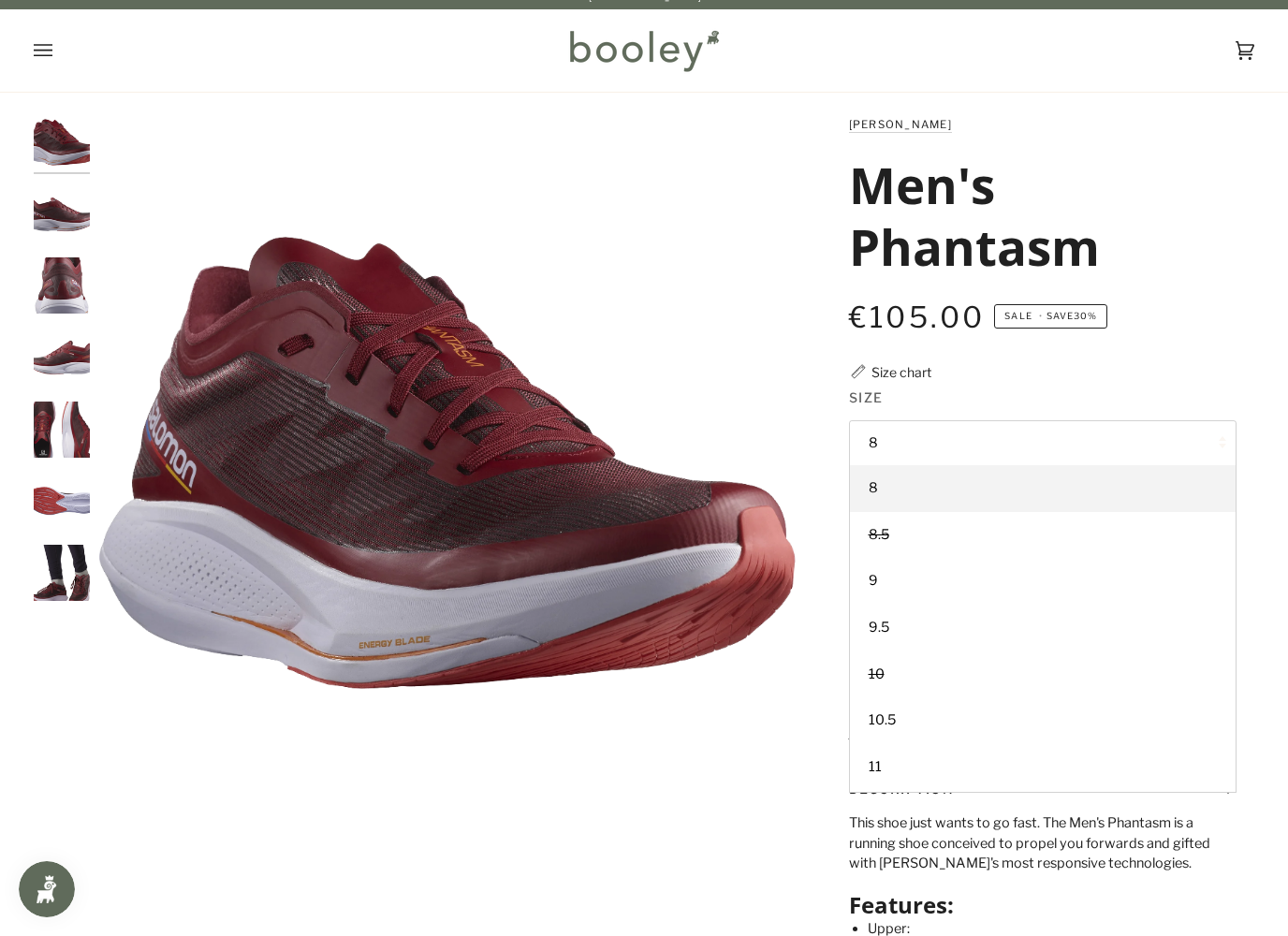
click at [53, 220] on img "Salomon Men's Phantasm Biking Red / Purple Heather / Vibrant Orange - Booley Ga…" at bounding box center [62, 215] width 56 height 56
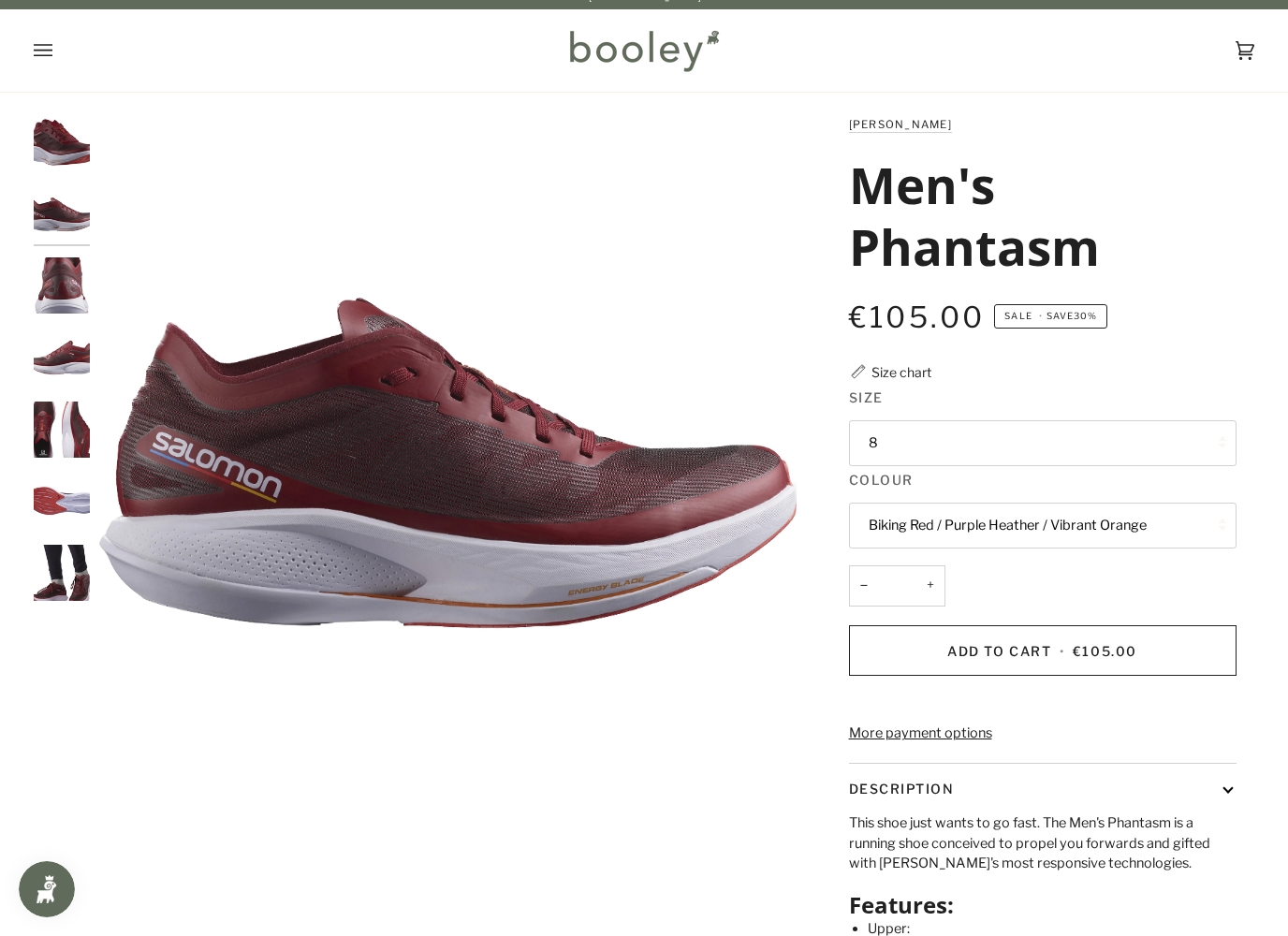
click at [62, 361] on img "Salomon Men's Phantasm Biking Red / Purple Heather / Vibrant Orange - Booley Ga…" at bounding box center [62, 358] width 56 height 56
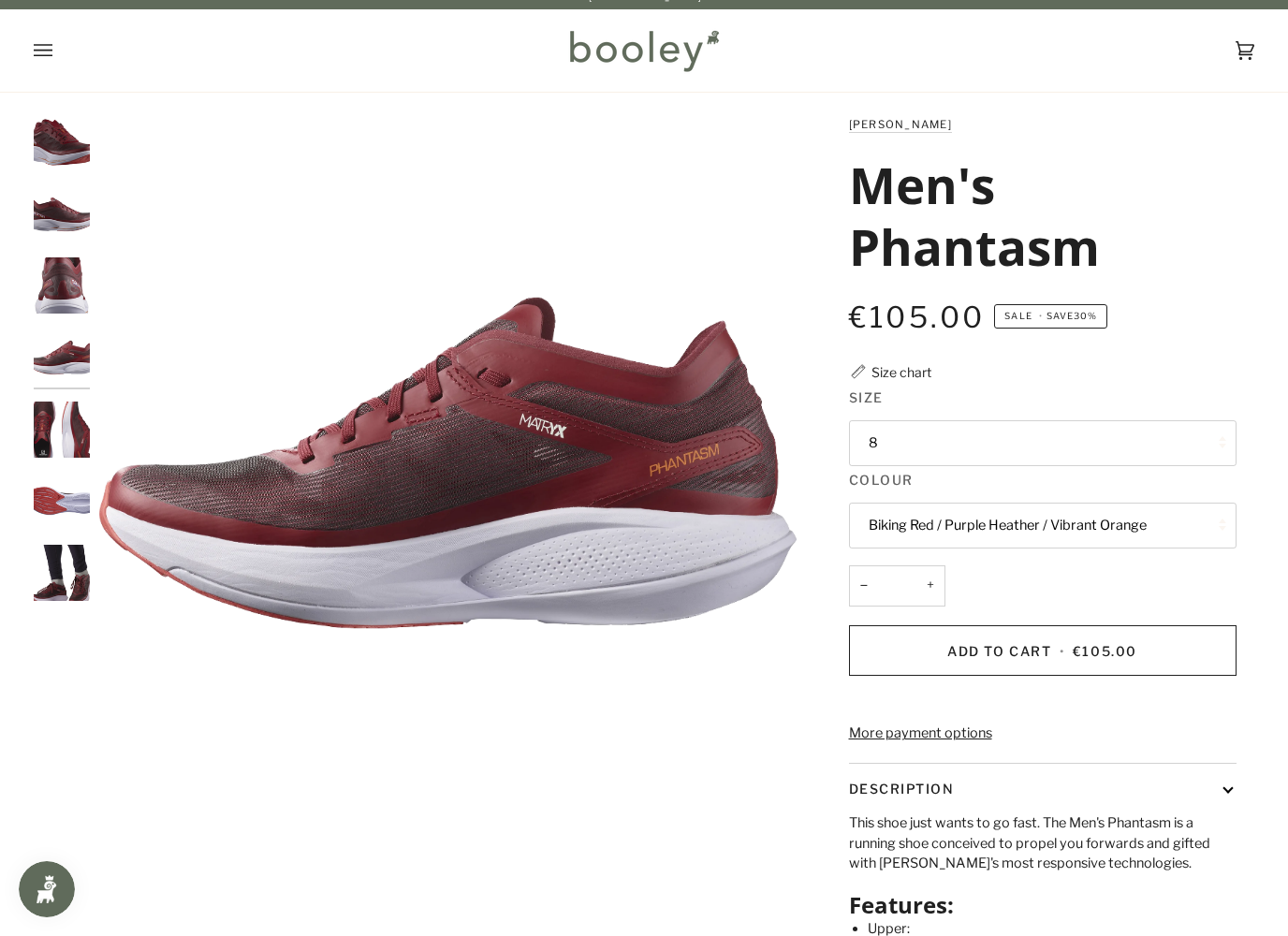
click at [50, 431] on img "Salomon Men's Phantasm Biking Red / Purple Heather / Vibrant Orange - Booley Ga…" at bounding box center [62, 429] width 56 height 56
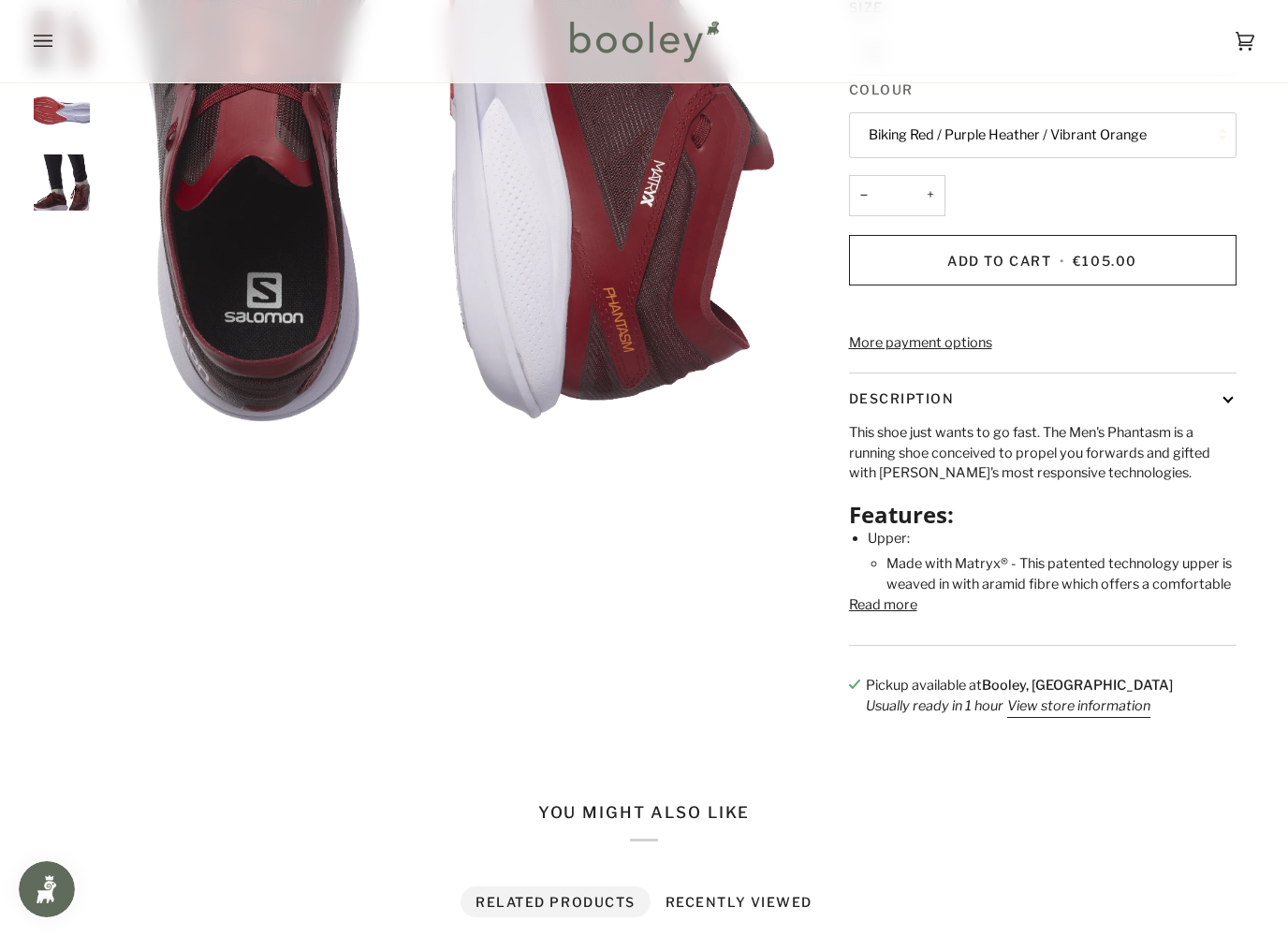
scroll to position [457, 0]
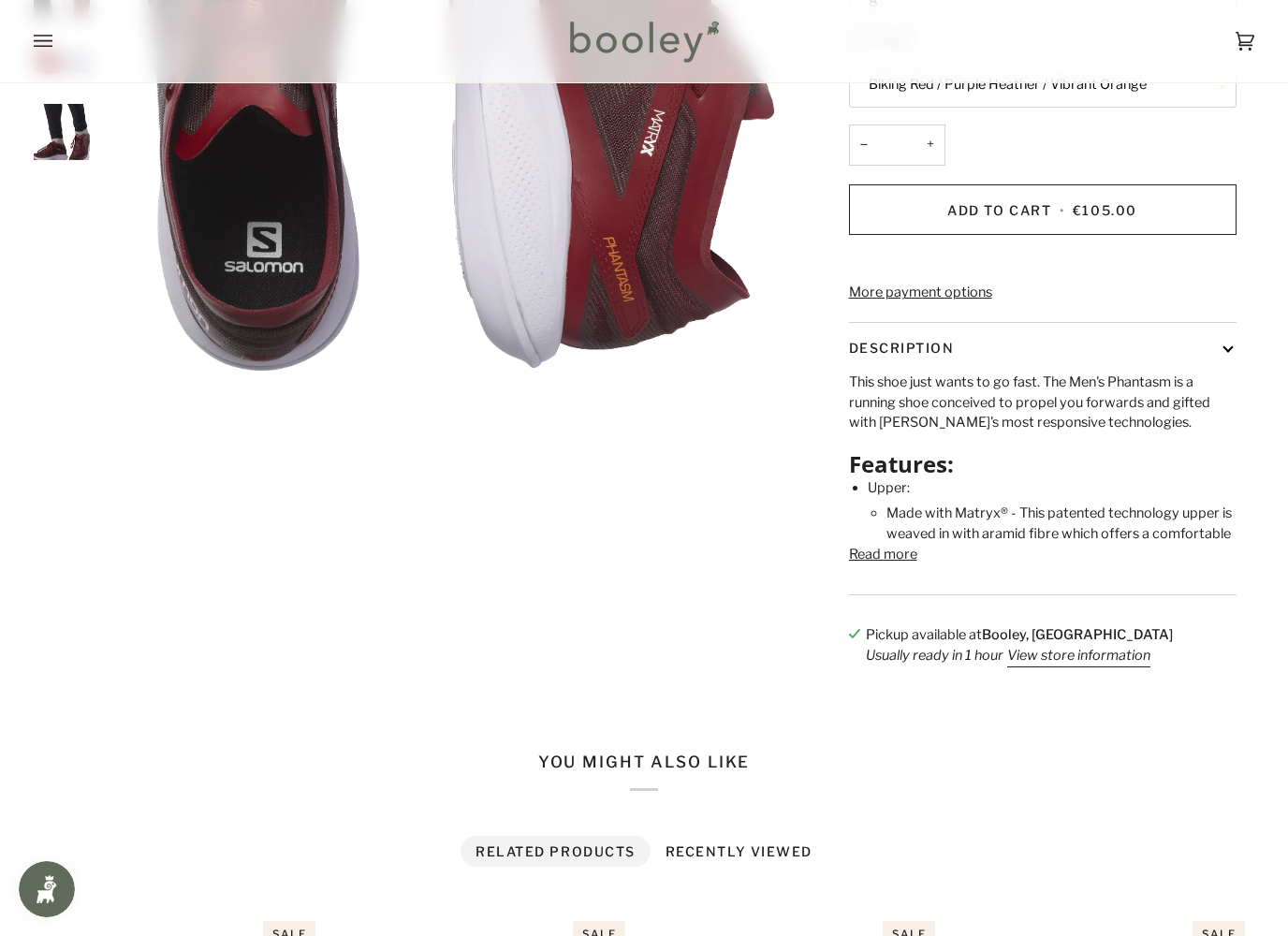
click at [899, 565] on button "Read more" at bounding box center [883, 555] width 68 height 21
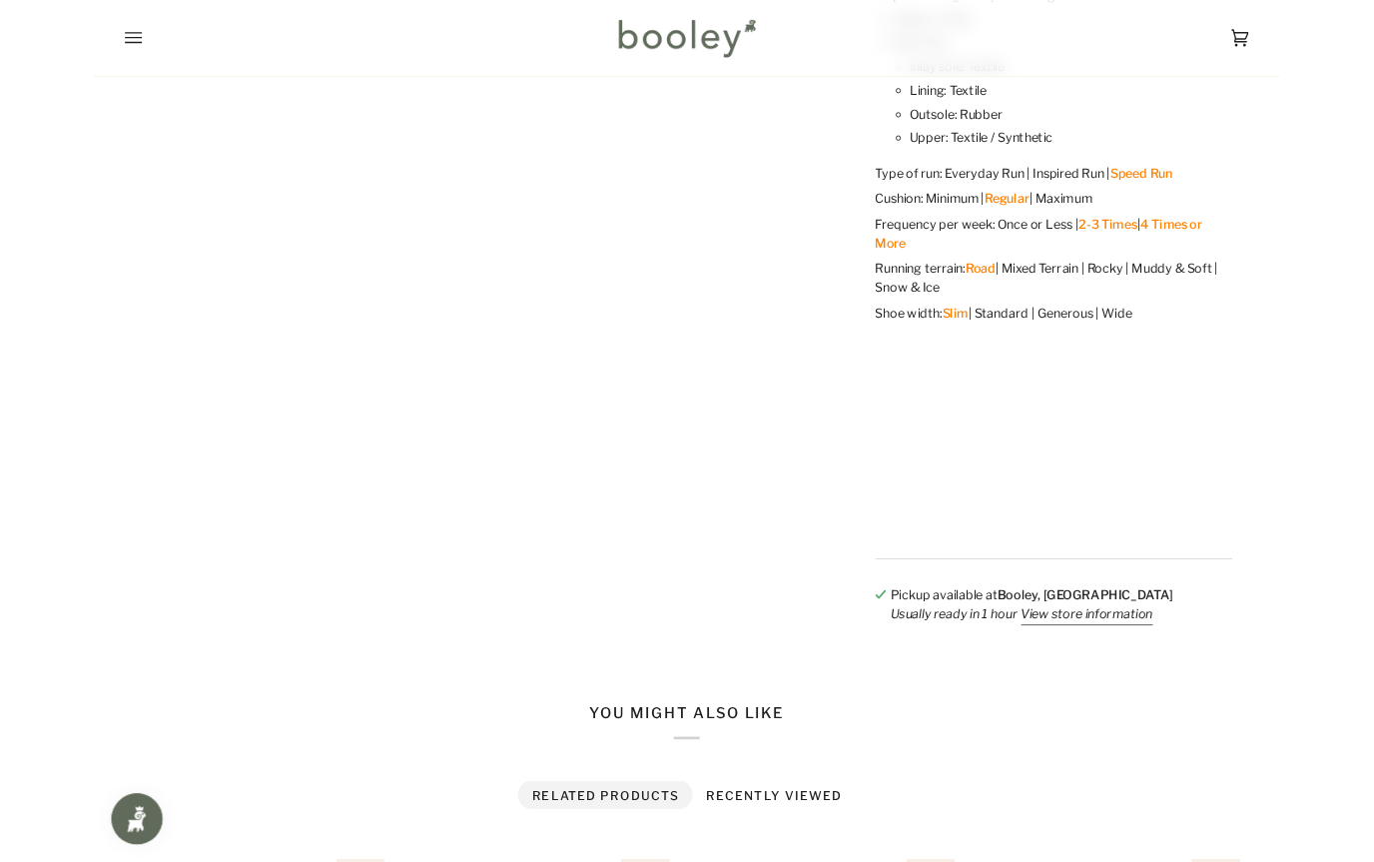
scroll to position [1807, 0]
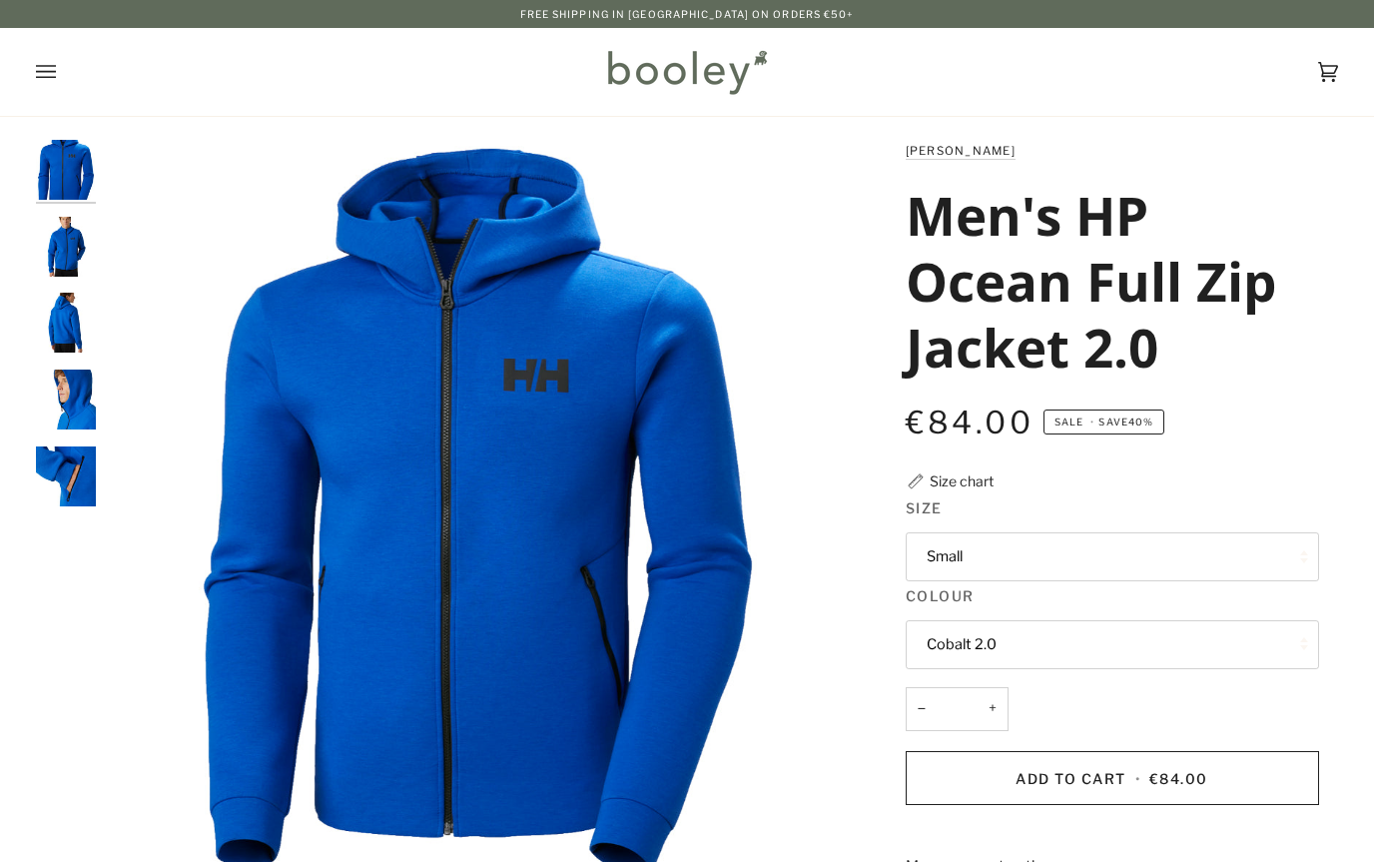
click at [1239, 553] on button "Small" at bounding box center [1112, 556] width 413 height 49
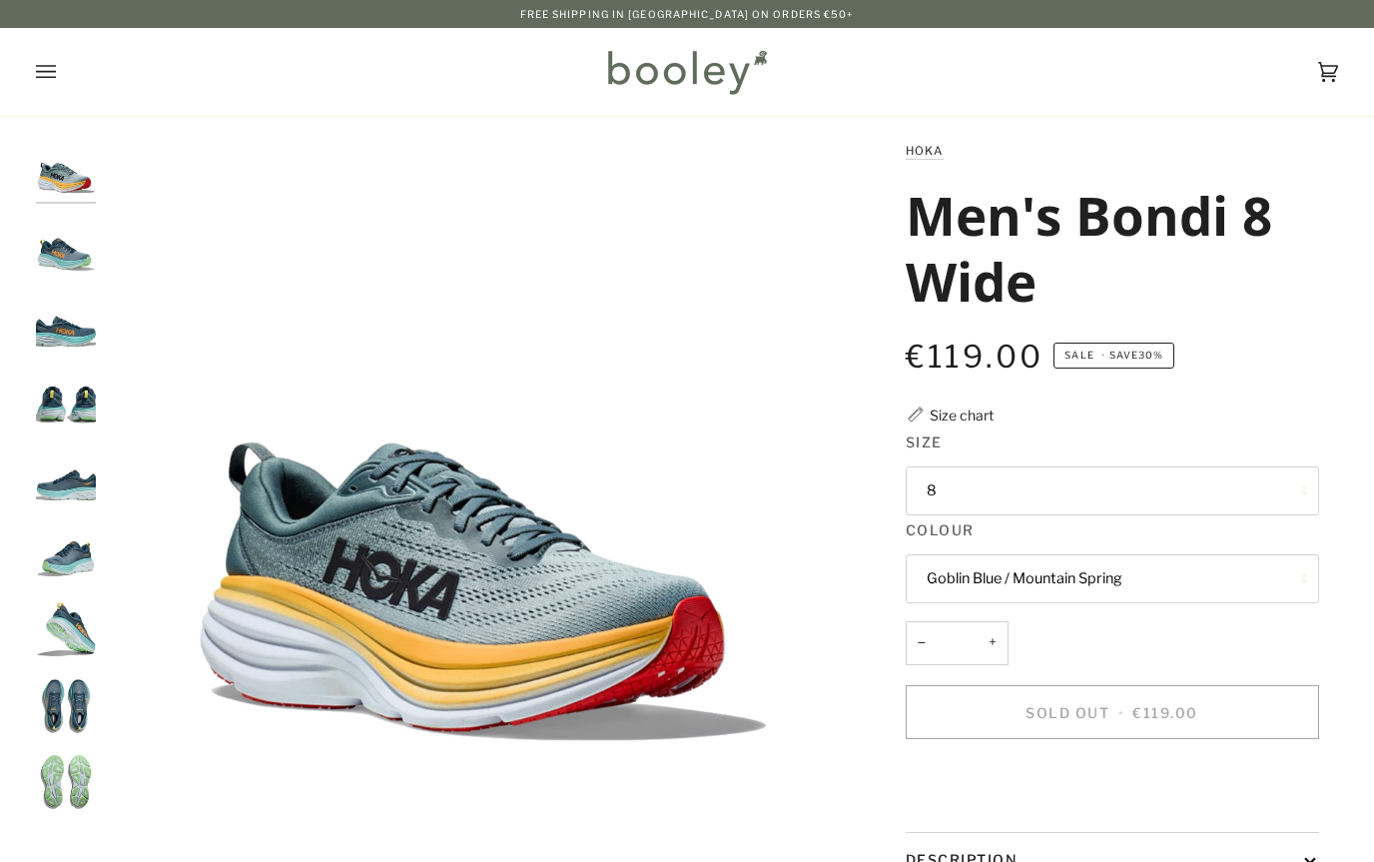
click at [1193, 481] on button "8" at bounding box center [1112, 490] width 413 height 49
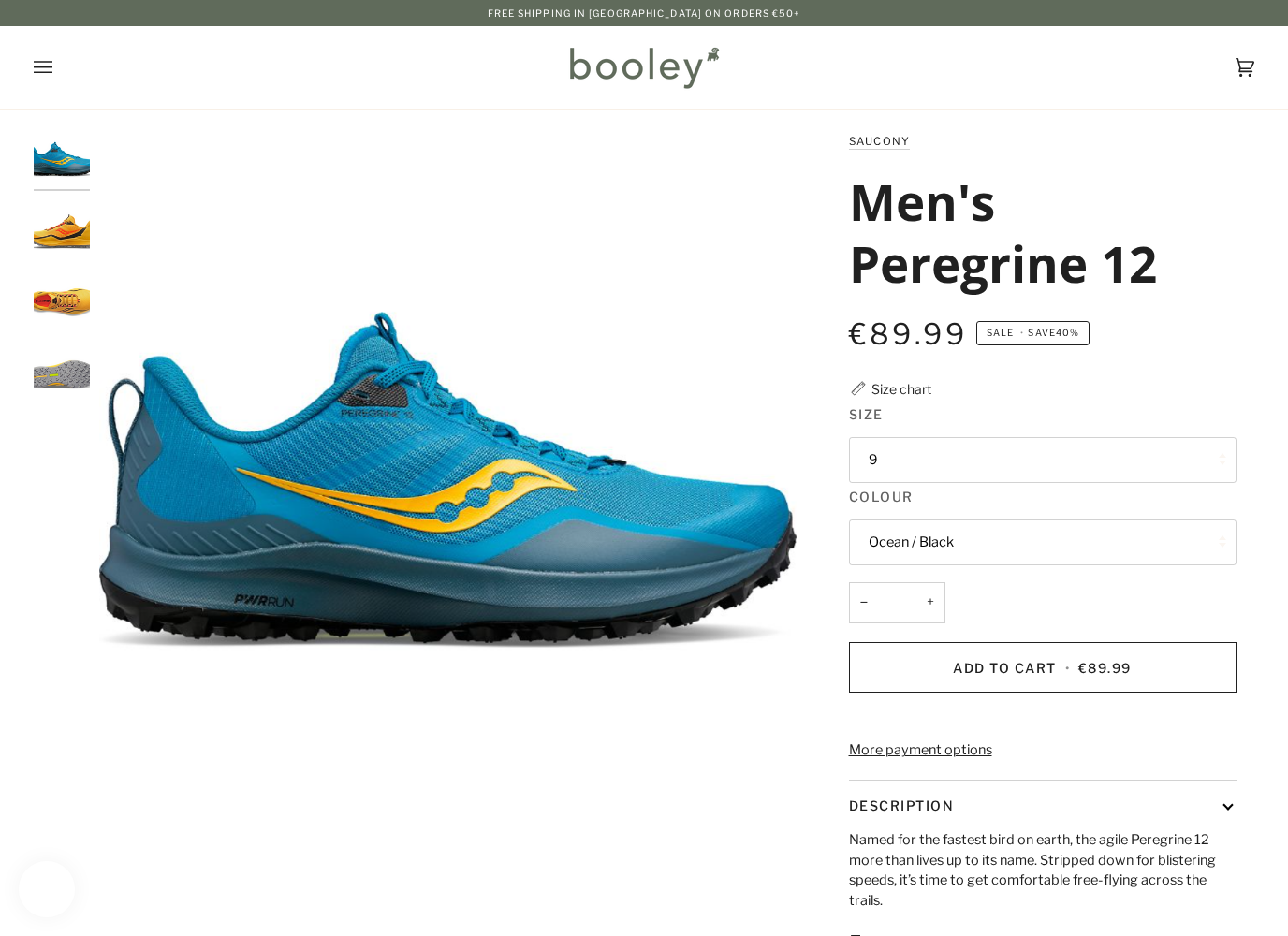
click at [64, 387] on img "Saucony Men's Peregrine 12 Vizigold / Vizired - Booley Galway" at bounding box center [62, 374] width 56 height 56
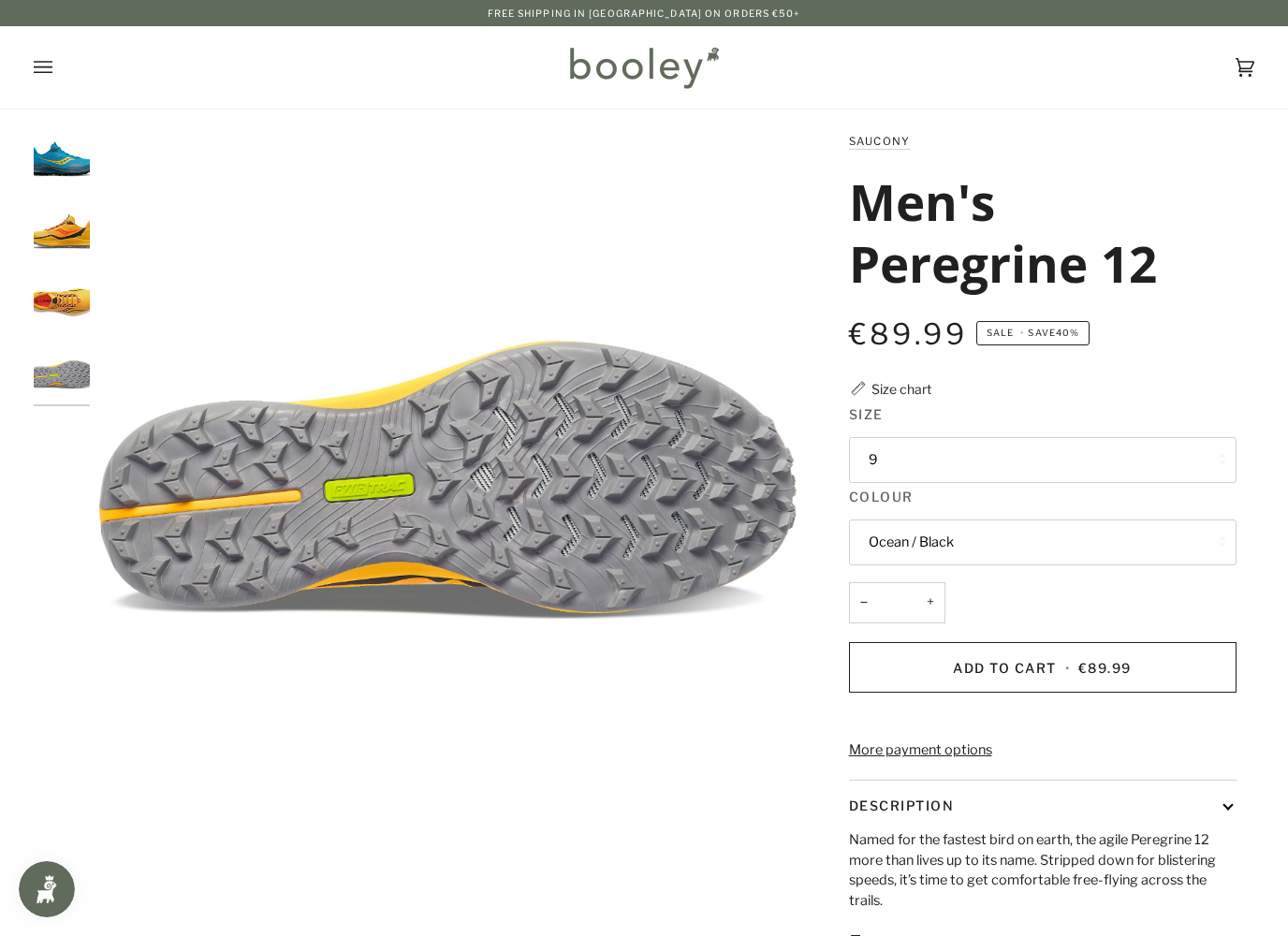
click at [1151, 450] on button "9" at bounding box center [1042, 459] width 387 height 46
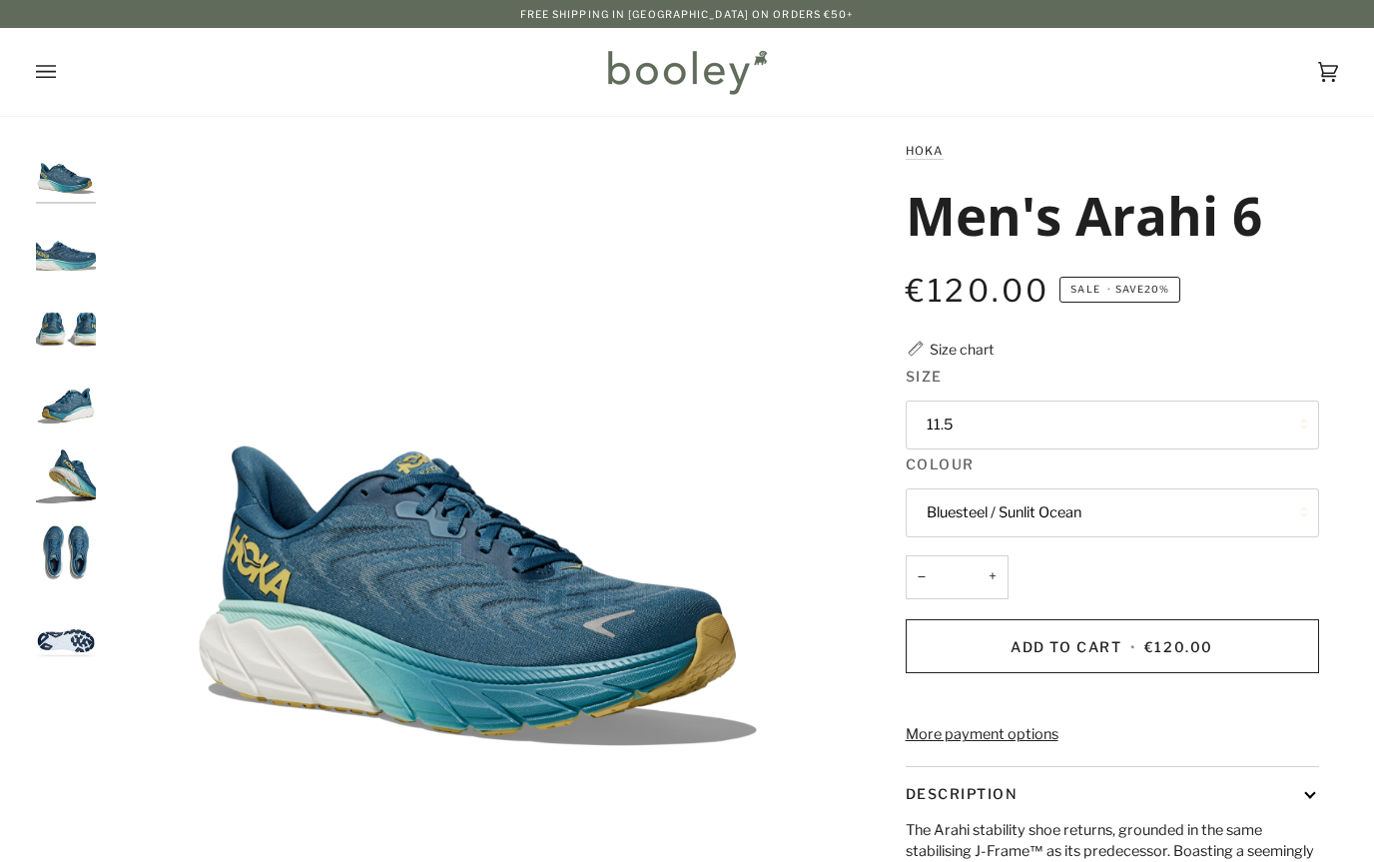
click at [1232, 424] on button "11.5" at bounding box center [1112, 424] width 413 height 49
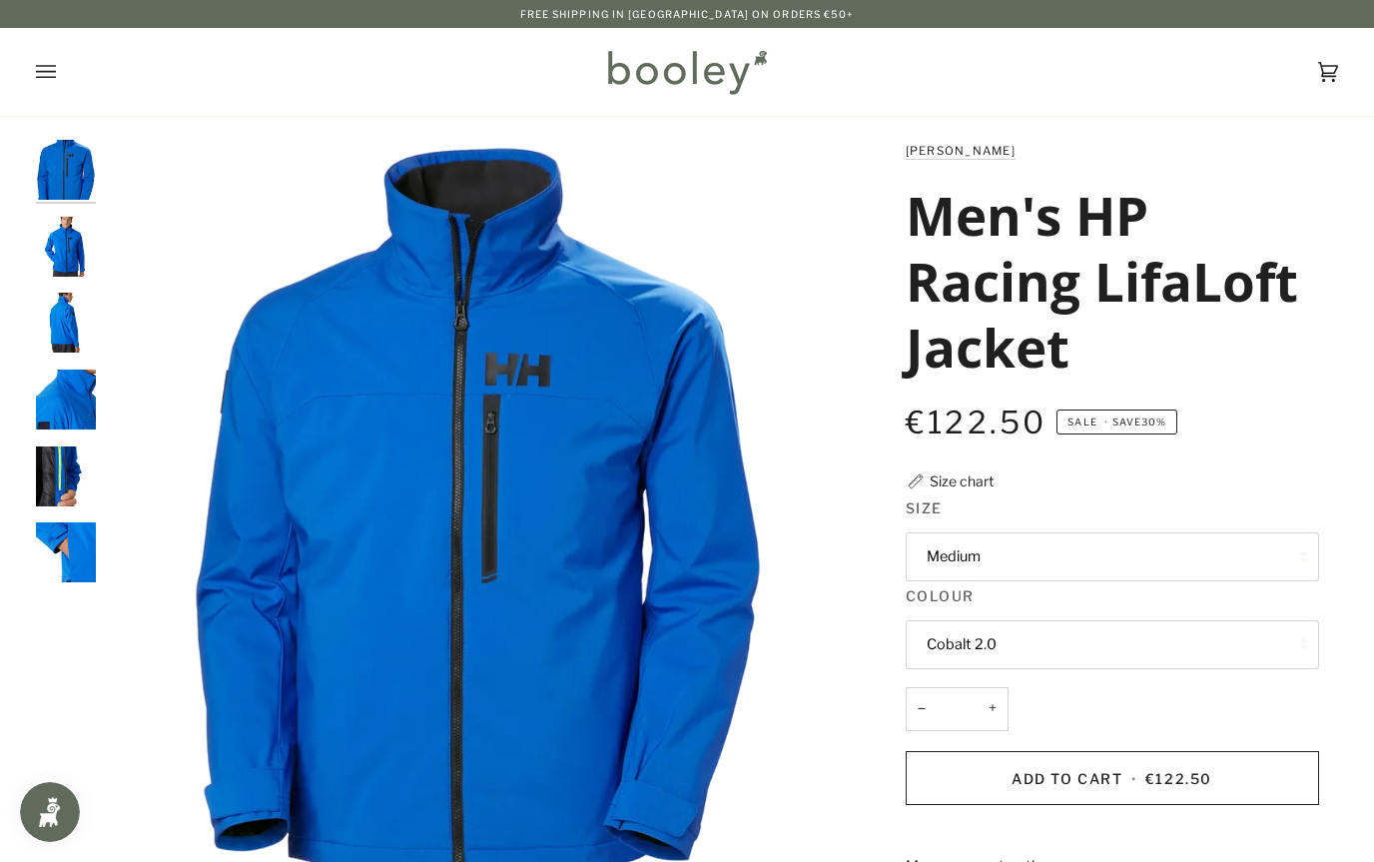
click at [1235, 550] on button "Medium" at bounding box center [1112, 556] width 413 height 49
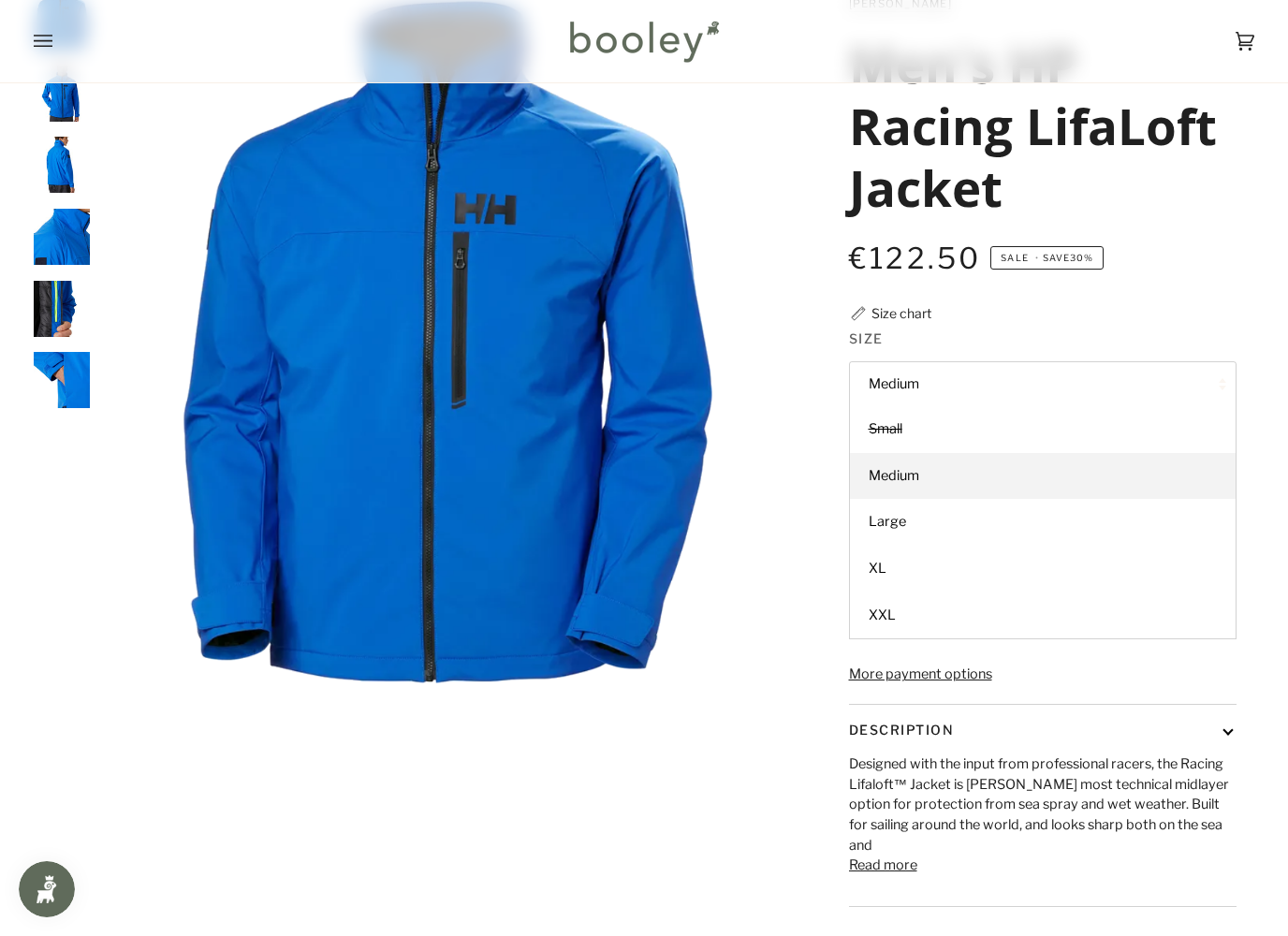
scroll to position [160, 0]
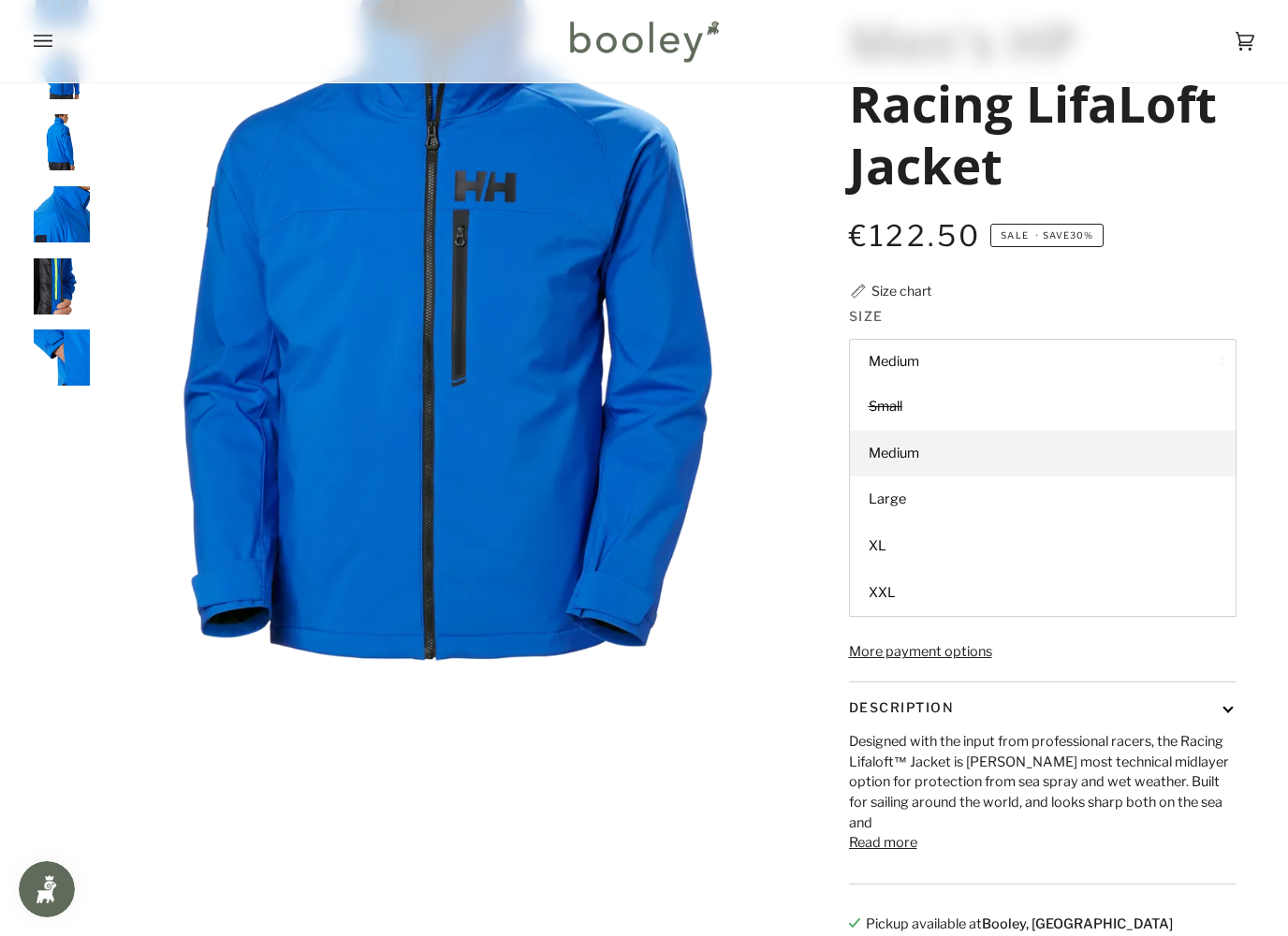
click at [1152, 548] on link "XL" at bounding box center [1042, 546] width 385 height 47
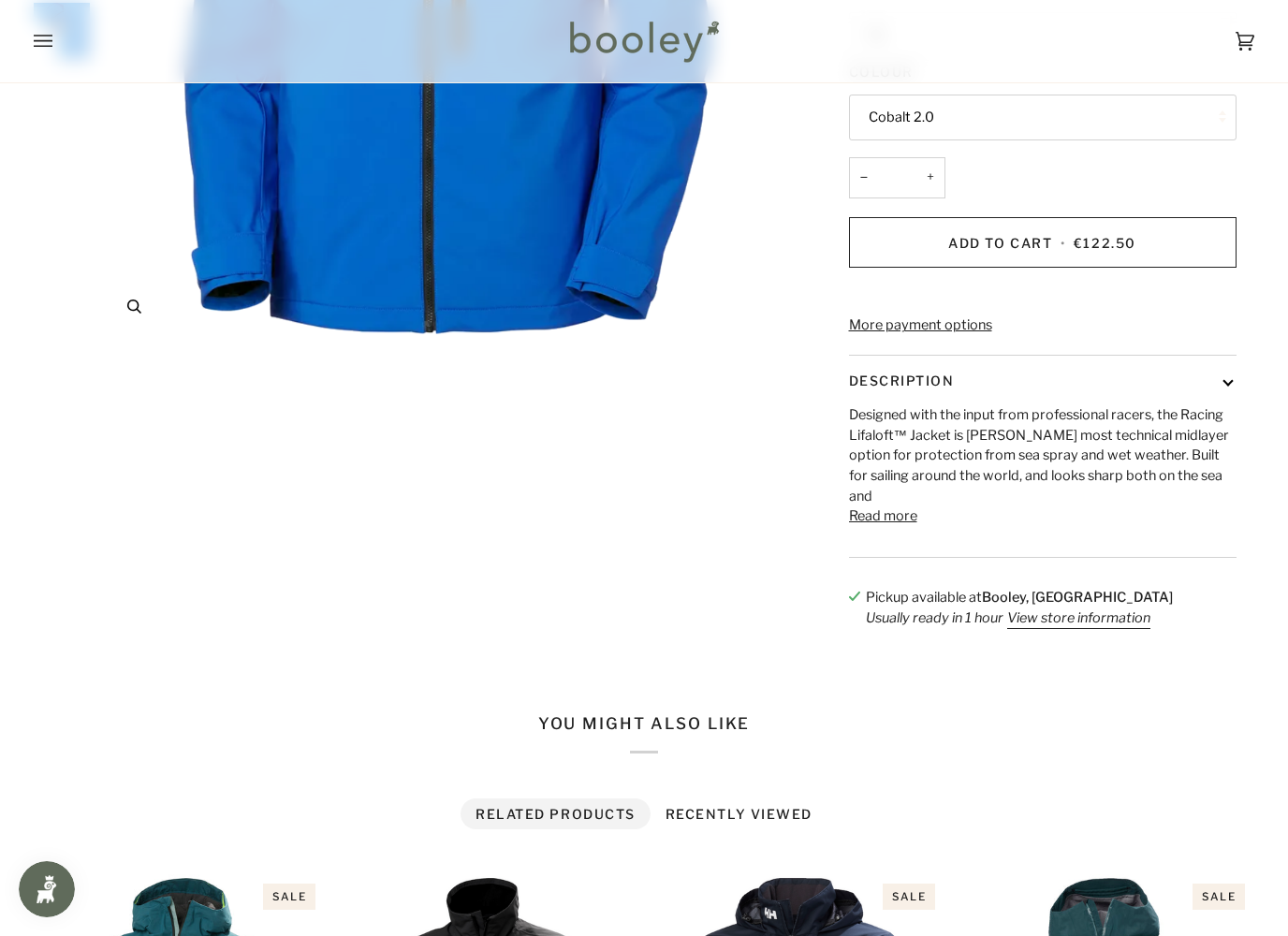
scroll to position [495, 0]
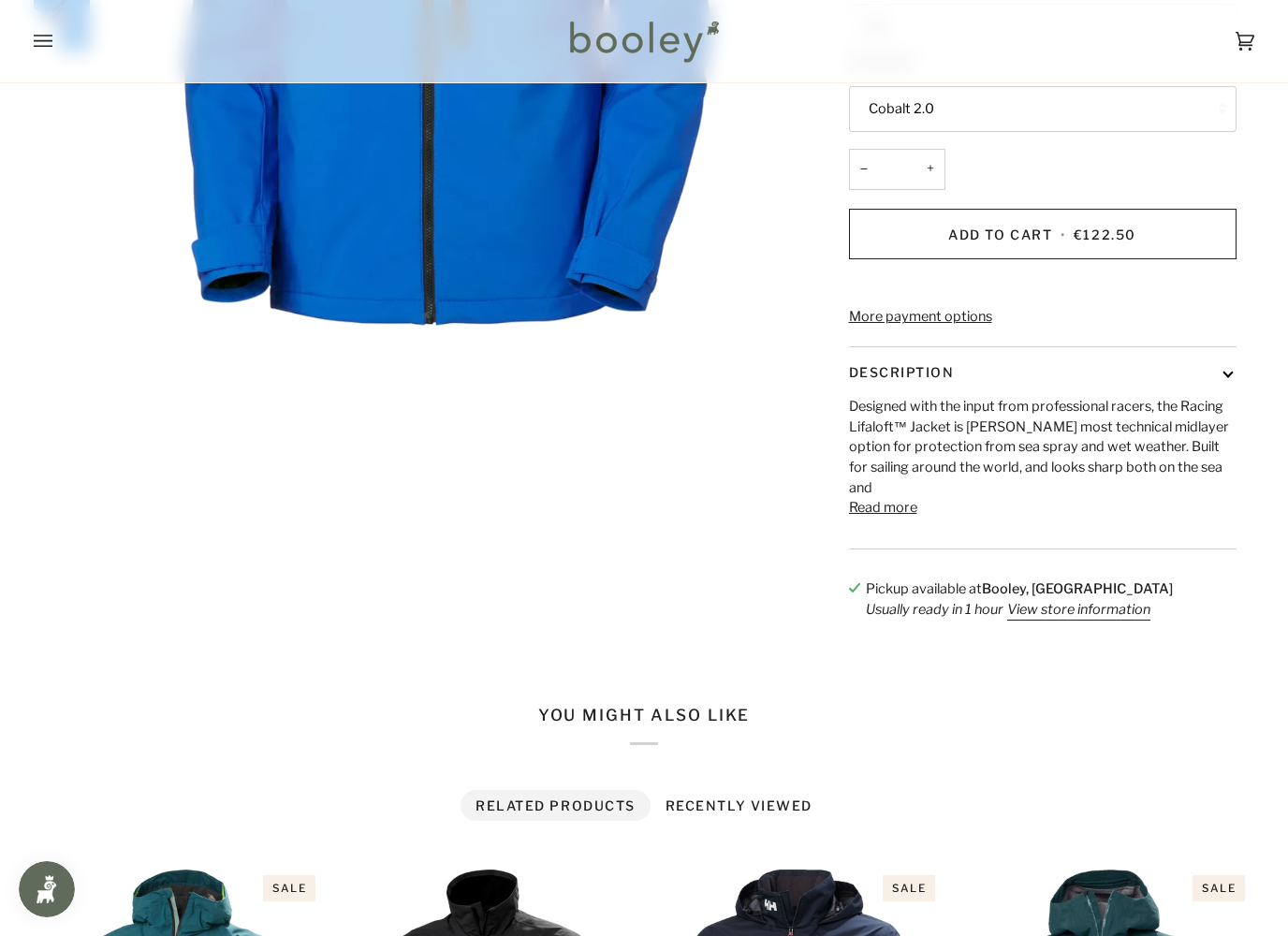
click at [891, 518] on button "Read more" at bounding box center [883, 508] width 68 height 21
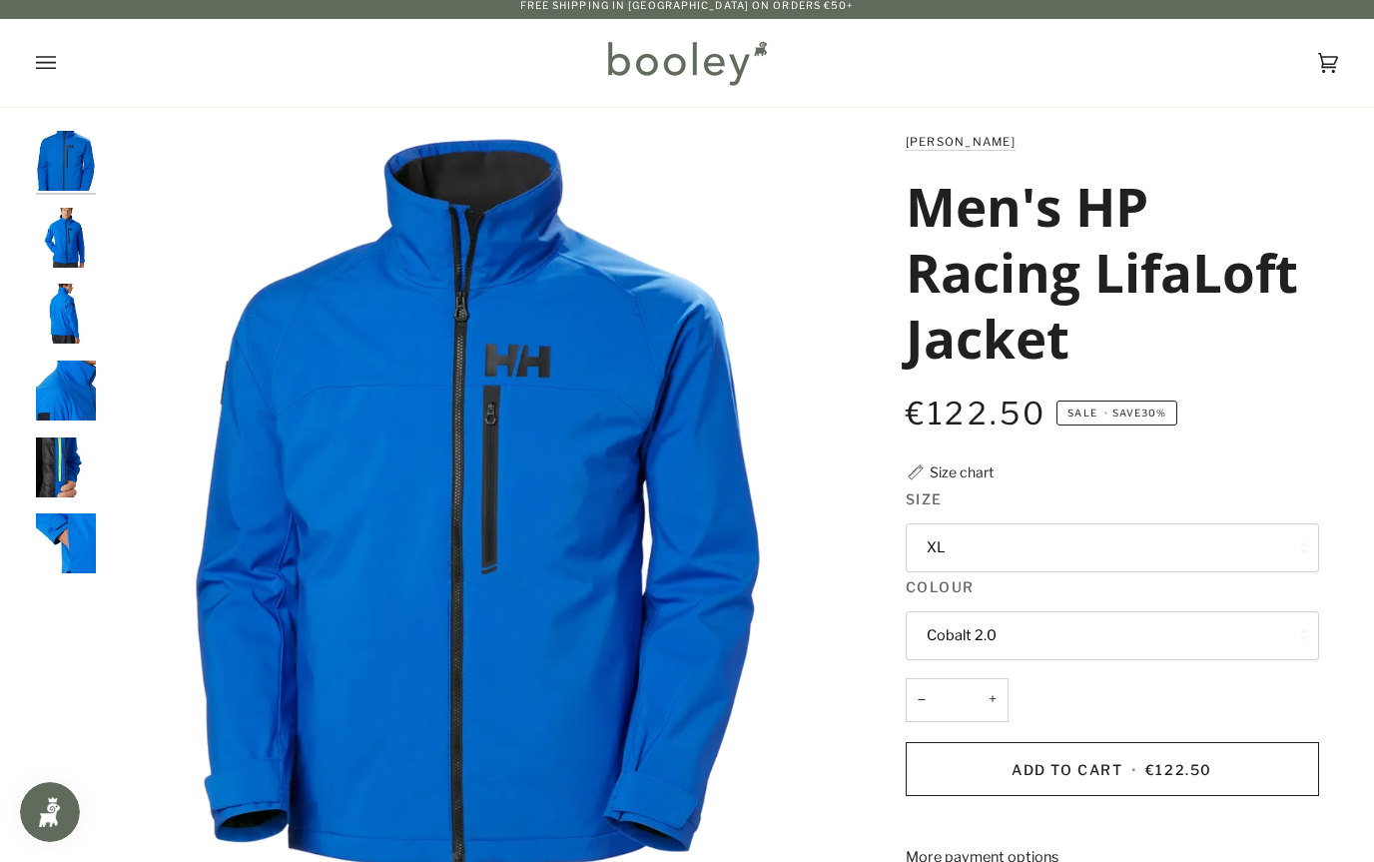
scroll to position [8, 0]
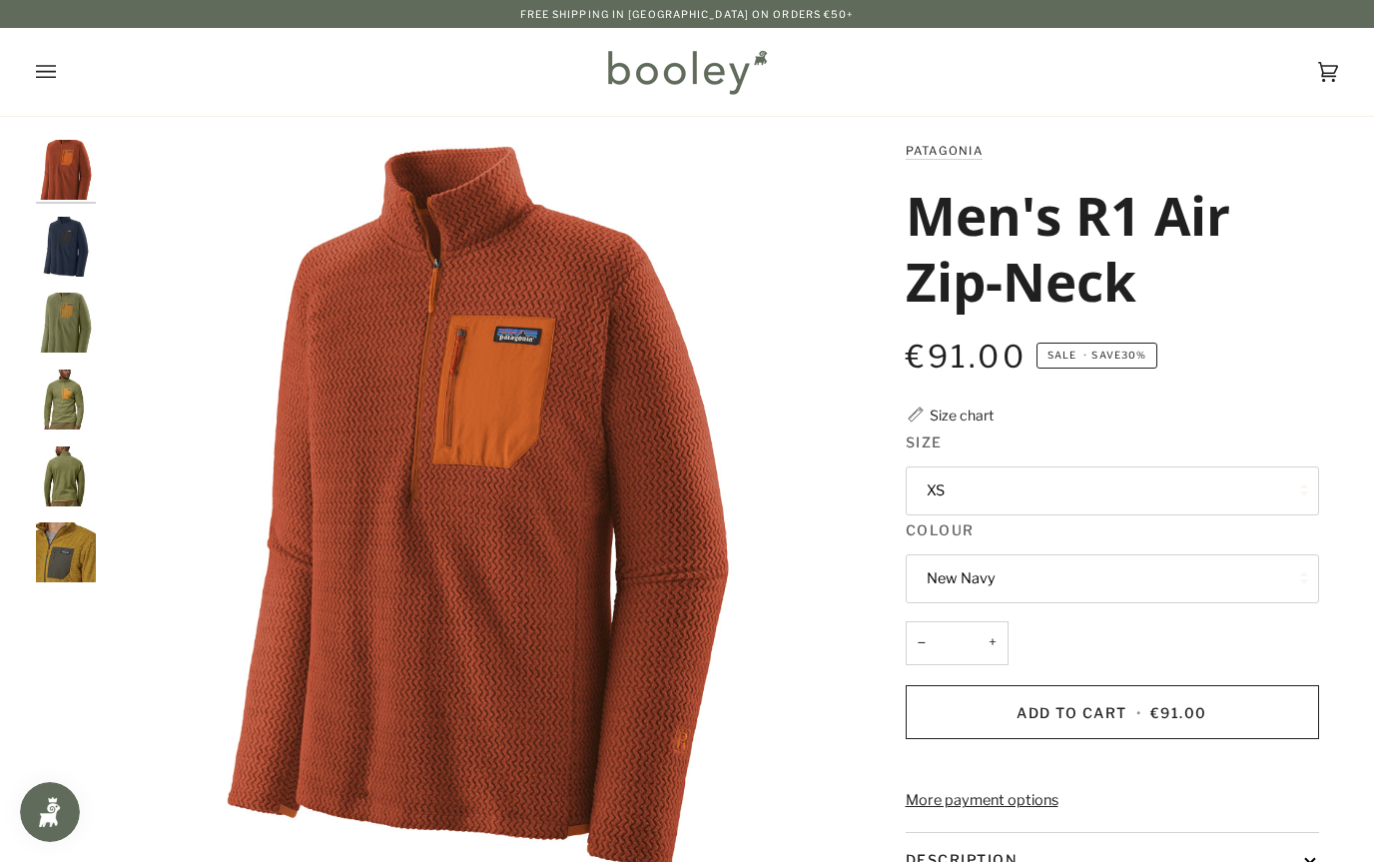
click at [1238, 466] on button "XS" at bounding box center [1112, 490] width 413 height 49
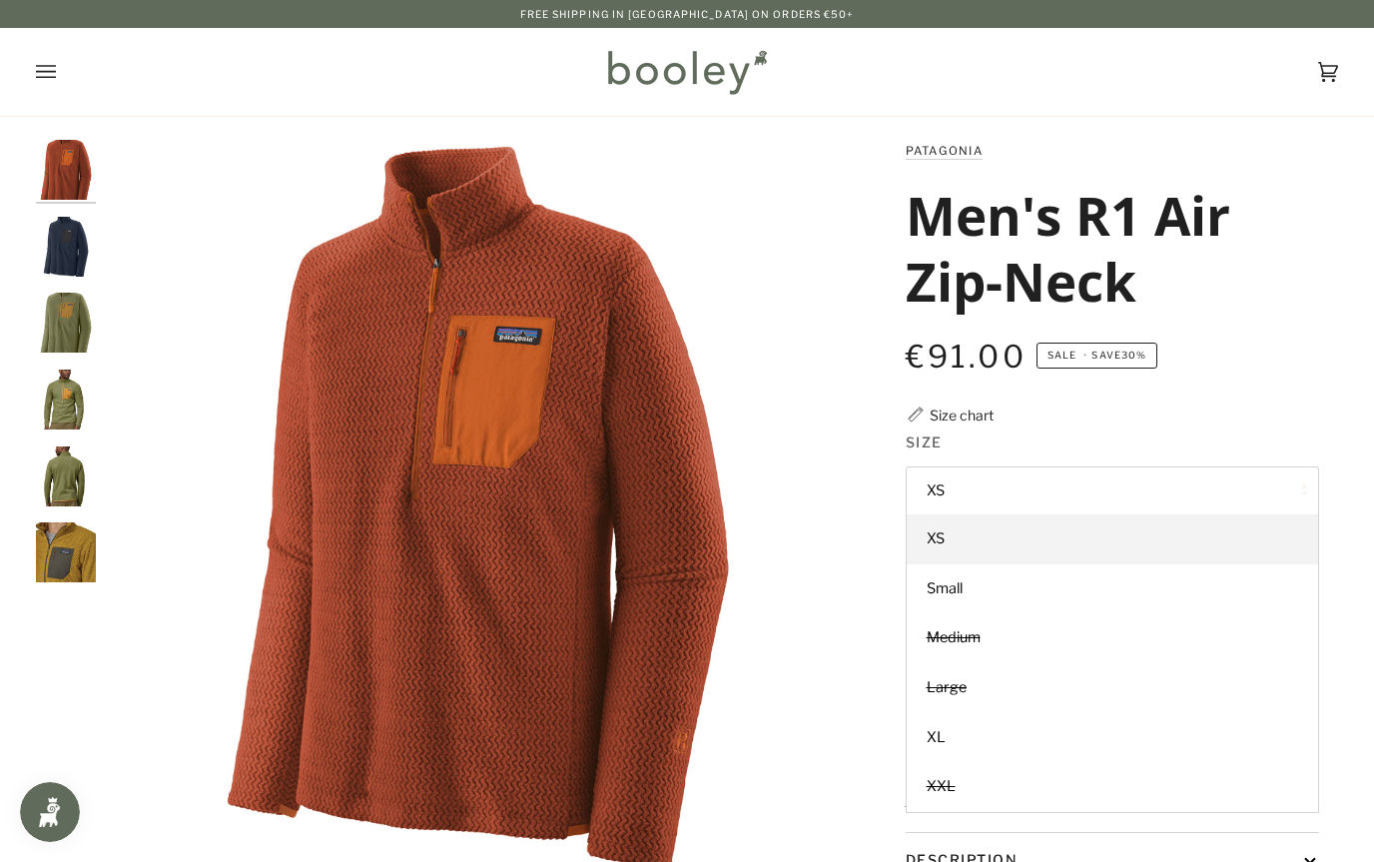
click at [1052, 730] on link "XL" at bounding box center [1112, 738] width 411 height 50
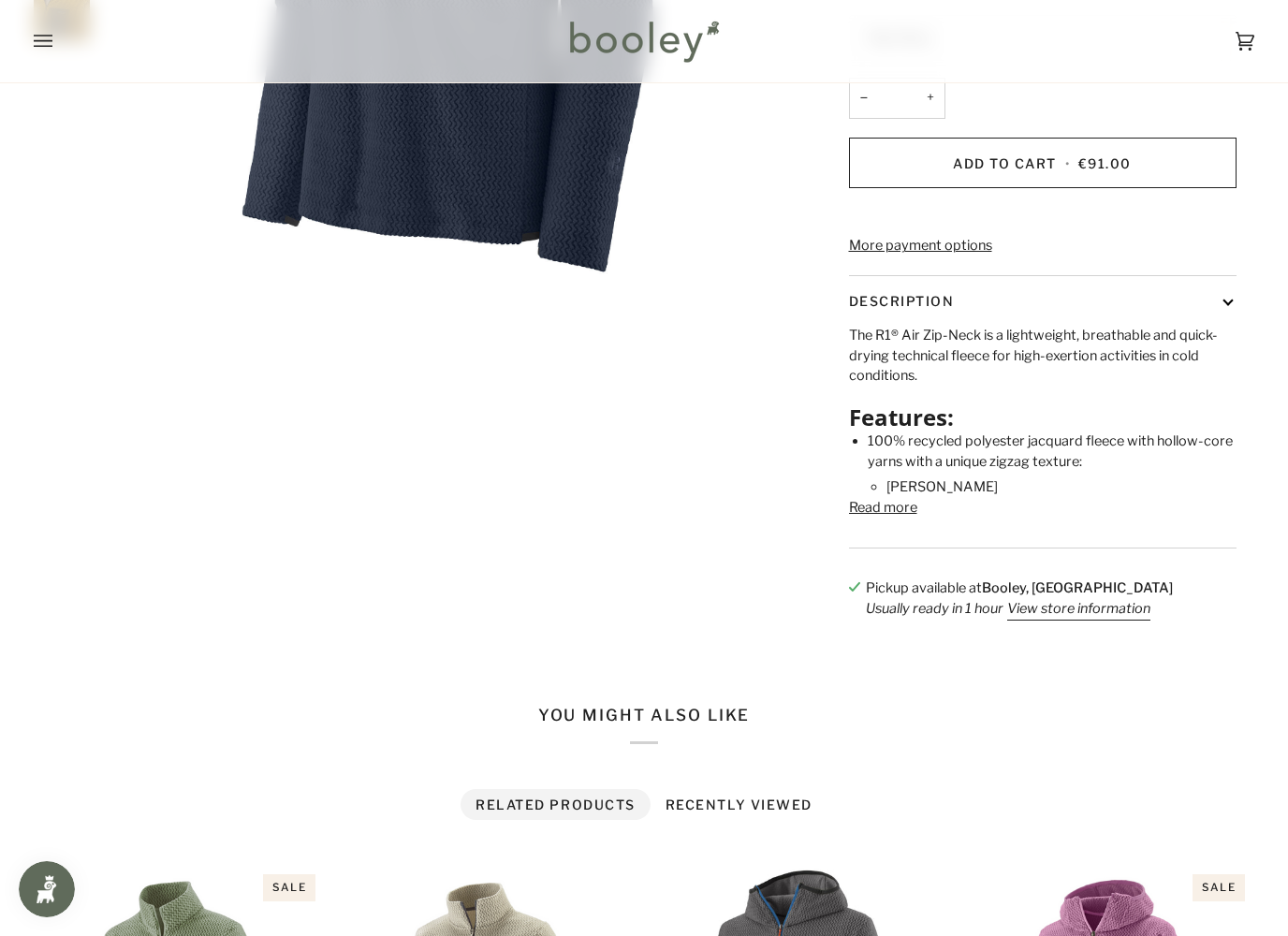
scroll to position [514, 0]
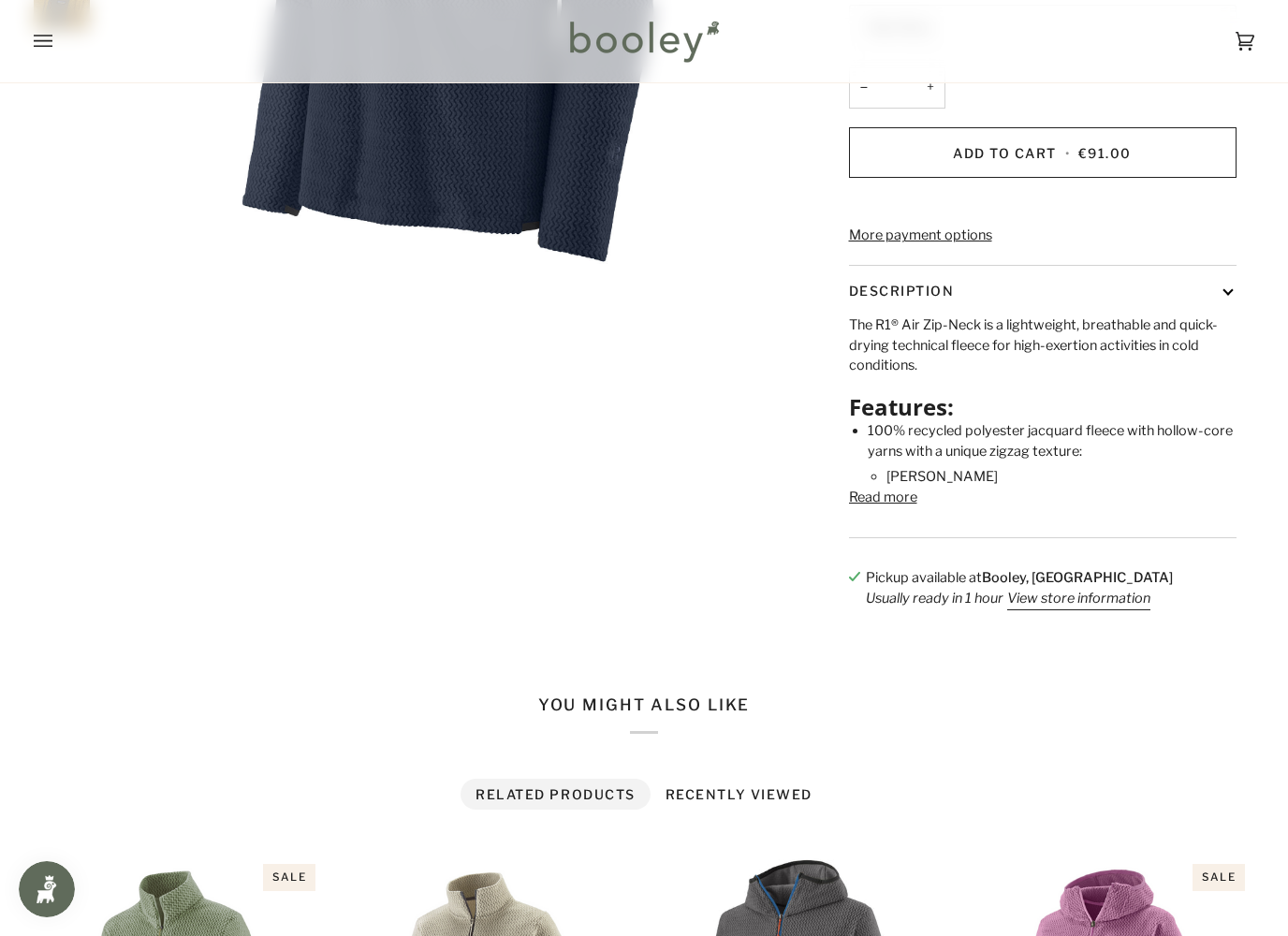
click at [903, 508] on button "Read more" at bounding box center [883, 498] width 68 height 21
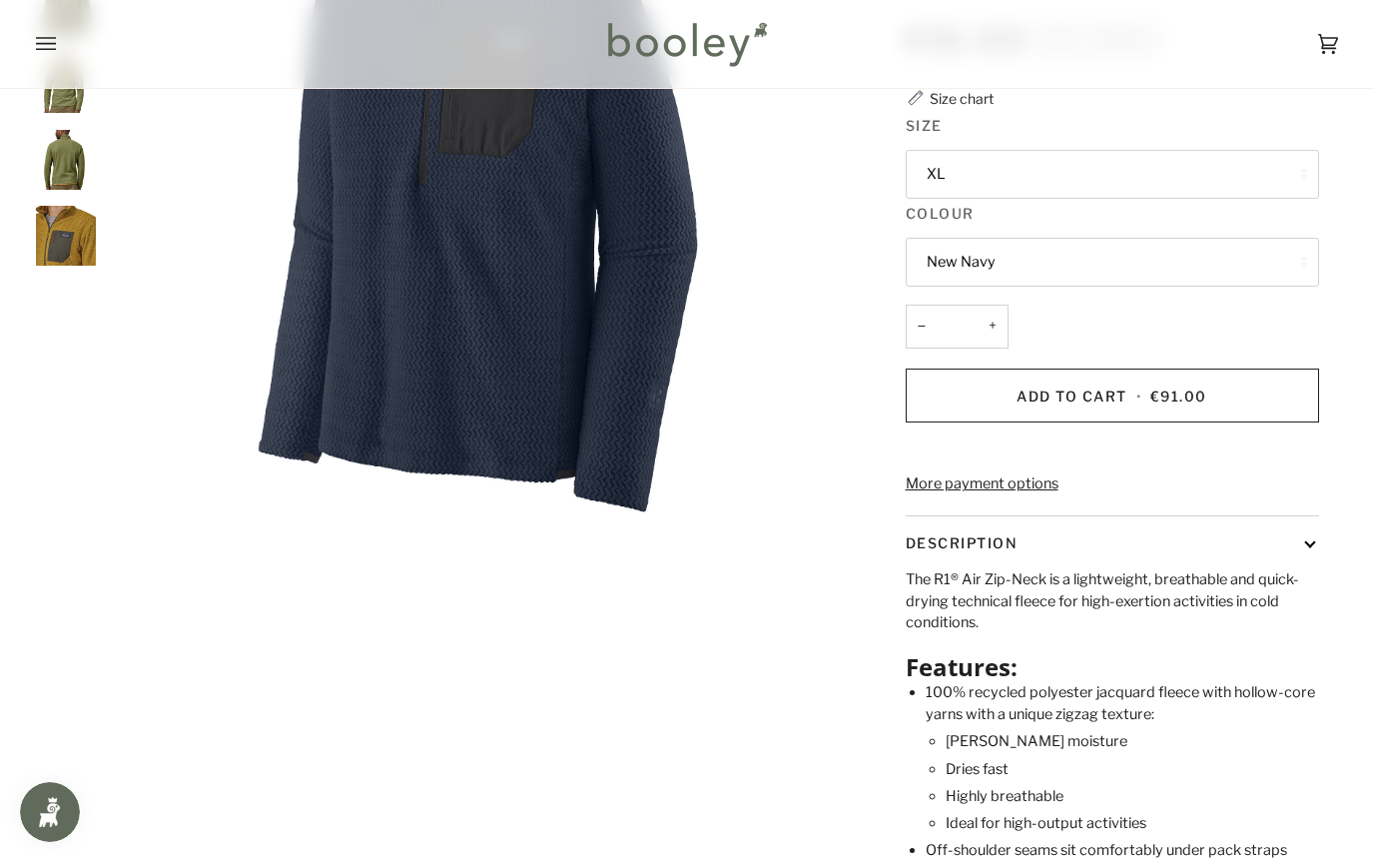
scroll to position [226, 0]
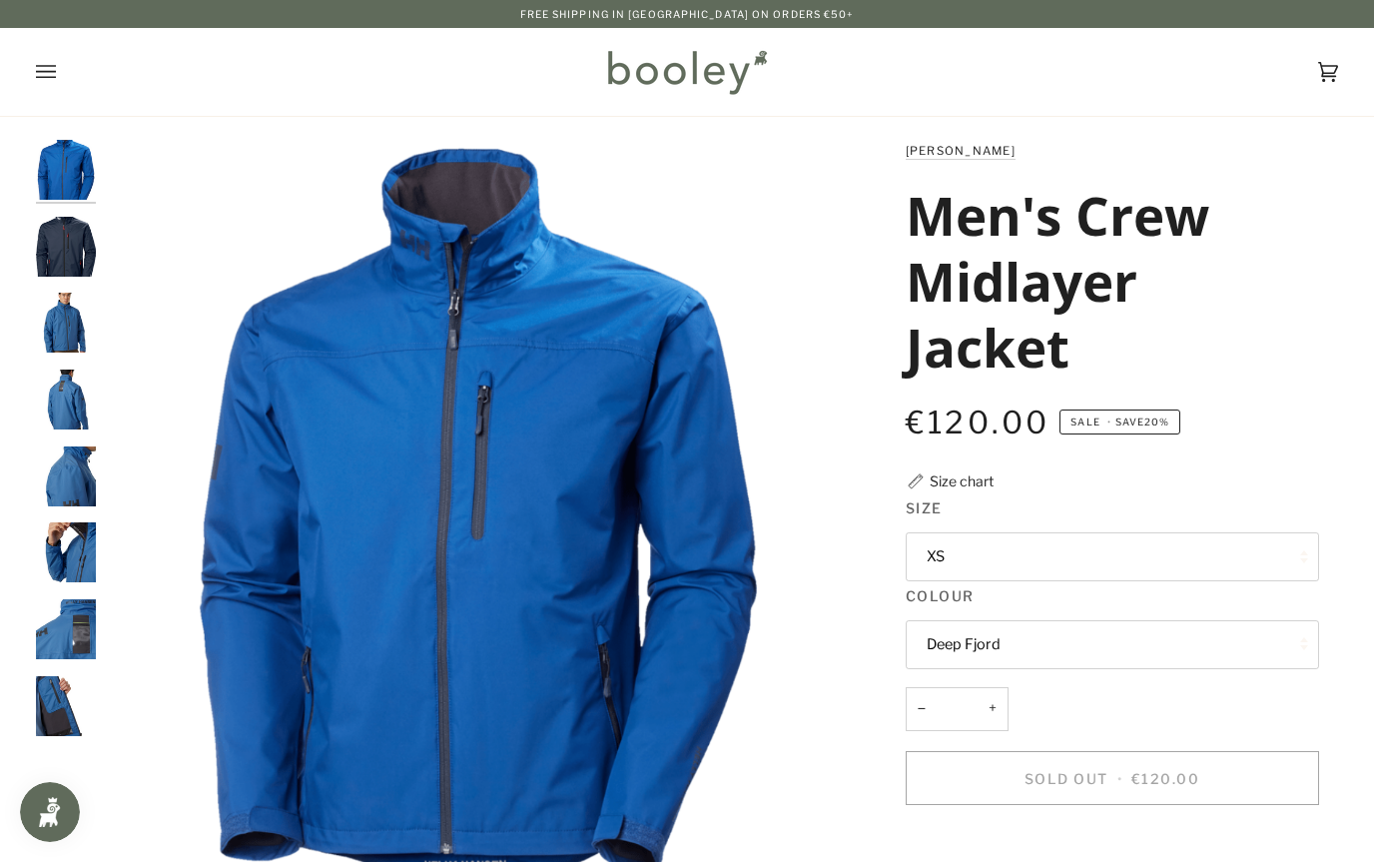
click at [67, 642] on img "Helly Hansen Men's Crew Midlayer Jacket - Booley Galway" at bounding box center [66, 629] width 60 height 60
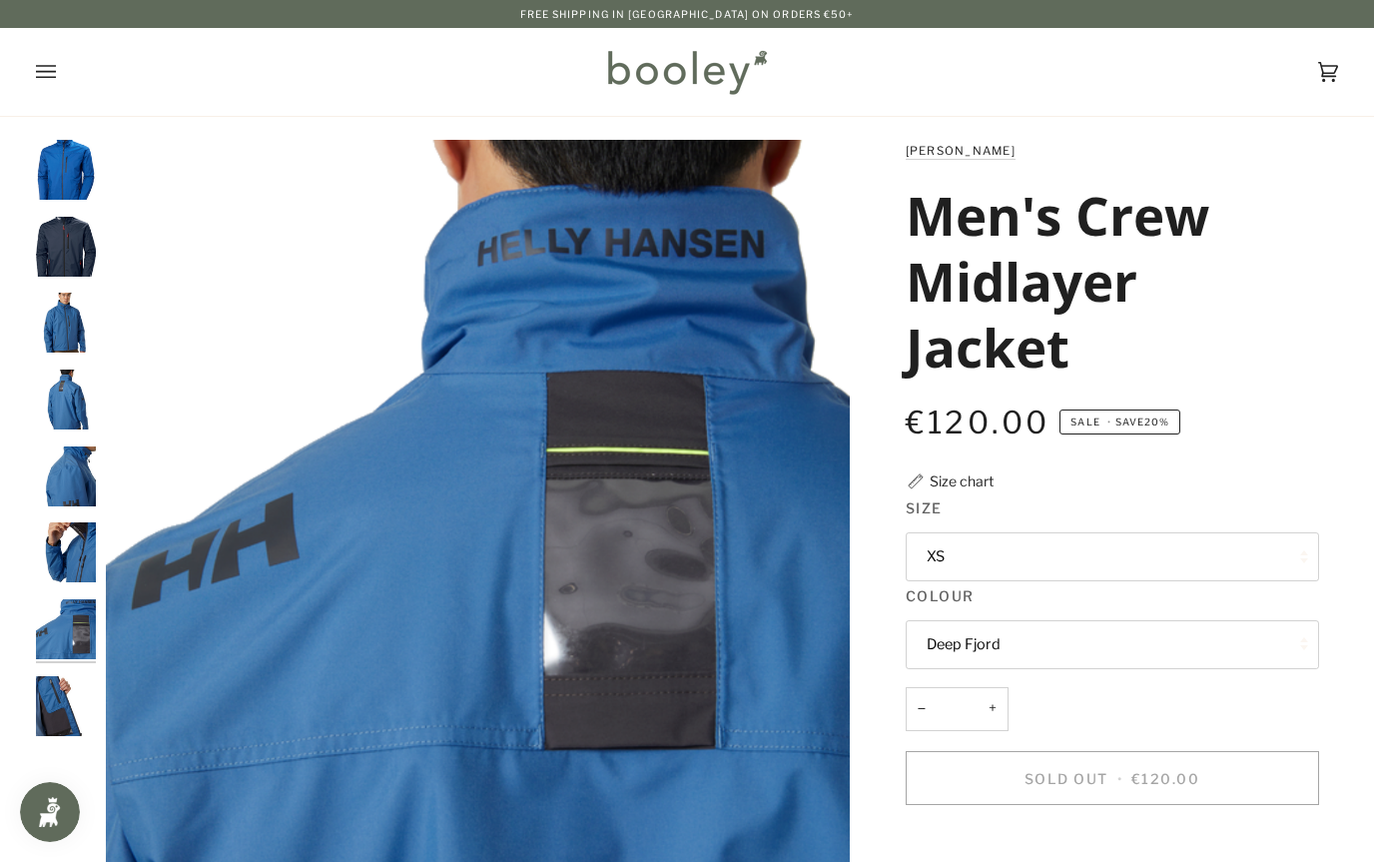
click at [1201, 562] on button "XS" at bounding box center [1112, 556] width 413 height 49
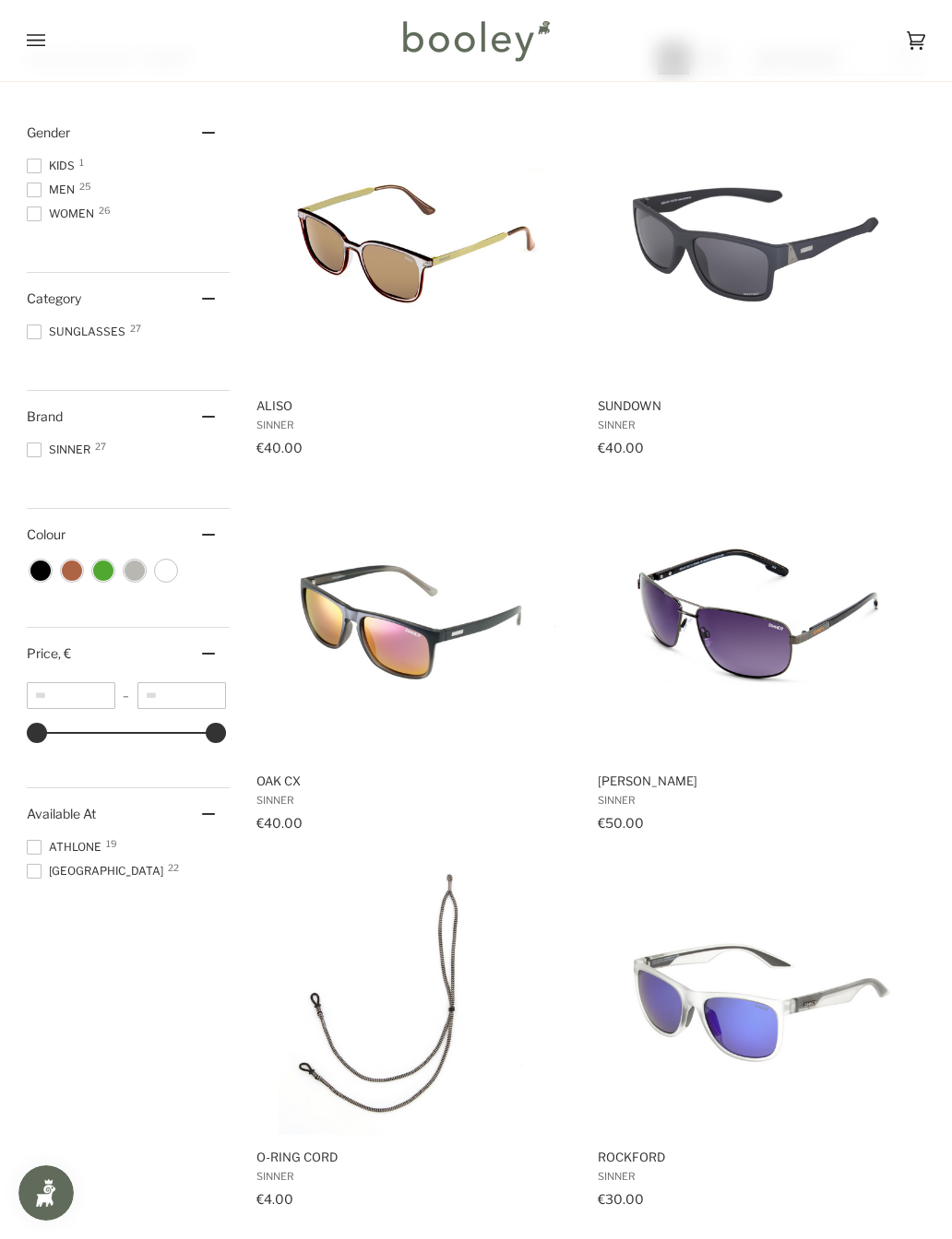
scroll to position [268, 0]
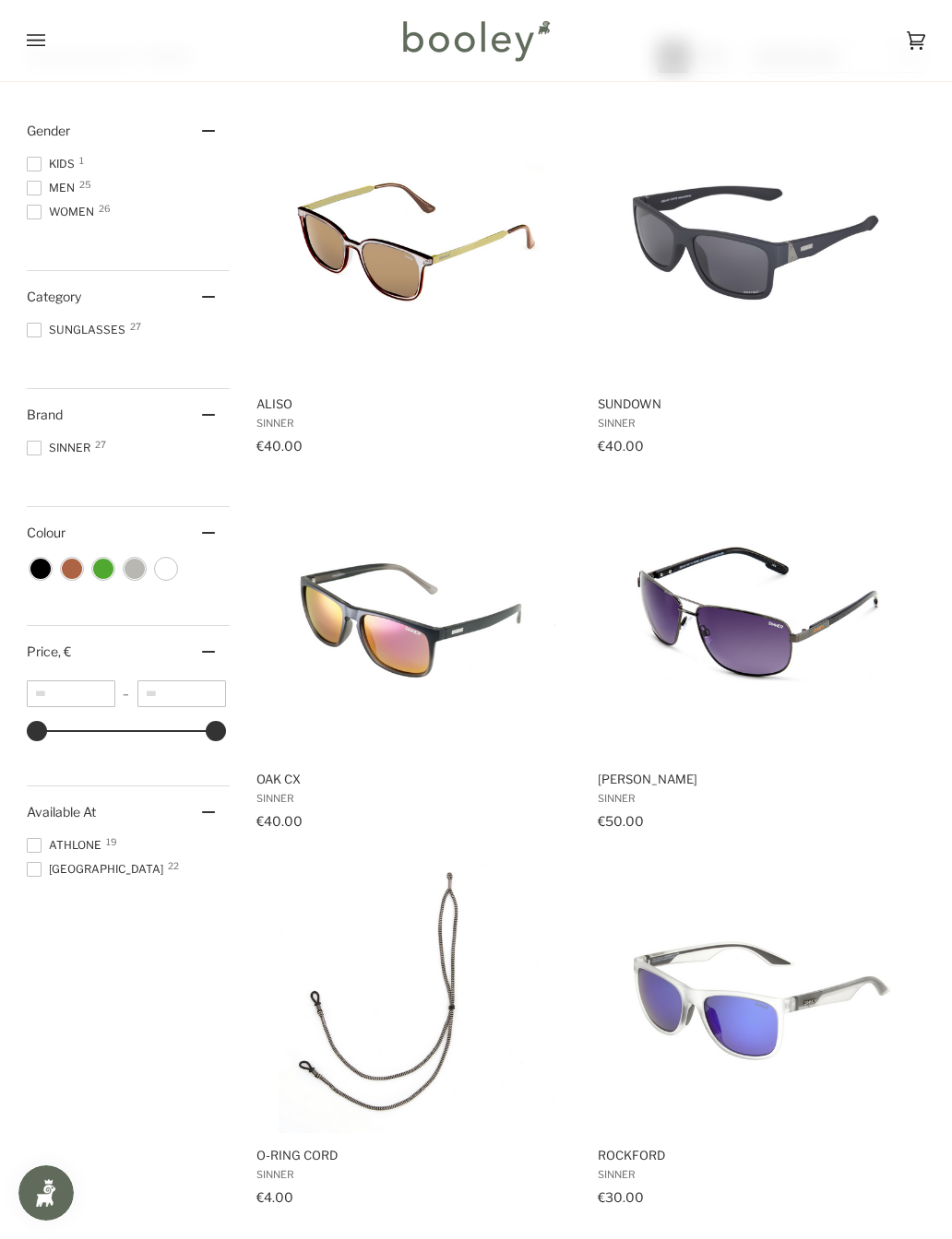
click at [821, 632] on img "Brandon X" at bounding box center [758, 619] width 277 height 277
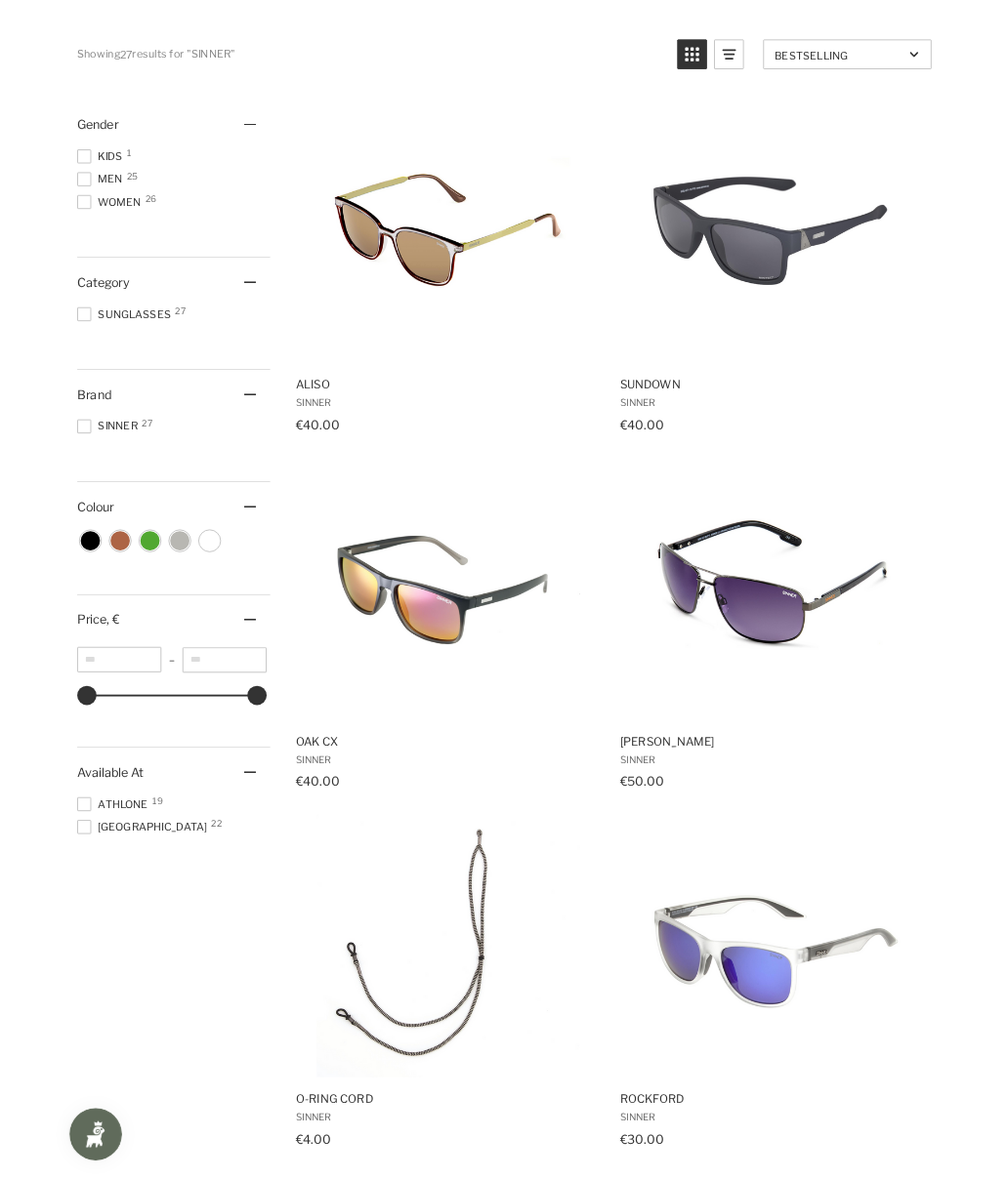
scroll to position [338, 0]
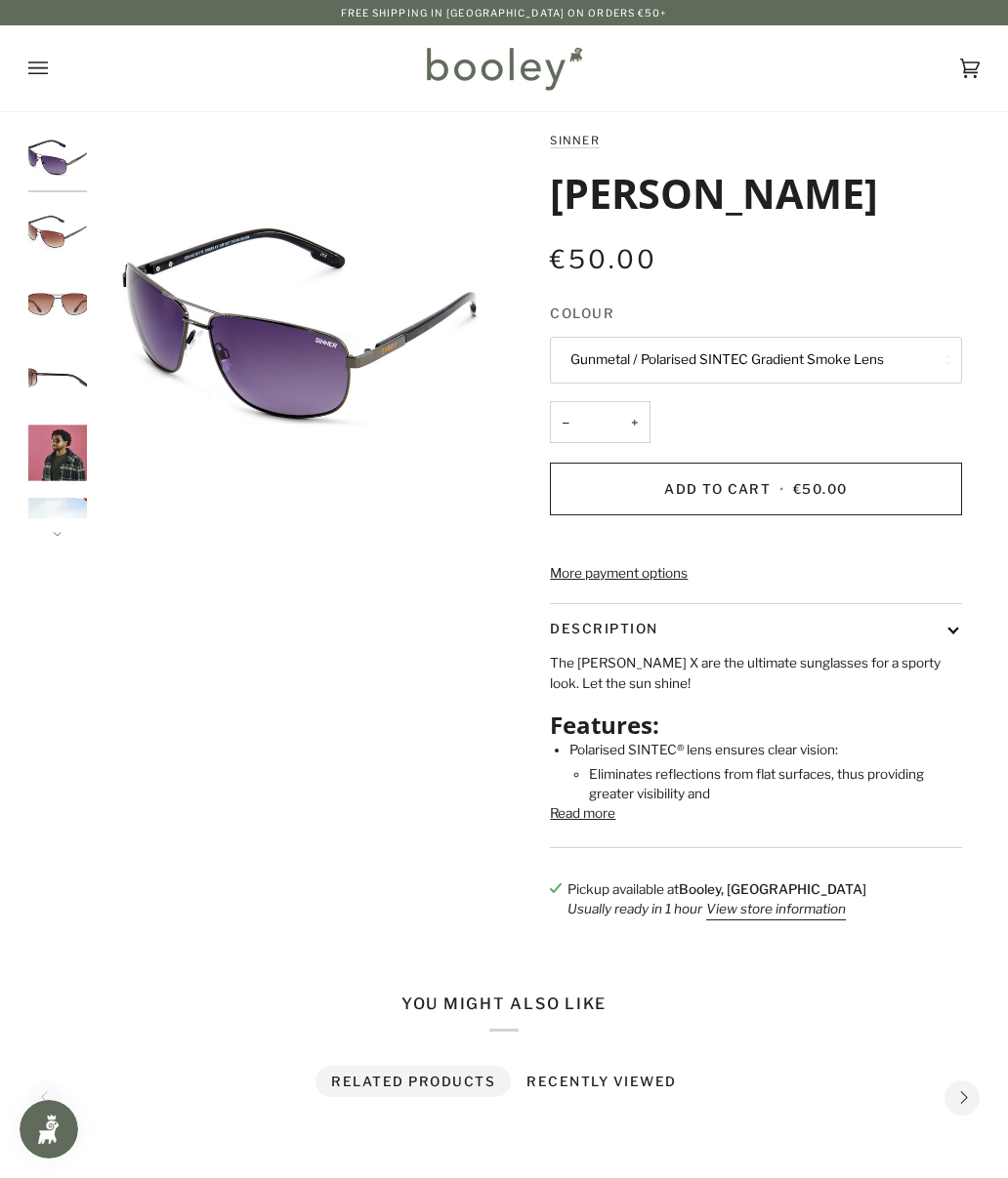
click at [607, 823] on button "Read more" at bounding box center [582, 813] width 66 height 20
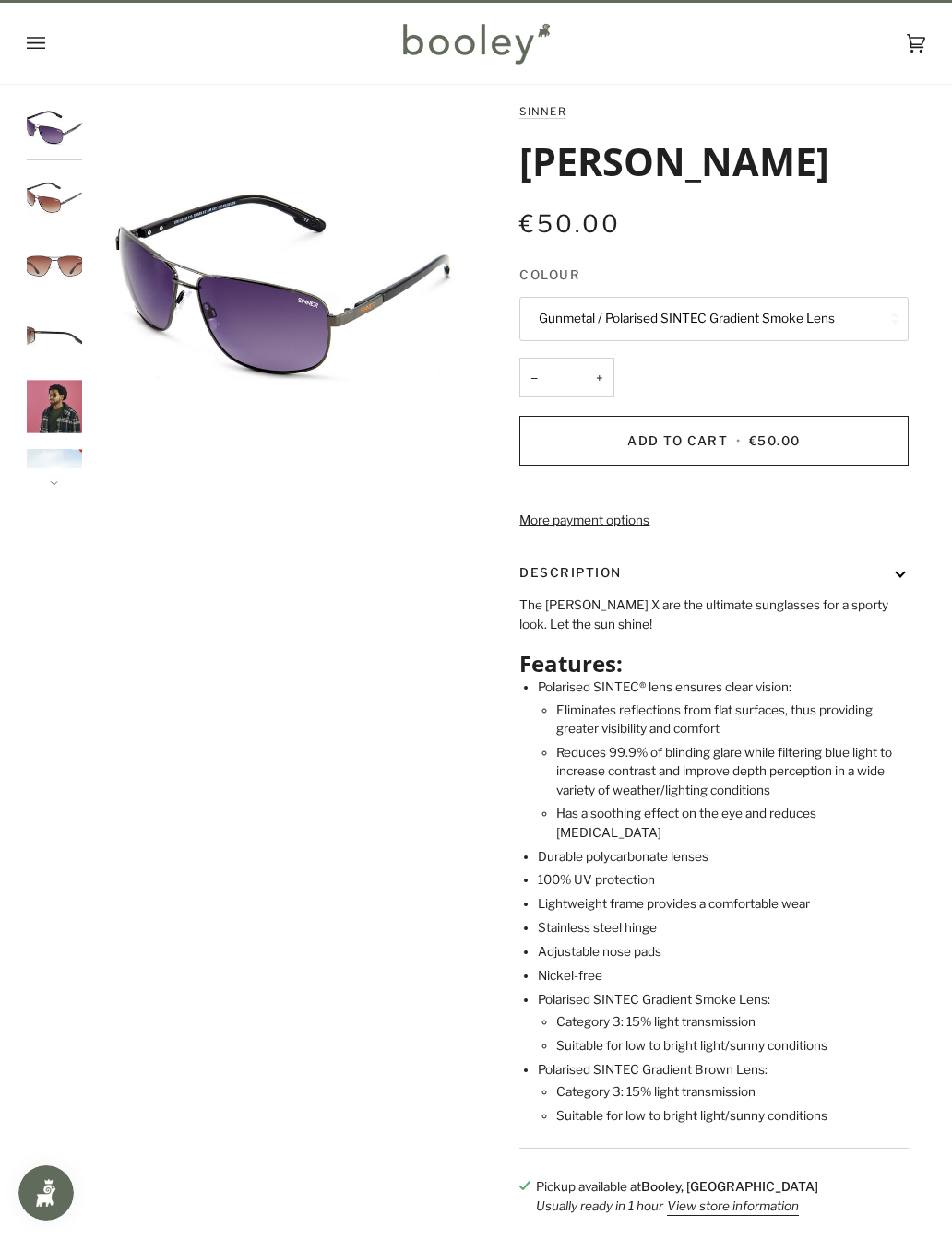
scroll to position [23, 0]
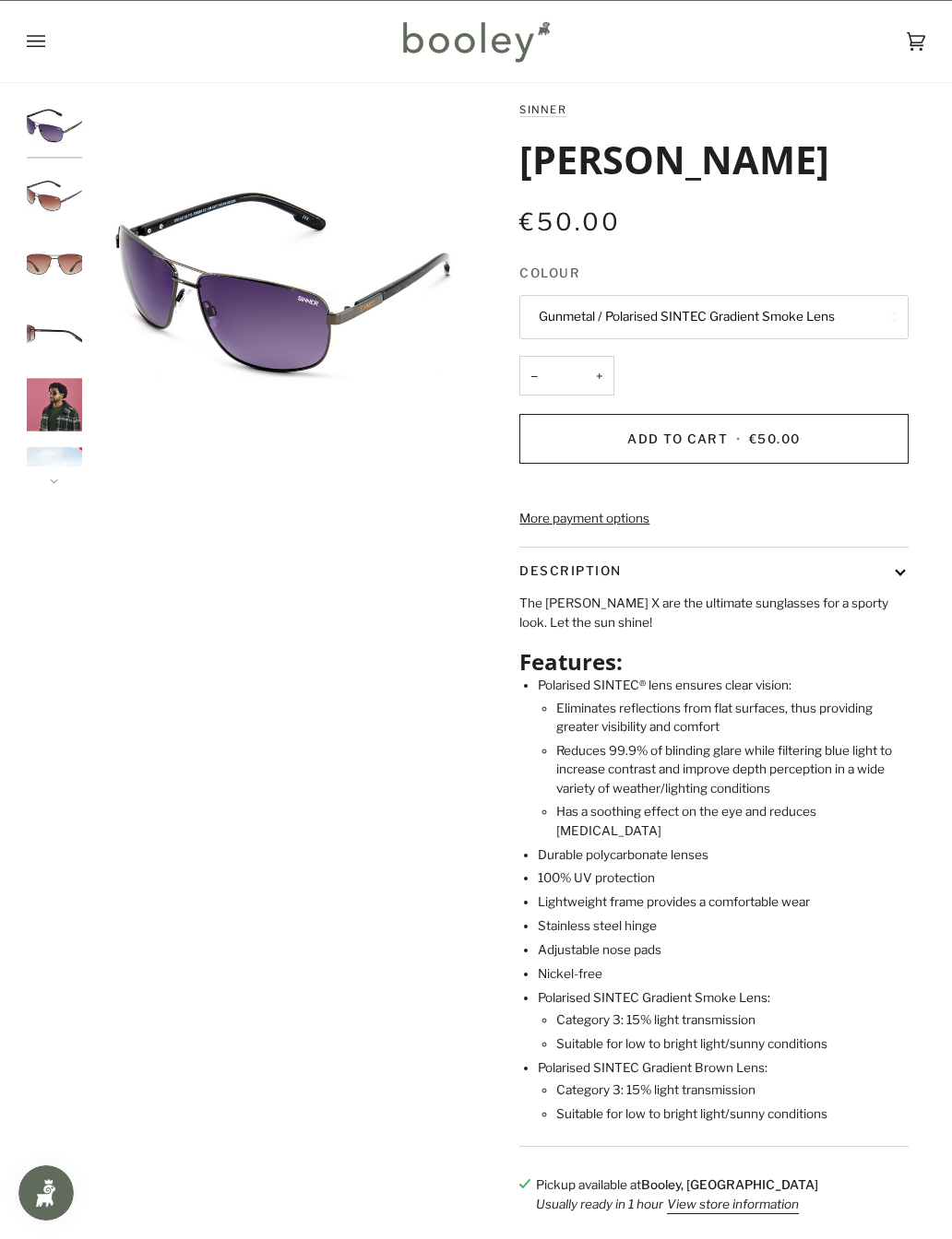
click at [46, 195] on img "SINNER Brandon X Brown Metal / Polarised SINTEC Gradient Brown Lens - Booley Ga…" at bounding box center [54, 197] width 55 height 55
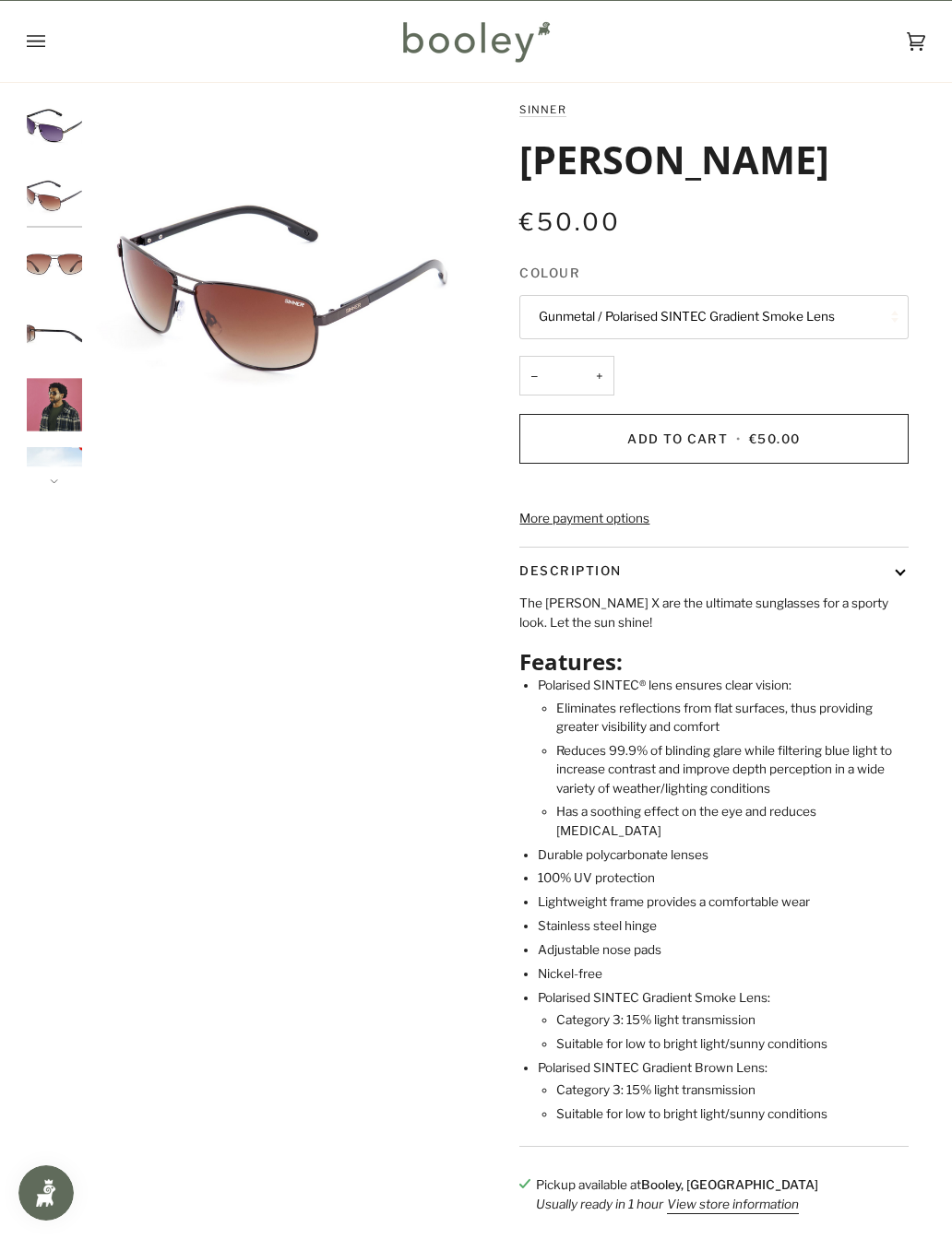
click at [38, 280] on img "SINNER Brandon X Brown Metal / Polarised SINTEC Gradient Brown Lens - Booley Ga…" at bounding box center [54, 267] width 55 height 55
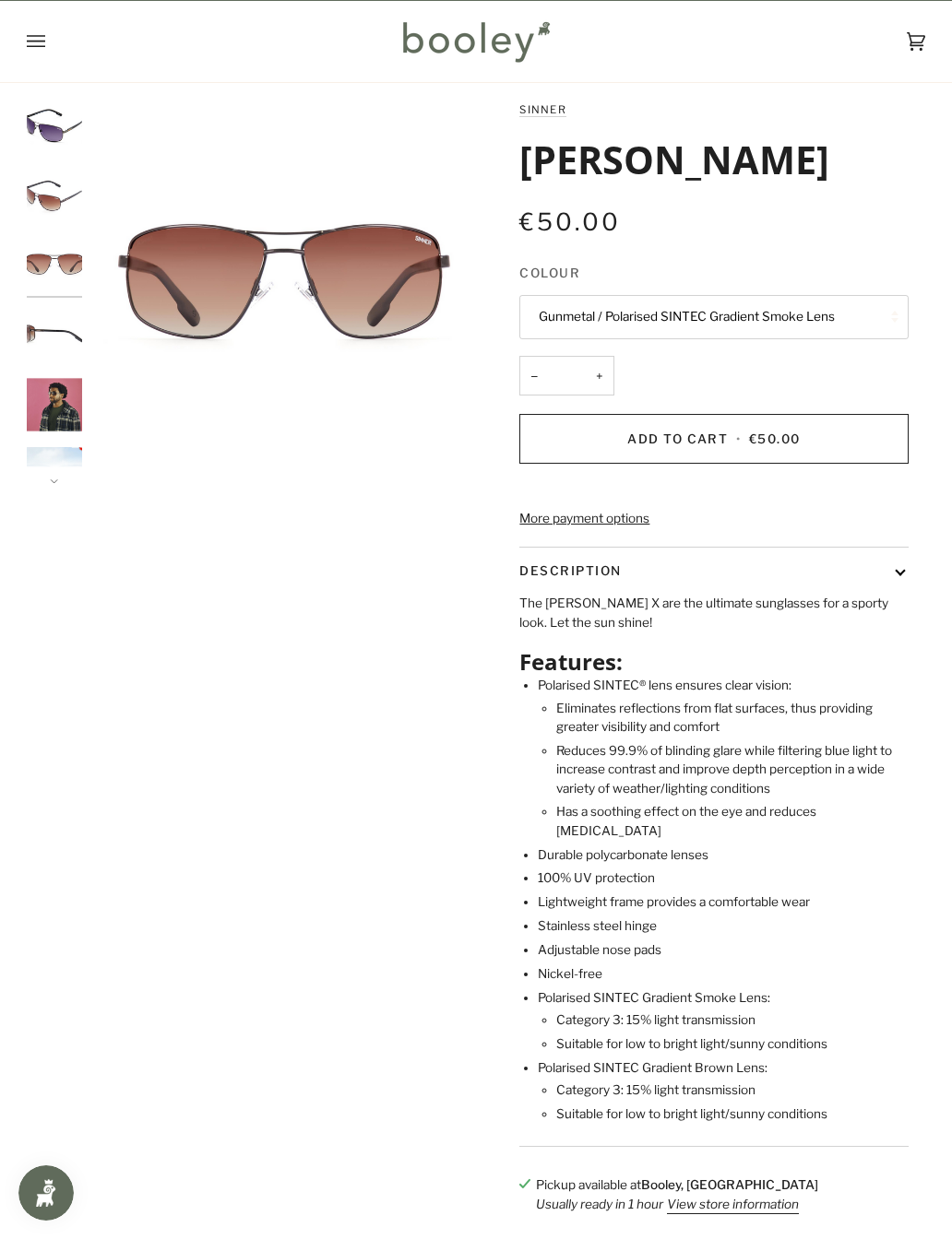
click at [34, 353] on img "SINNER Brandon X Brown Metal / Polarised SINTEC Gradient Brown Lens - Booley Ga…" at bounding box center [54, 336] width 55 height 55
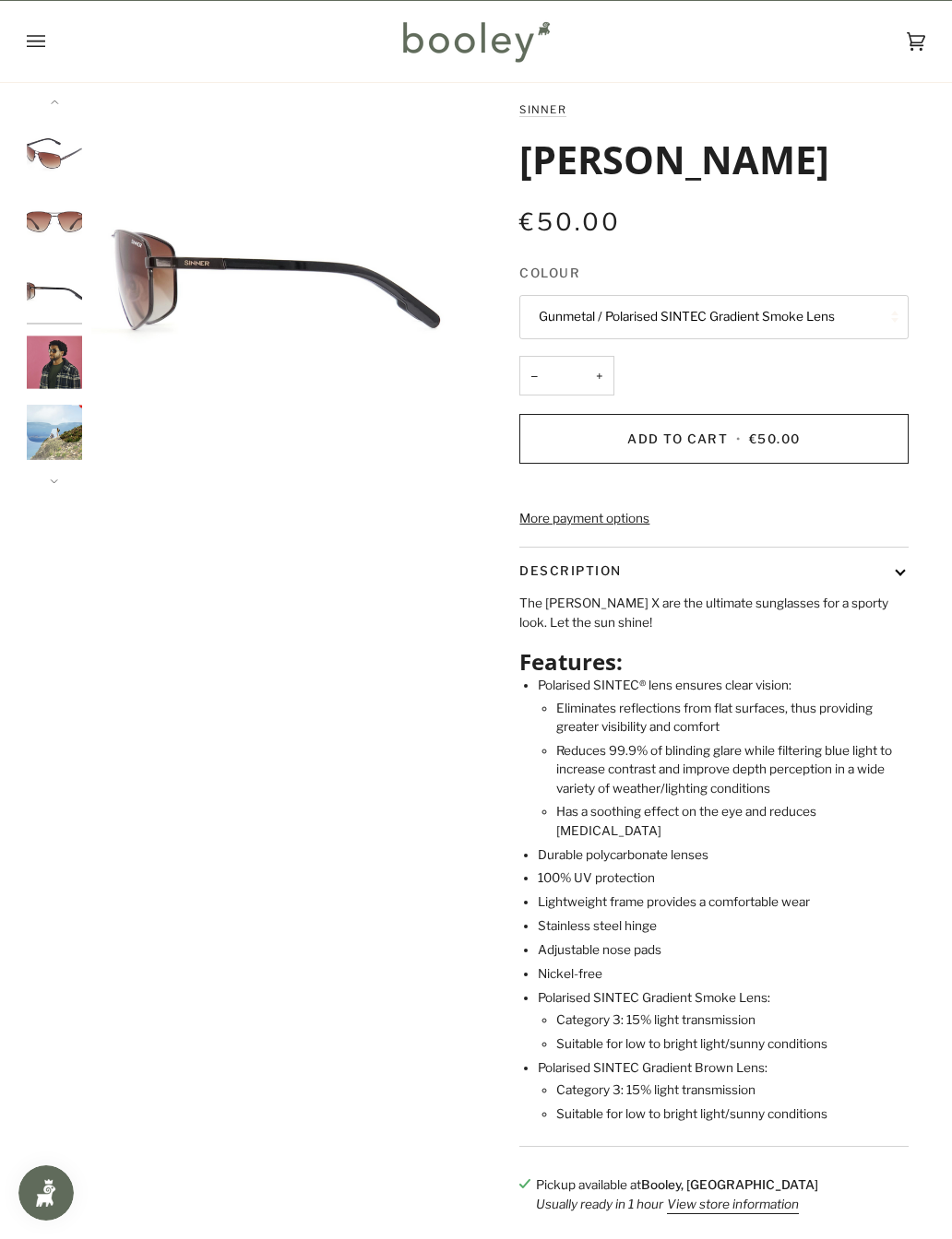
click at [39, 355] on img "SINNER Brandon X Brown Metal / Polarised SINTEC Gradient Brown Lens - Booley Ga…" at bounding box center [54, 362] width 55 height 55
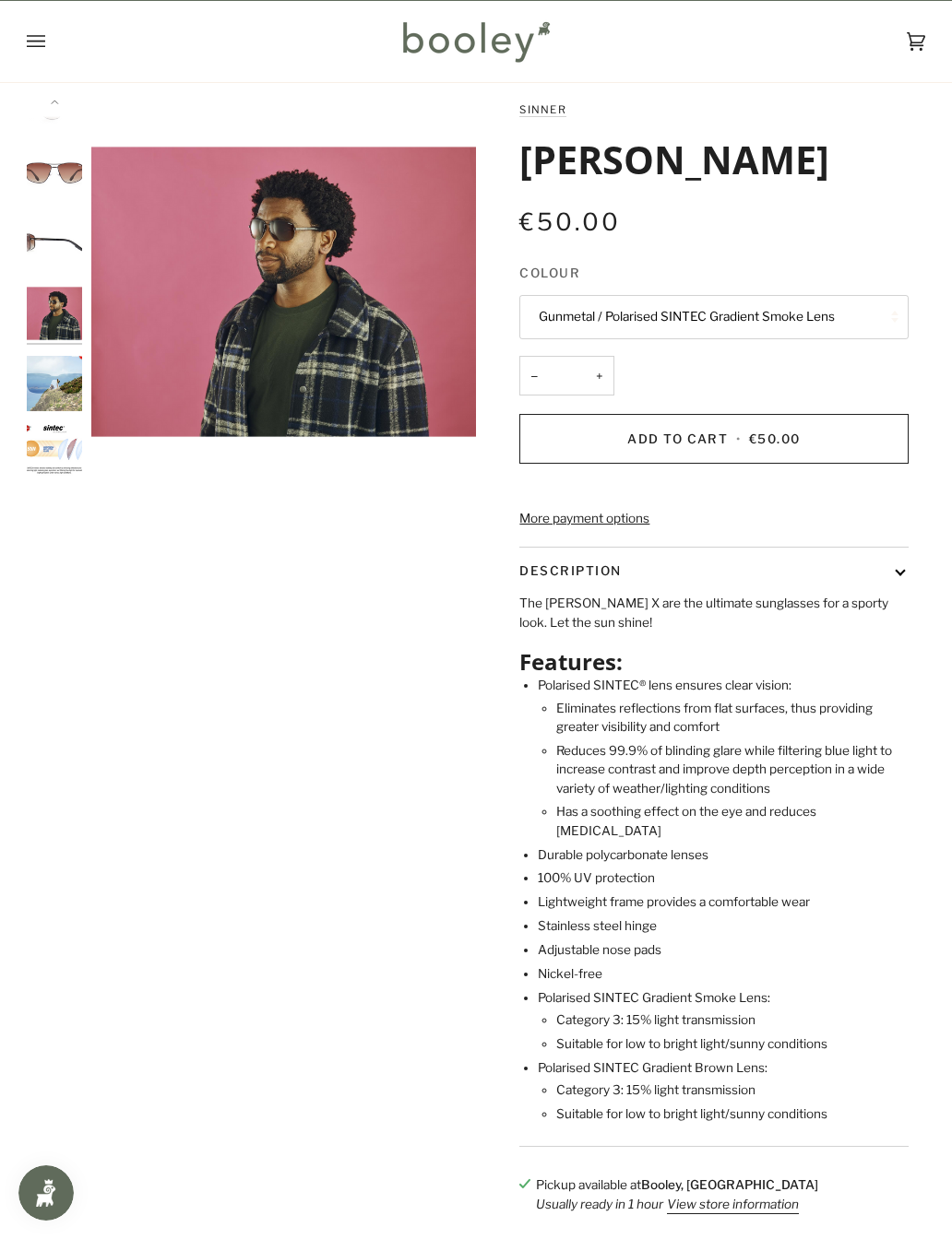
scroll to position [100, 0]
click at [49, 368] on img "Brandon X" at bounding box center [54, 375] width 55 height 55
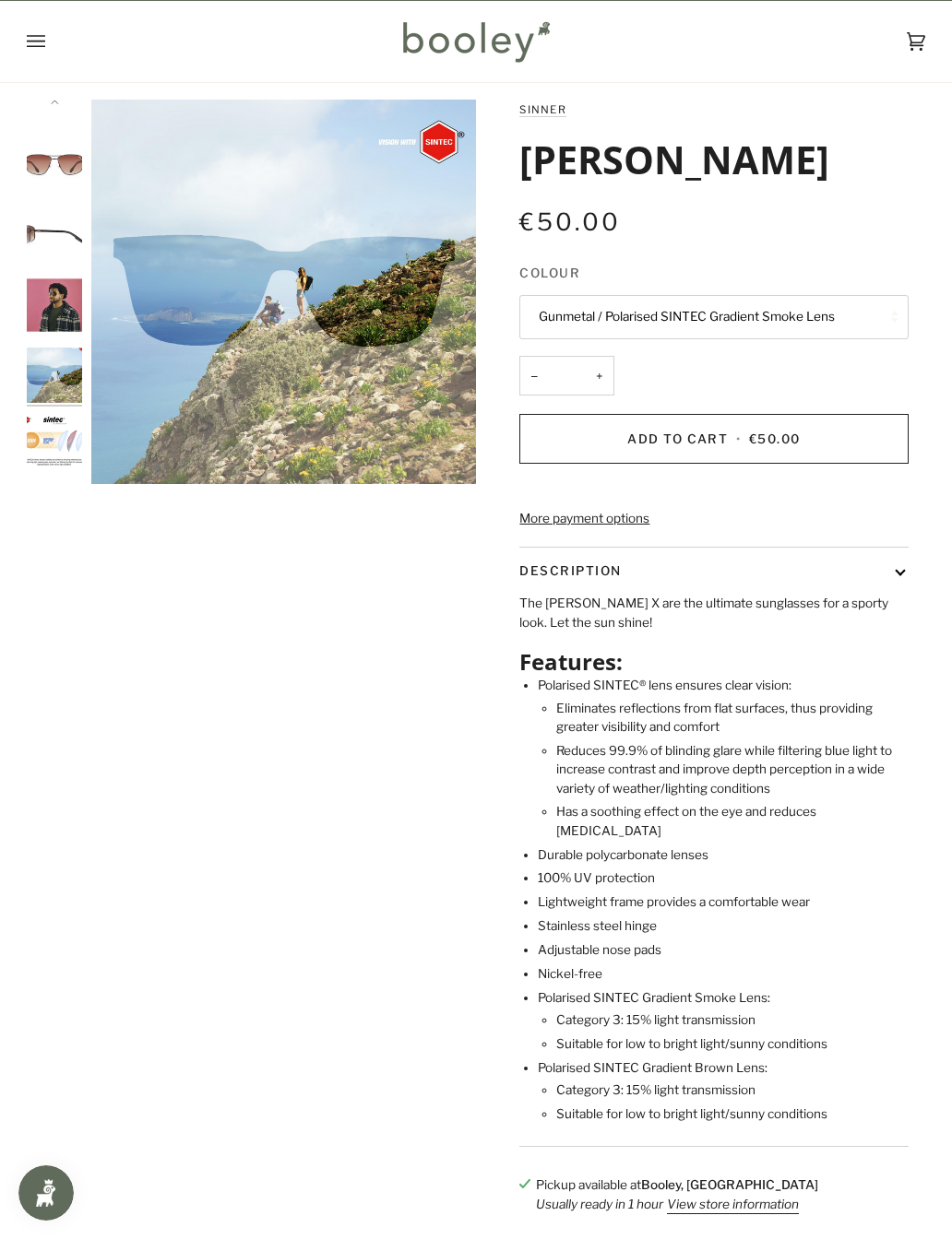
click at [43, 443] on img "Brandon X" at bounding box center [54, 444] width 55 height 55
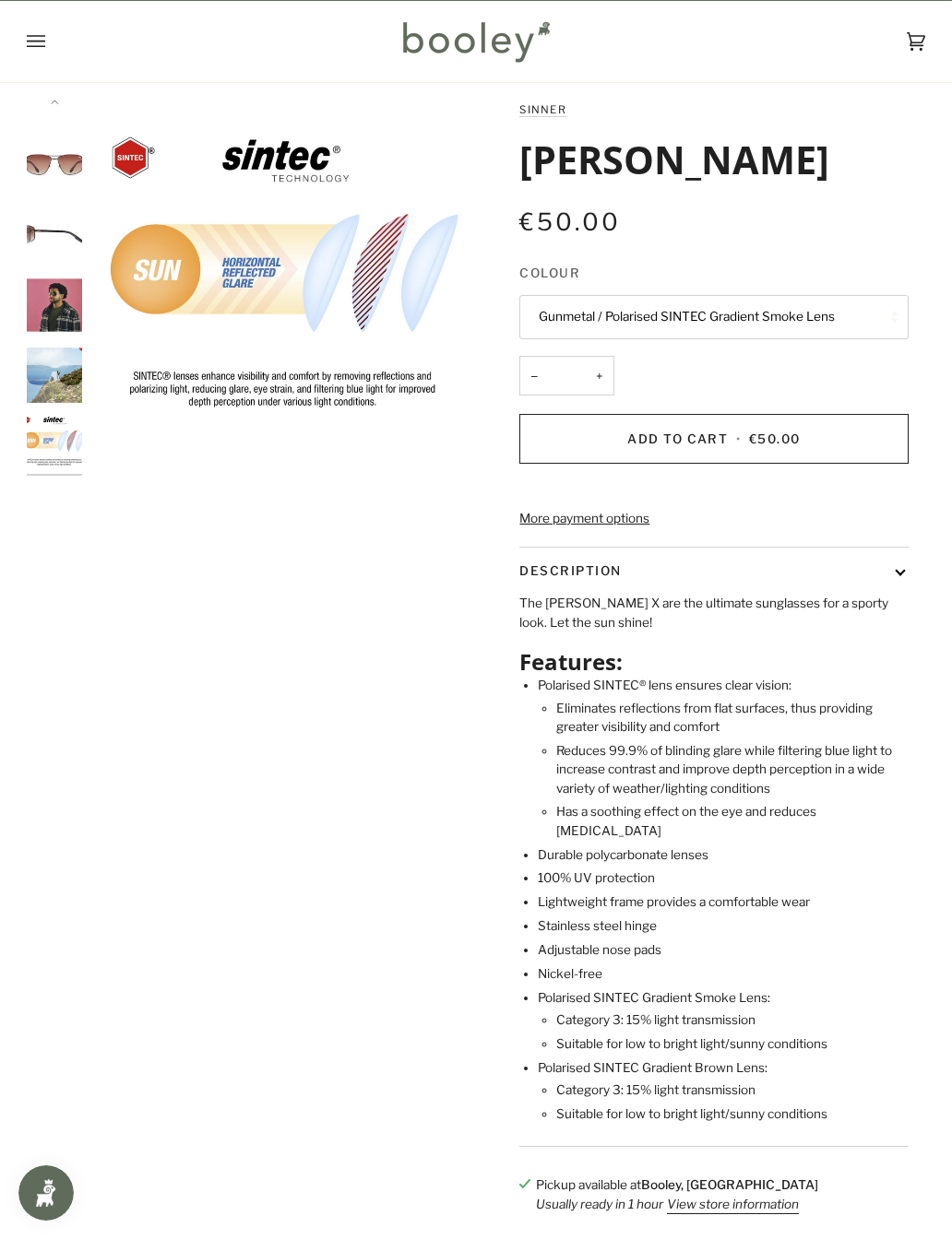
click at [40, 388] on img "Brandon X" at bounding box center [54, 375] width 55 height 55
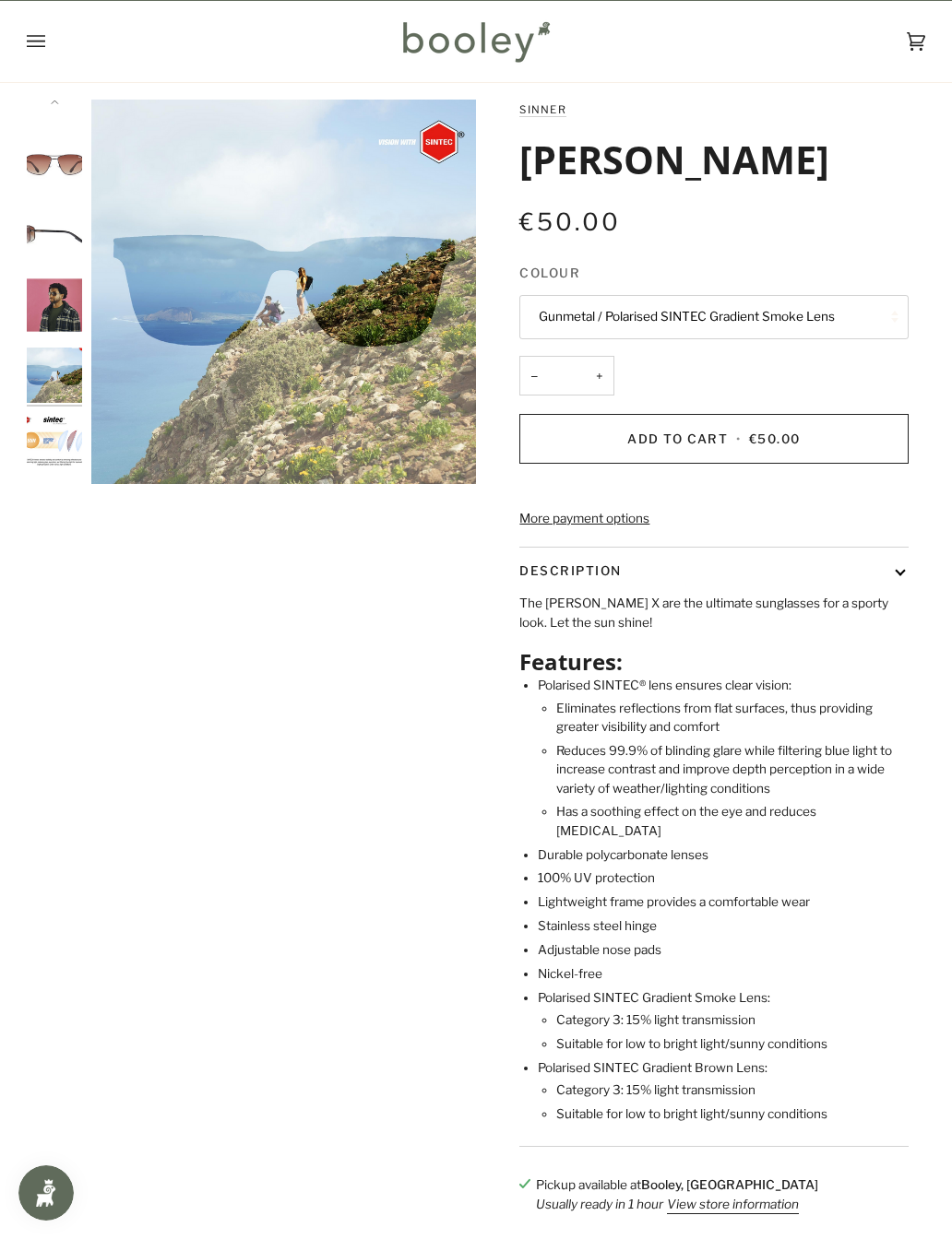
click at [43, 242] on img "SINNER Brandon X Brown Metal / Polarised SINTEC Gradient Brown Lens - Booley Ga…" at bounding box center [54, 236] width 55 height 55
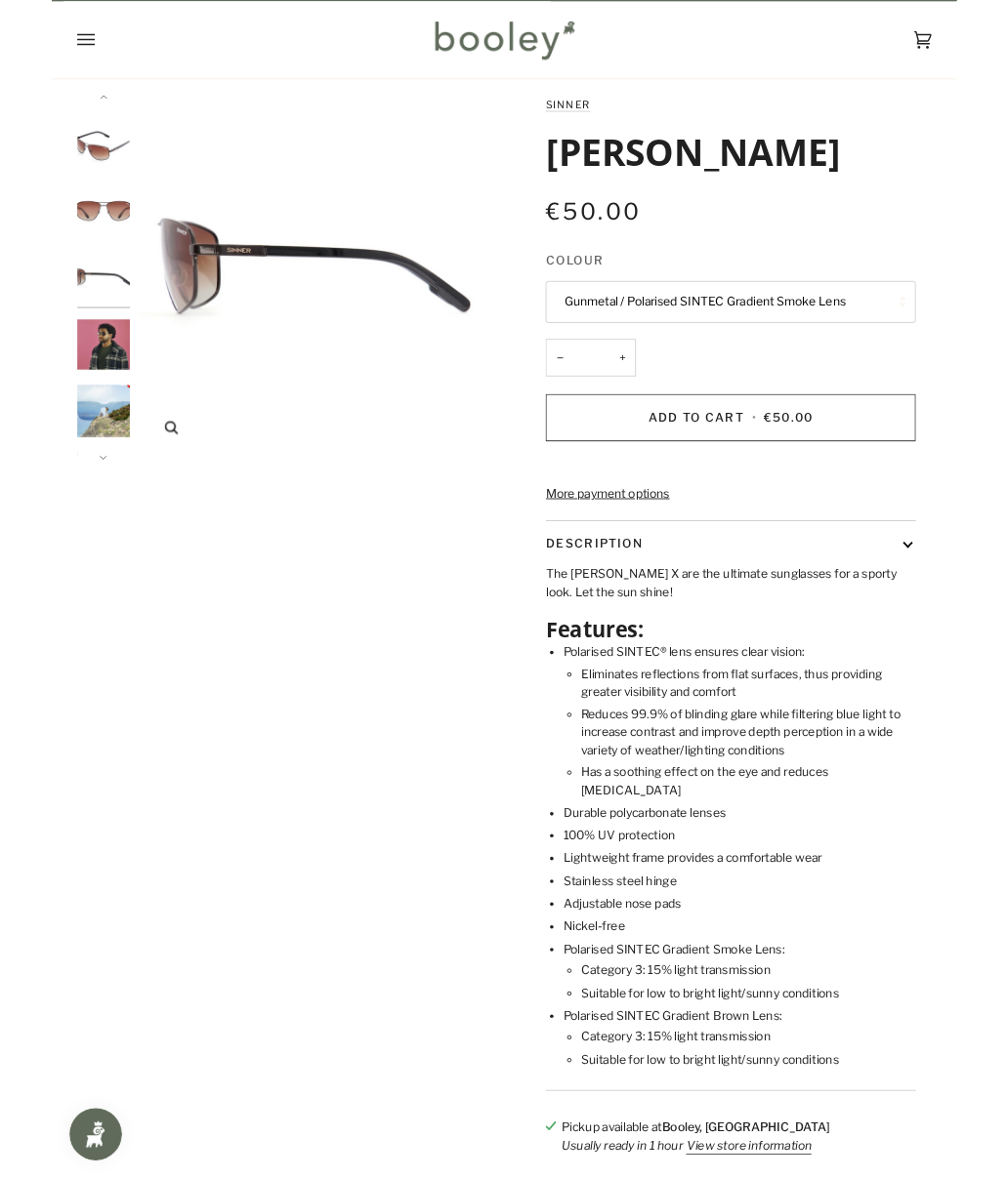
scroll to position [0, 0]
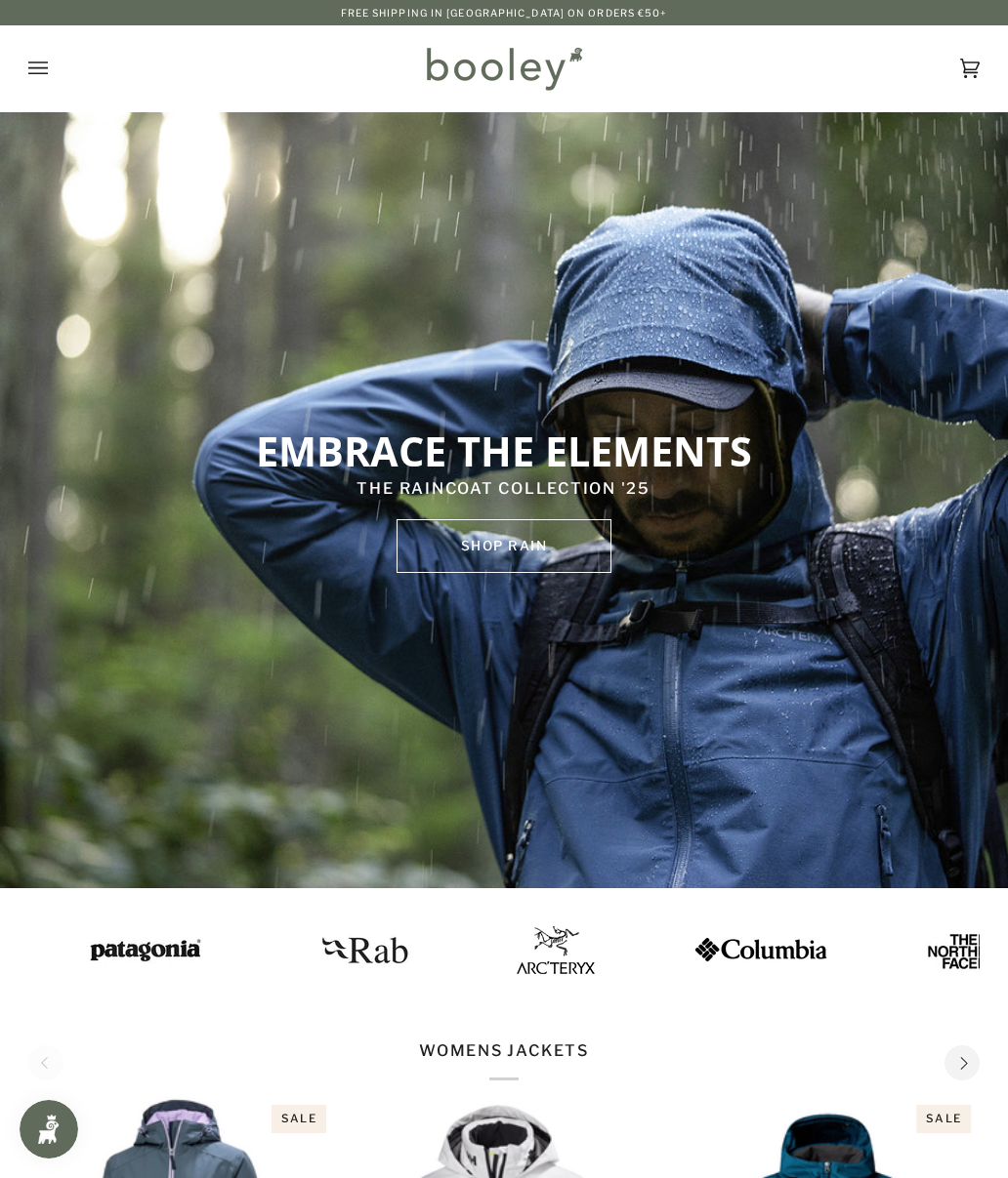
click at [36, 84] on button "Open menu" at bounding box center [58, 68] width 59 height 86
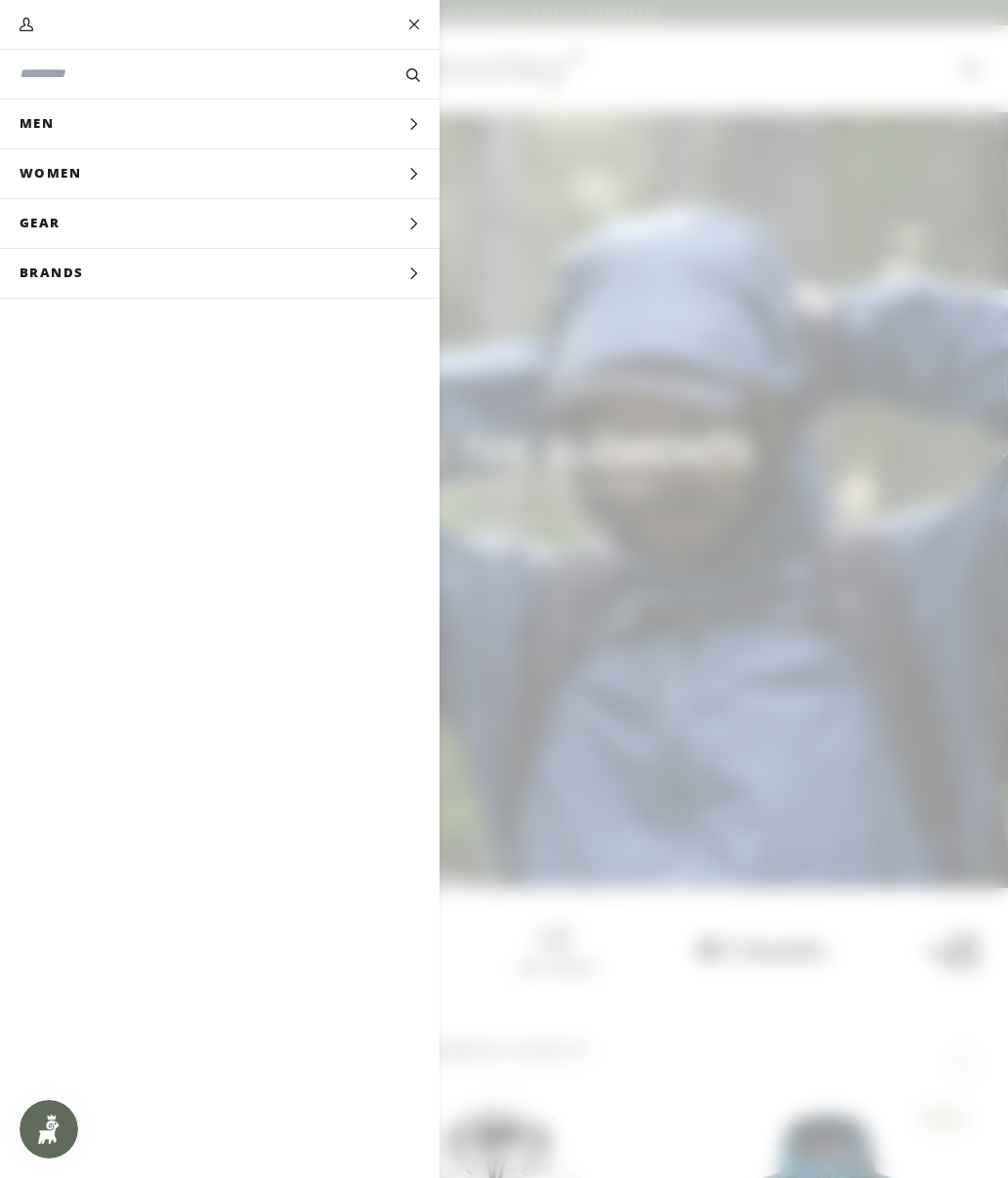
click at [51, 272] on span "Brands" at bounding box center [59, 274] width 117 height 49
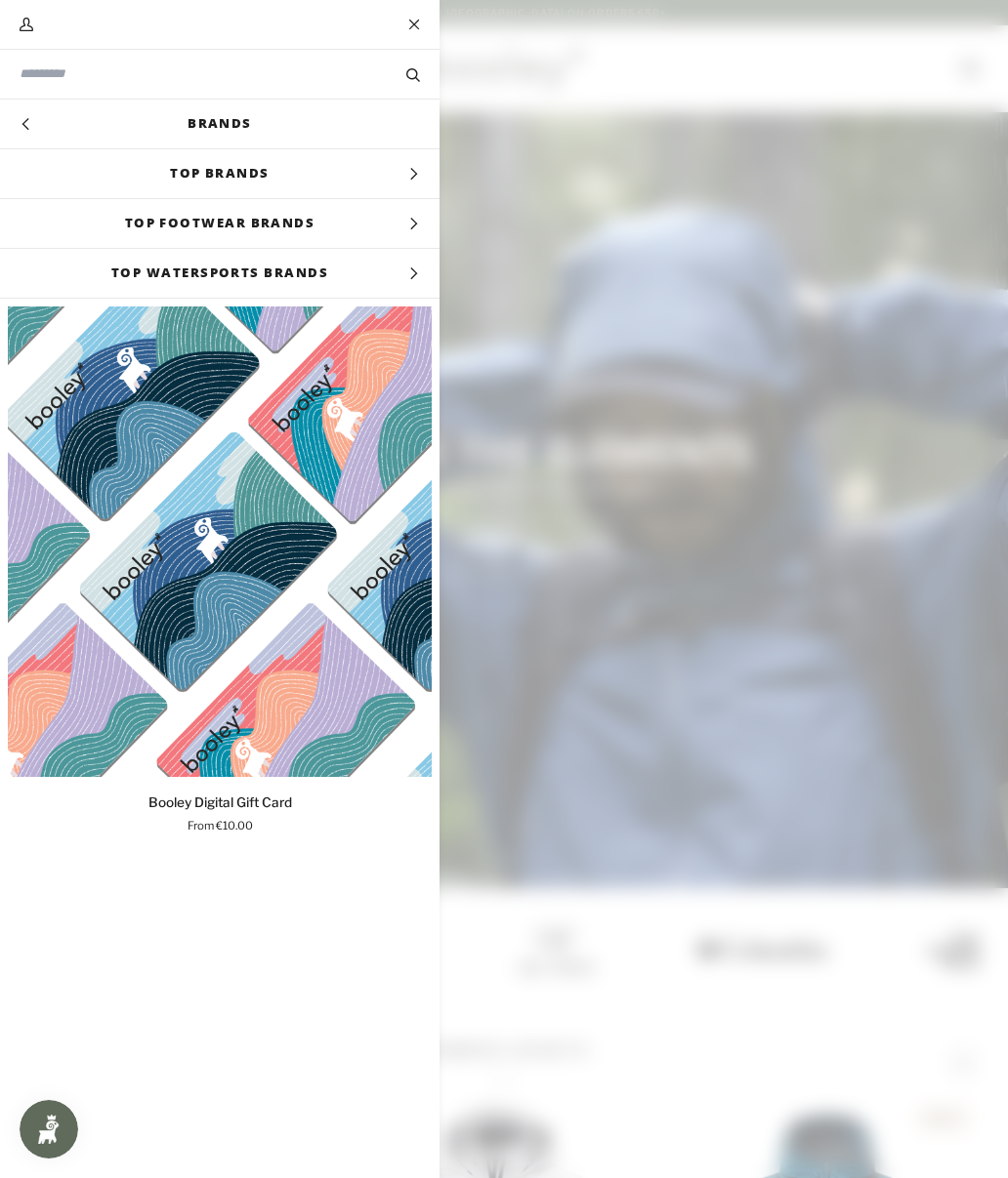
click at [113, 173] on span "Top Brands" at bounding box center [219, 174] width 439 height 49
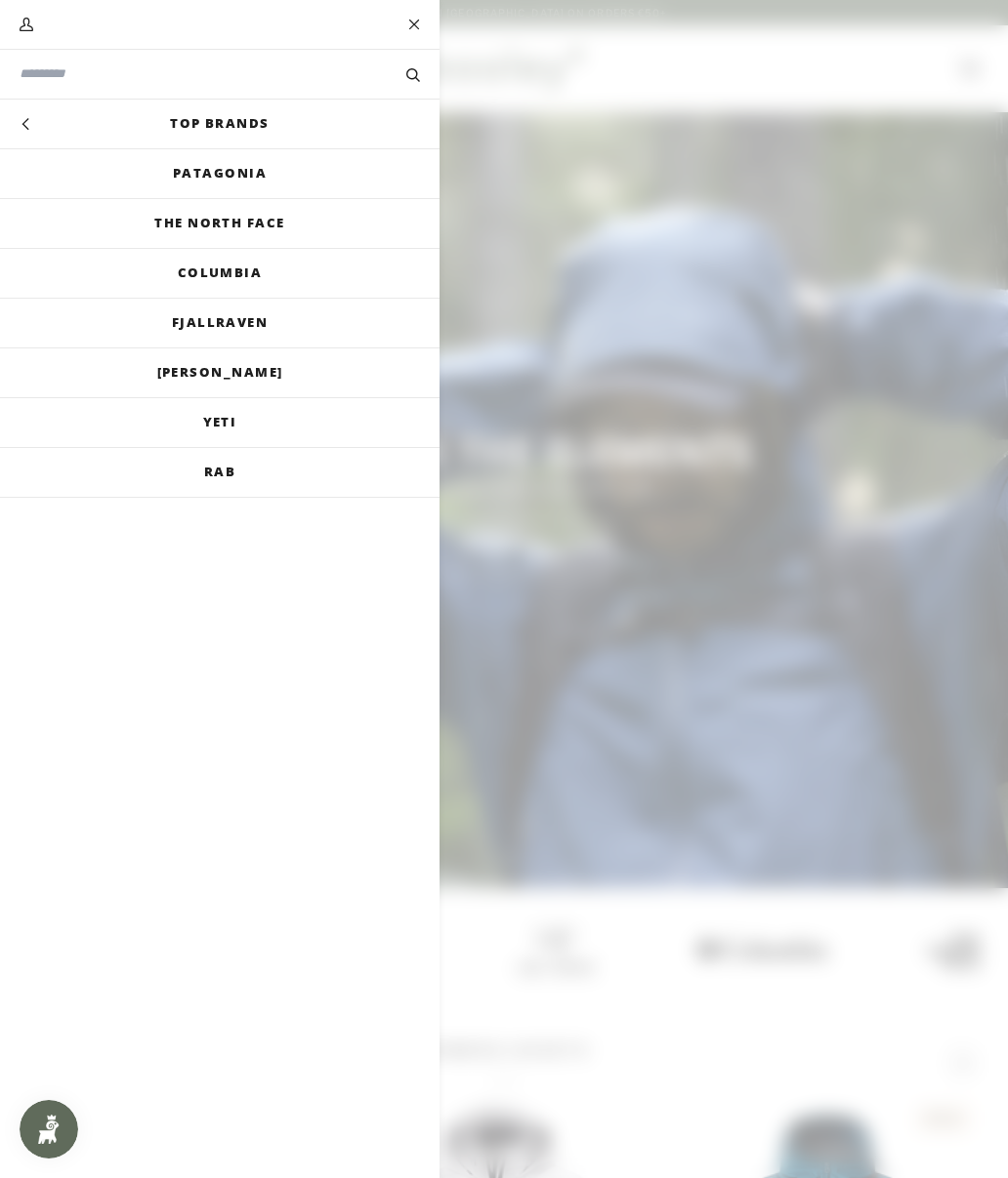
click at [143, 372] on link "[PERSON_NAME]" at bounding box center [219, 372] width 439 height 49
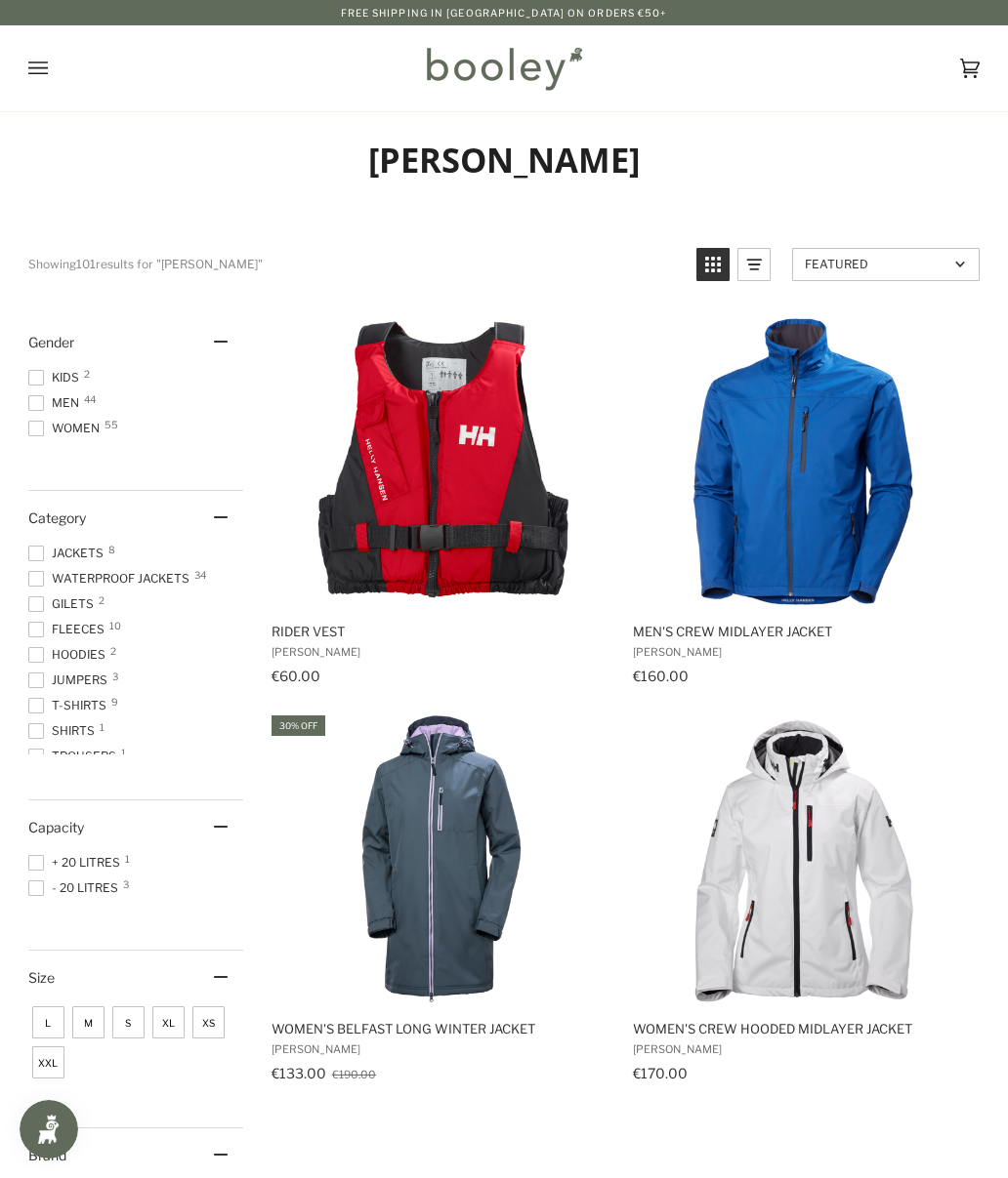
click at [46, 401] on span "Men 44" at bounding box center [57, 403] width 57 height 18
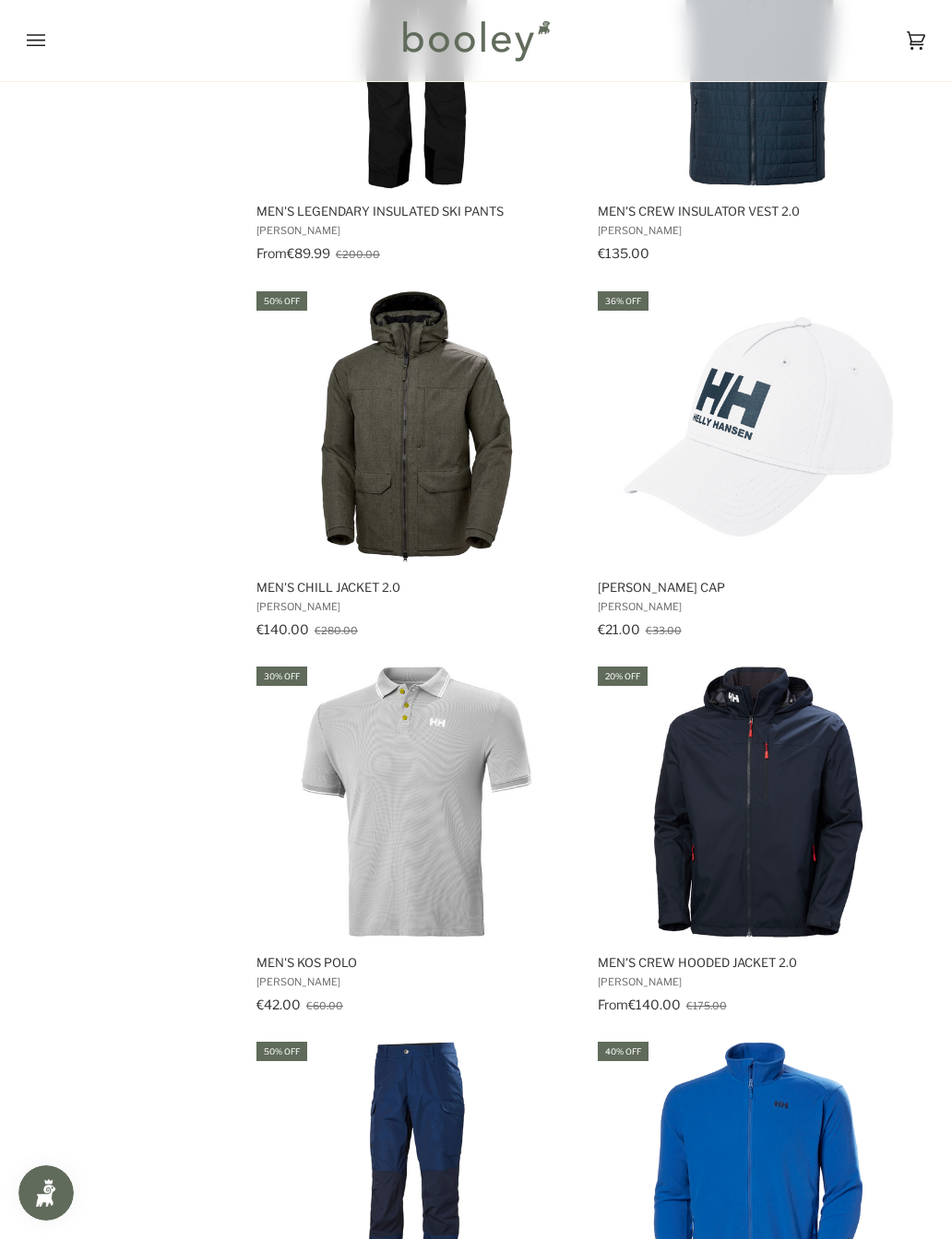
scroll to position [2396, 0]
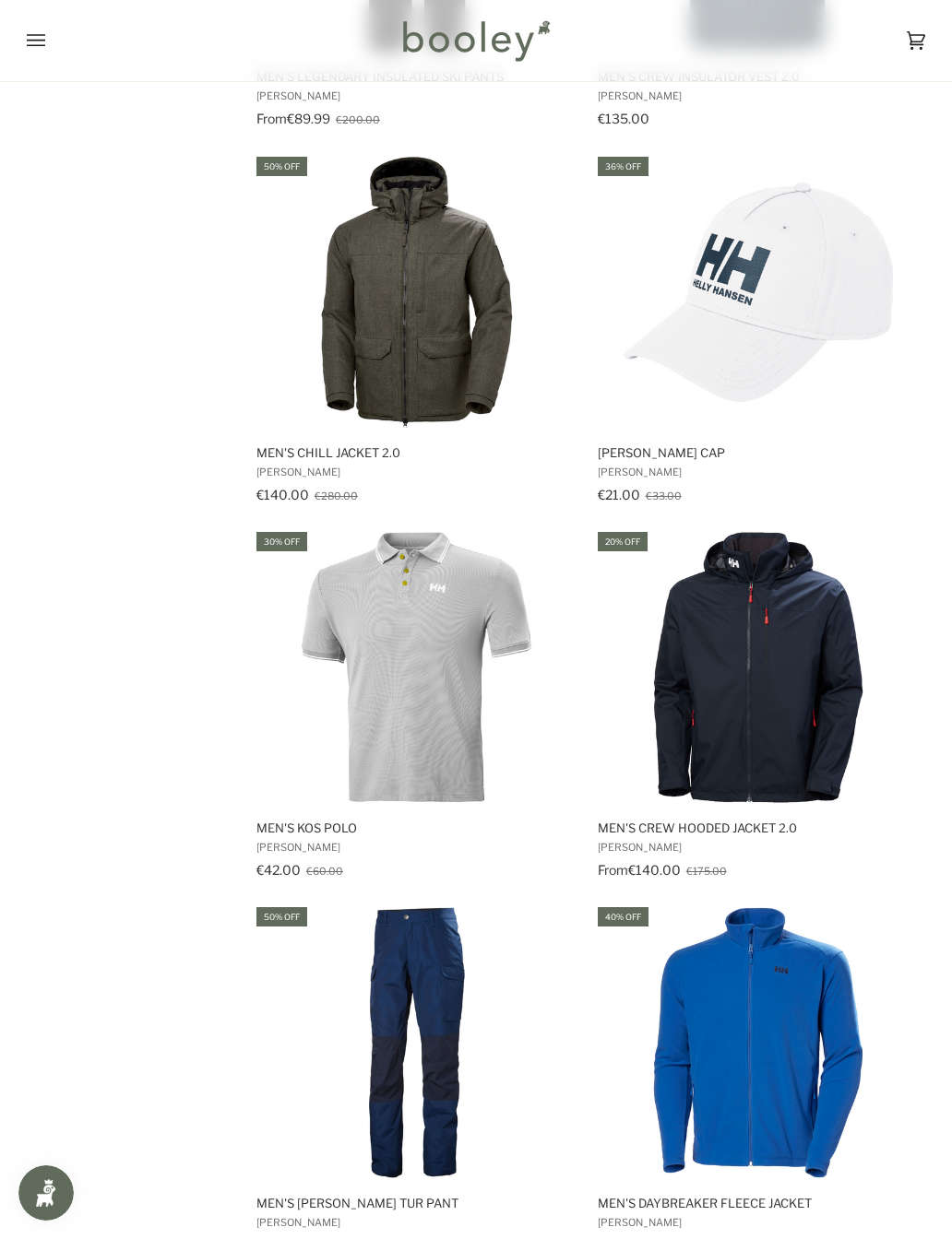
click at [830, 591] on img "Men's Crew Hooded Jacket 2.0" at bounding box center [758, 668] width 277 height 277
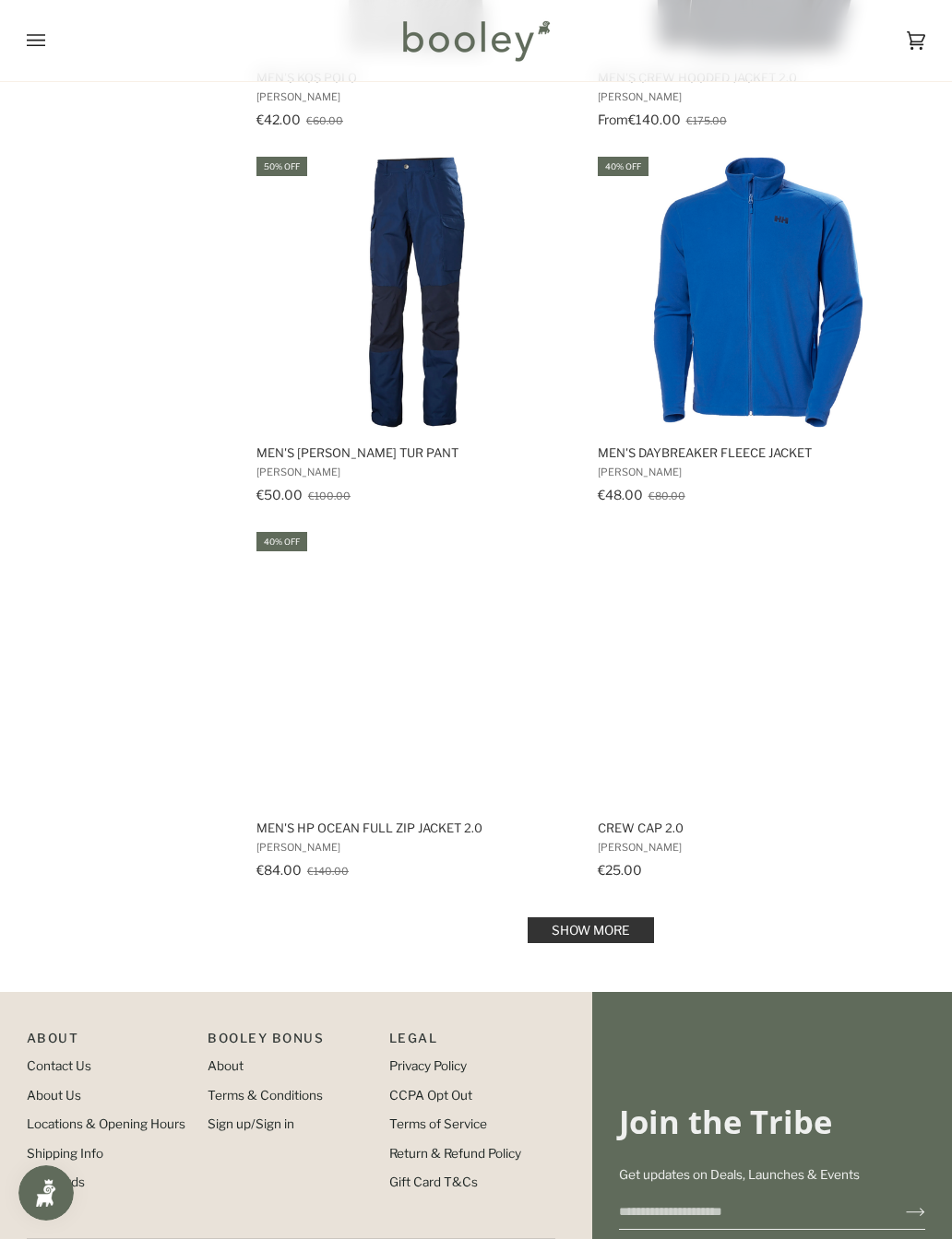
scroll to position [3218, 0]
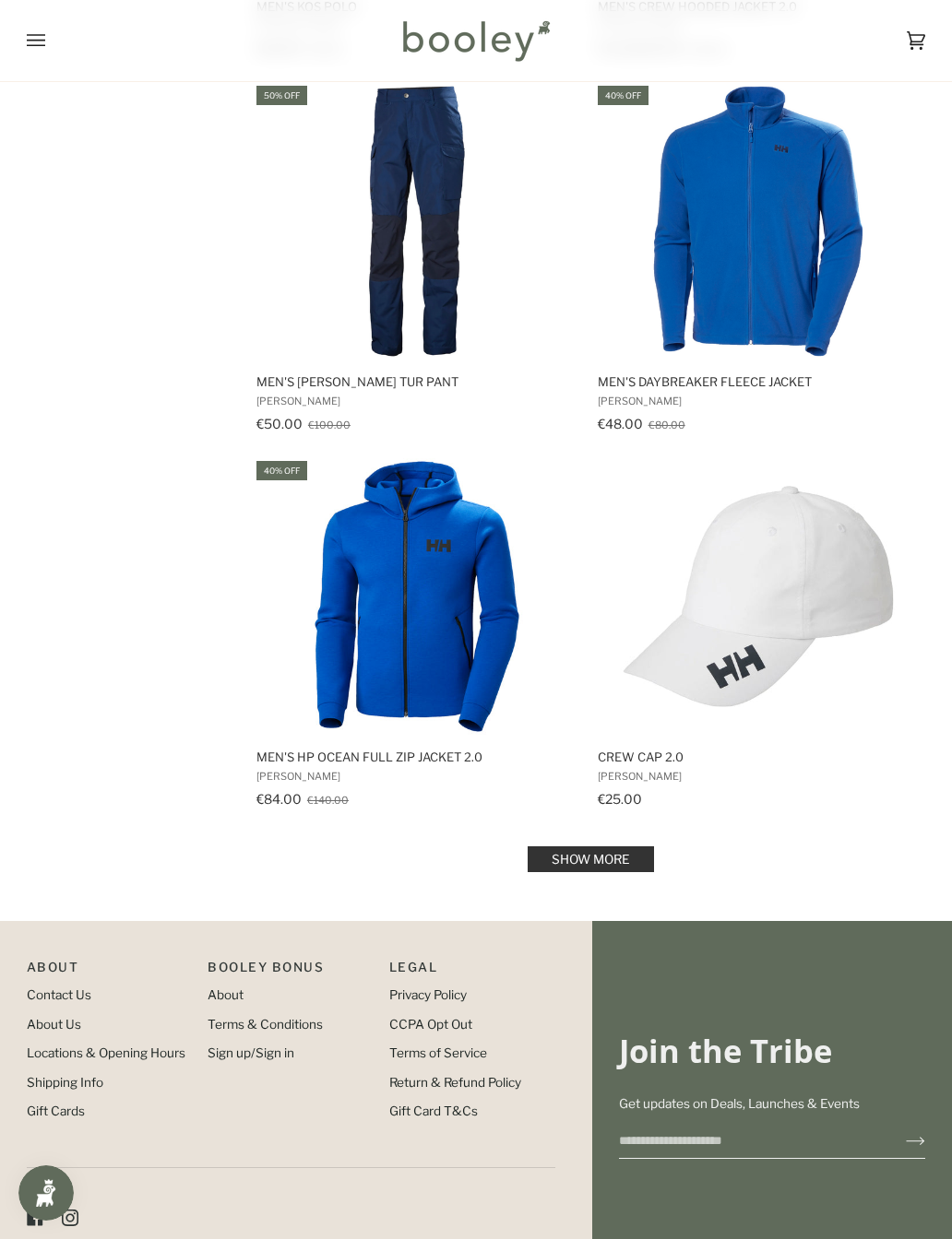
click at [562, 857] on link "Show more" at bounding box center [590, 860] width 127 height 26
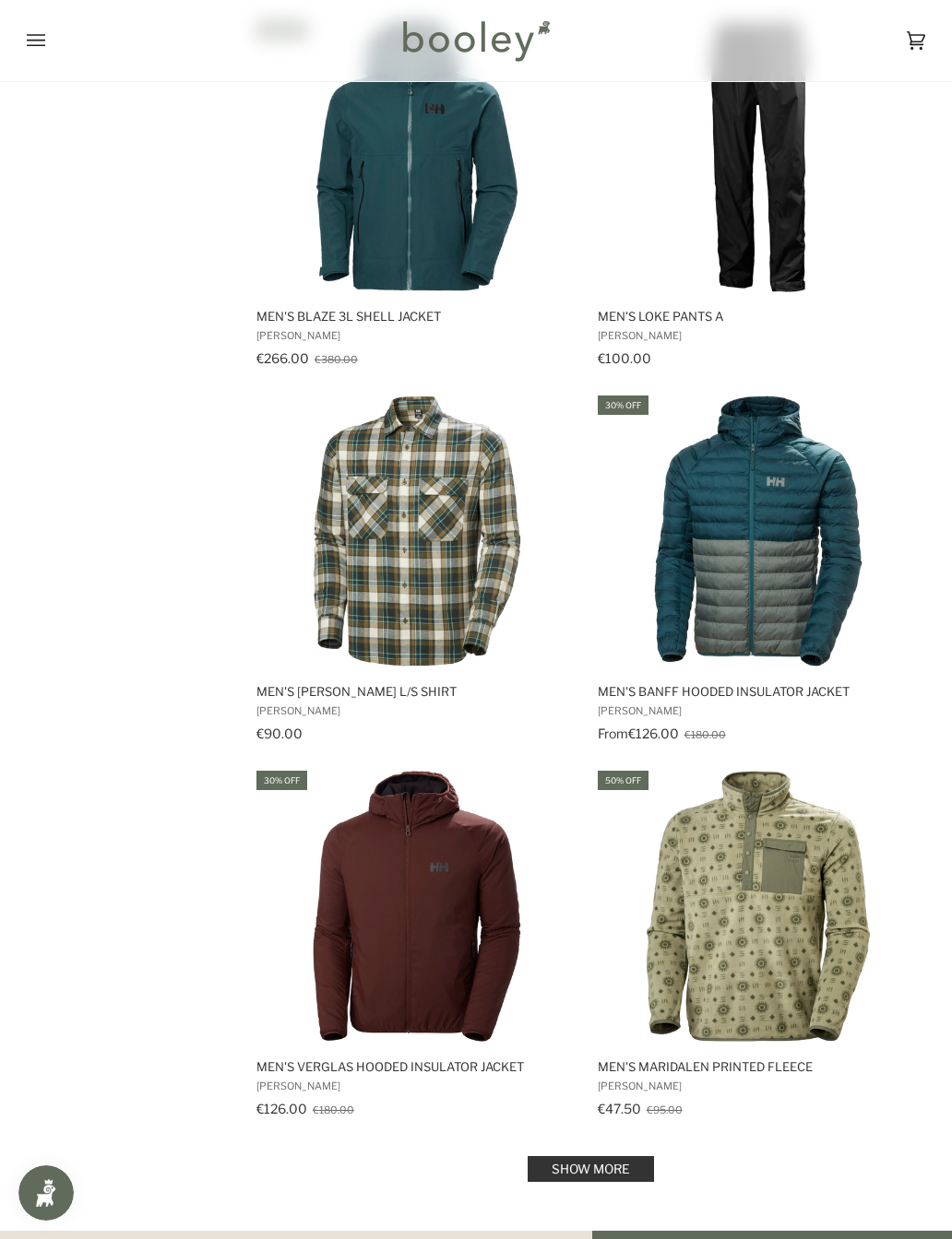
scroll to position [6715, 0]
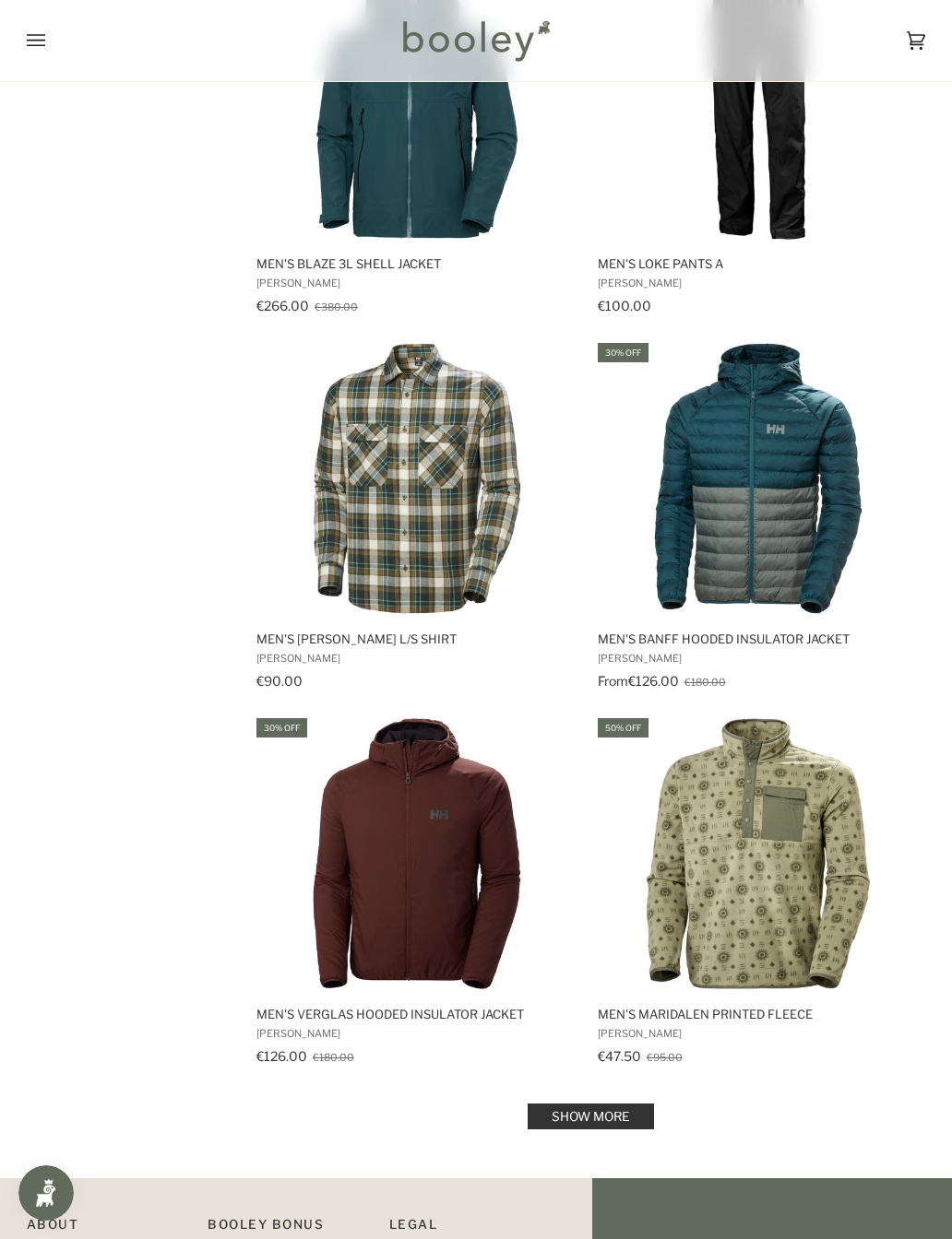
click at [830, 515] on img "Men's Banff Hooded Insulator Jacket" at bounding box center [758, 478] width 277 height 277
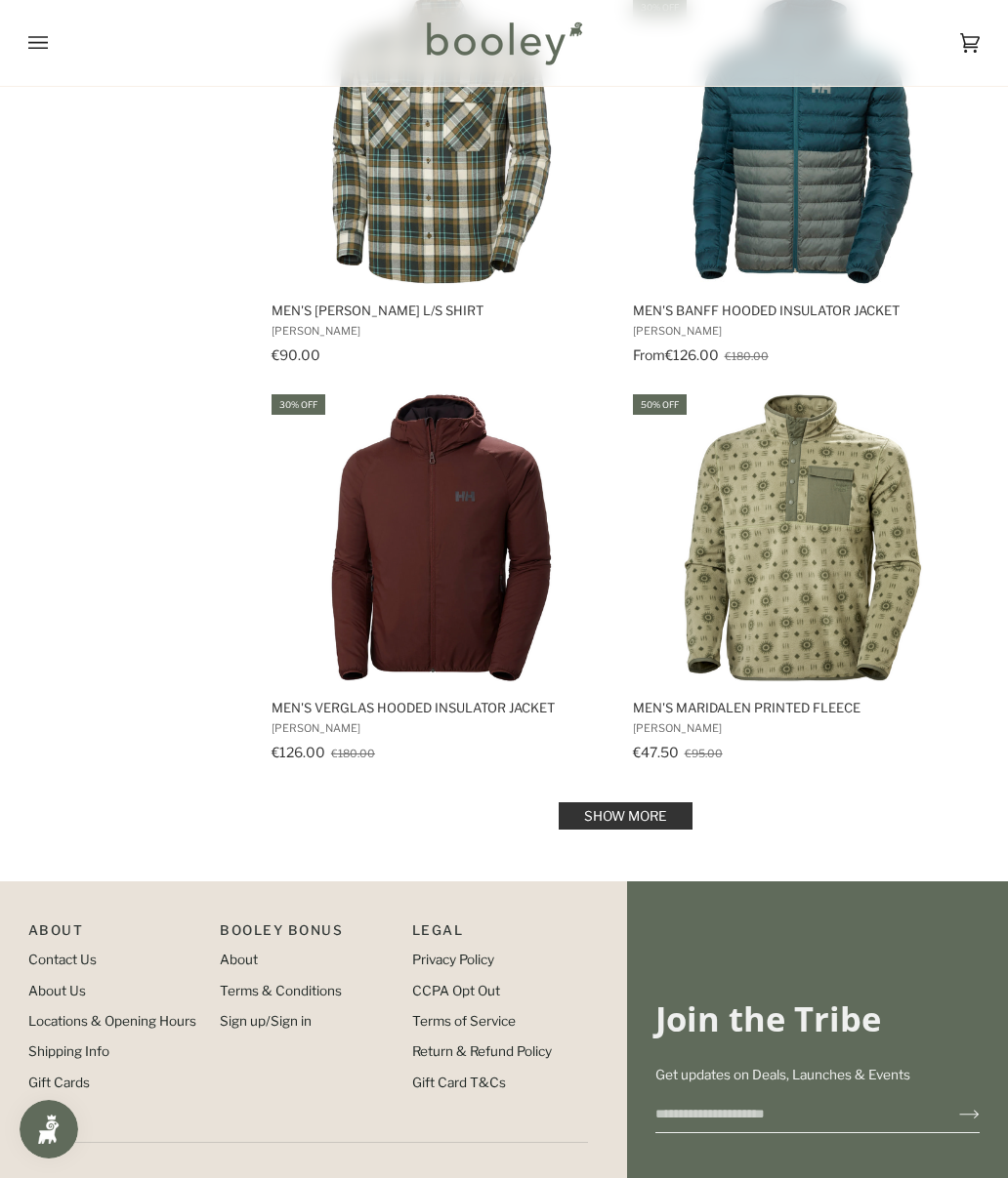
scroll to position [7506, 0]
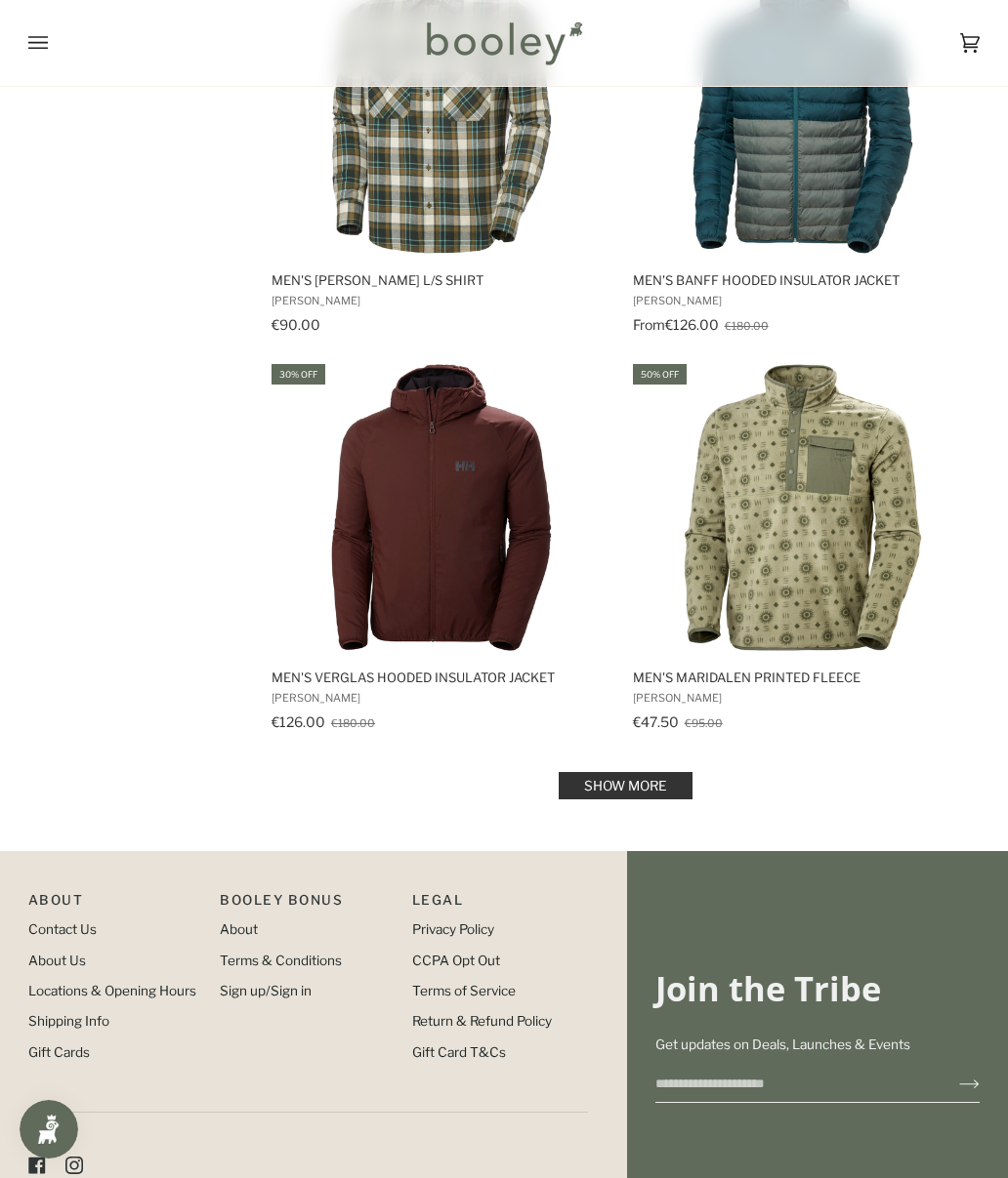
click at [367, 616] on button "View product" at bounding box center [441, 633] width 345 height 42
click at [592, 793] on link "Show more" at bounding box center [625, 786] width 134 height 27
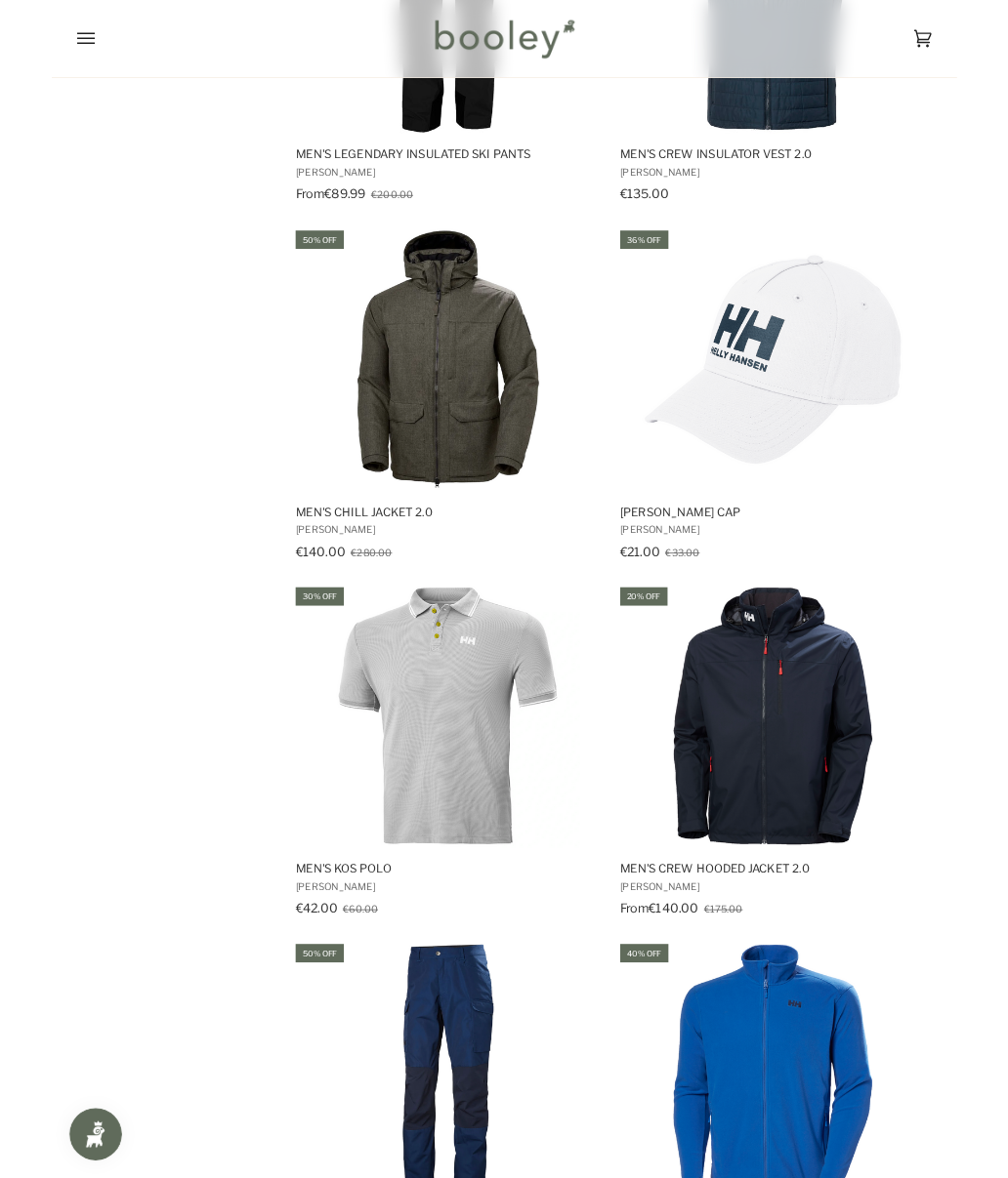
scroll to position [2434, 0]
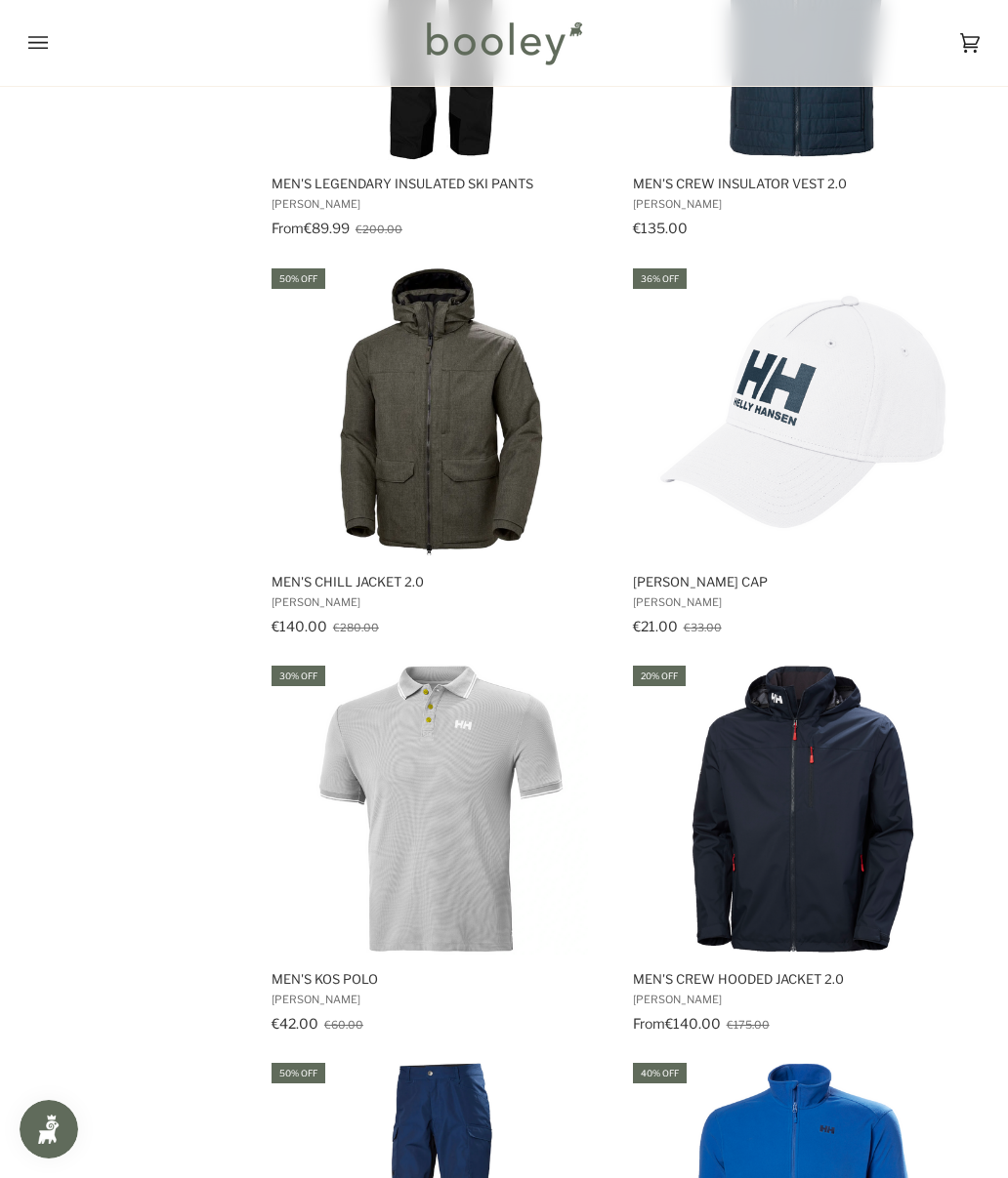
click at [389, 476] on img "Men's Chill Jacket 2.0" at bounding box center [442, 413] width 293 height 293
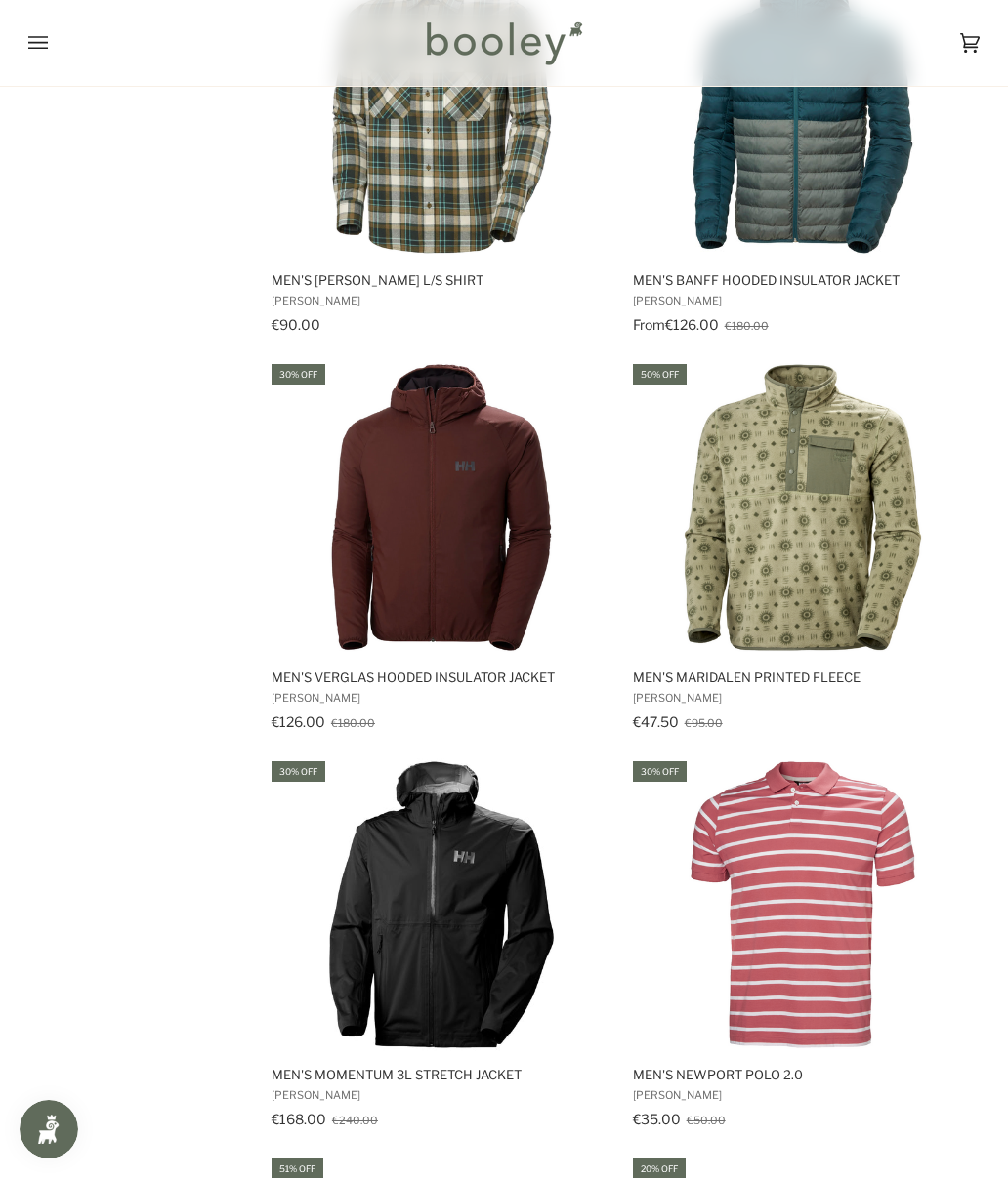
scroll to position [7527, 0]
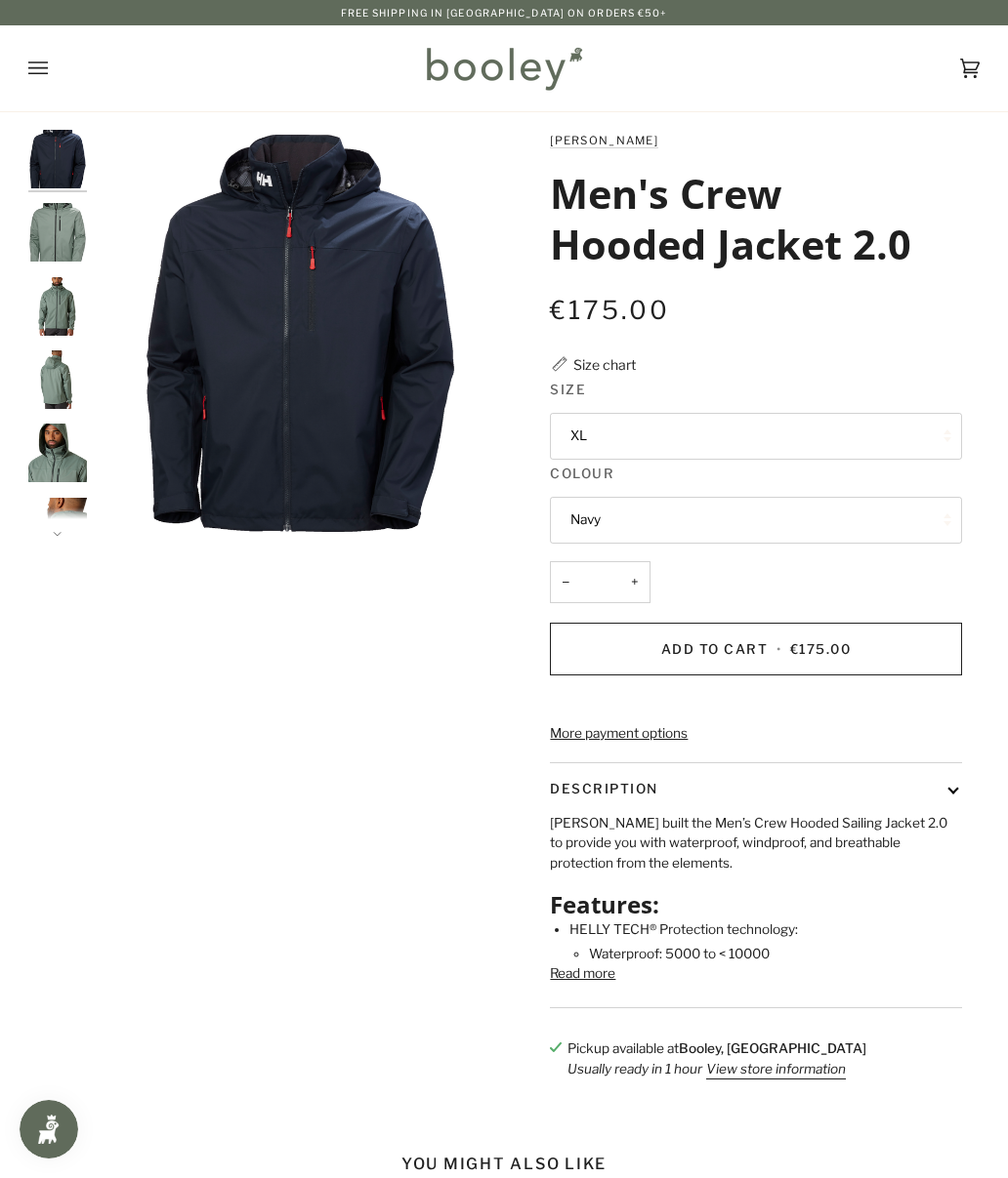
click at [934, 436] on button "XL" at bounding box center [755, 436] width 411 height 47
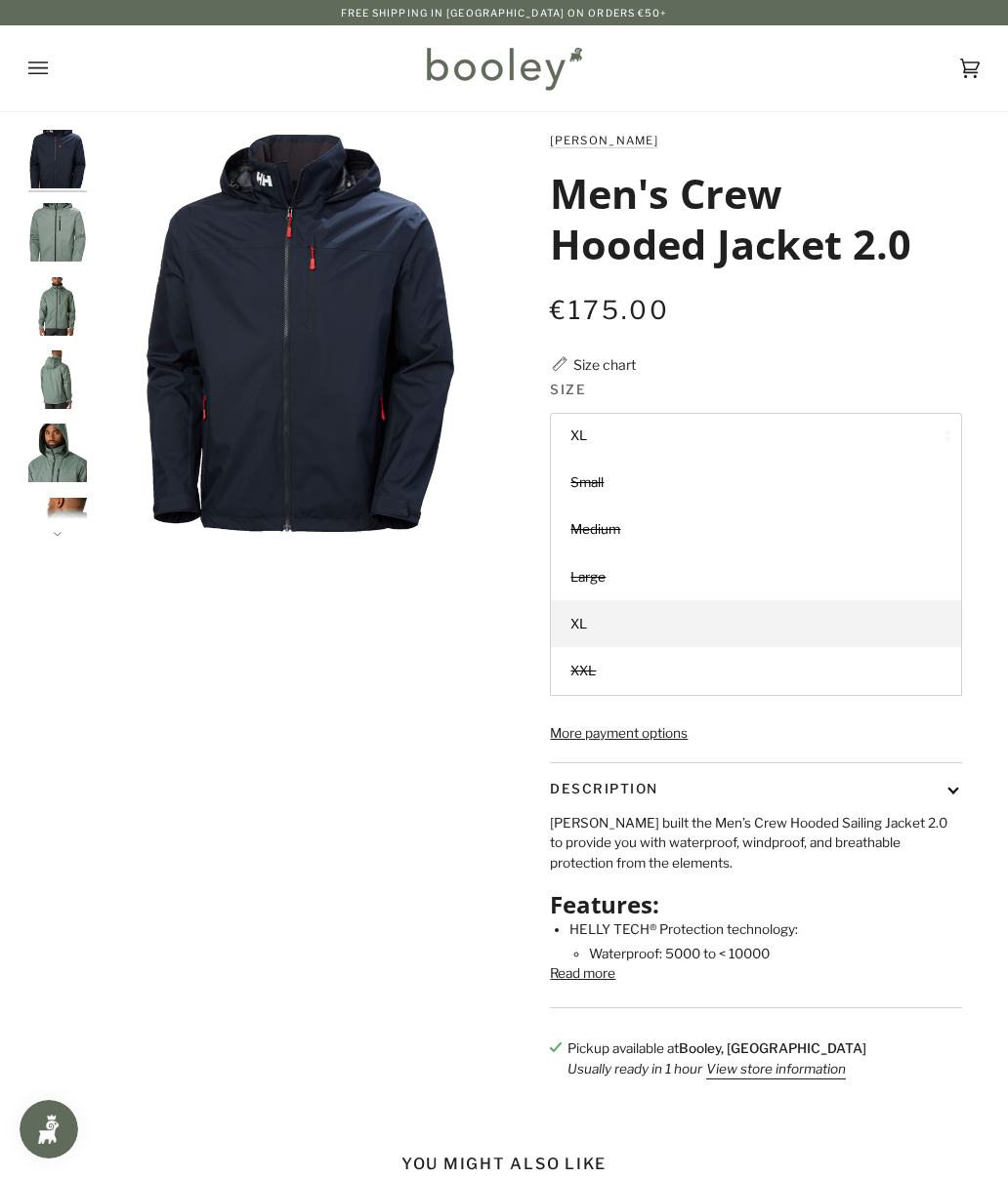
click at [987, 350] on div "Zoom" at bounding box center [504, 614] width 1008 height 969
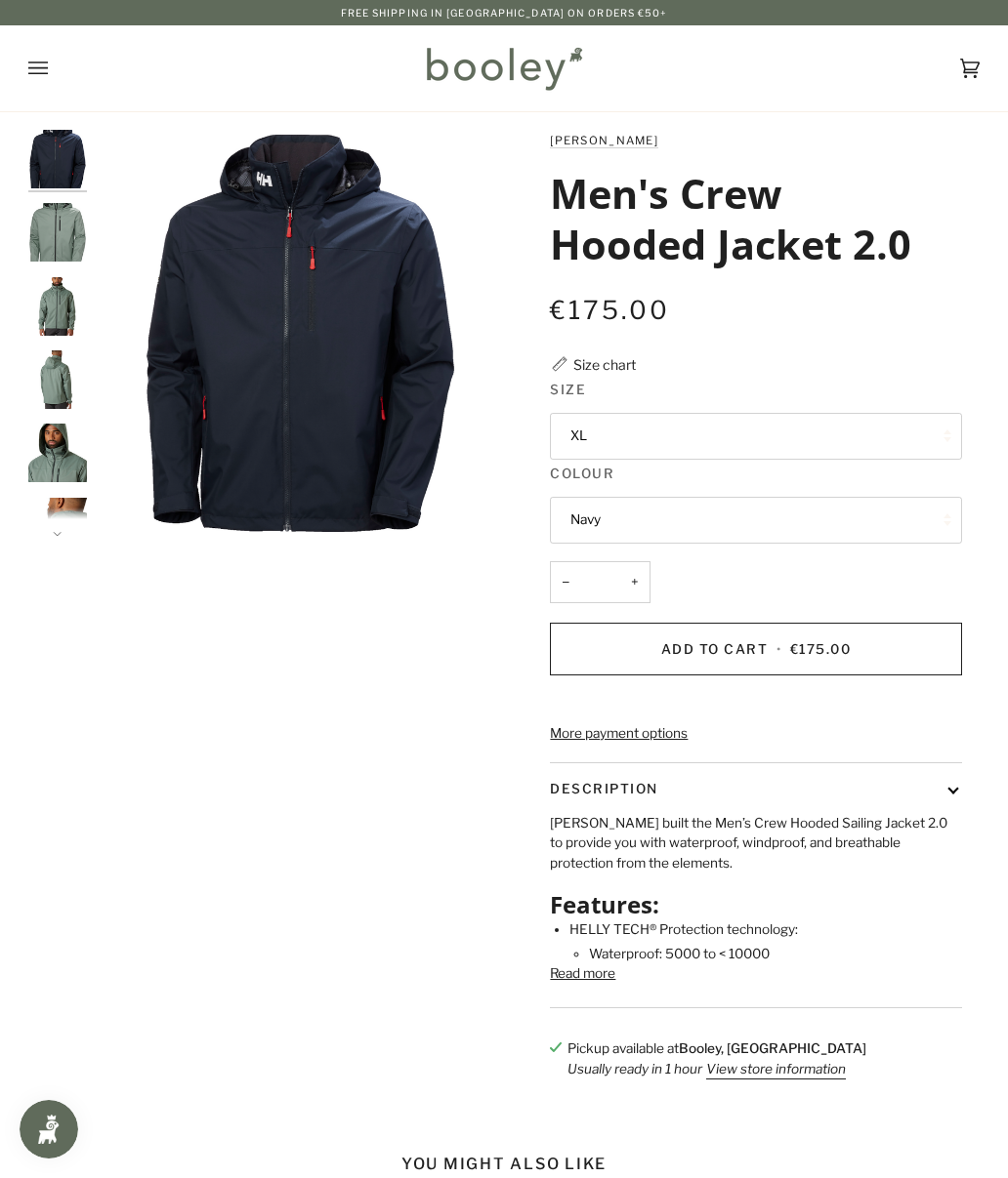
click at [575, 983] on button "Read more" at bounding box center [582, 974] width 66 height 20
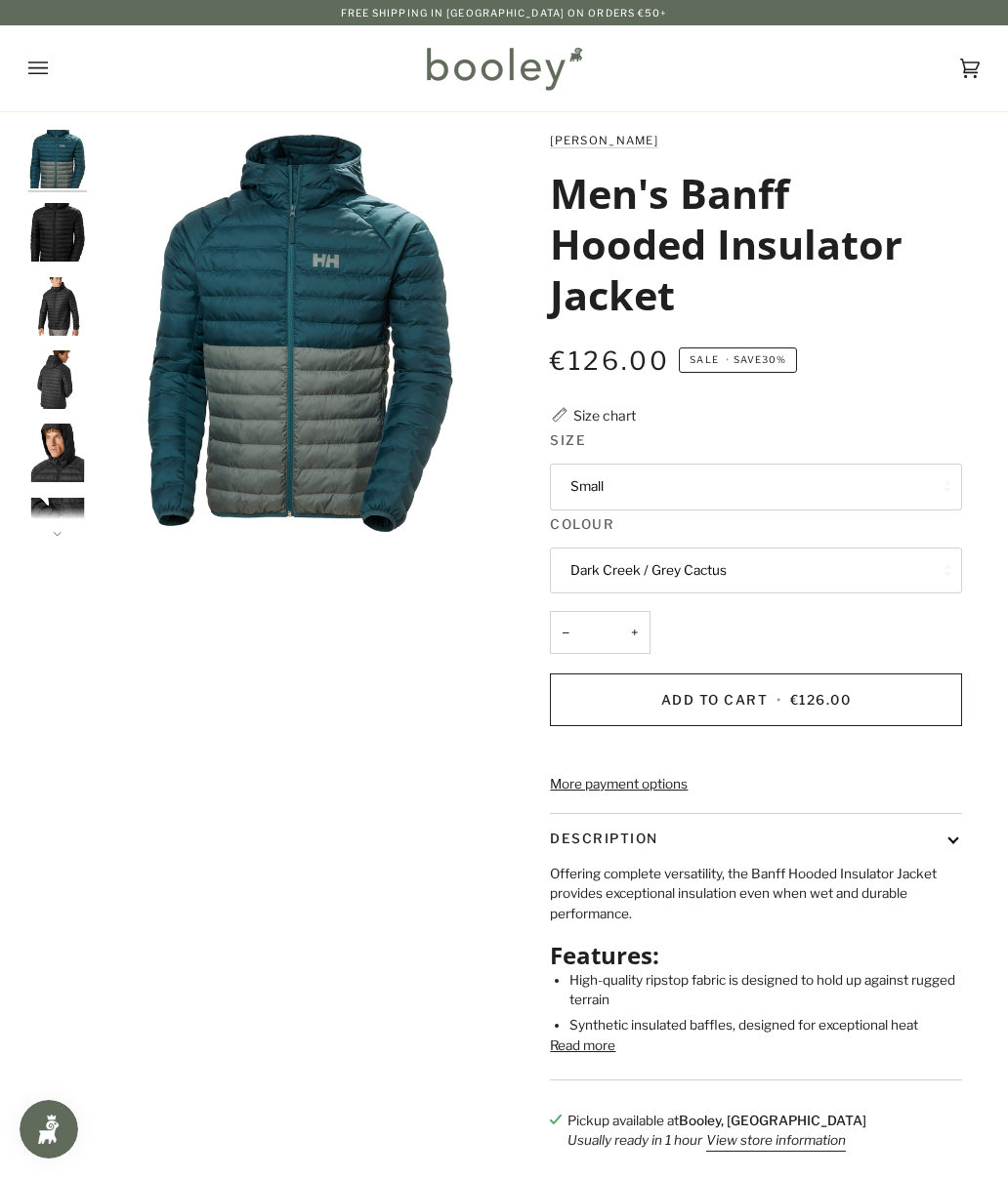
click at [918, 472] on button "Small" at bounding box center [755, 487] width 411 height 47
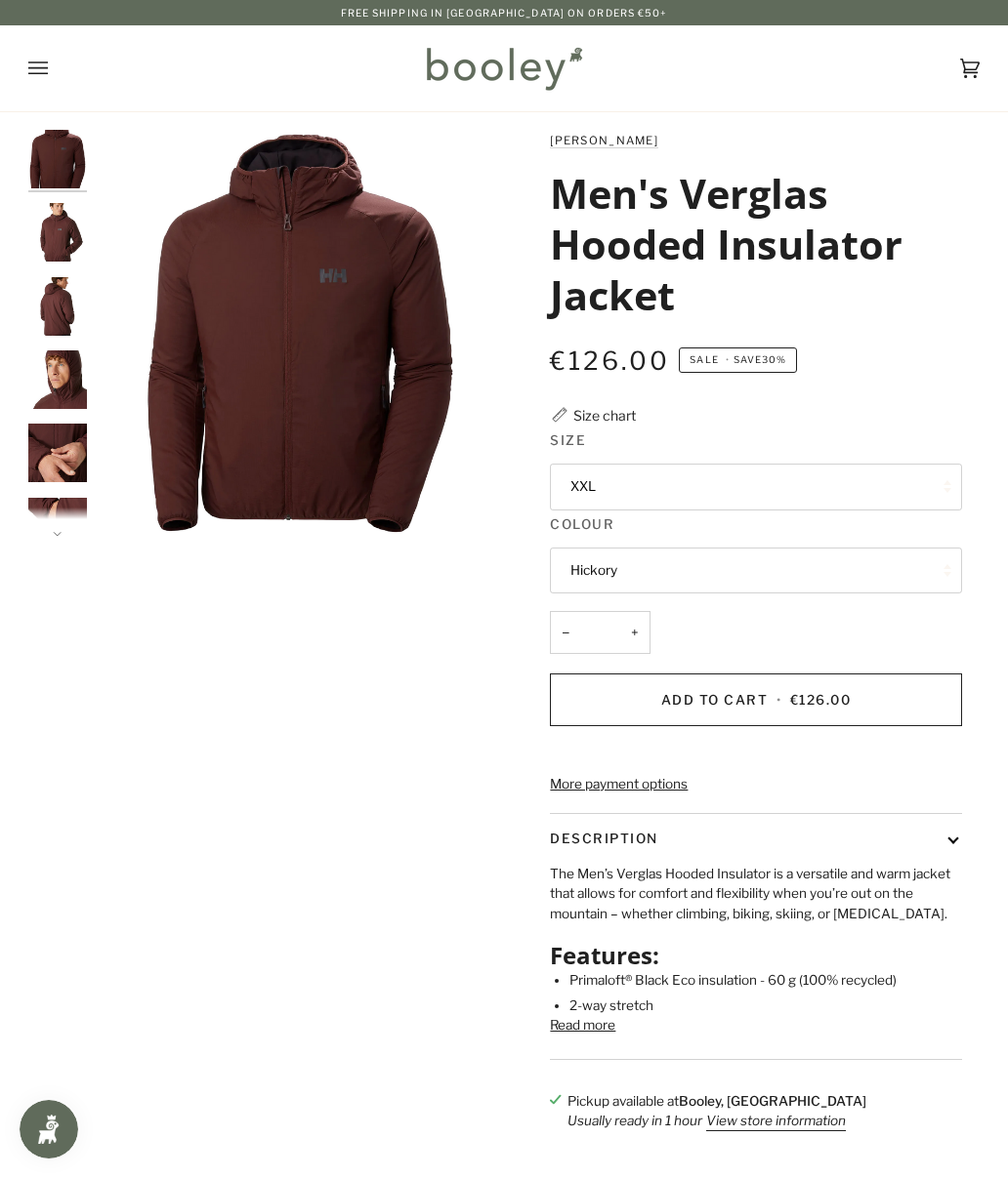
click at [918, 490] on button "XXL" at bounding box center [755, 487] width 411 height 47
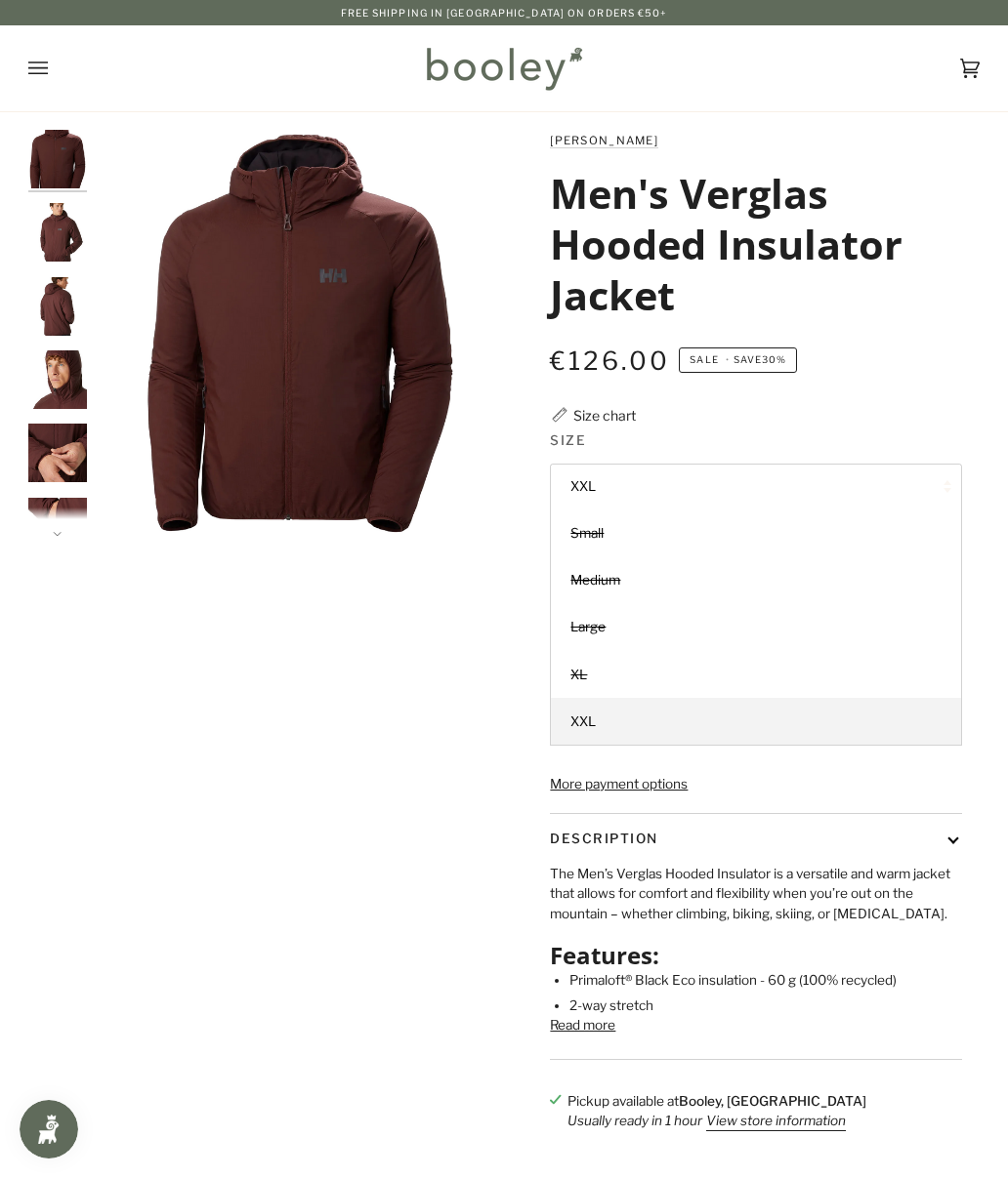
click at [962, 376] on div "[PERSON_NAME] Men's Verglas Hooded Insulator Jacket €126.00 Sale • Save 30% Siz…" at bounding box center [741, 640] width 475 height 1022
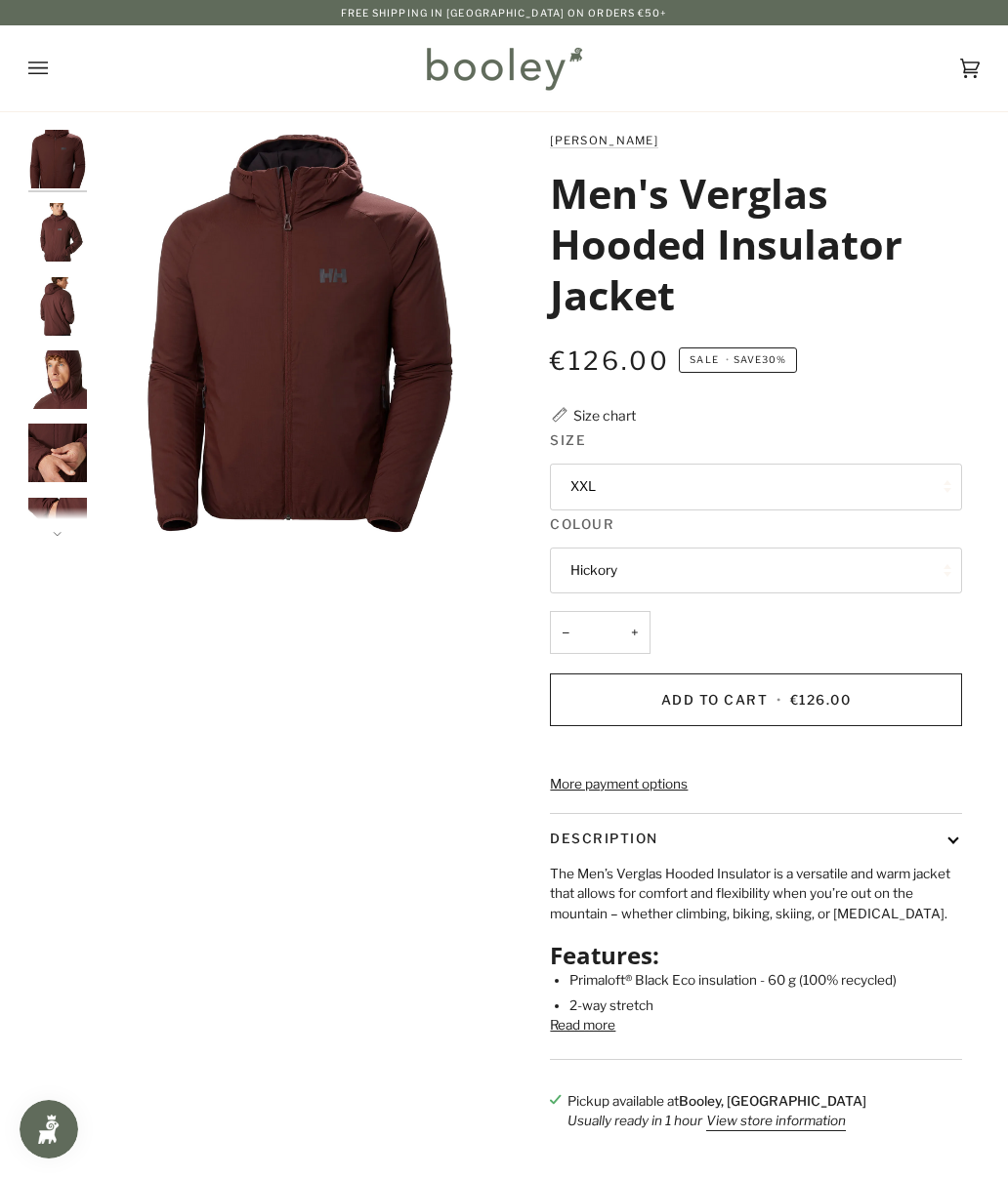
click at [56, 231] on img "Helly Hansen Men's Verglas Hooded Insulator Jacket Hickory - Booley Galway" at bounding box center [58, 233] width 59 height 59
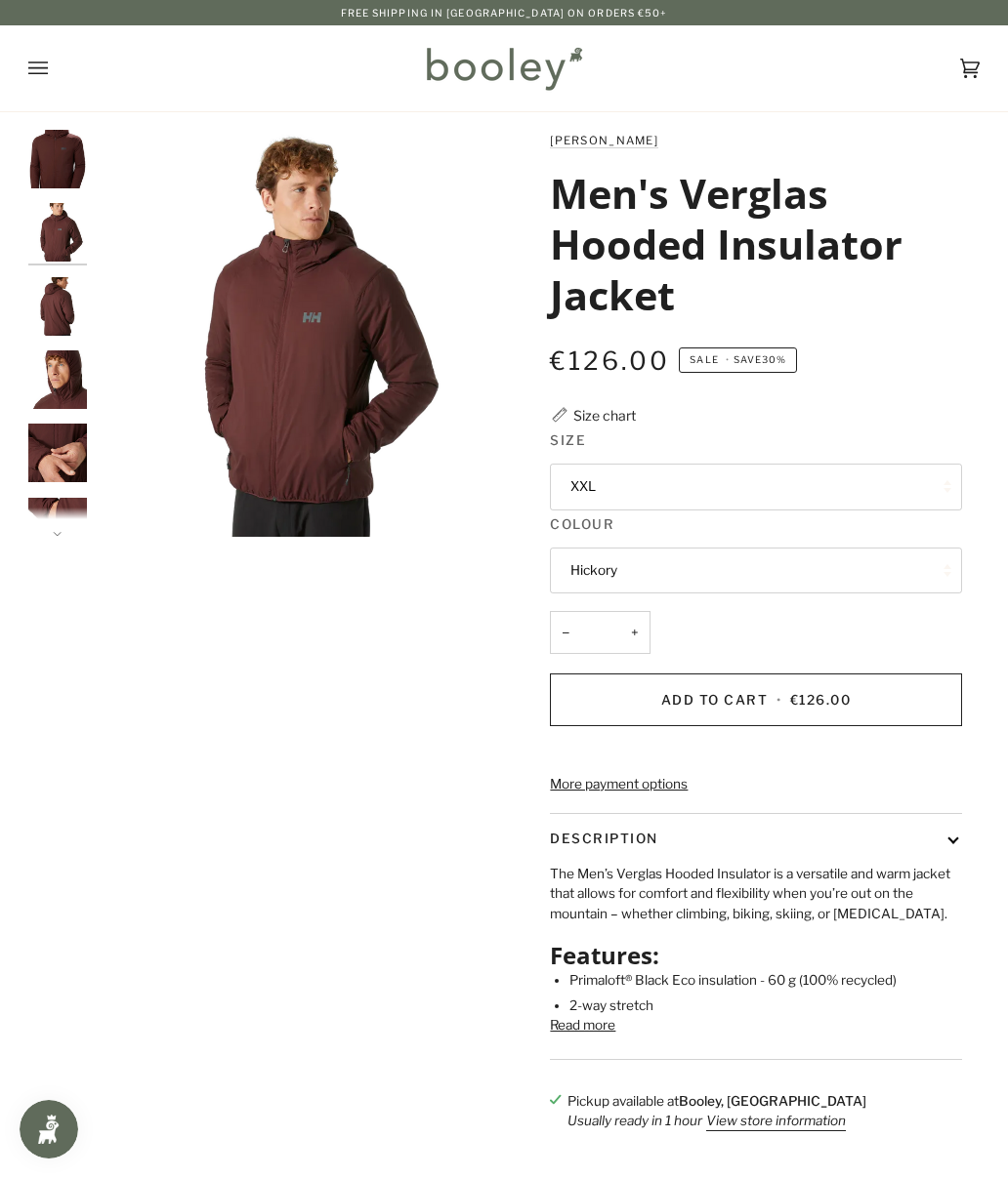
click at [37, 304] on img "Helly Hansen Men's Verglas Hooded Insulator Jacket Hickory - Booley Galway" at bounding box center [58, 307] width 59 height 59
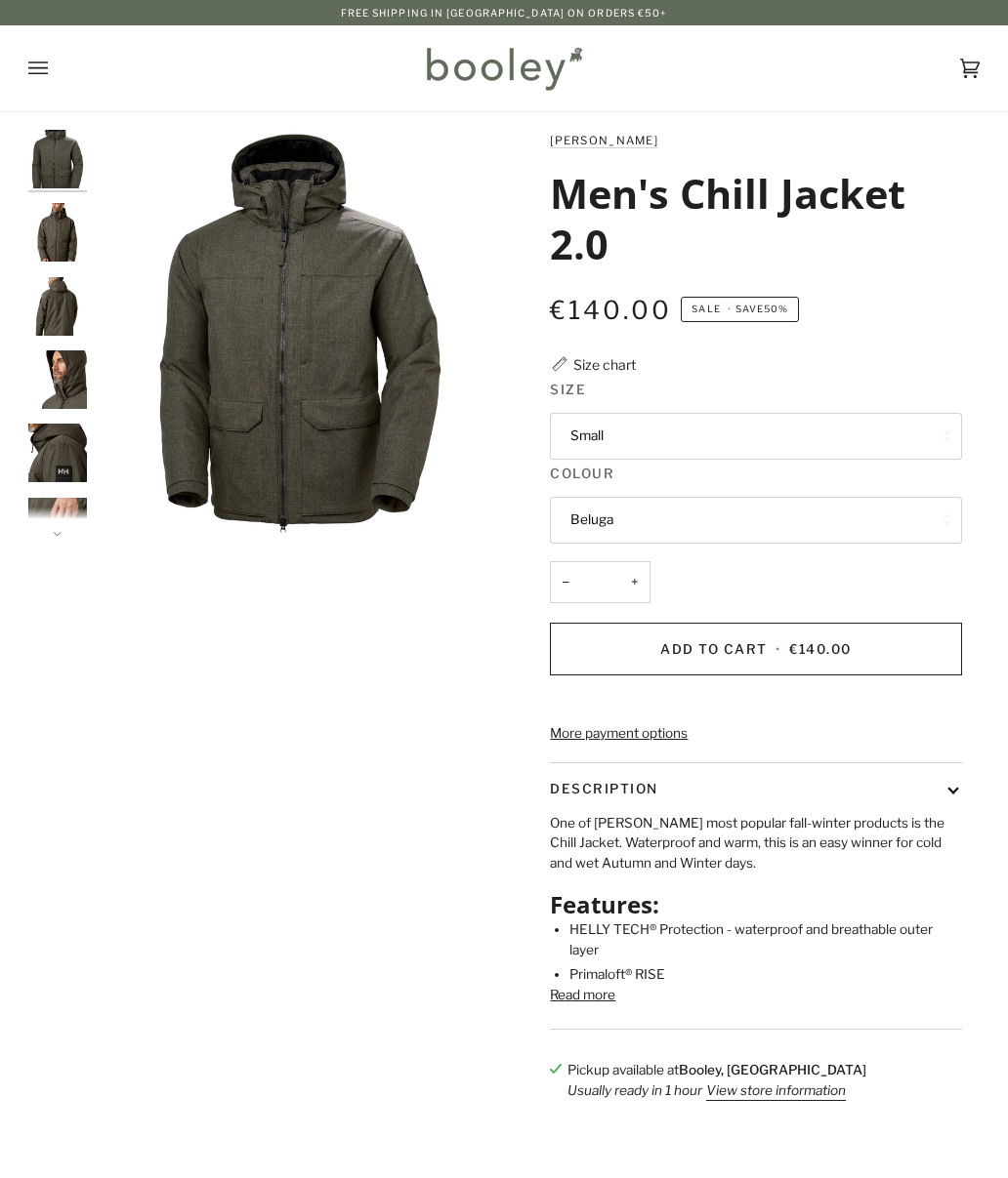
click at [955, 435] on button "Small" at bounding box center [755, 436] width 411 height 47
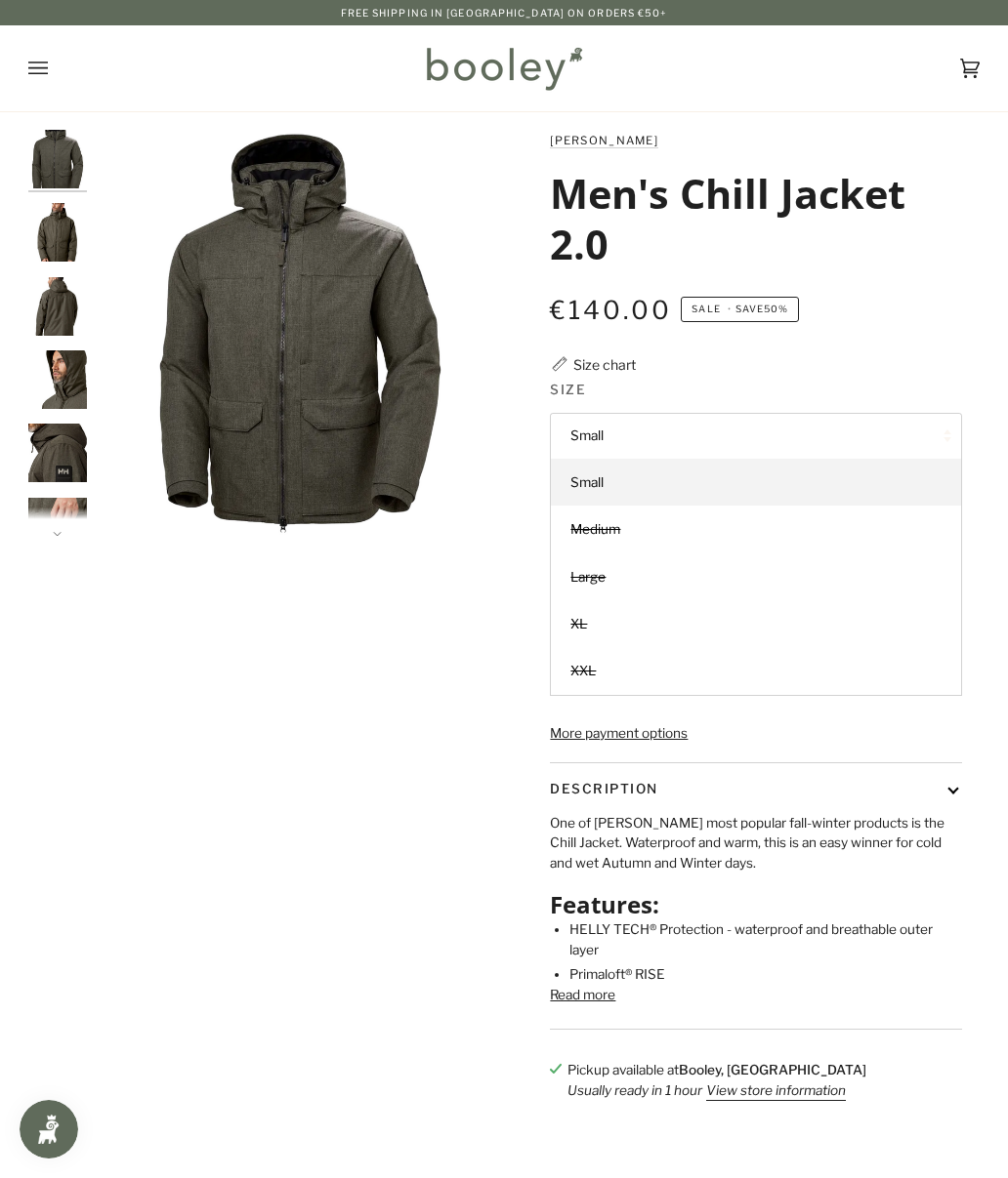
click at [52, 239] on img "Helly Hansen Men's Chill Jacket 2.0 Beluga - Booley Galway" at bounding box center [58, 233] width 59 height 59
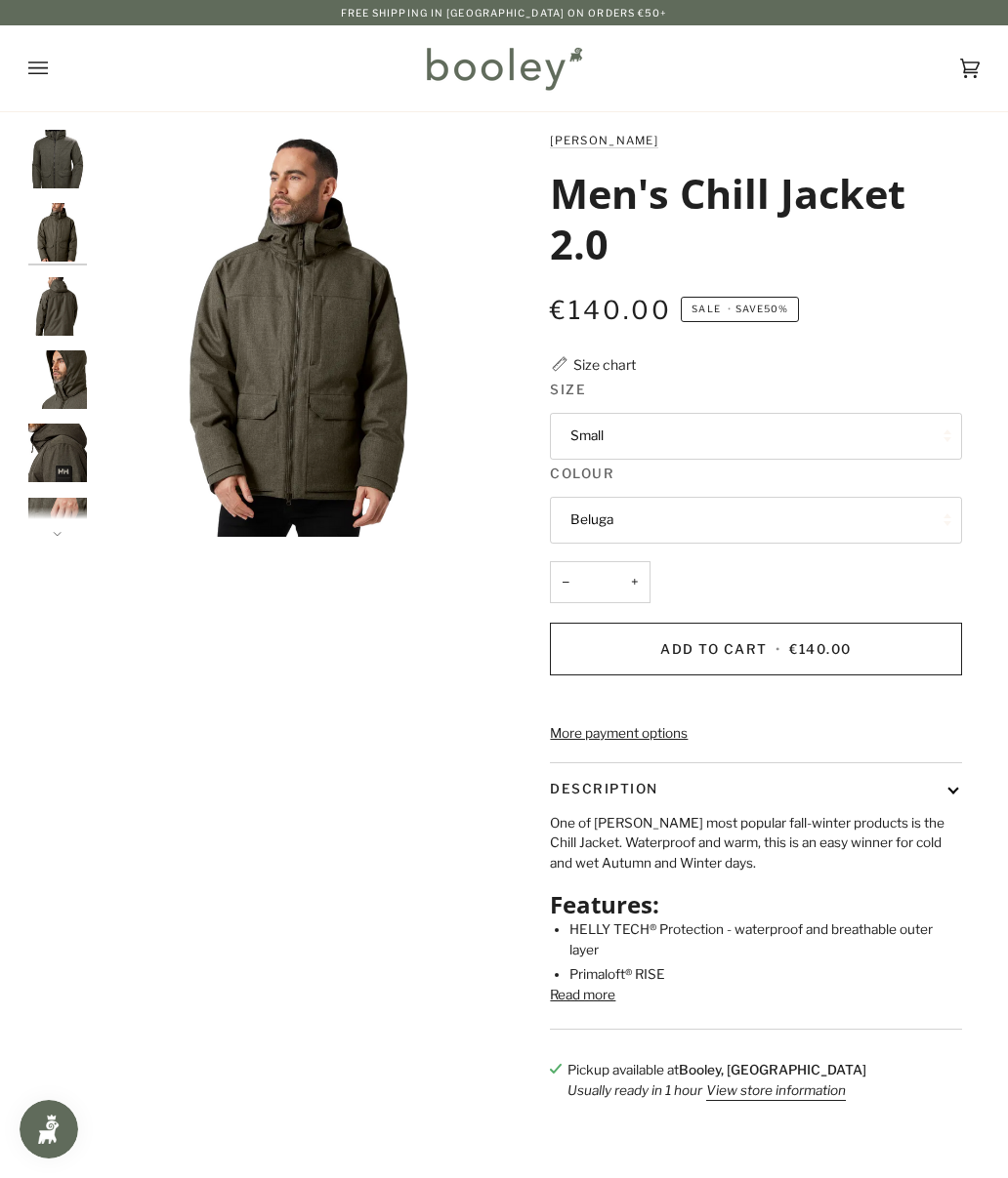
click at [28, 309] on img "Helly Hansen Men's Chill Jacket 2.0 Beluga - Booley Galway" at bounding box center [58, 307] width 59 height 59
